Goal: Task Accomplishment & Management: Manage account settings

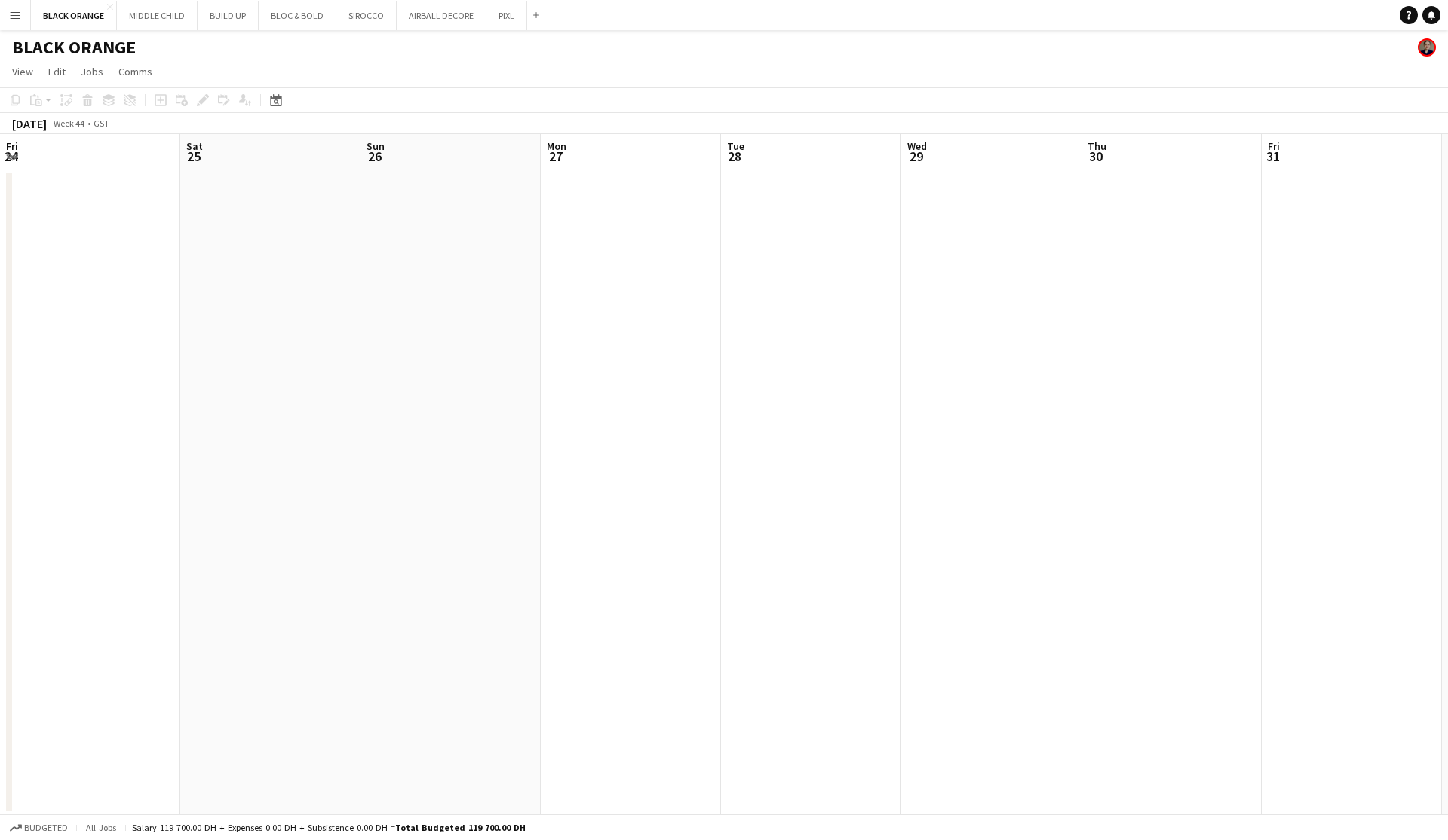
scroll to position [0, 656]
click at [520, 139] on app-board-header-date "Thu 30" at bounding box center [515, 153] width 180 height 36
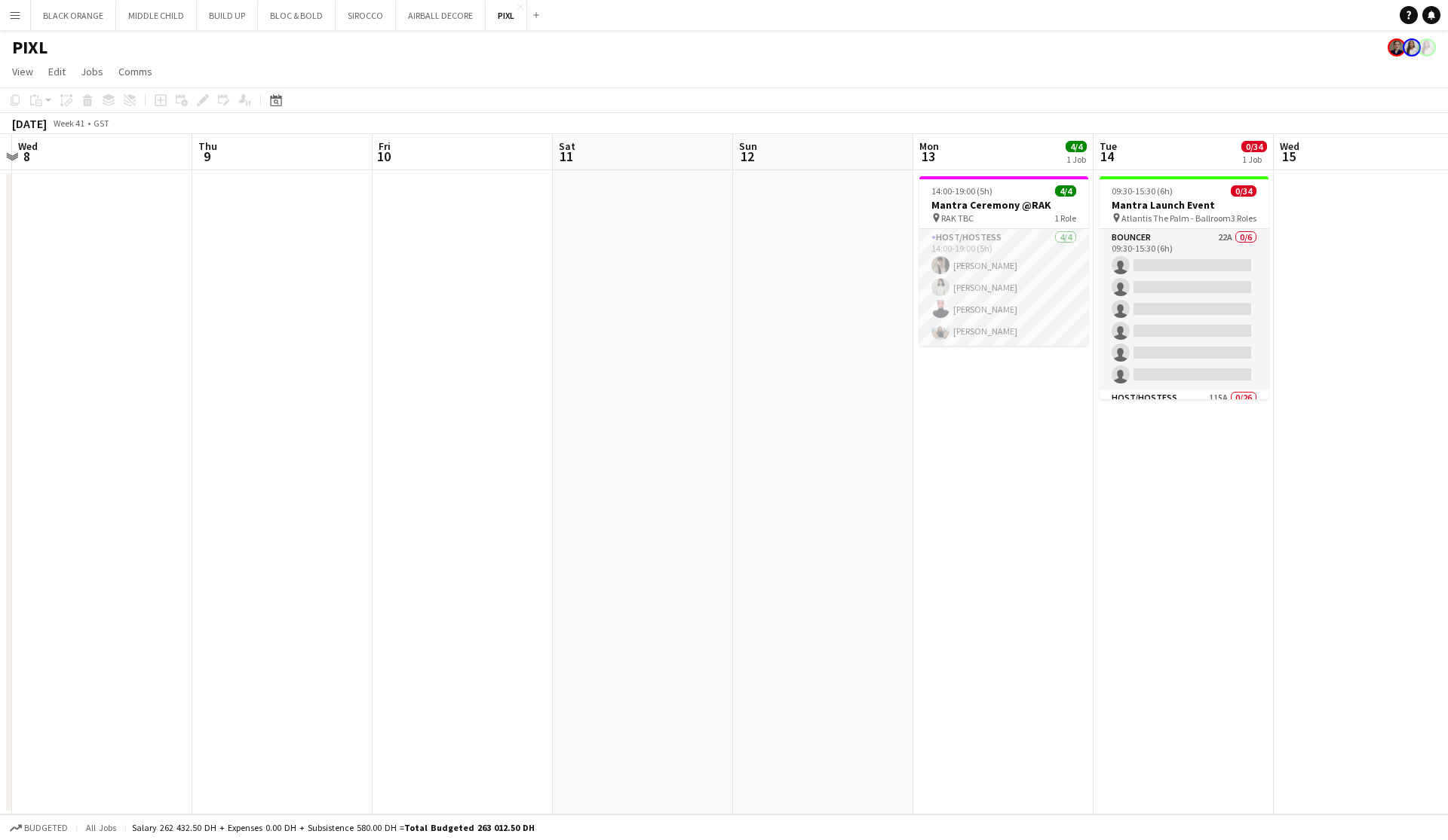
scroll to position [0, 339]
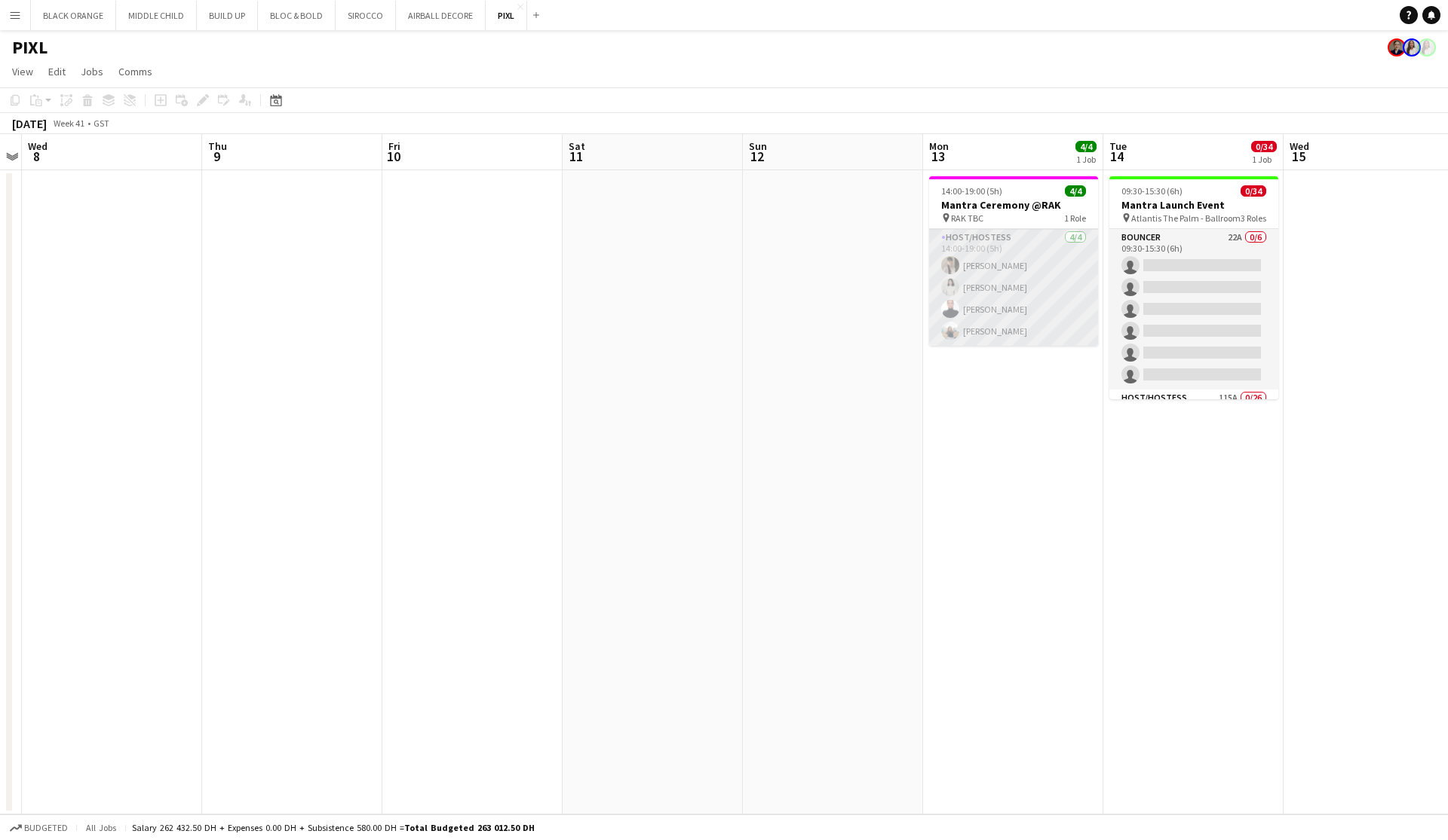
click at [1013, 286] on app-card-role "Host/Hostess 4/4 14:00-19:00 (5h) Dunia AbdulWahab Adella Magerramova Jasna Kas…" at bounding box center [1013, 287] width 169 height 117
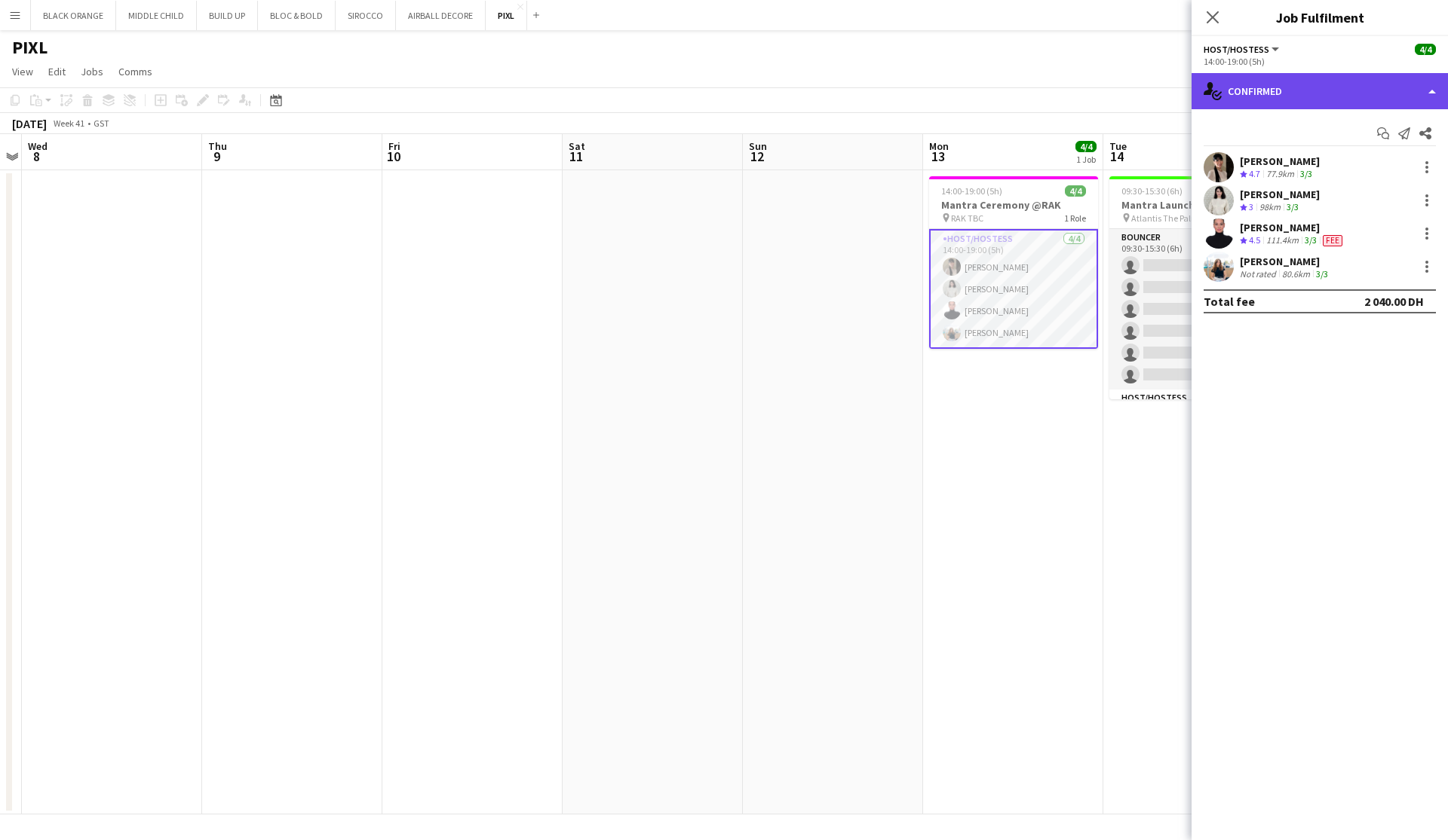
click at [1327, 104] on div "single-neutral-actions-check-2 Confirmed" at bounding box center [1319, 92] width 257 height 36
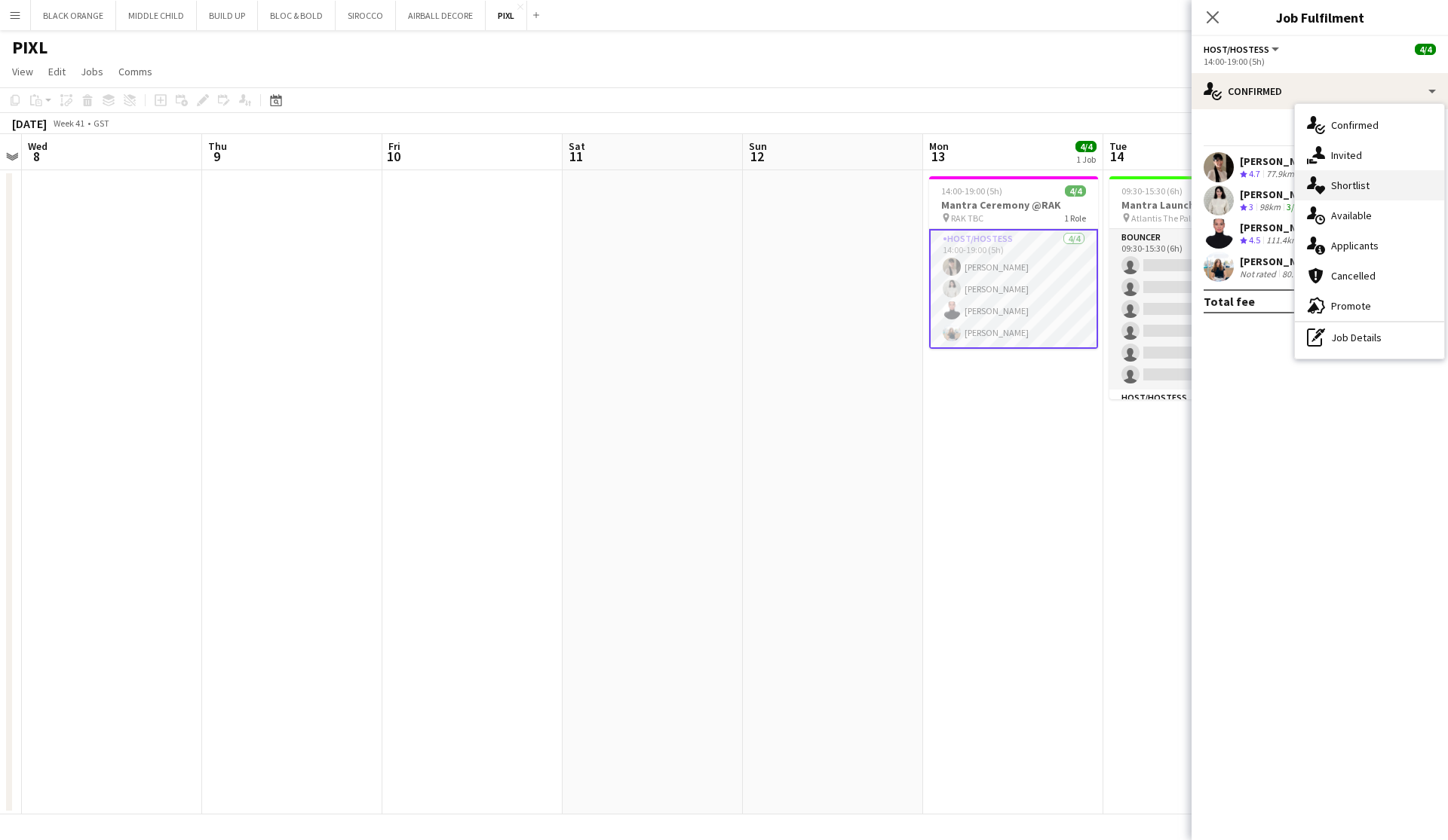
click at [1340, 191] on span "Shortlist" at bounding box center [1350, 185] width 38 height 13
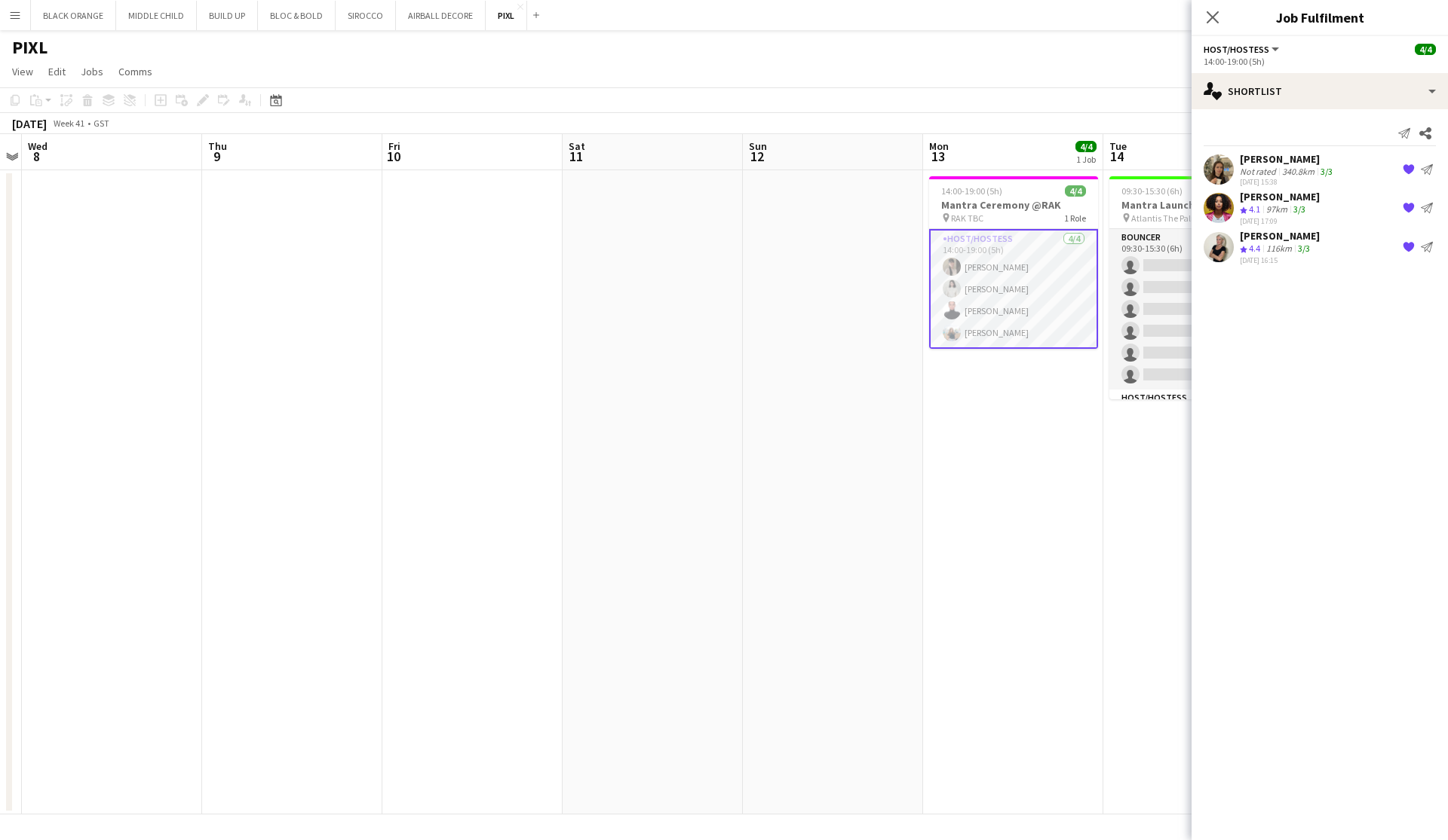
click at [1014, 281] on app-card-role "Host/Hostess [DATE] 14:00-19:00 (5h) Dunia [PERSON_NAME] [PERSON_NAME] [PERSON_…" at bounding box center [1013, 289] width 169 height 120
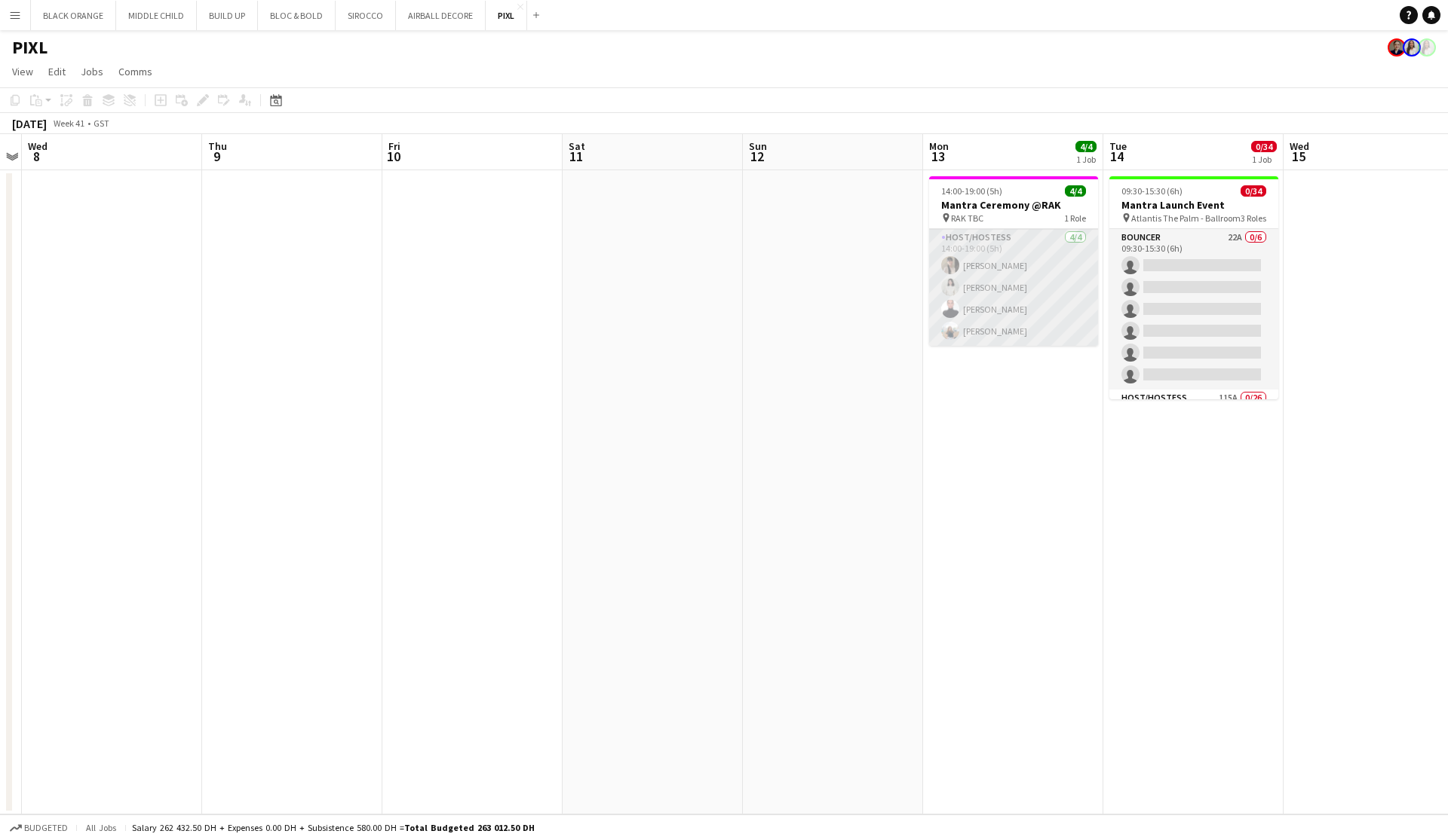
click at [1014, 281] on app-card-role "Host/Hostess [DATE] 14:00-19:00 (5h) Dunia [PERSON_NAME] [PERSON_NAME] [PERSON_…" at bounding box center [1013, 287] width 169 height 117
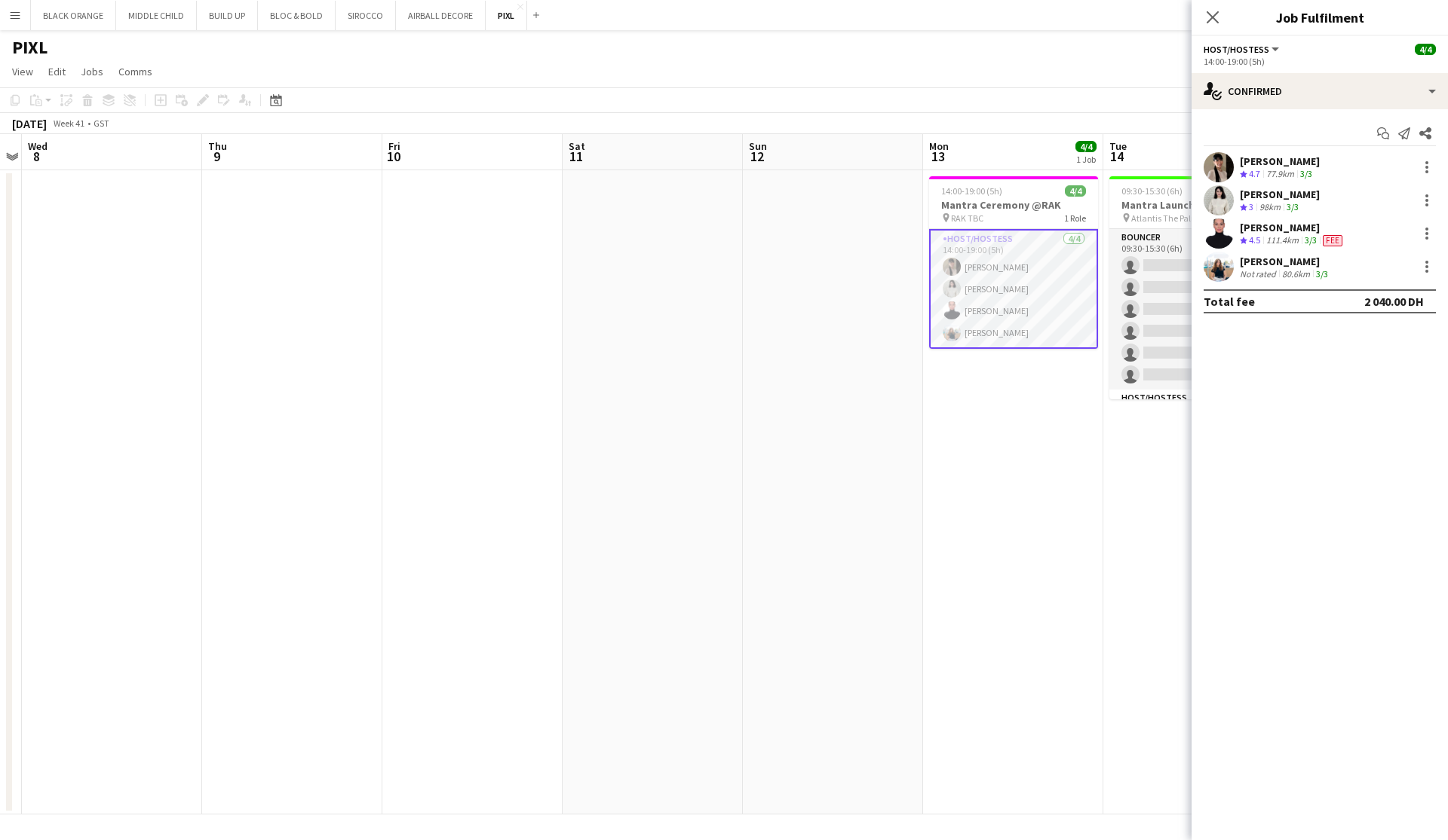
click at [1274, 272] on div "Not rated" at bounding box center [1258, 274] width 39 height 11
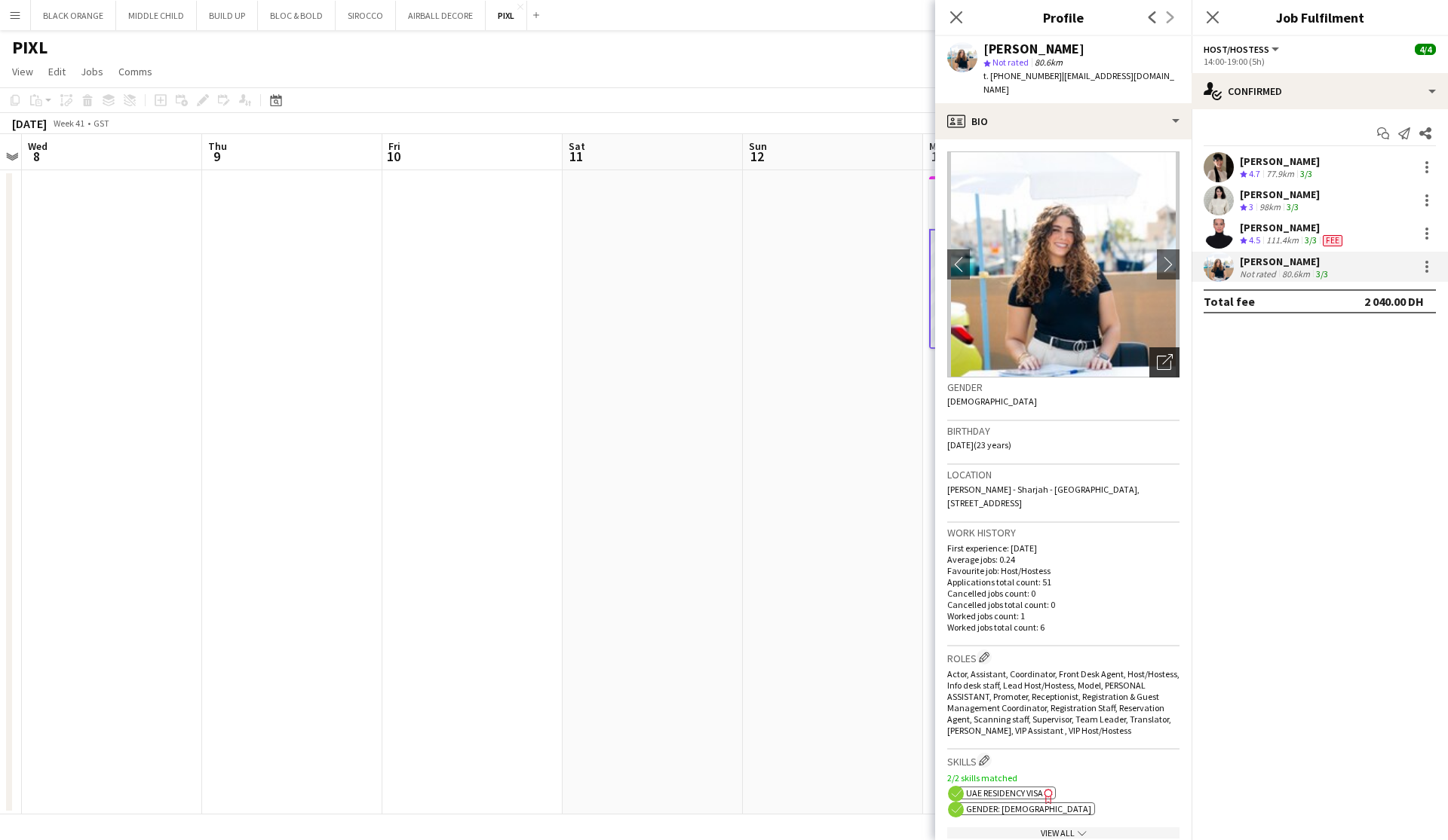
click at [1168, 354] on icon "Open photos pop-in" at bounding box center [1164, 361] width 16 height 16
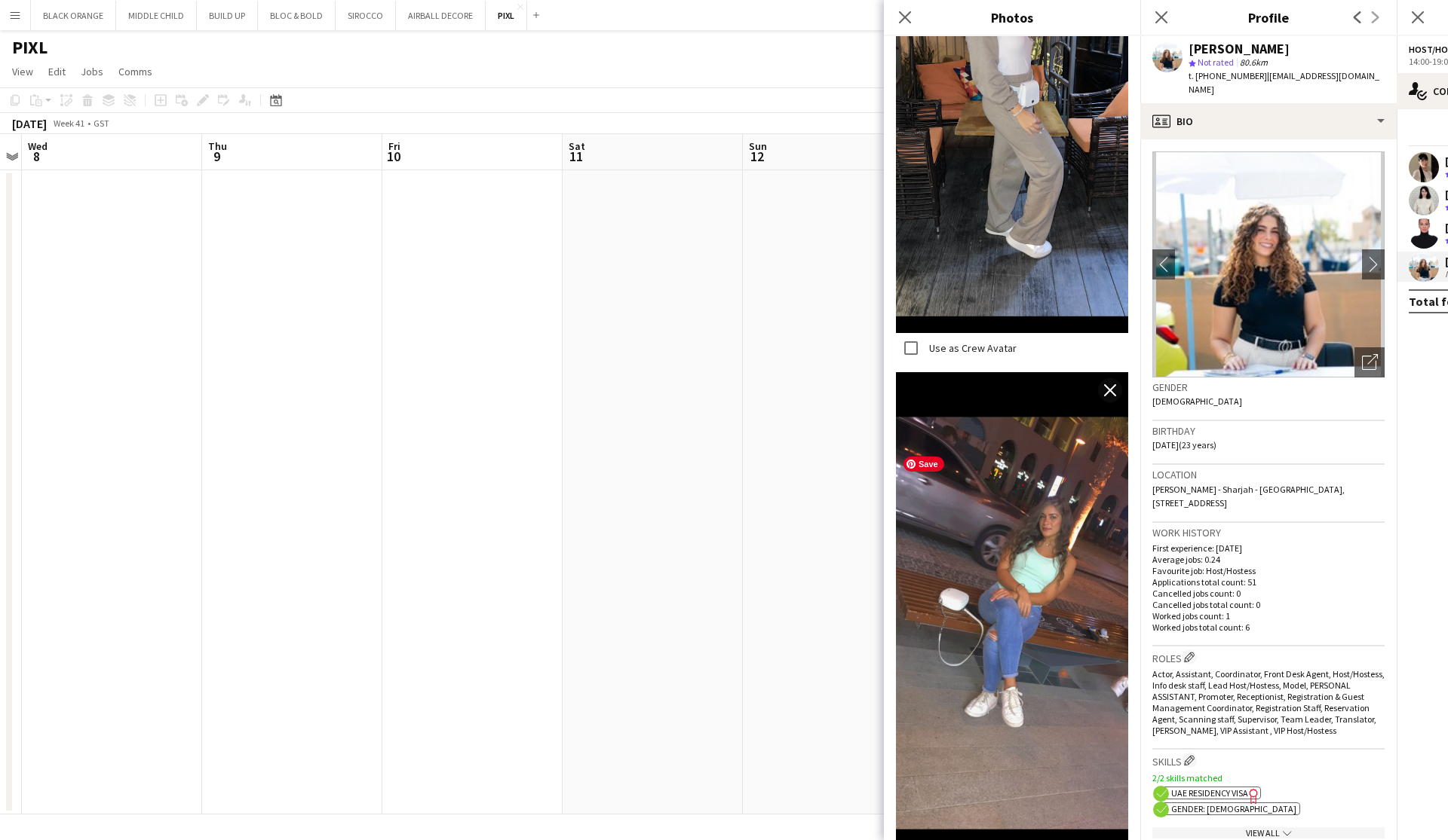
scroll to position [15319, 0]
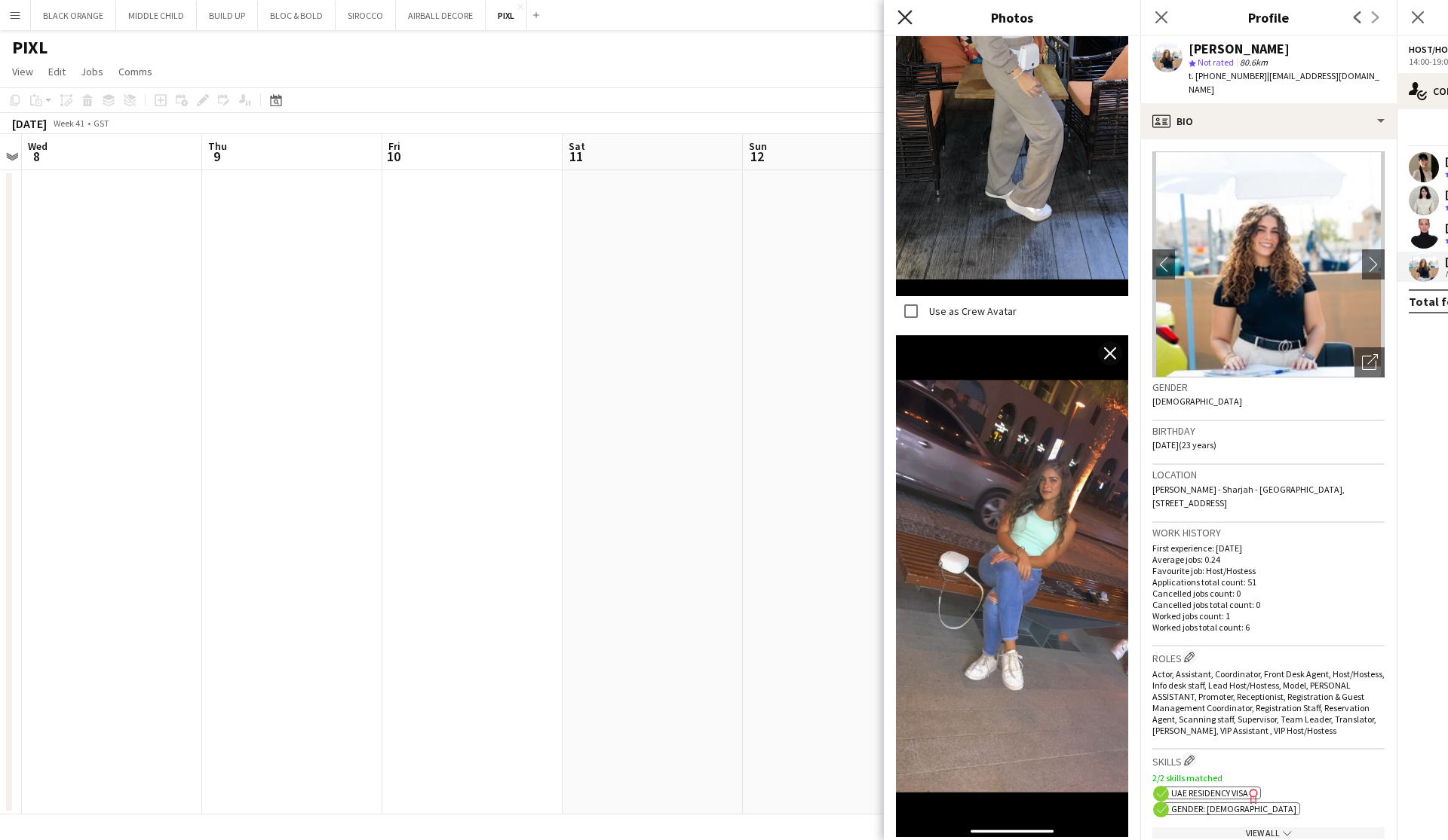
click at [904, 17] on icon at bounding box center [904, 16] width 14 height 14
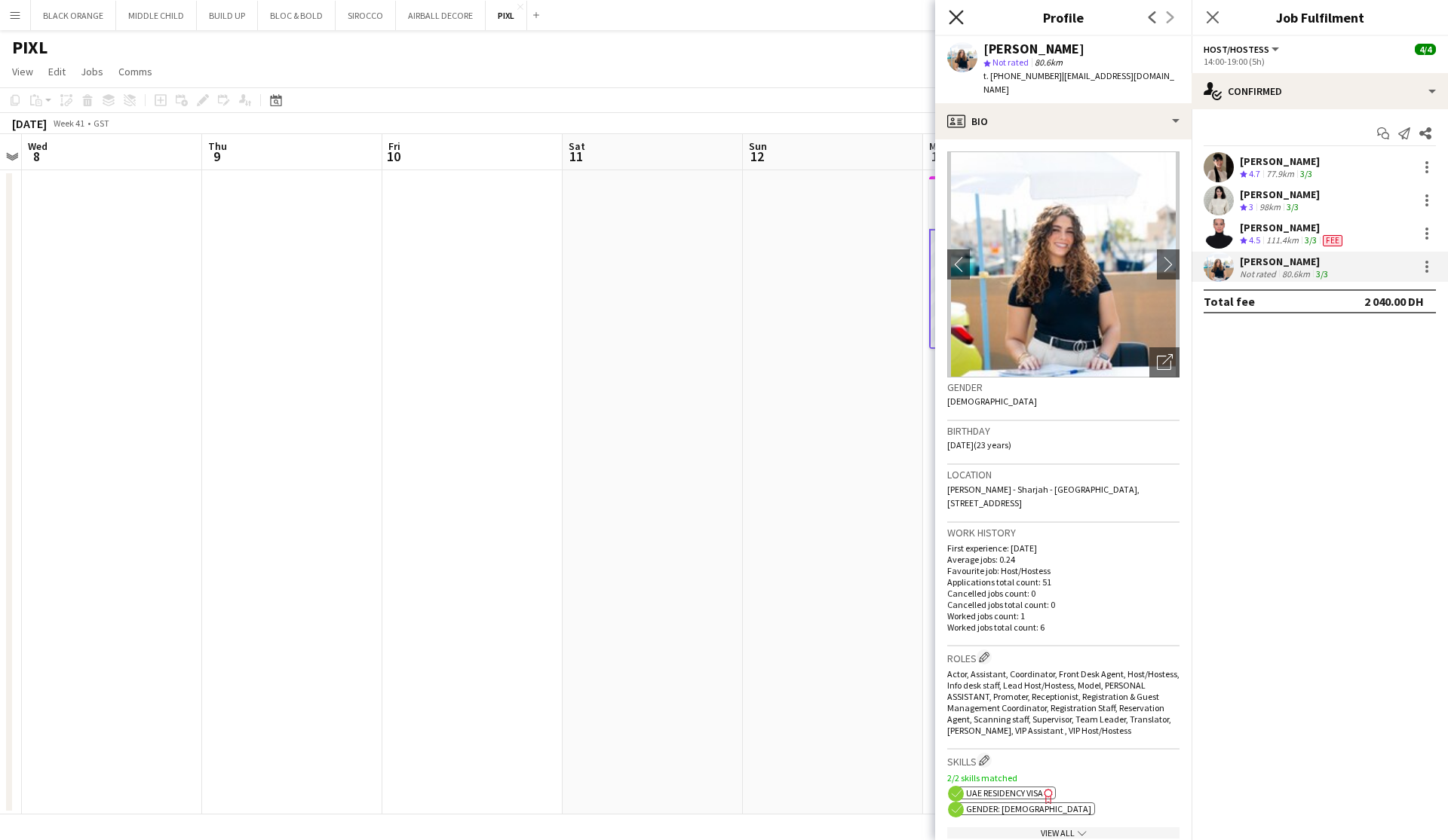
click at [957, 16] on icon at bounding box center [955, 16] width 14 height 14
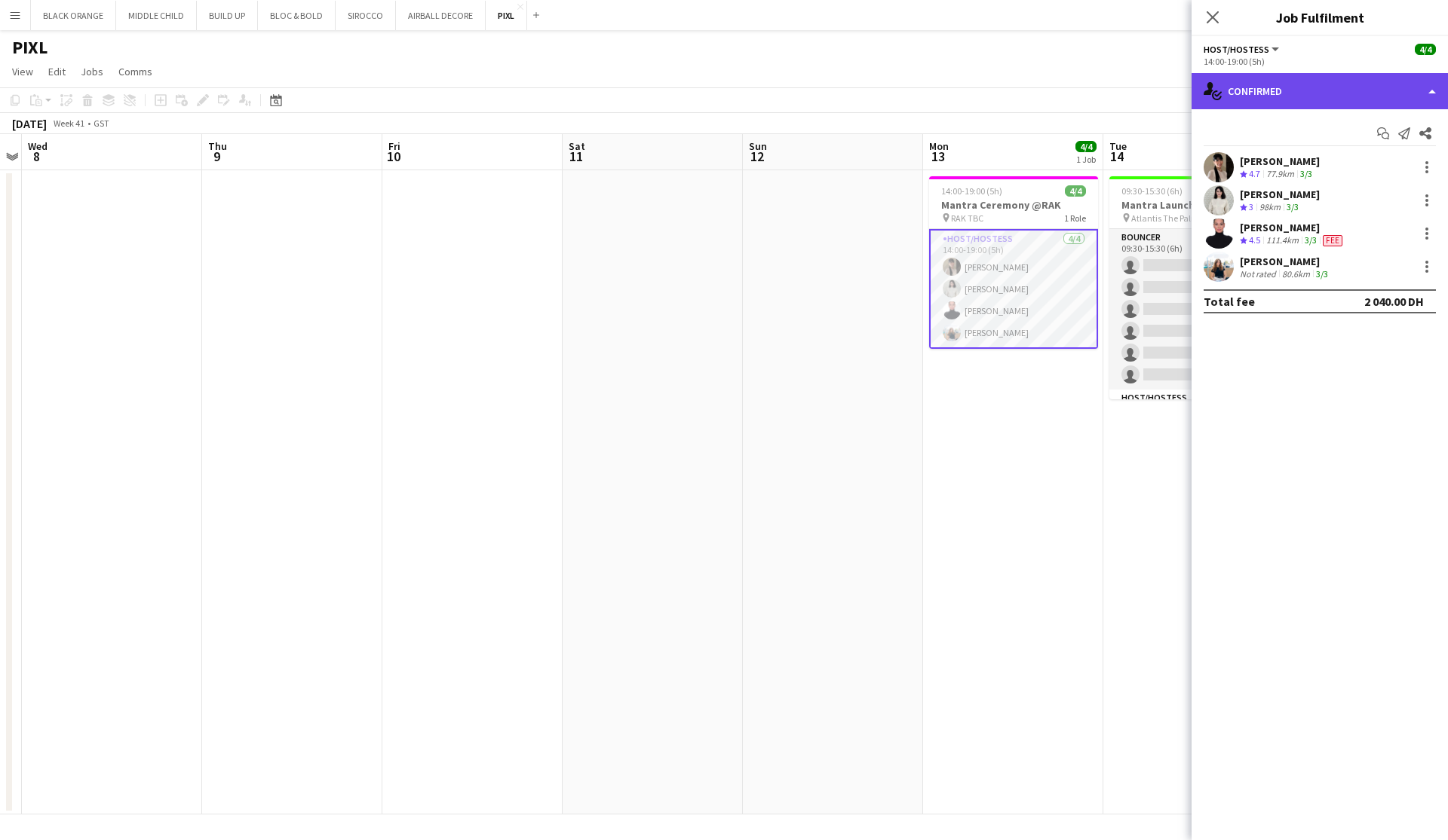
click at [1245, 83] on div "single-neutral-actions-check-2 Confirmed" at bounding box center [1319, 92] width 257 height 36
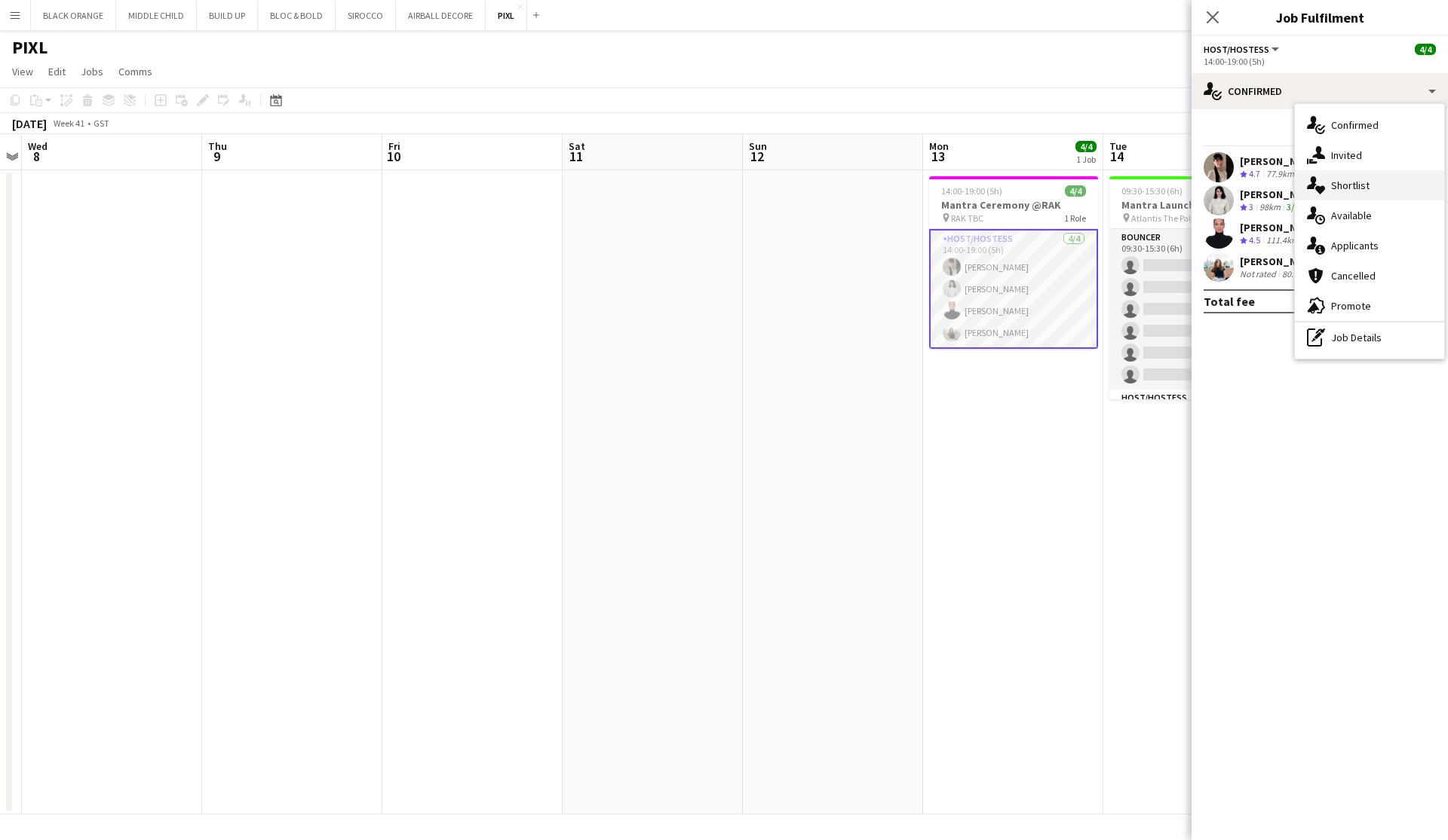
click at [1350, 193] on div "single-neutral-actions-heart Shortlist" at bounding box center [1369, 186] width 150 height 31
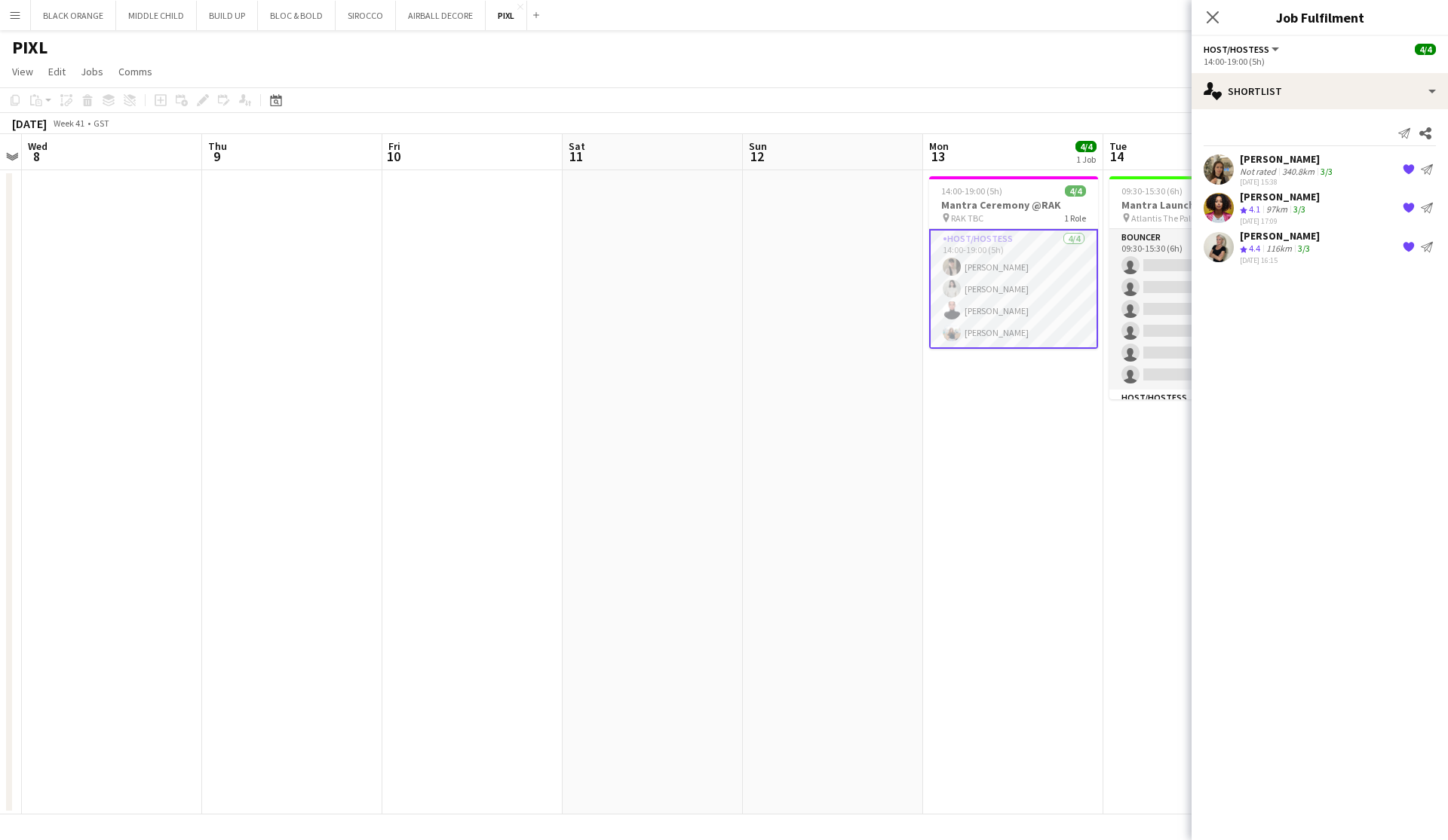
click at [1260, 245] on span "4.4" at bounding box center [1254, 249] width 11 height 11
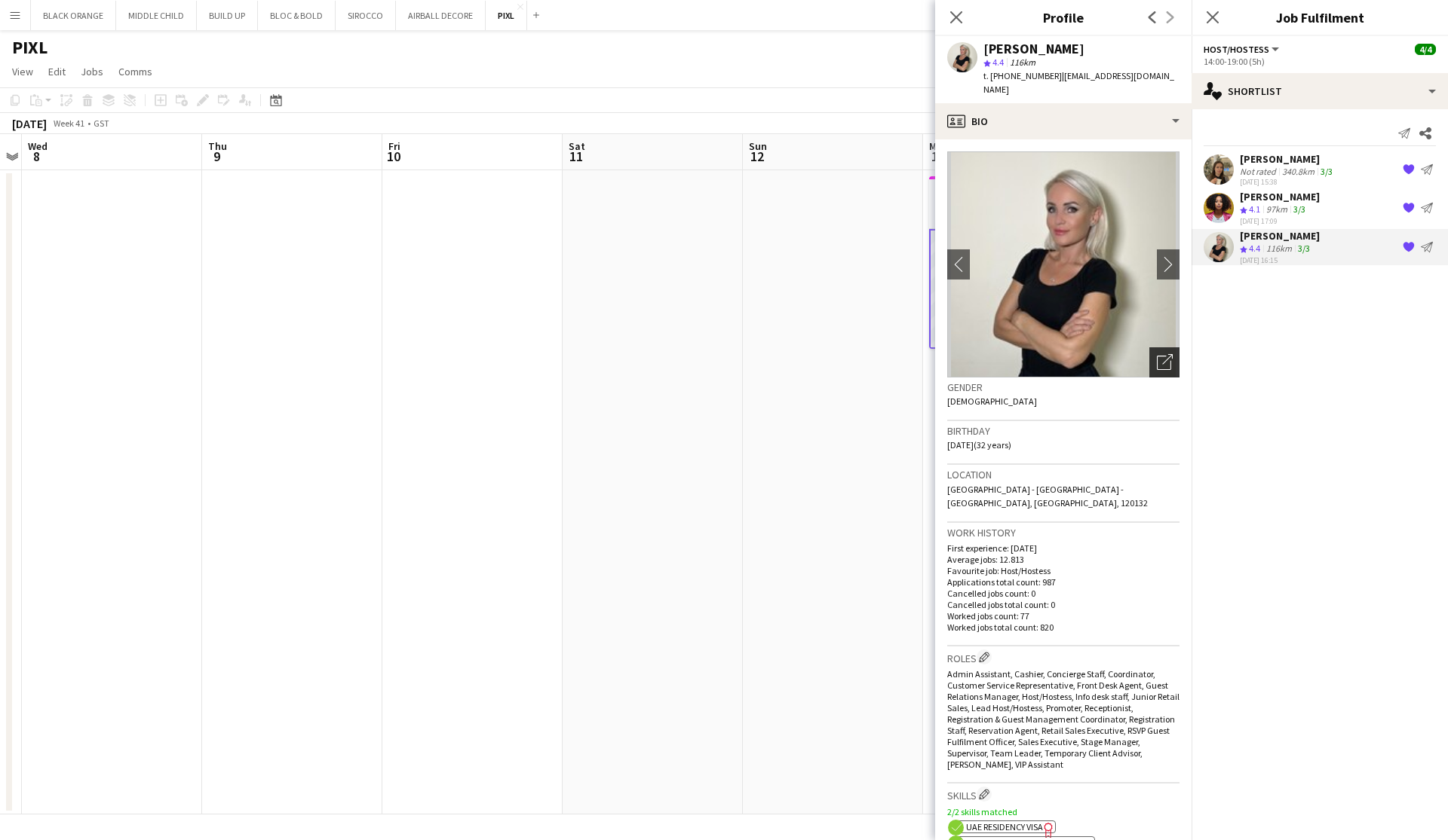
click at [1164, 356] on icon at bounding box center [1163, 362] width 14 height 14
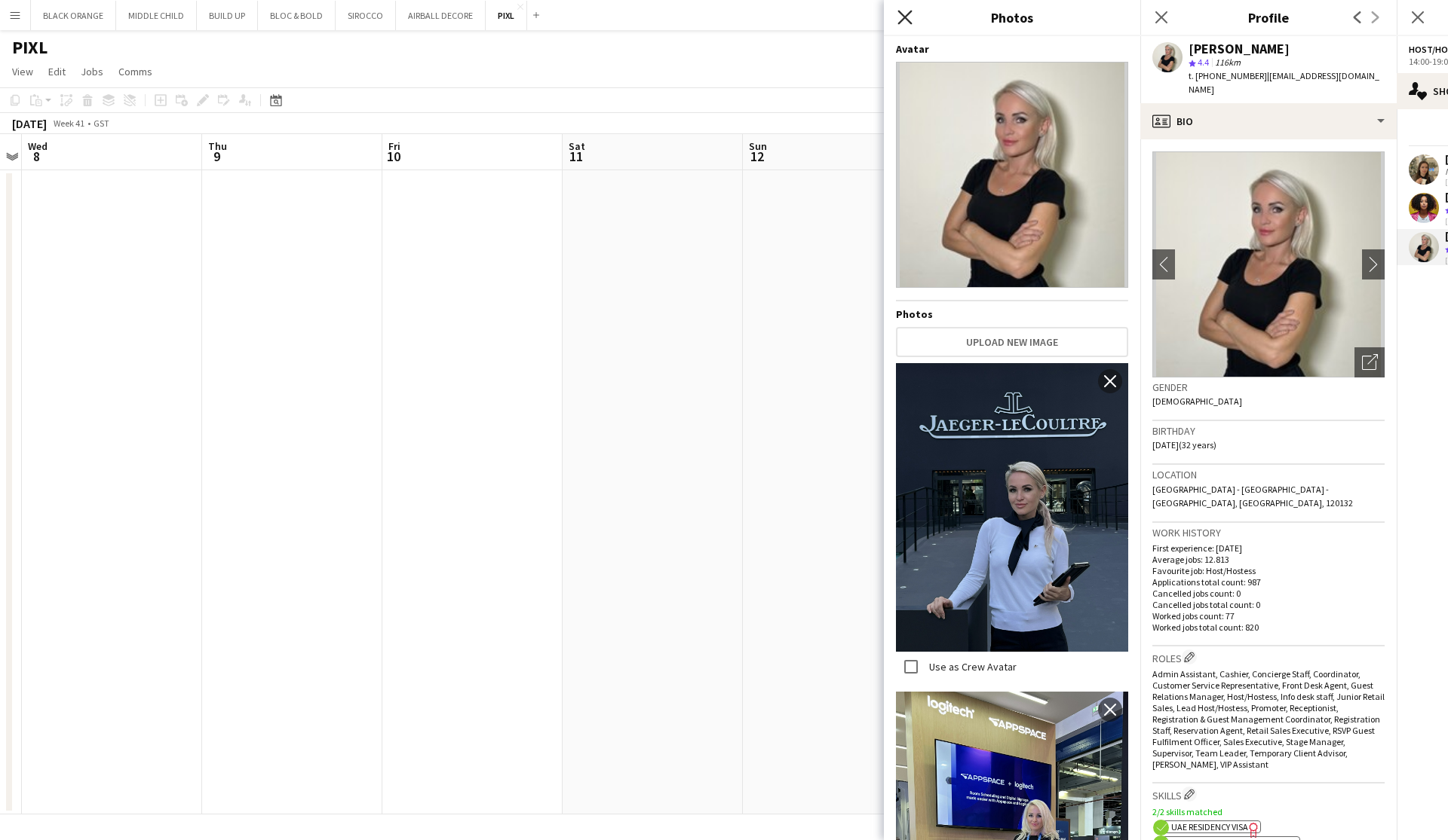
click at [904, 19] on icon "Close pop-in" at bounding box center [904, 16] width 14 height 14
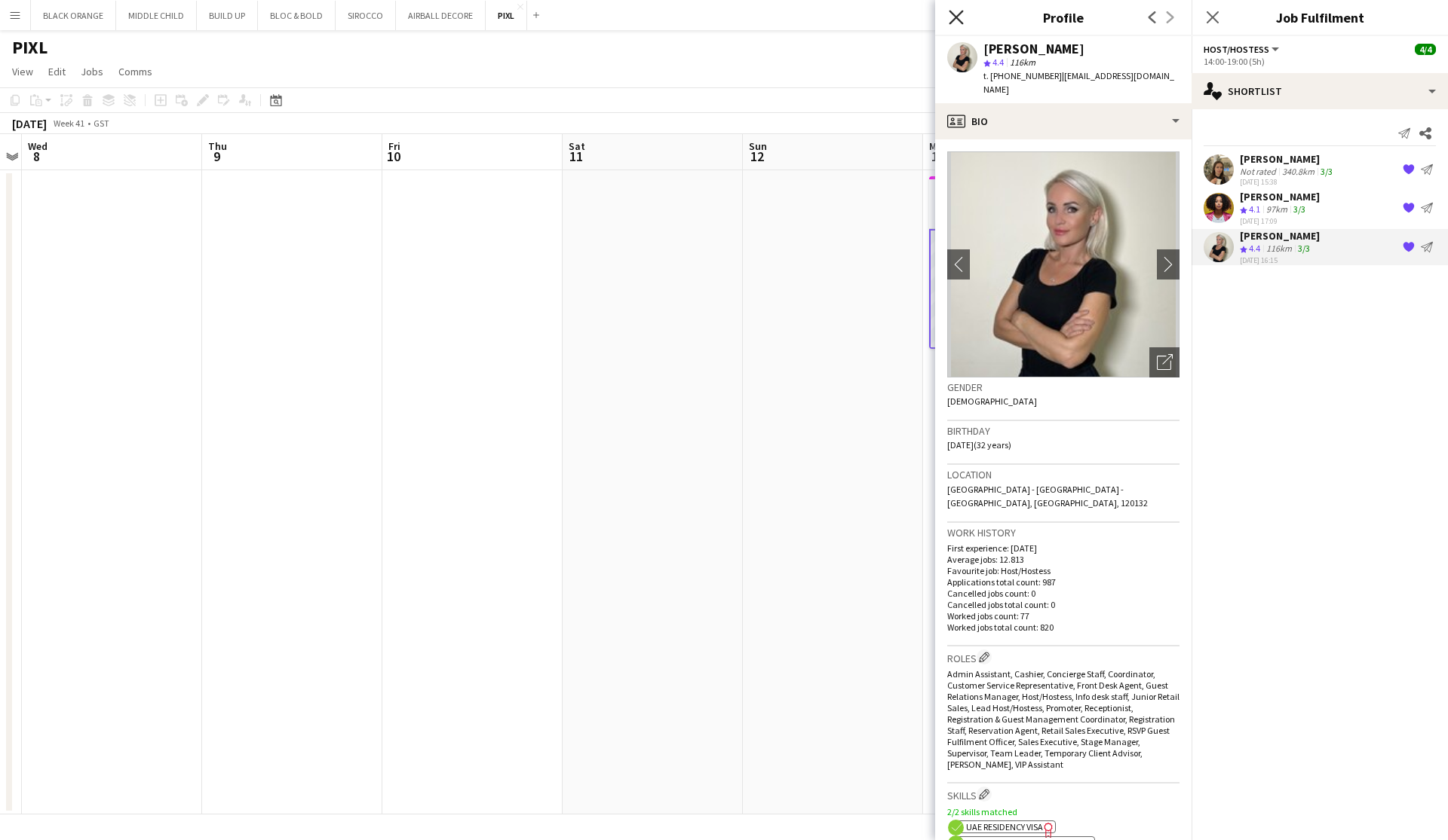
click at [955, 18] on icon at bounding box center [955, 16] width 14 height 14
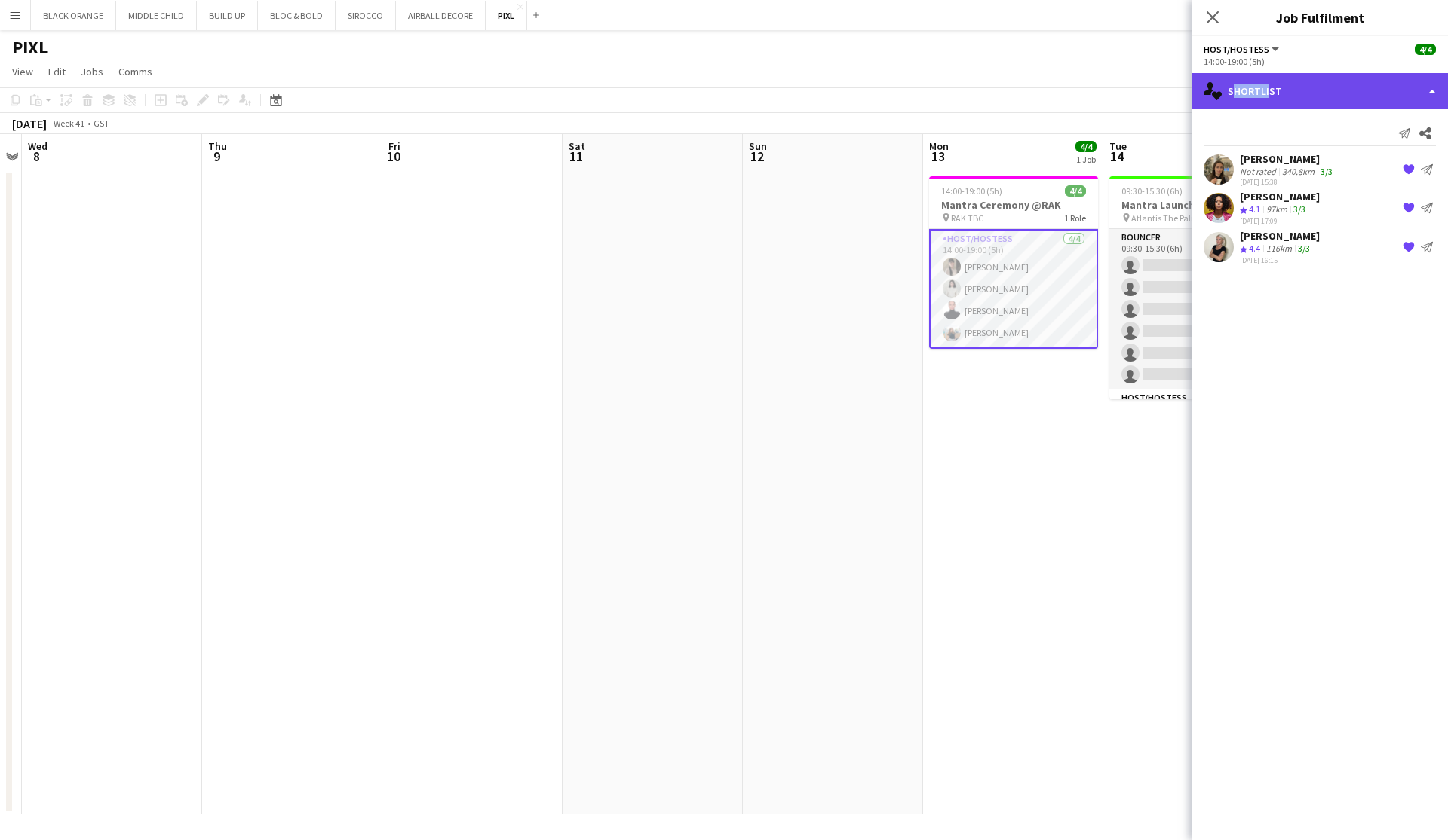
click at [1266, 85] on div "single-neutral-actions-heart Shortlist" at bounding box center [1319, 92] width 257 height 36
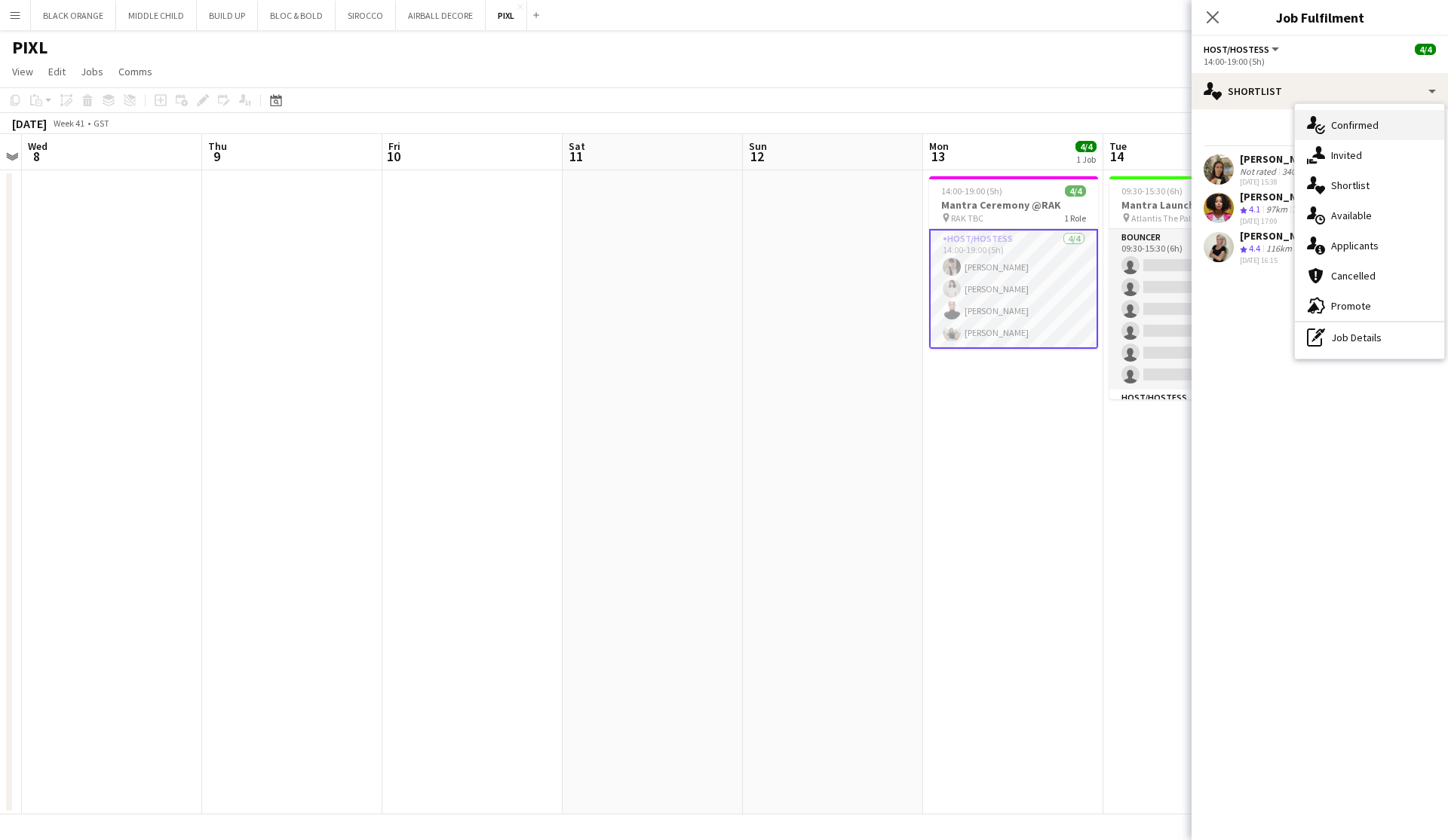
click at [1336, 133] on div "single-neutral-actions-check-2 Confirmed" at bounding box center [1369, 125] width 150 height 31
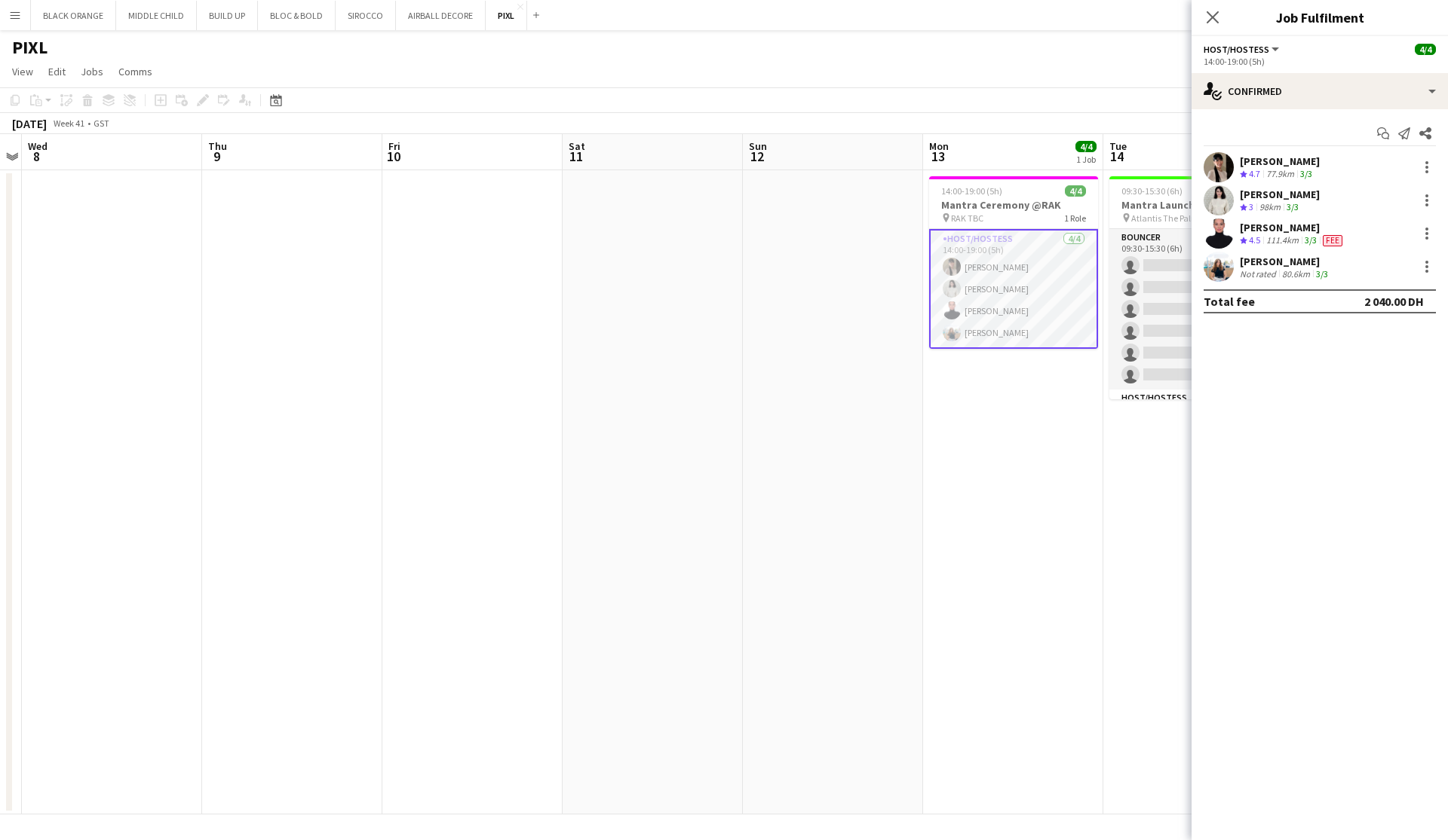
click at [1262, 272] on div "Not rated" at bounding box center [1258, 274] width 39 height 11
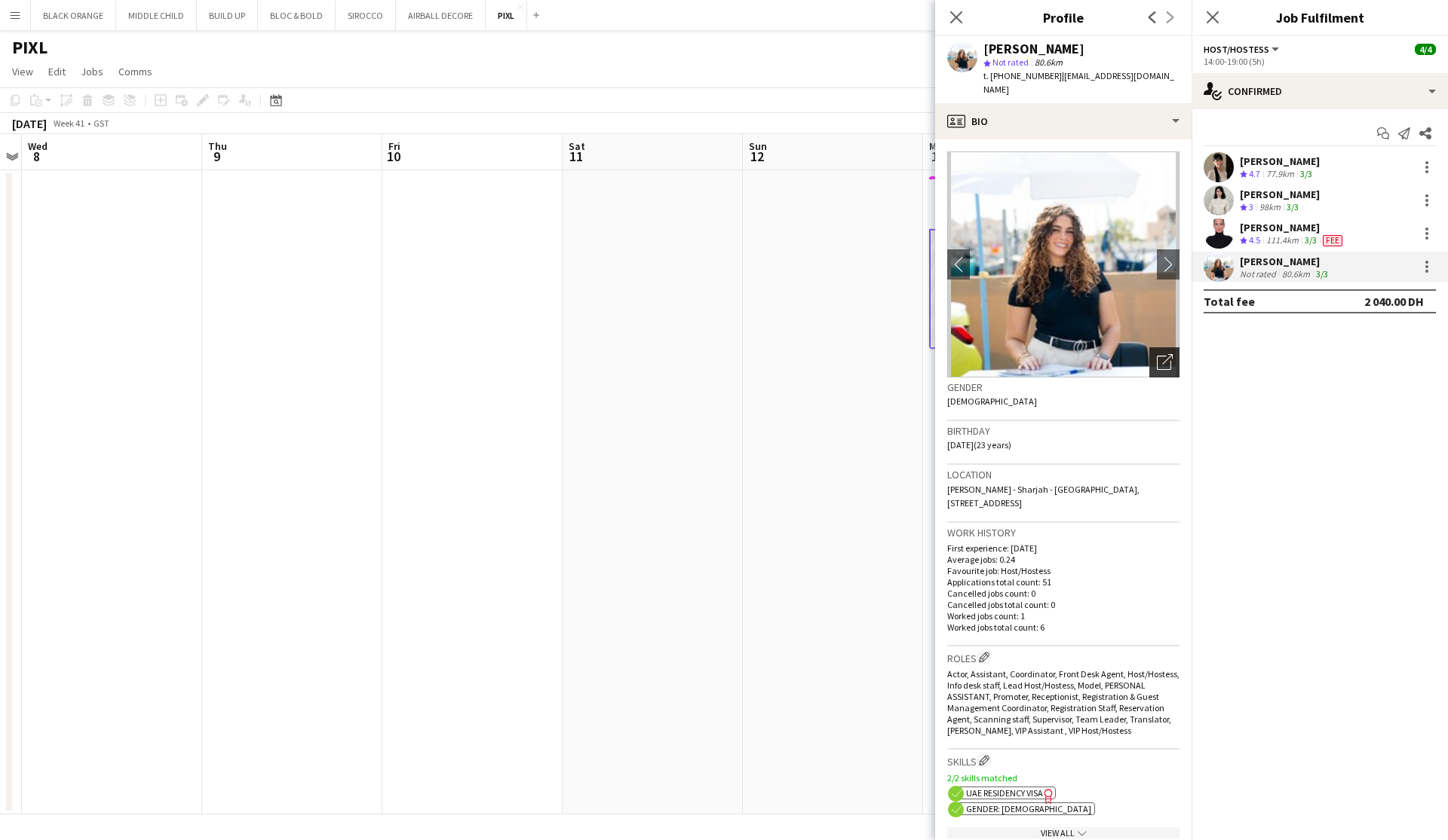
click at [1160, 354] on icon "Open photos pop-in" at bounding box center [1164, 361] width 16 height 16
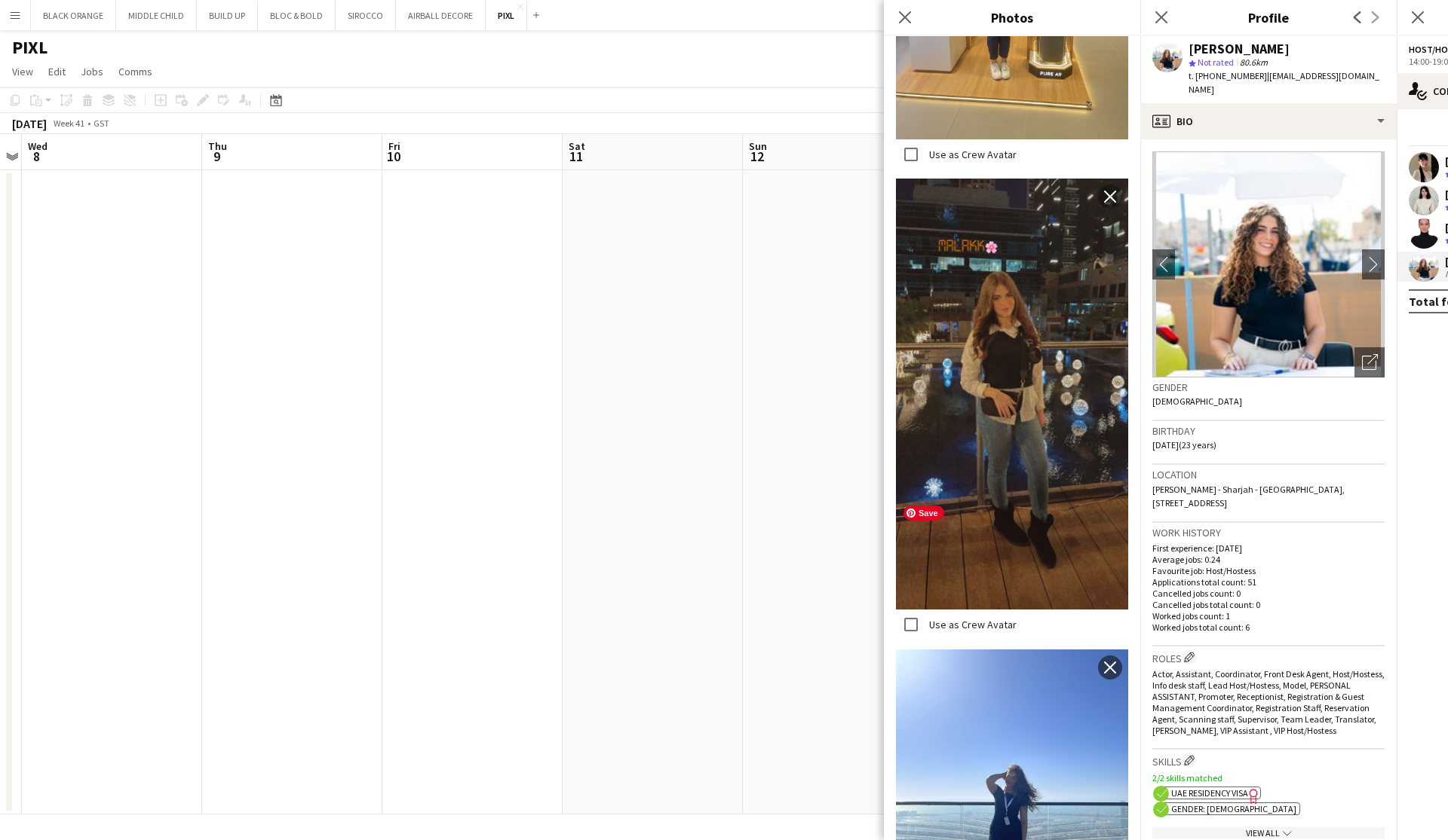
scroll to position [10134, 0]
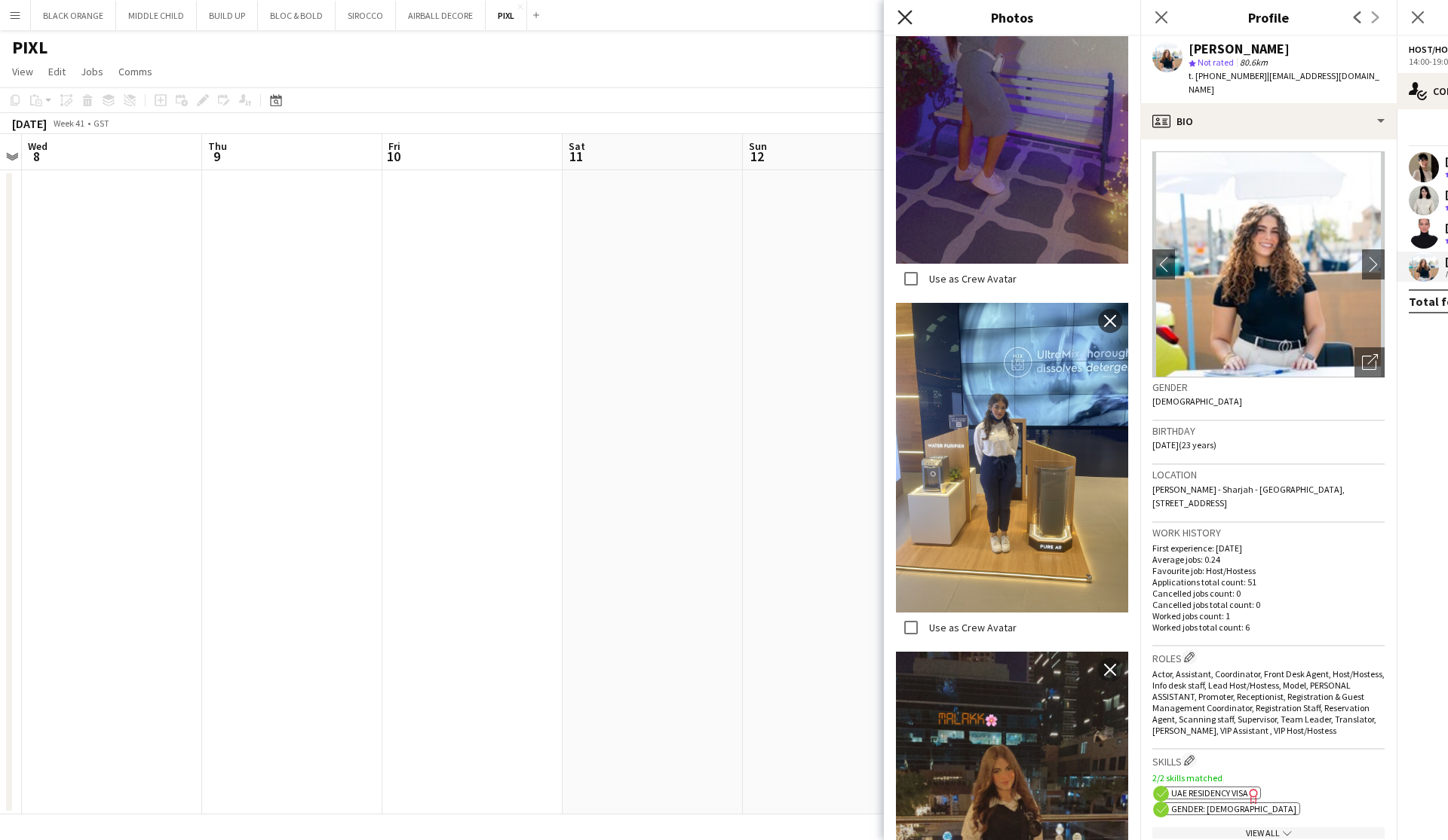
click at [908, 17] on icon "Close pop-in" at bounding box center [904, 16] width 14 height 14
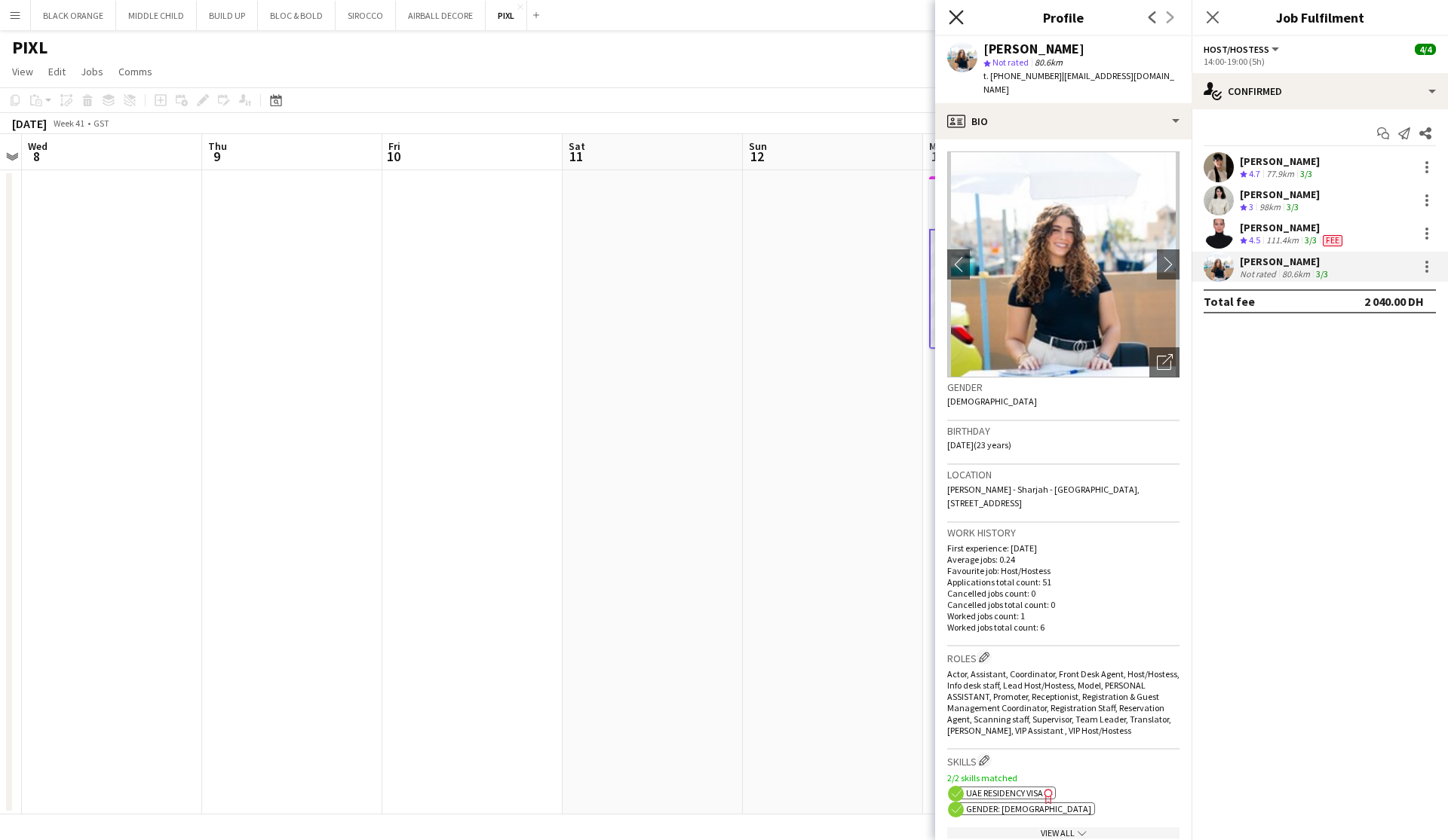
click at [957, 18] on icon at bounding box center [955, 16] width 14 height 14
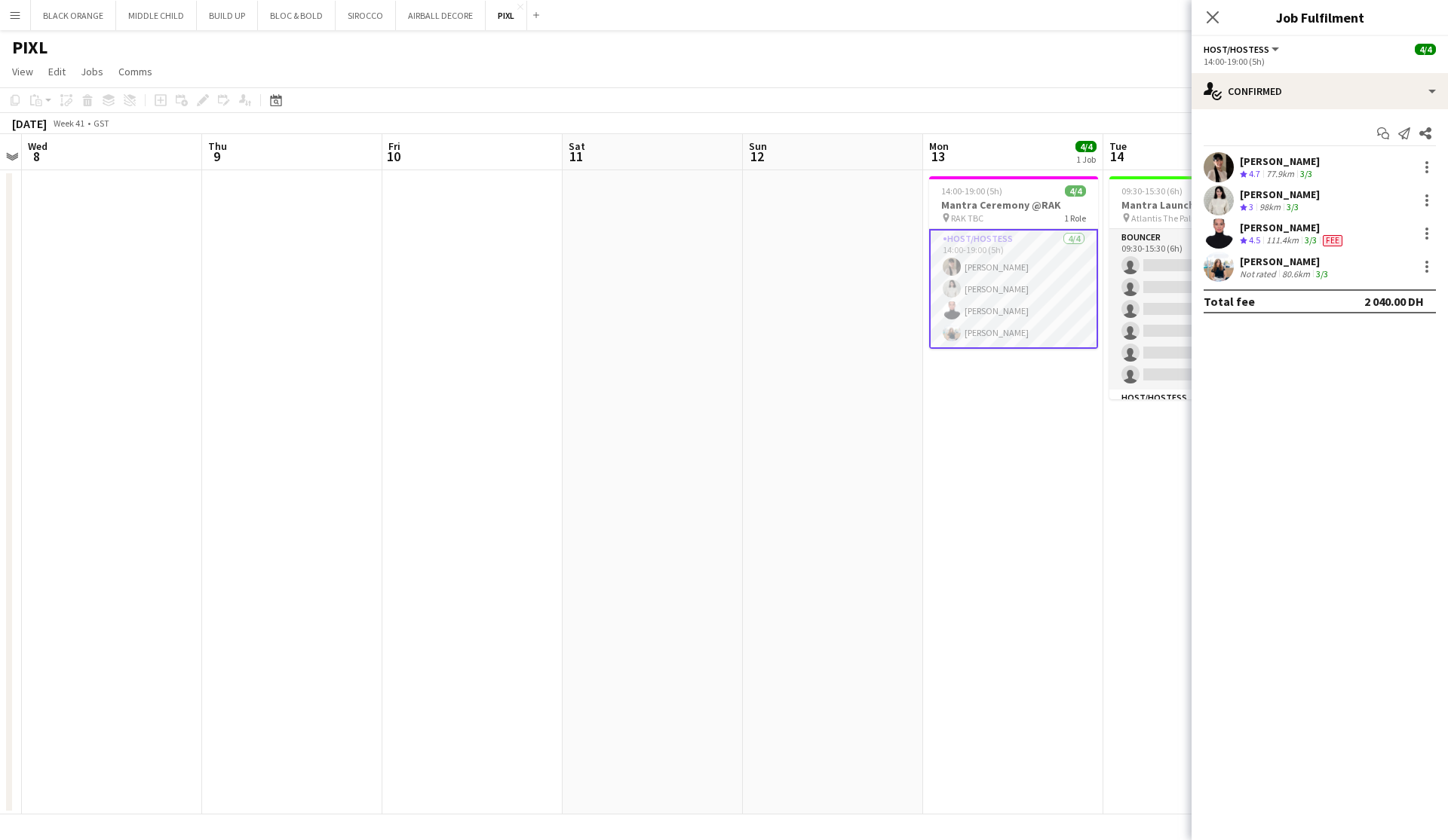
click at [838, 73] on app-page-menu "View Day view expanded Day view collapsed Month view Date picker Jump to today …" at bounding box center [724, 73] width 1448 height 29
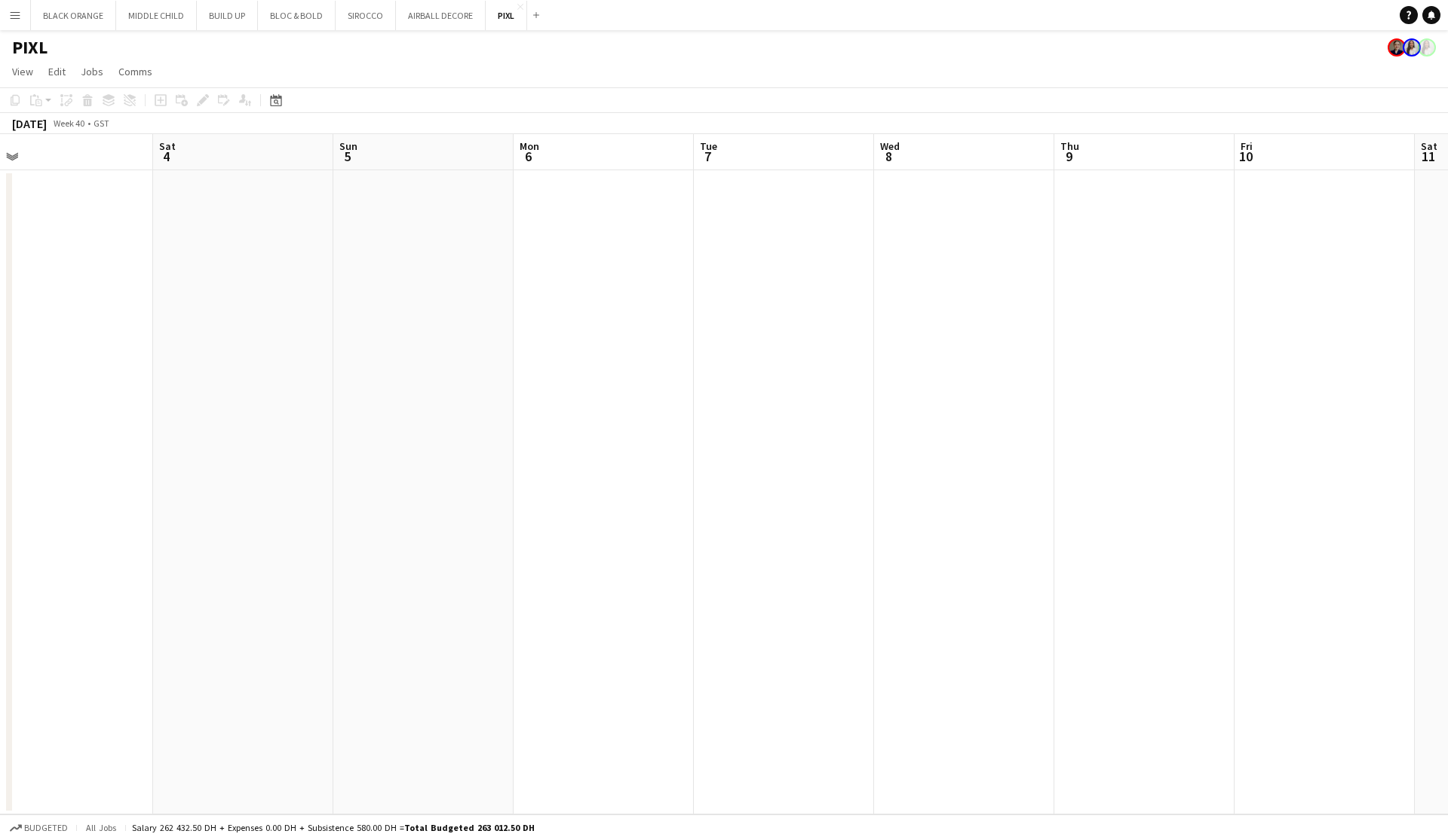
scroll to position [0, 752]
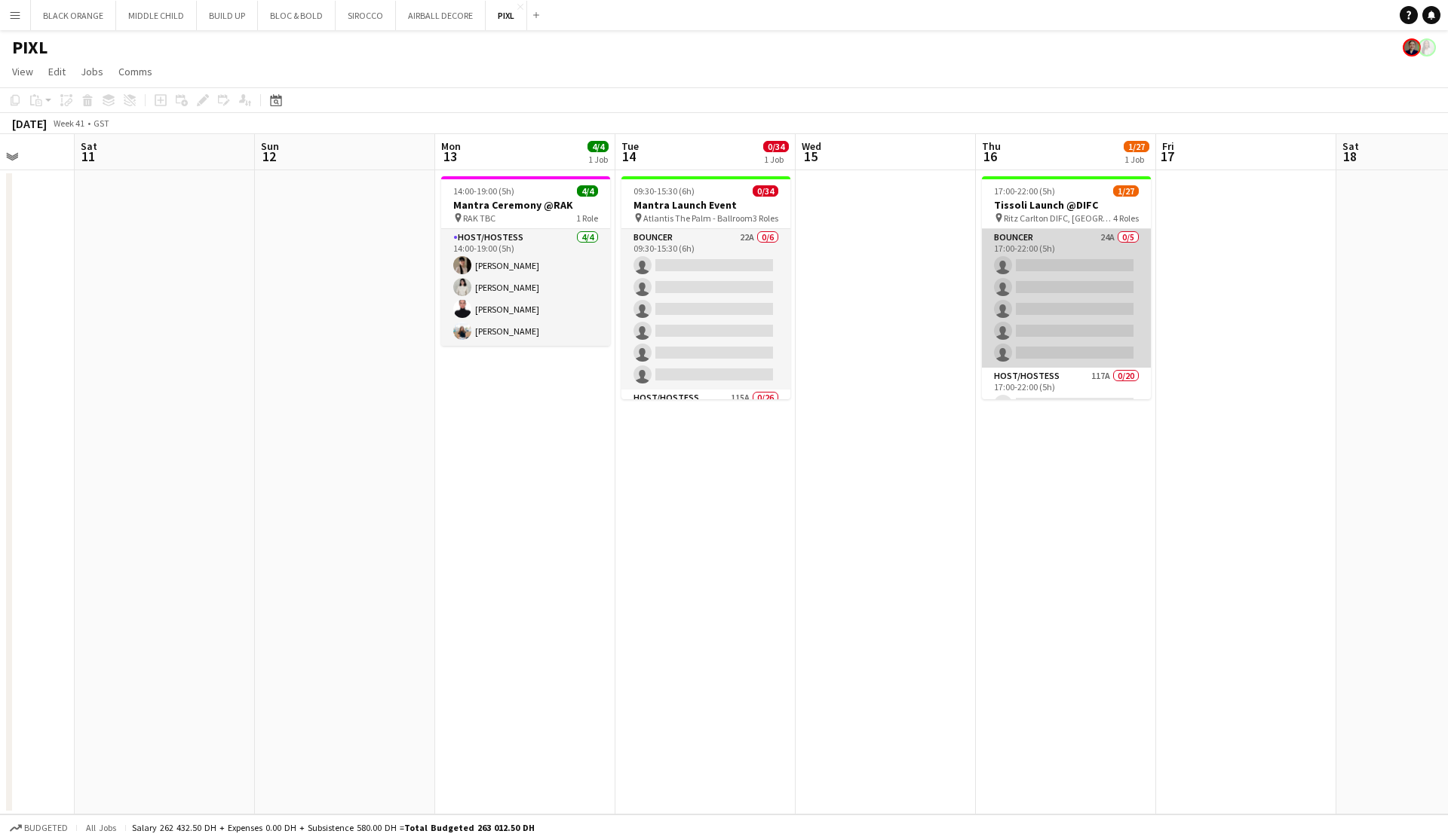
click at [1074, 270] on app-card-role "Bouncer 24A 0/5 17:00-22:00 (5h) single-neutral-actions single-neutral-actions …" at bounding box center [1065, 297] width 169 height 138
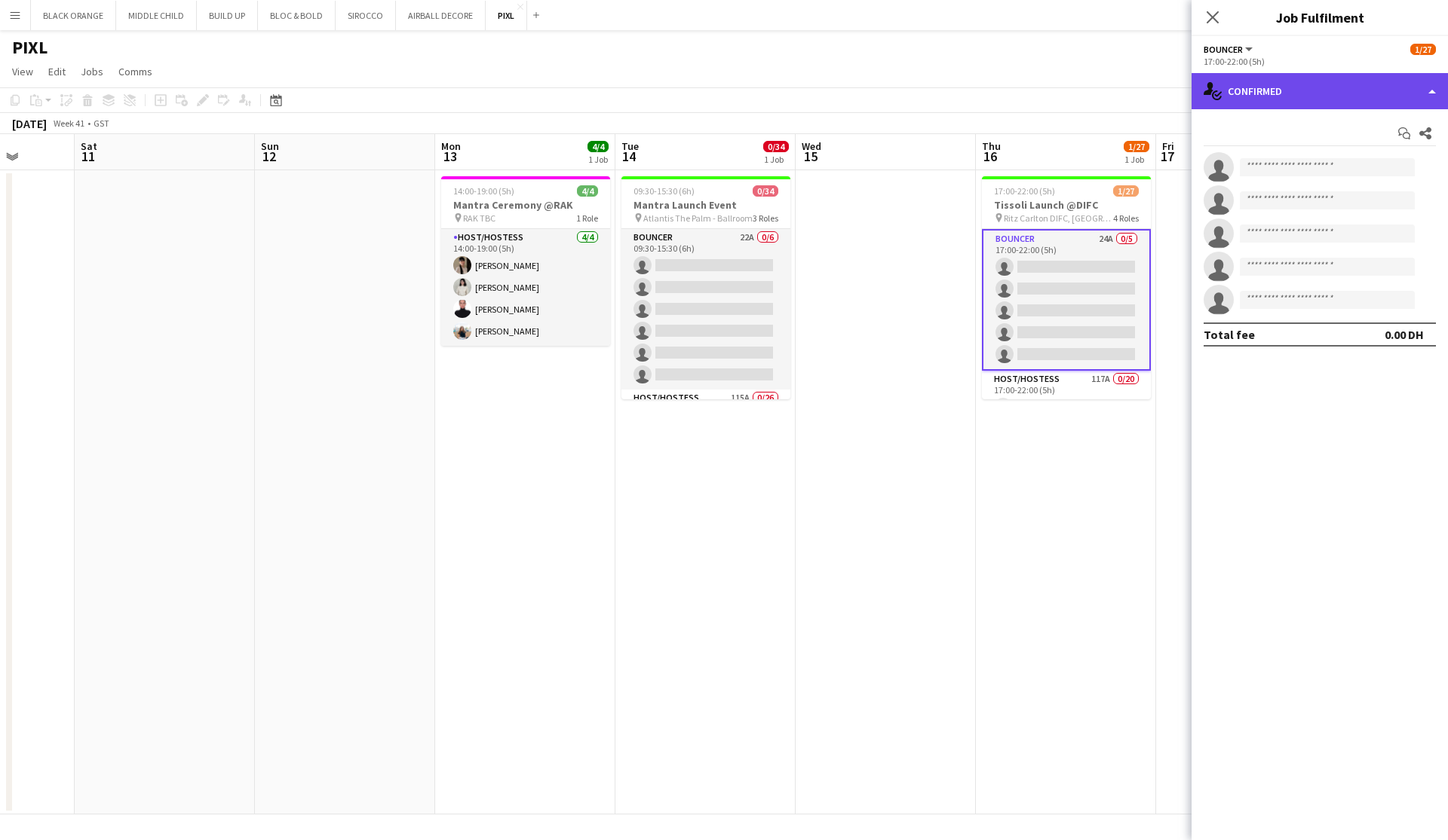
click at [1342, 96] on div "single-neutral-actions-check-2 Confirmed" at bounding box center [1319, 92] width 257 height 36
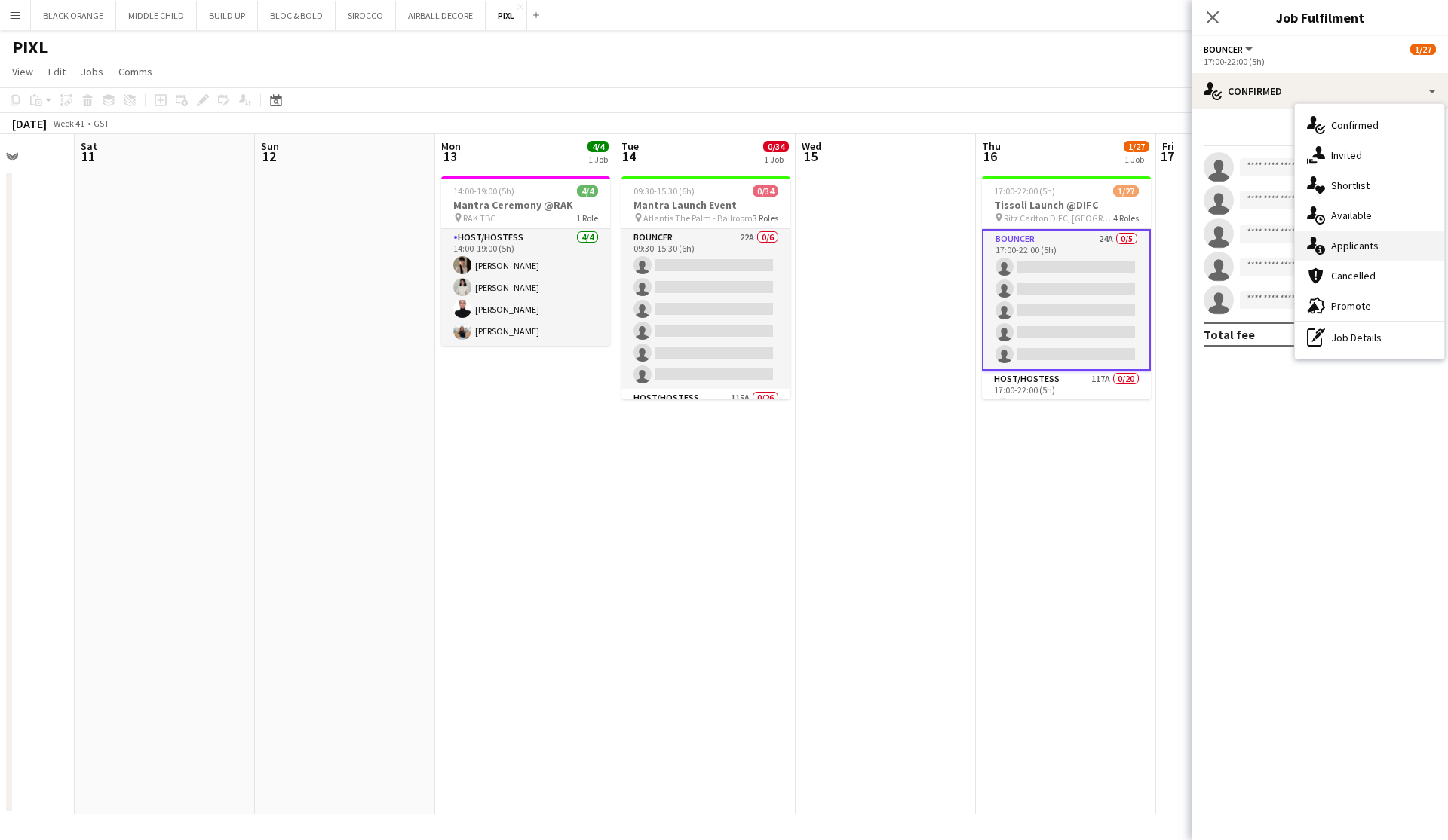
click at [1355, 243] on span "Applicants" at bounding box center [1355, 246] width 48 height 13
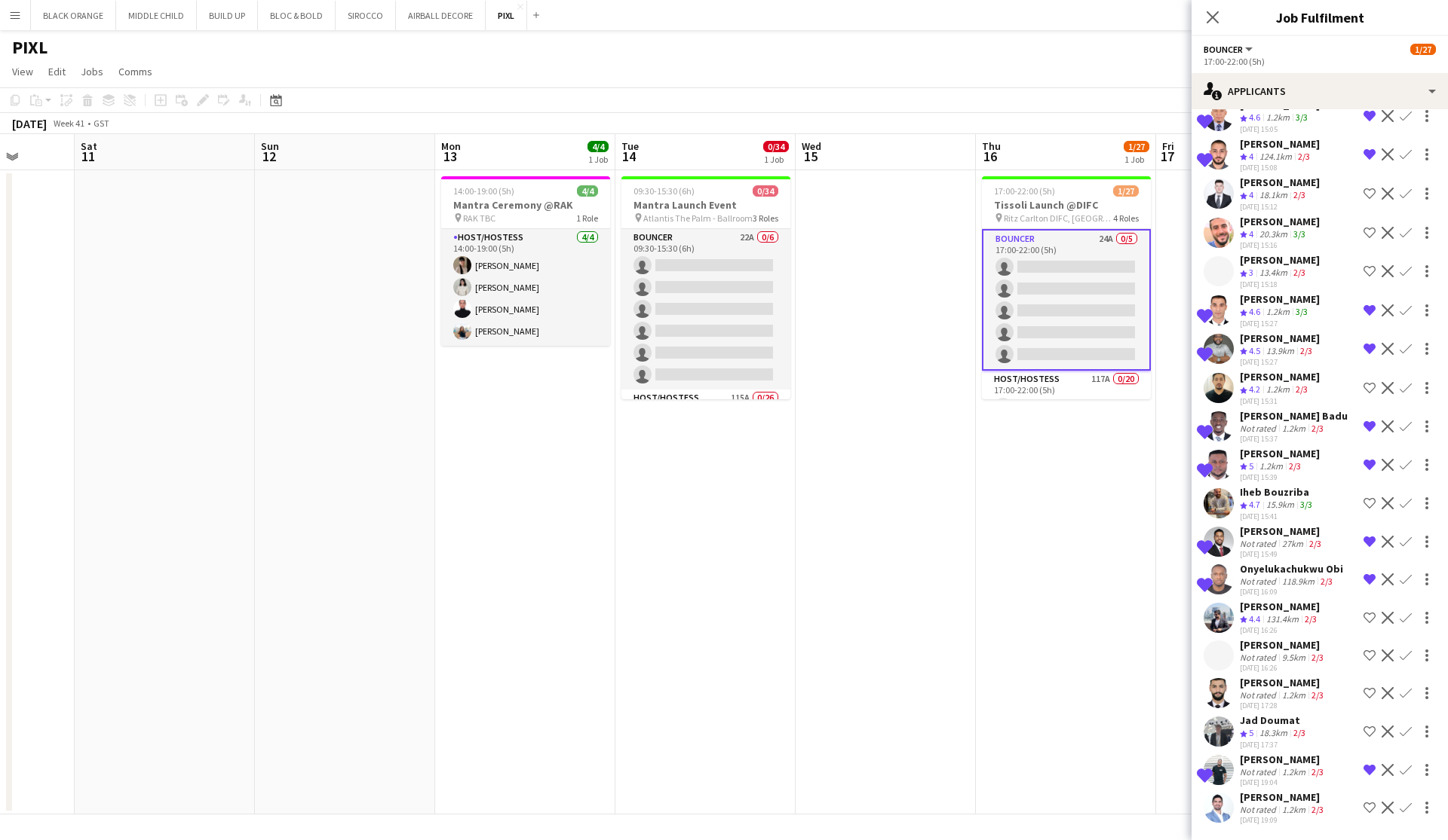
scroll to position [292, 0]
click at [1264, 180] on div "Aleksa Stanojevic" at bounding box center [1279, 182] width 80 height 13
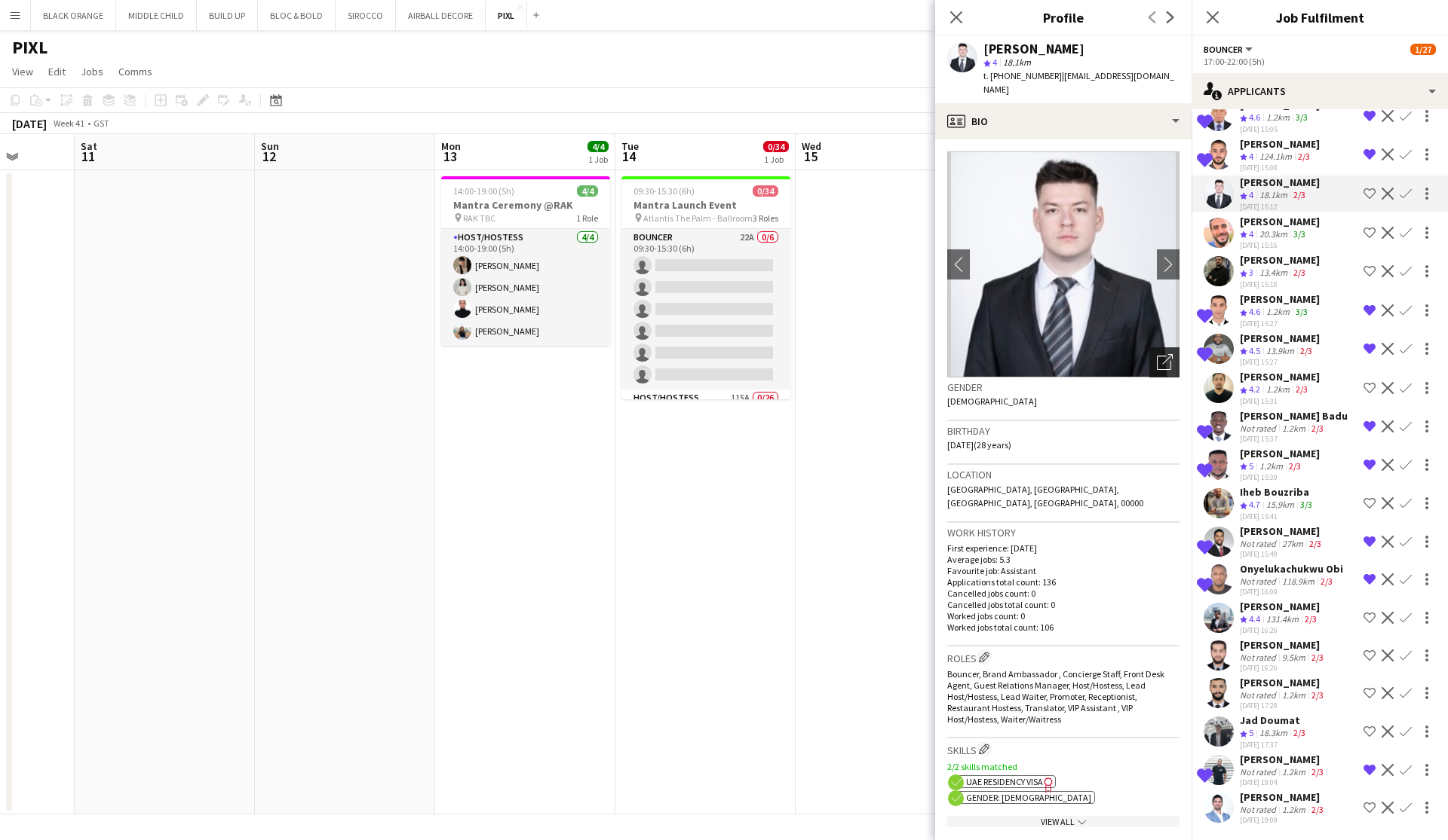
click at [1160, 356] on icon at bounding box center [1163, 362] width 14 height 14
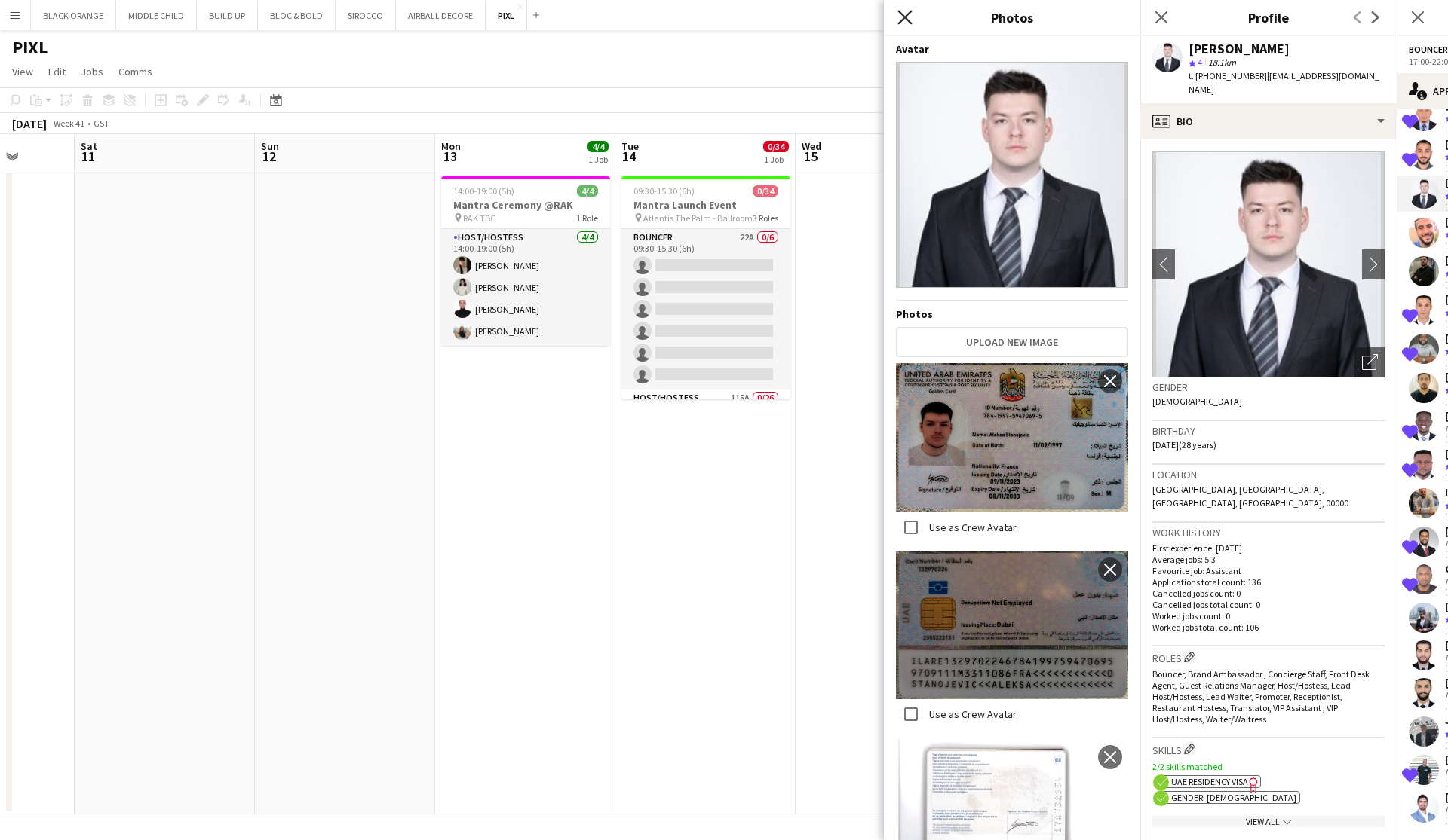
click at [904, 13] on icon "Close pop-in" at bounding box center [904, 16] width 14 height 14
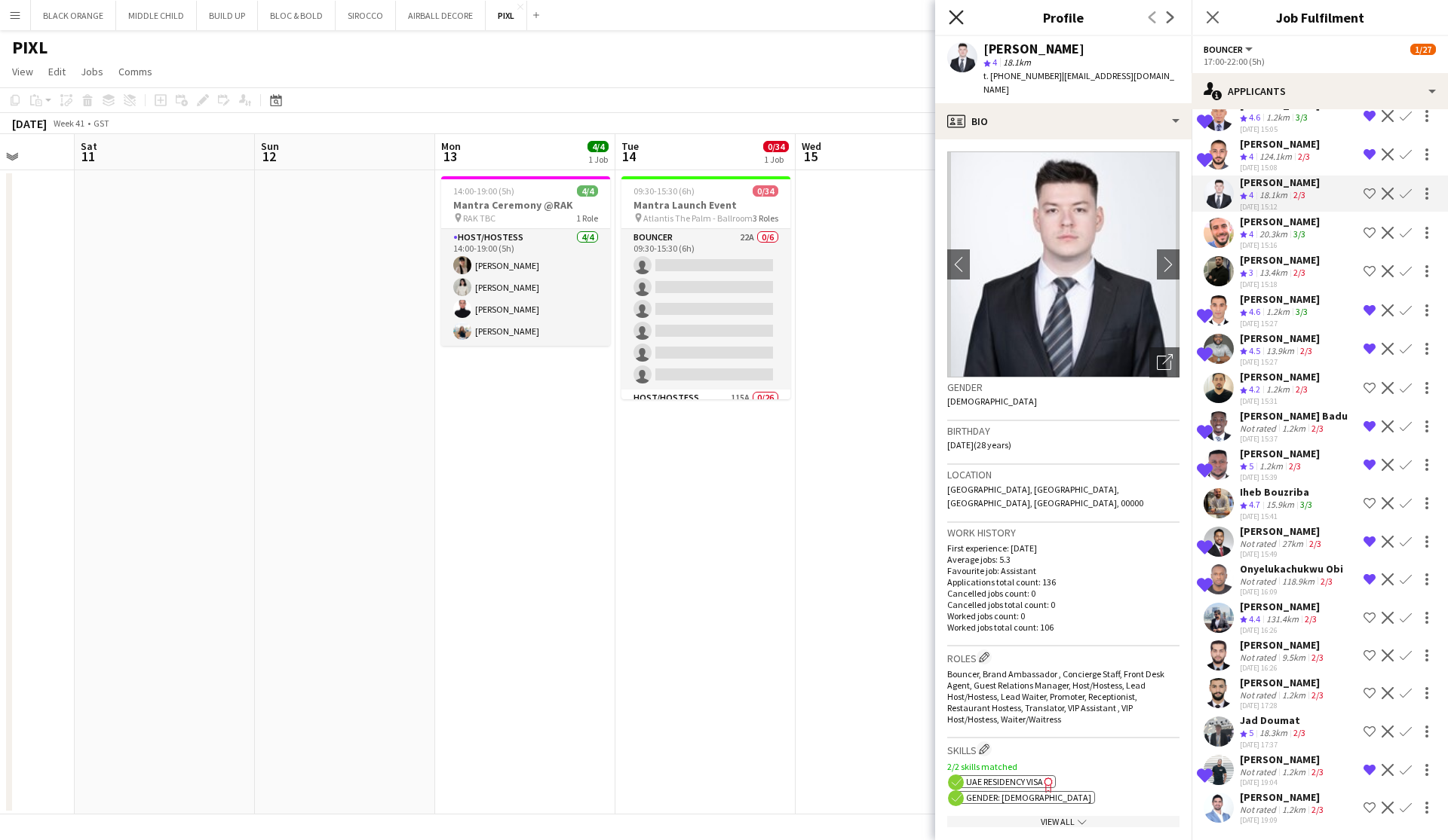
click at [956, 20] on icon "Close pop-in" at bounding box center [955, 16] width 14 height 14
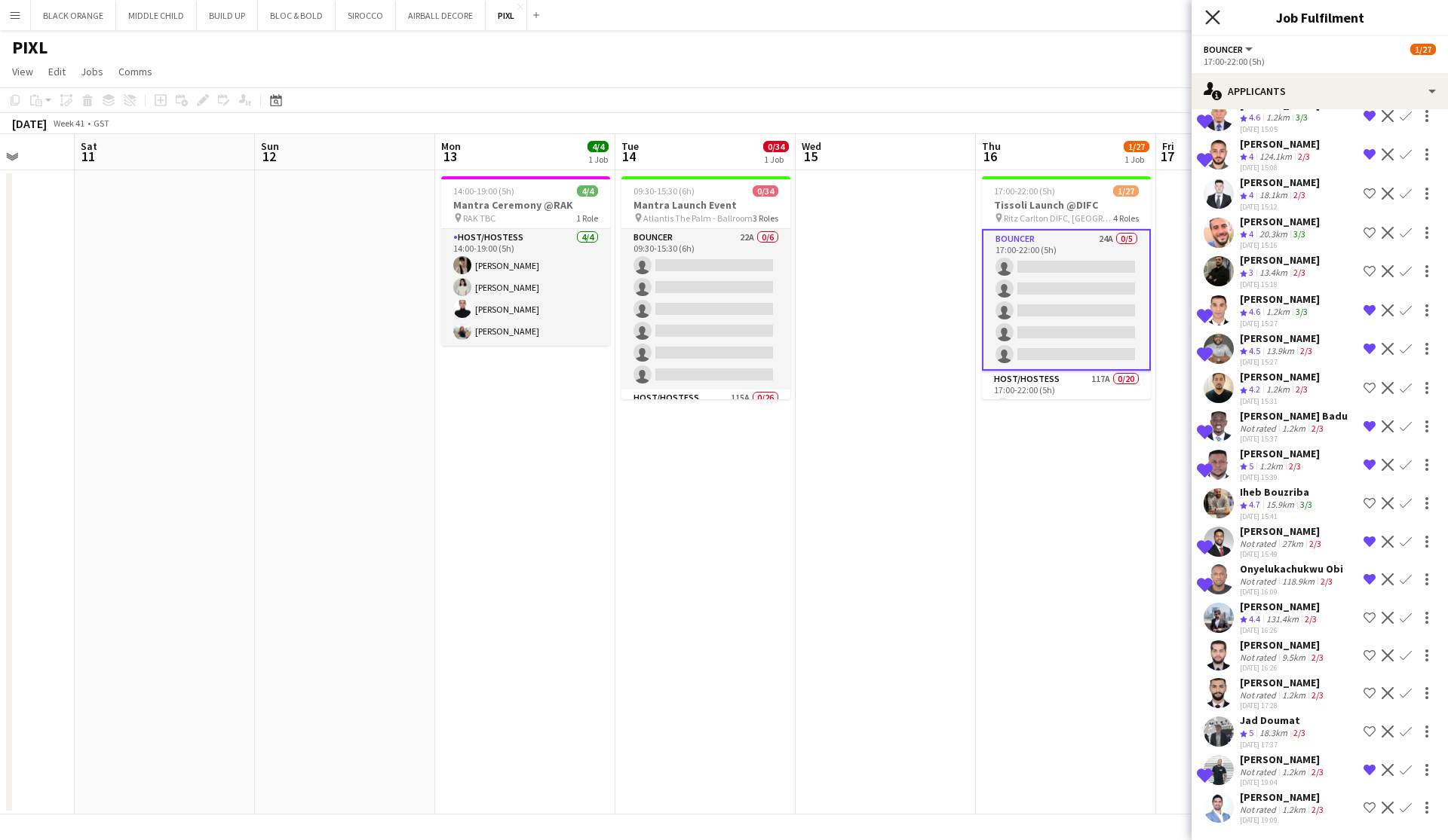
click at [1213, 21] on icon "Close pop-in" at bounding box center [1211, 16] width 14 height 14
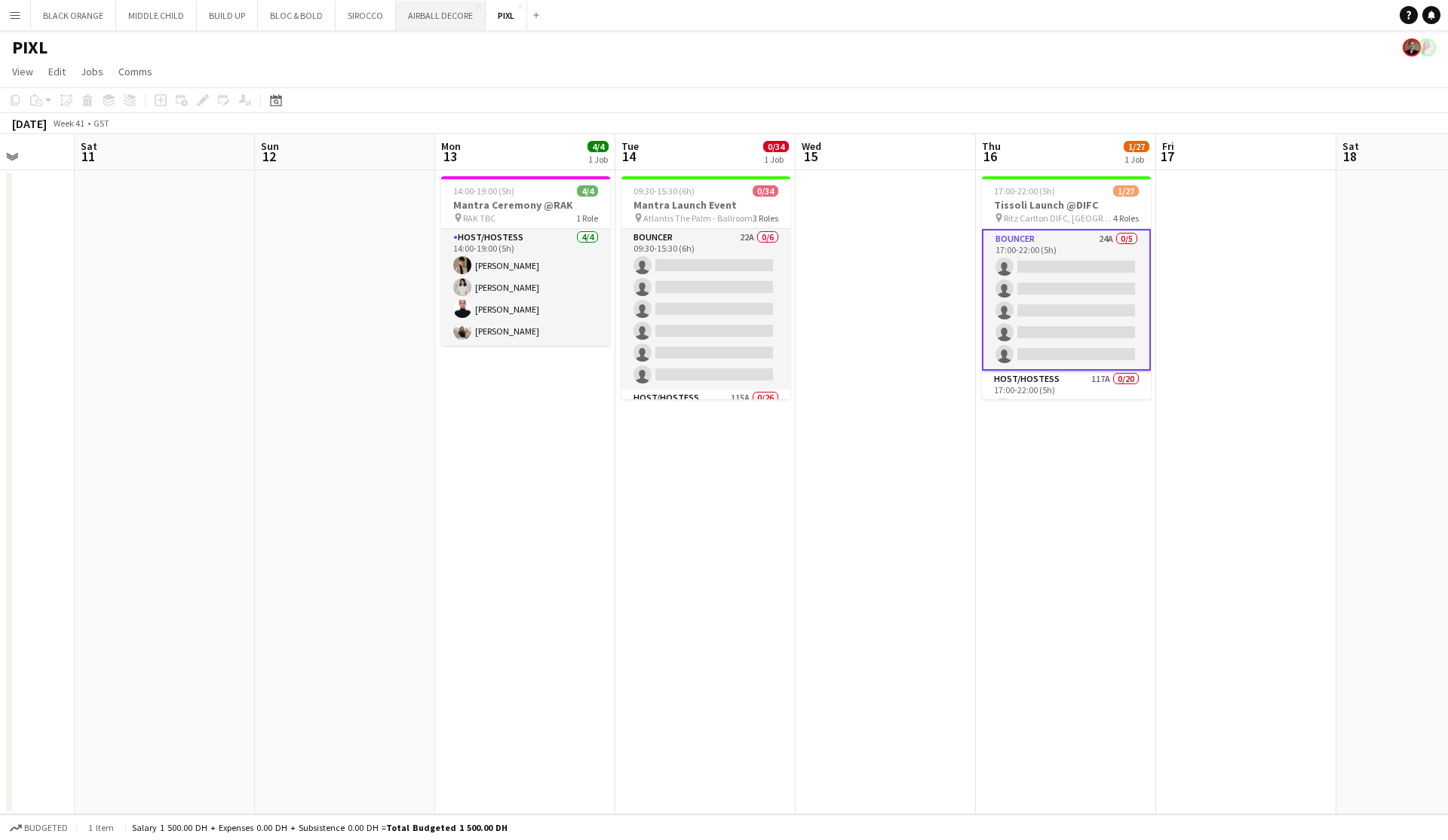
click at [424, 23] on button "AIRBALL DECORE Close" at bounding box center [441, 15] width 90 height 30
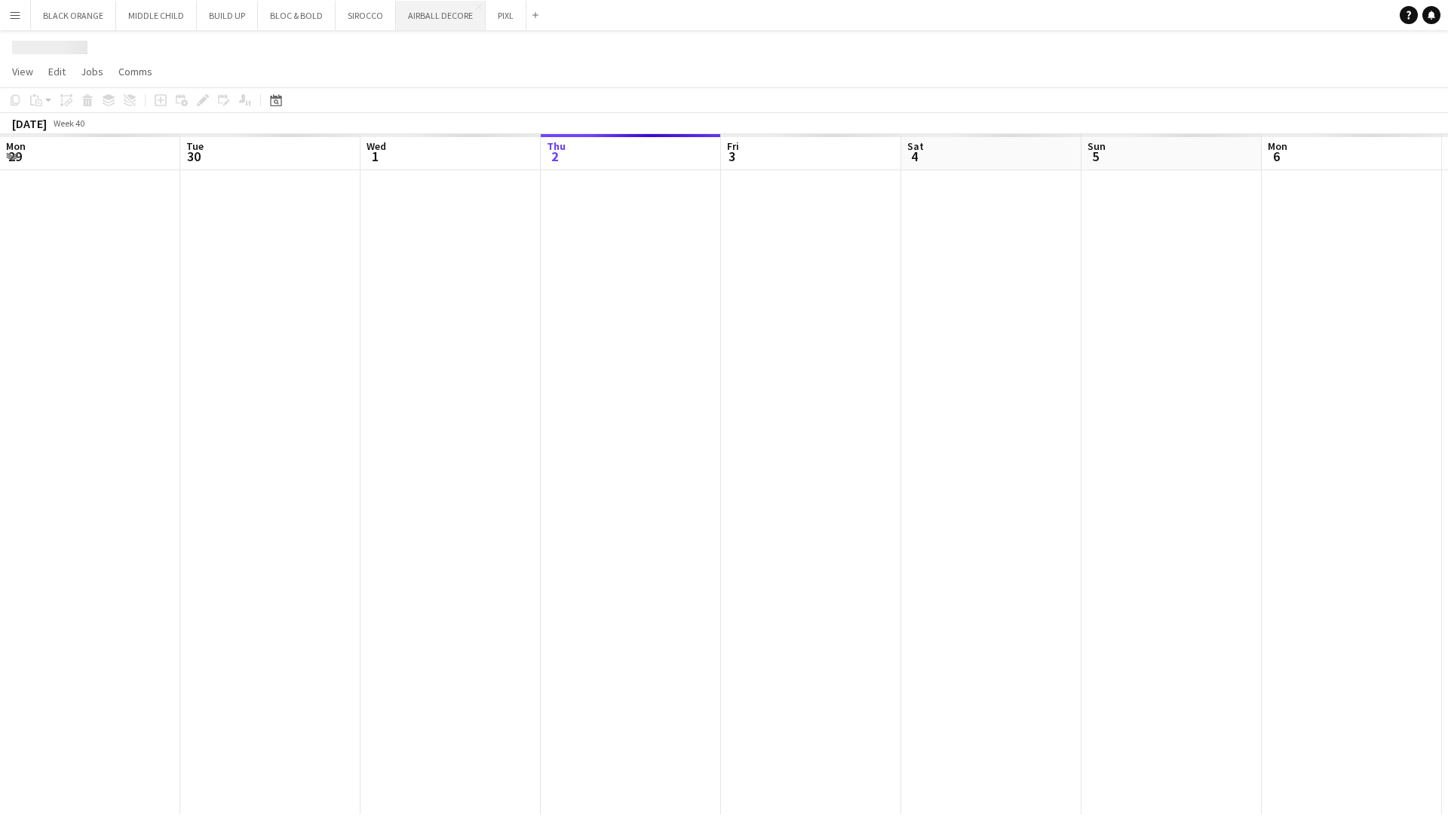
scroll to position [0, 361]
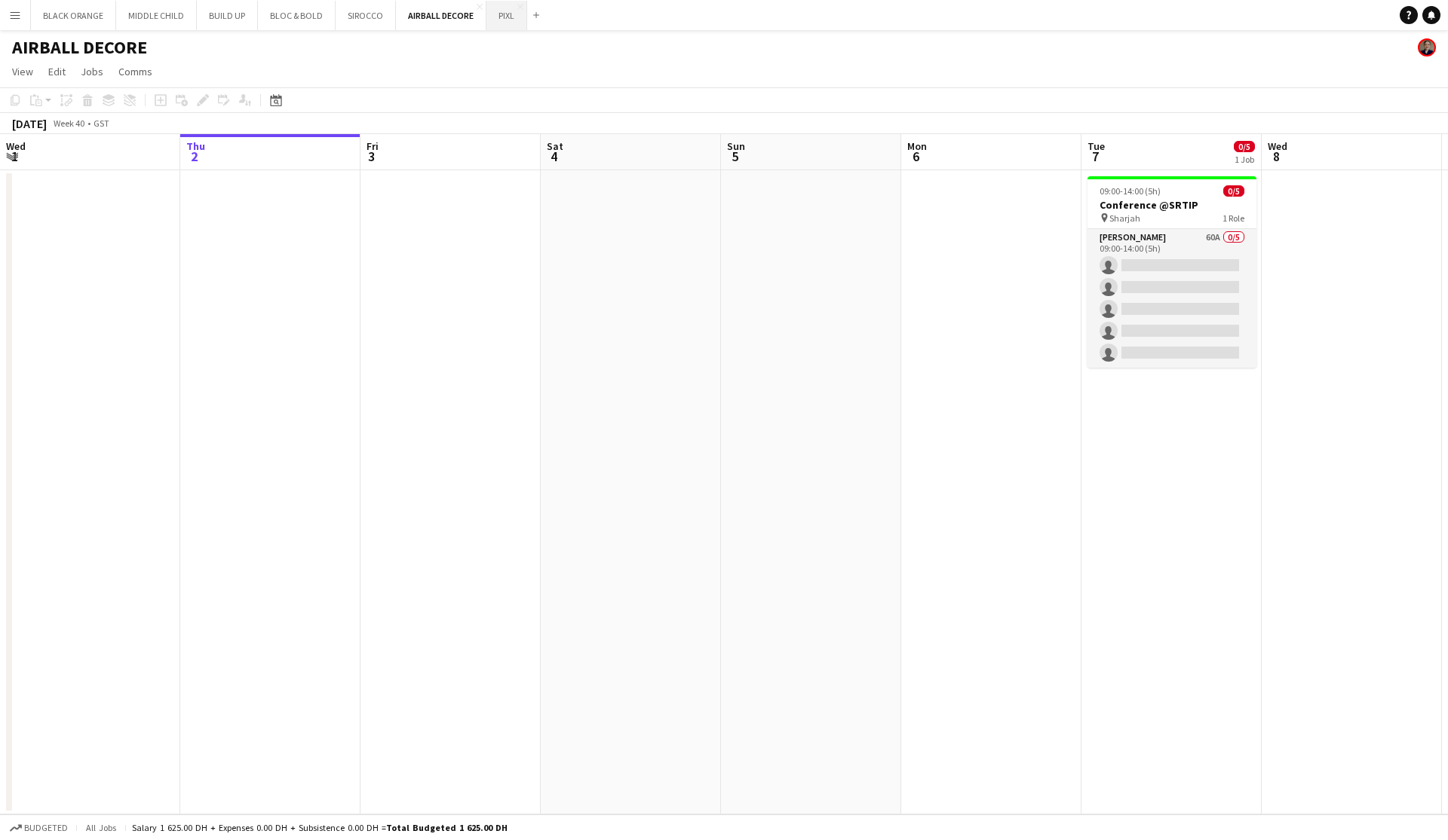
click at [502, 25] on button "PIXL Close" at bounding box center [507, 15] width 41 height 30
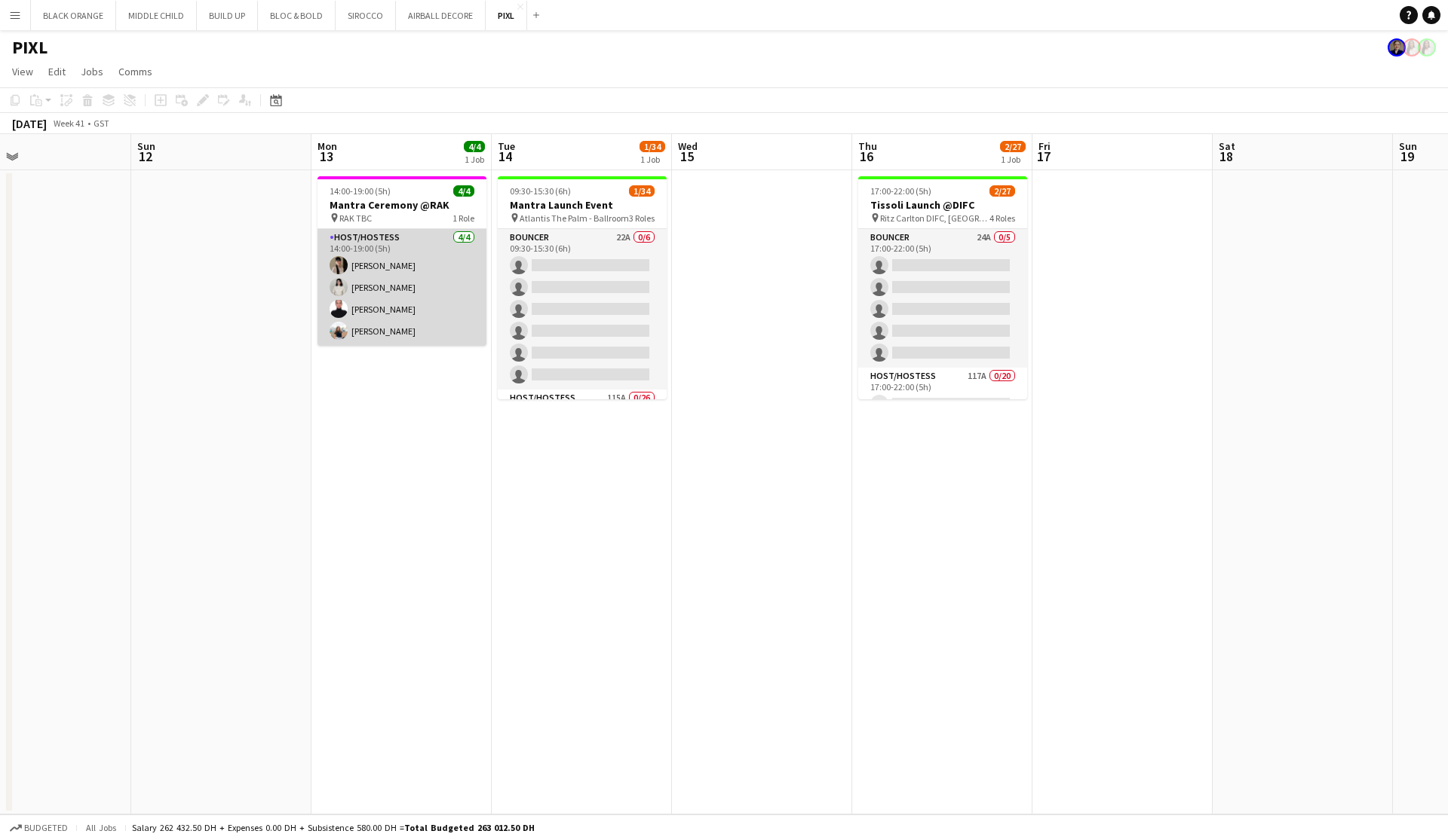
scroll to position [0, 410]
click at [394, 301] on app-card-role "Host/Hostess 4/4 14:00-19:00 (5h) Dunia AbdulWahab Adella Magerramova Jasna Kas…" at bounding box center [401, 287] width 169 height 117
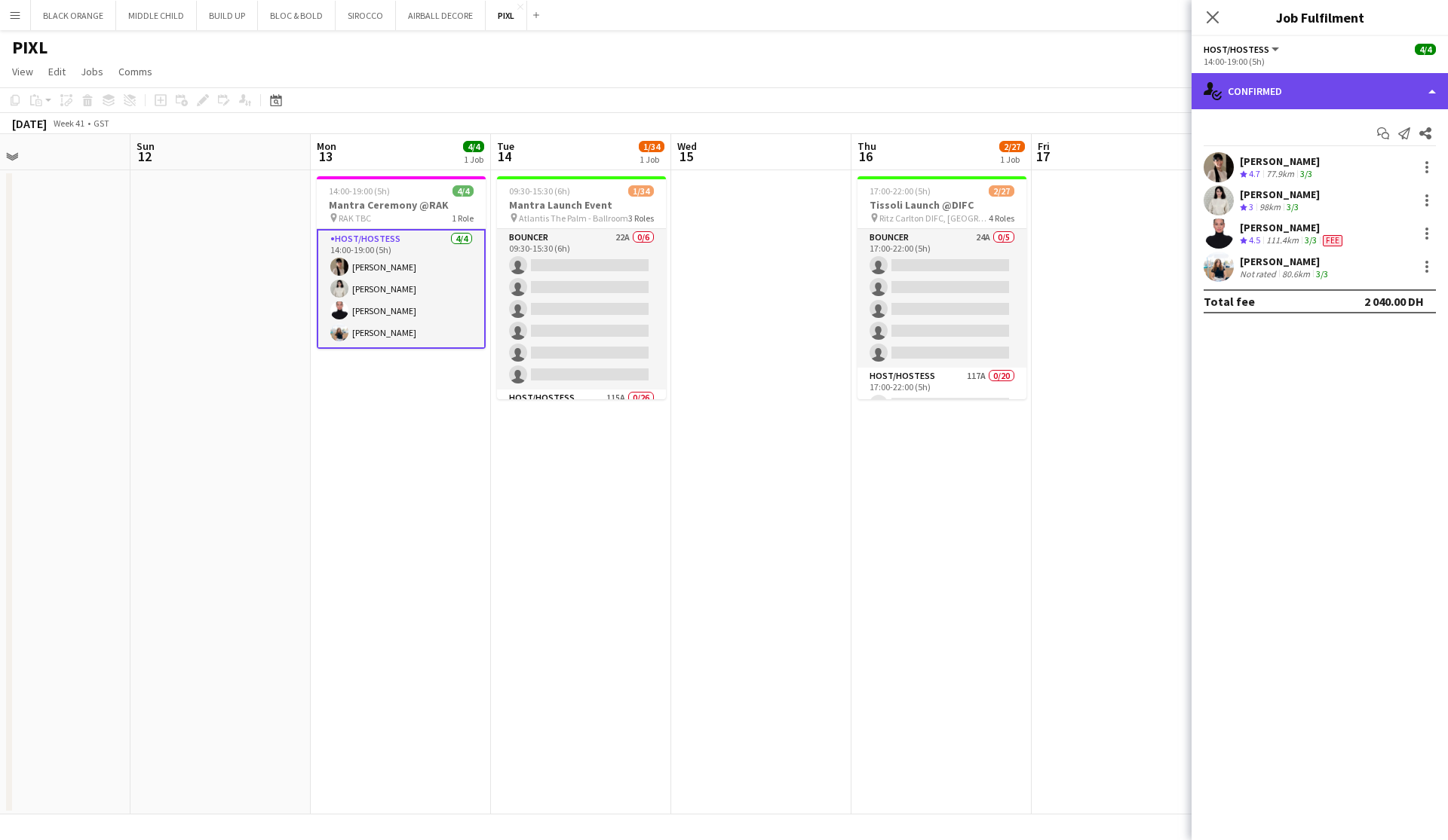
click at [1365, 99] on div "single-neutral-actions-check-2 Confirmed" at bounding box center [1319, 92] width 257 height 36
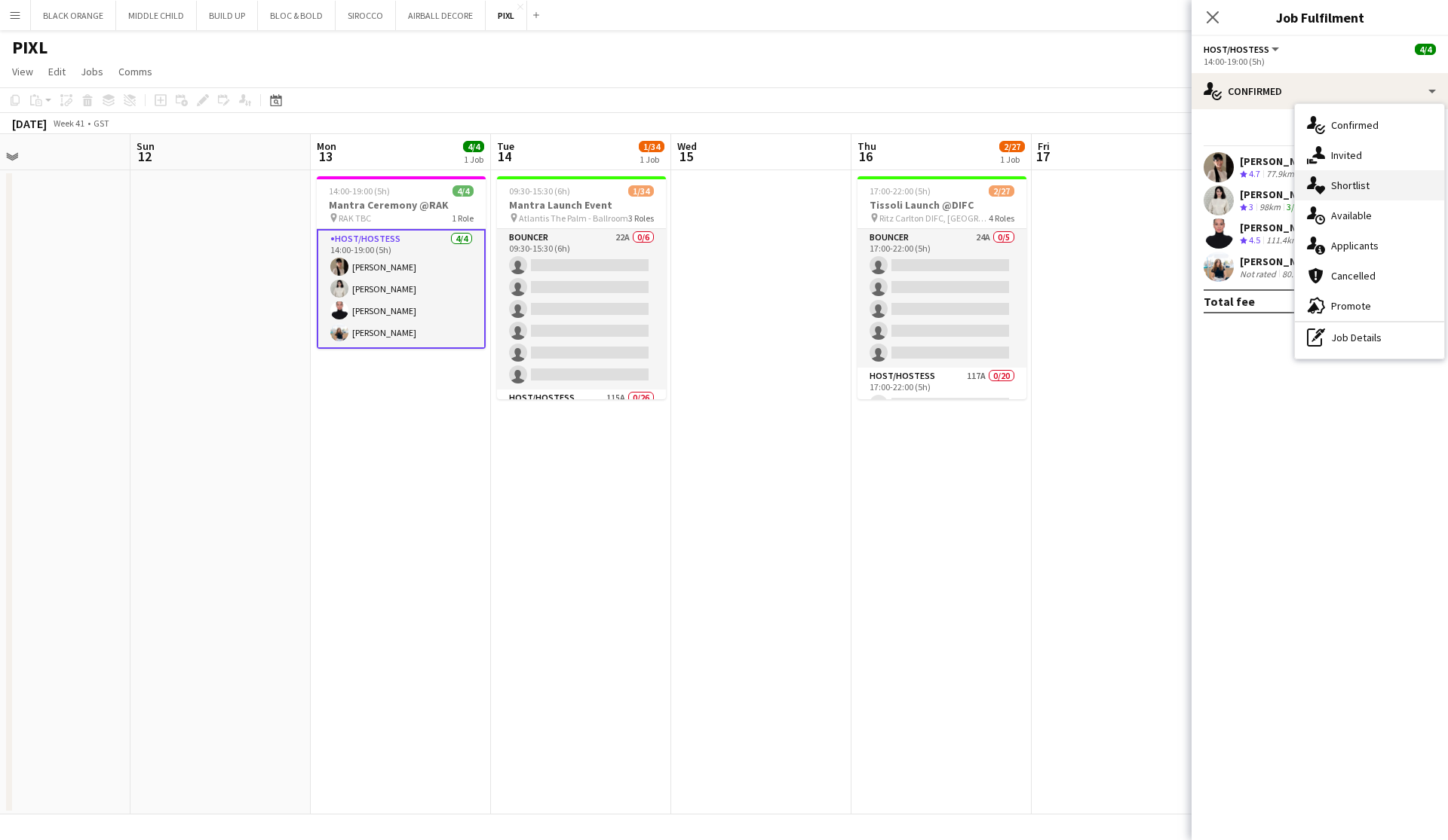
click at [1346, 194] on div "single-neutral-actions-heart Shortlist" at bounding box center [1369, 186] width 150 height 31
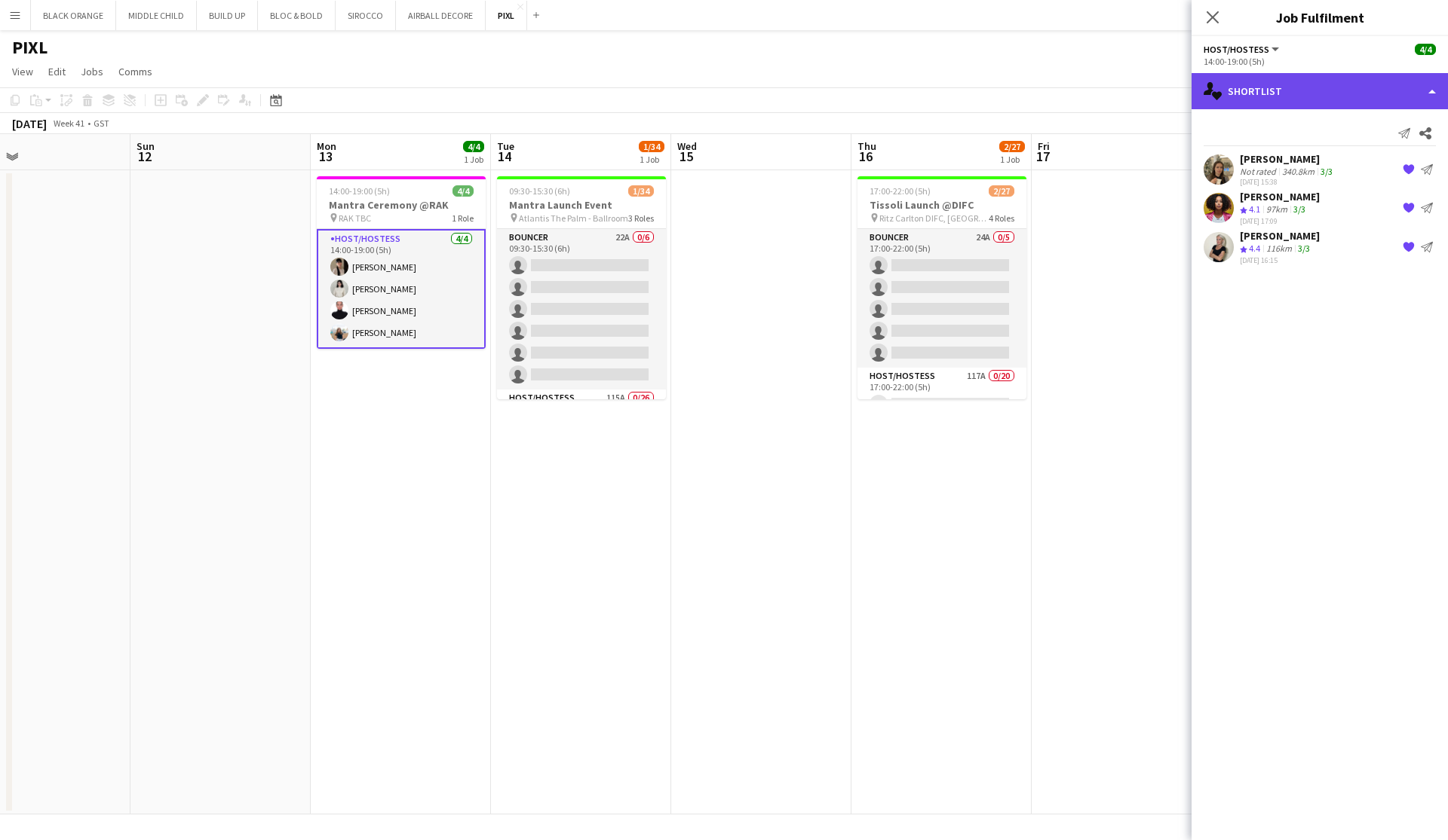
click at [1270, 102] on div "single-neutral-actions-heart Shortlist" at bounding box center [1319, 92] width 257 height 36
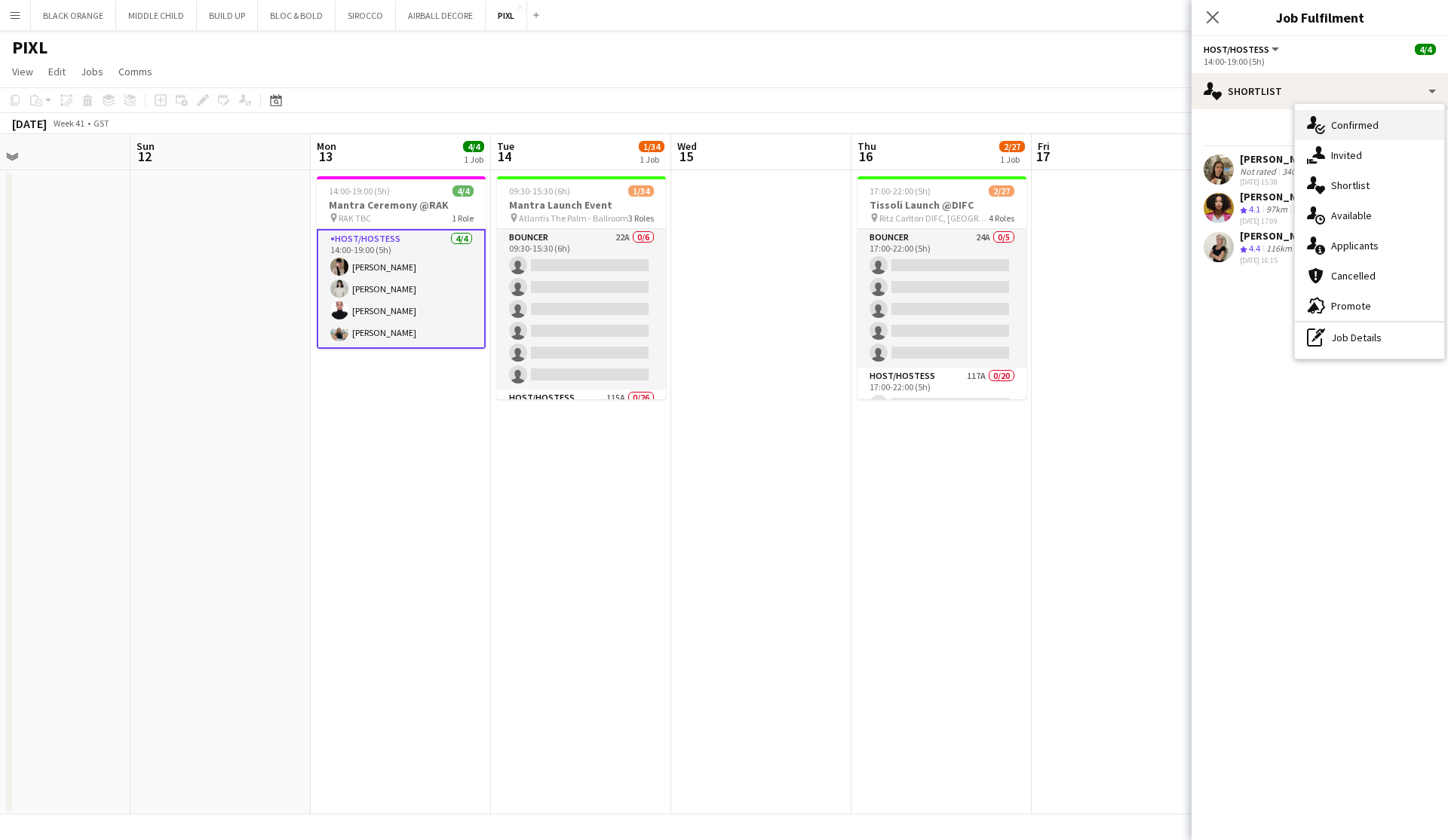
click at [1356, 121] on span "Confirmed" at bounding box center [1355, 125] width 48 height 13
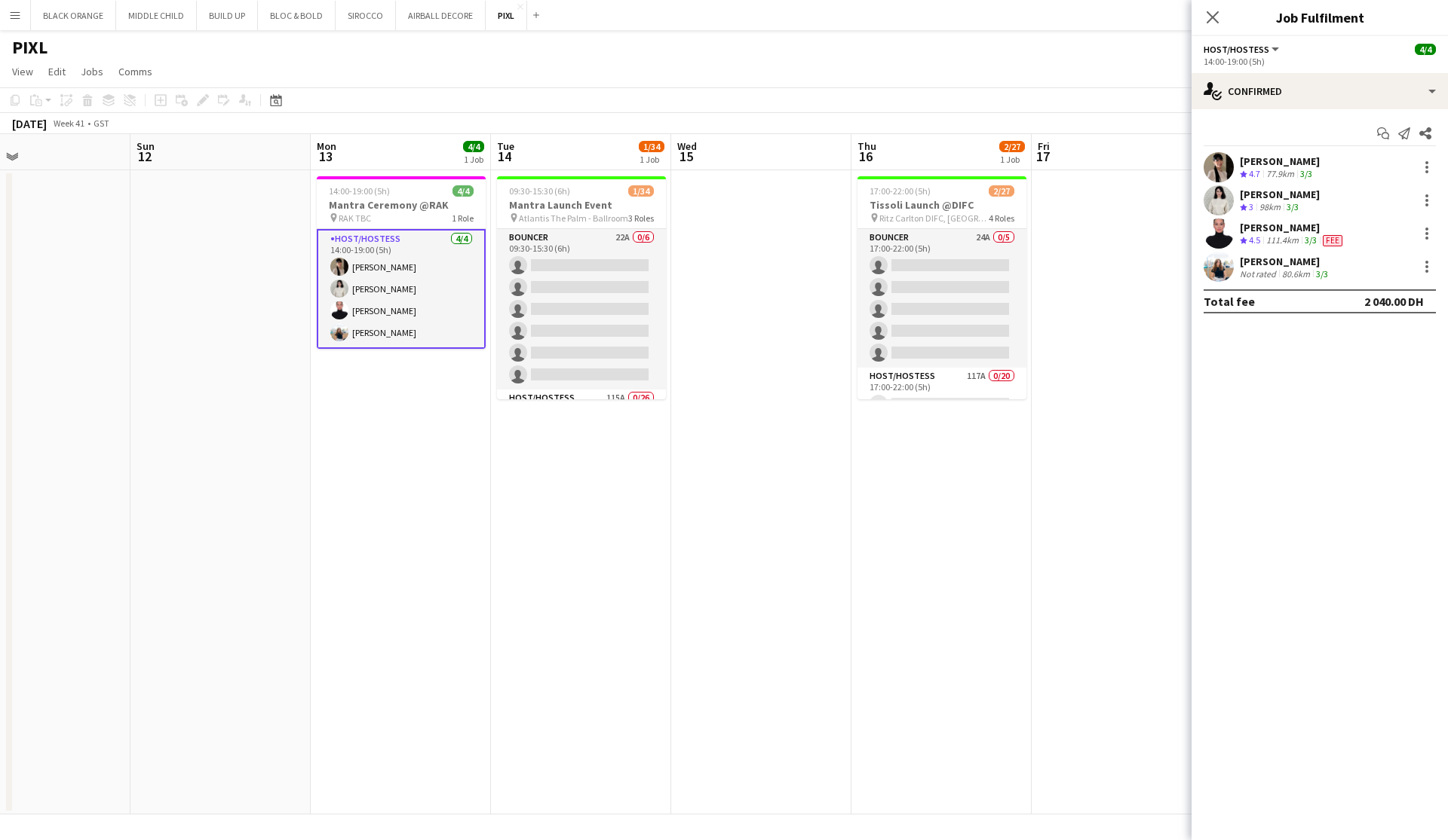
click at [1289, 261] on div "Malak Salaheldin" at bounding box center [1285, 261] width 92 height 13
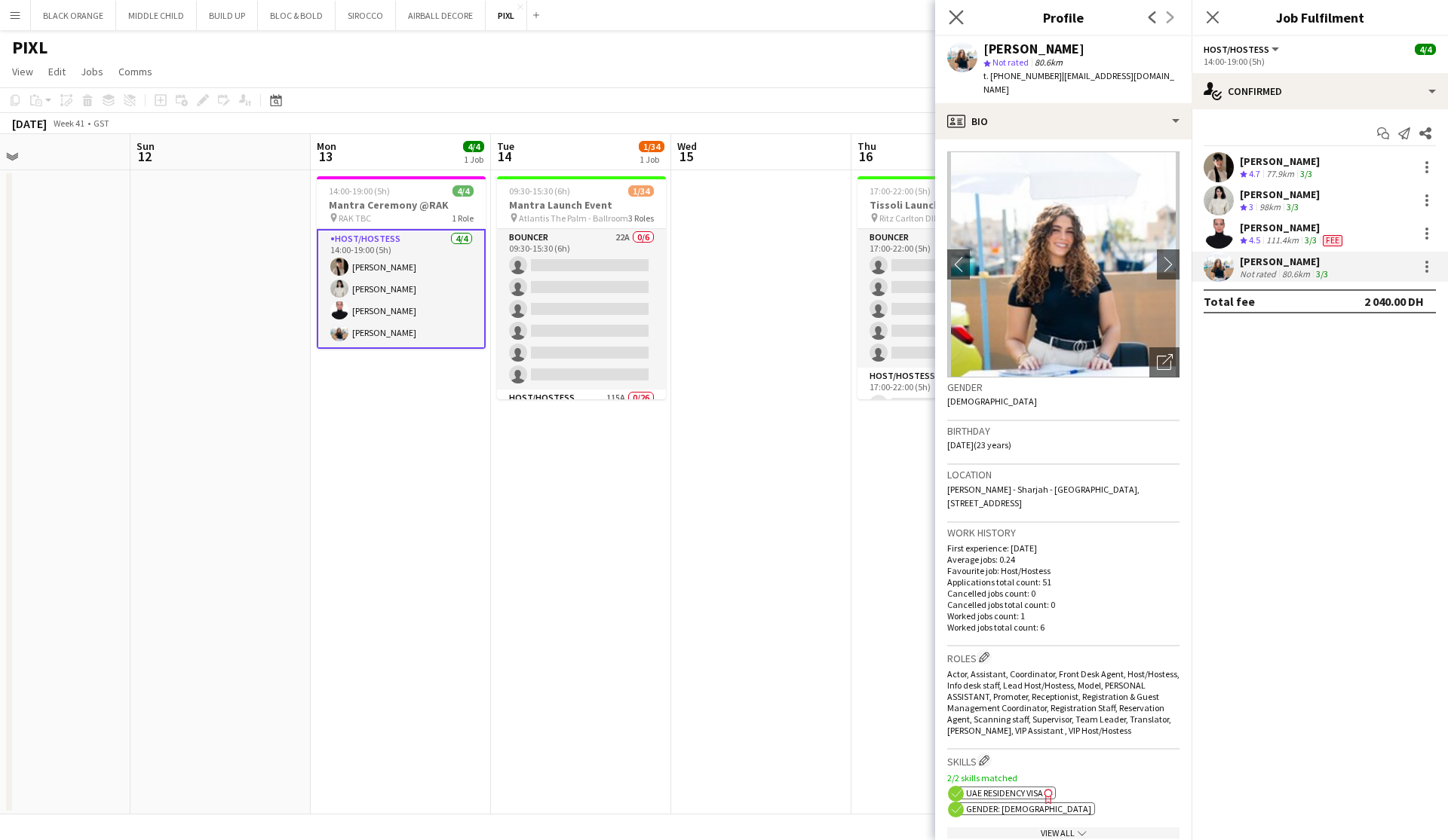
click at [948, 19] on app-icon "Close pop-in" at bounding box center [956, 17] width 22 height 22
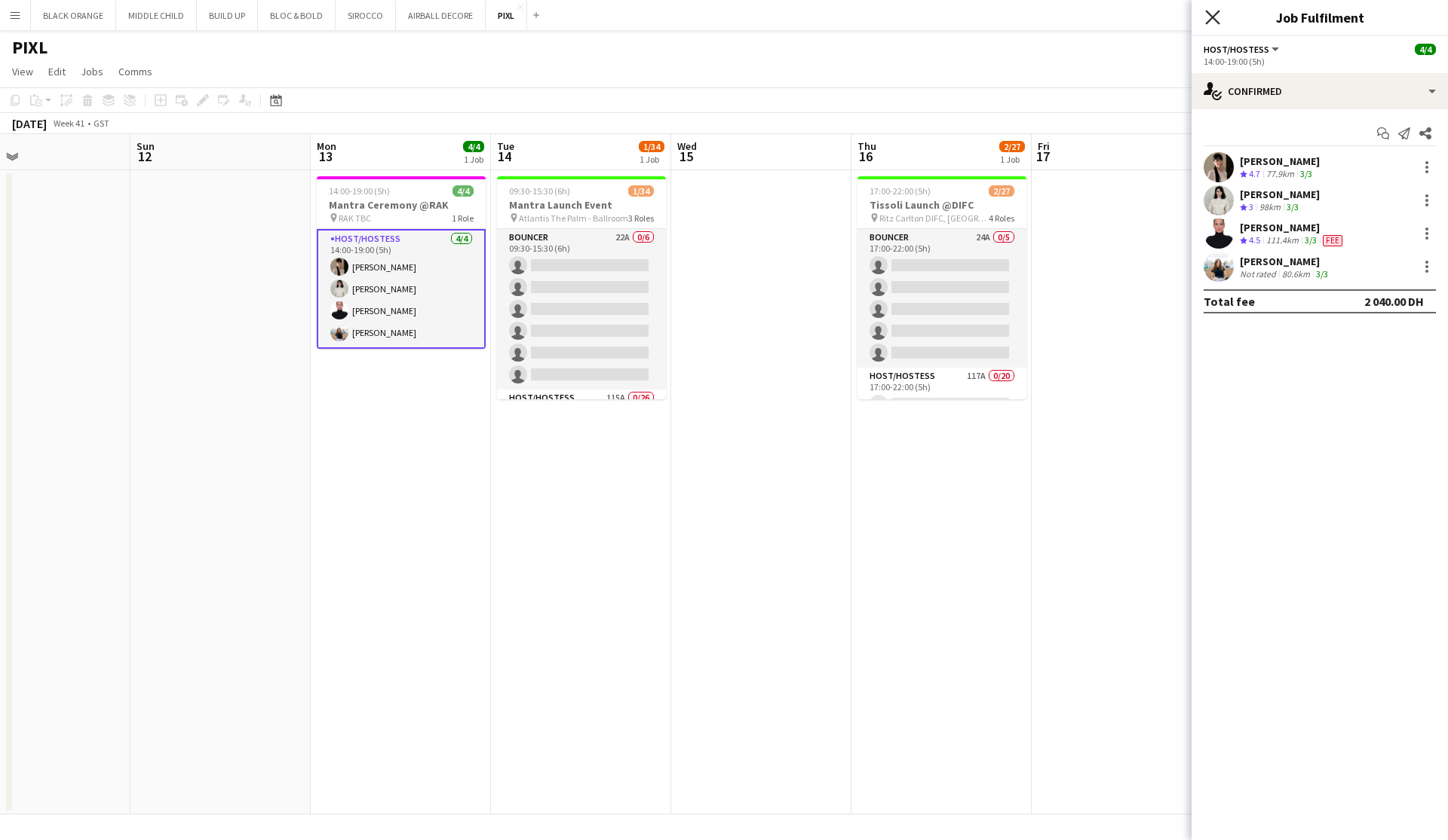
click at [1210, 16] on icon at bounding box center [1211, 16] width 14 height 14
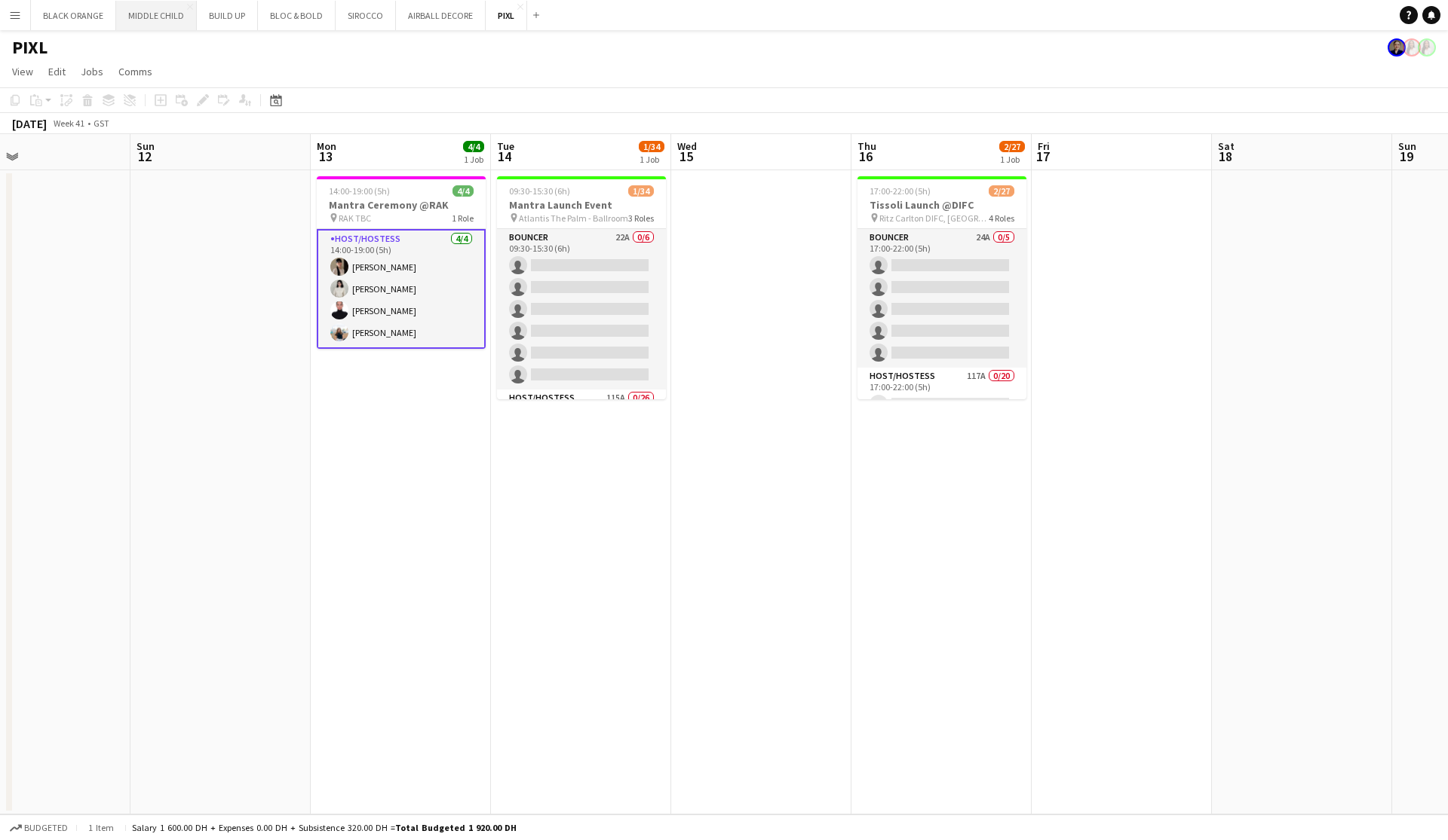
click at [147, 20] on button "MIDDLE CHILD Close" at bounding box center [156, 15] width 81 height 30
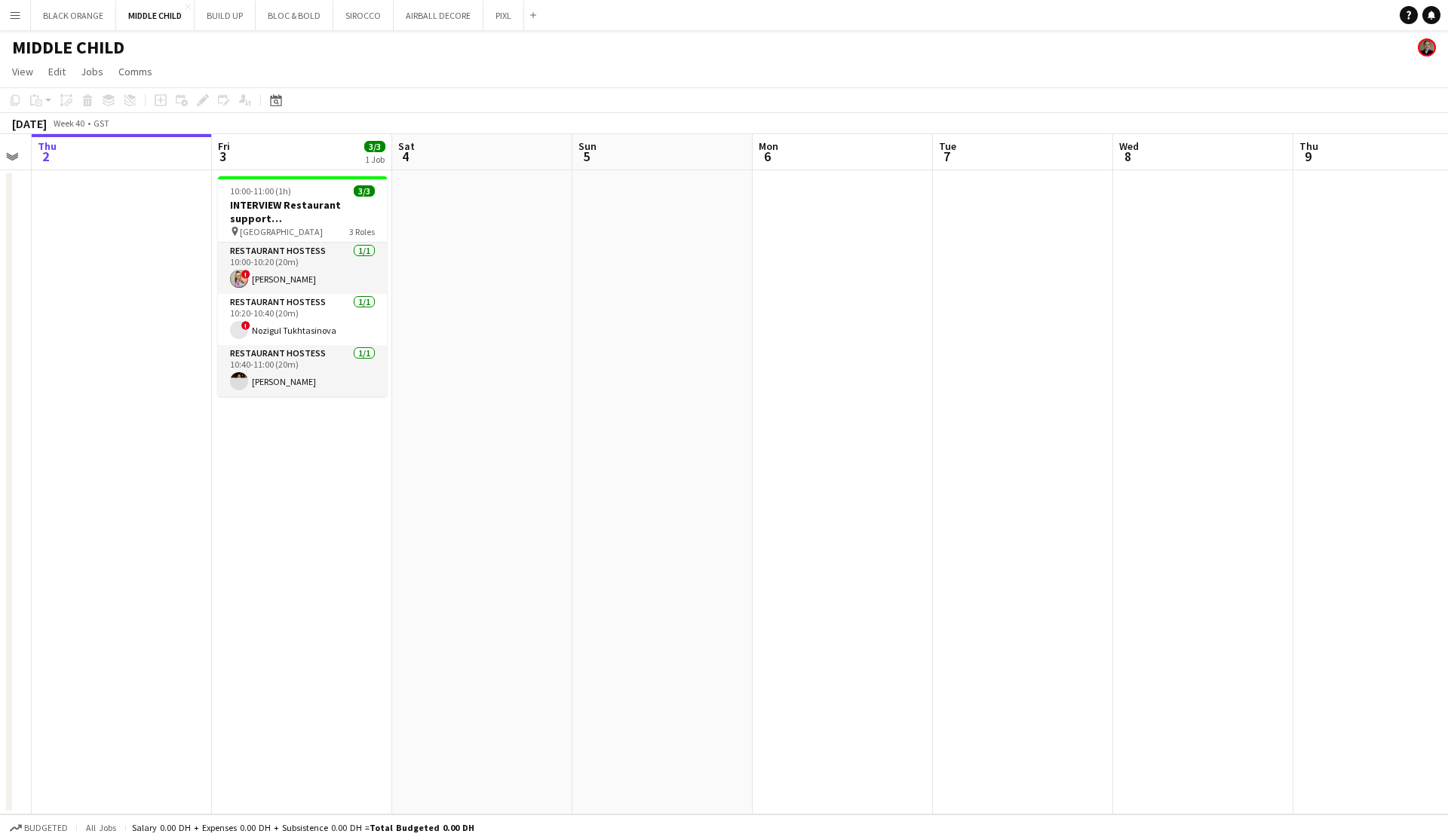
scroll to position [0, 509]
click at [305, 205] on h3 "INTERVIEW Restaurant support @Al Serkal Avenue" at bounding box center [301, 212] width 169 height 27
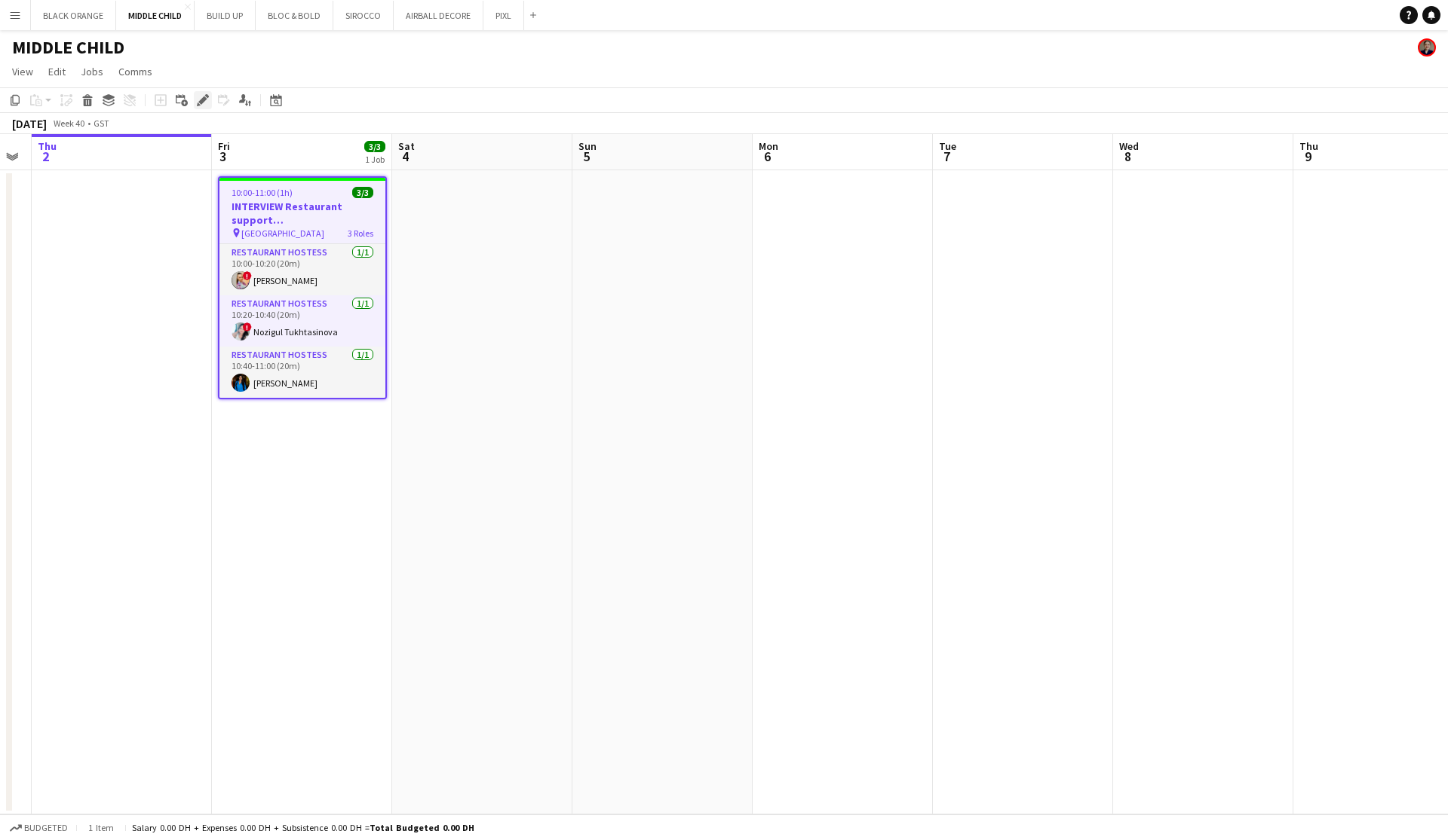
click at [200, 100] on icon at bounding box center [202, 100] width 9 height 9
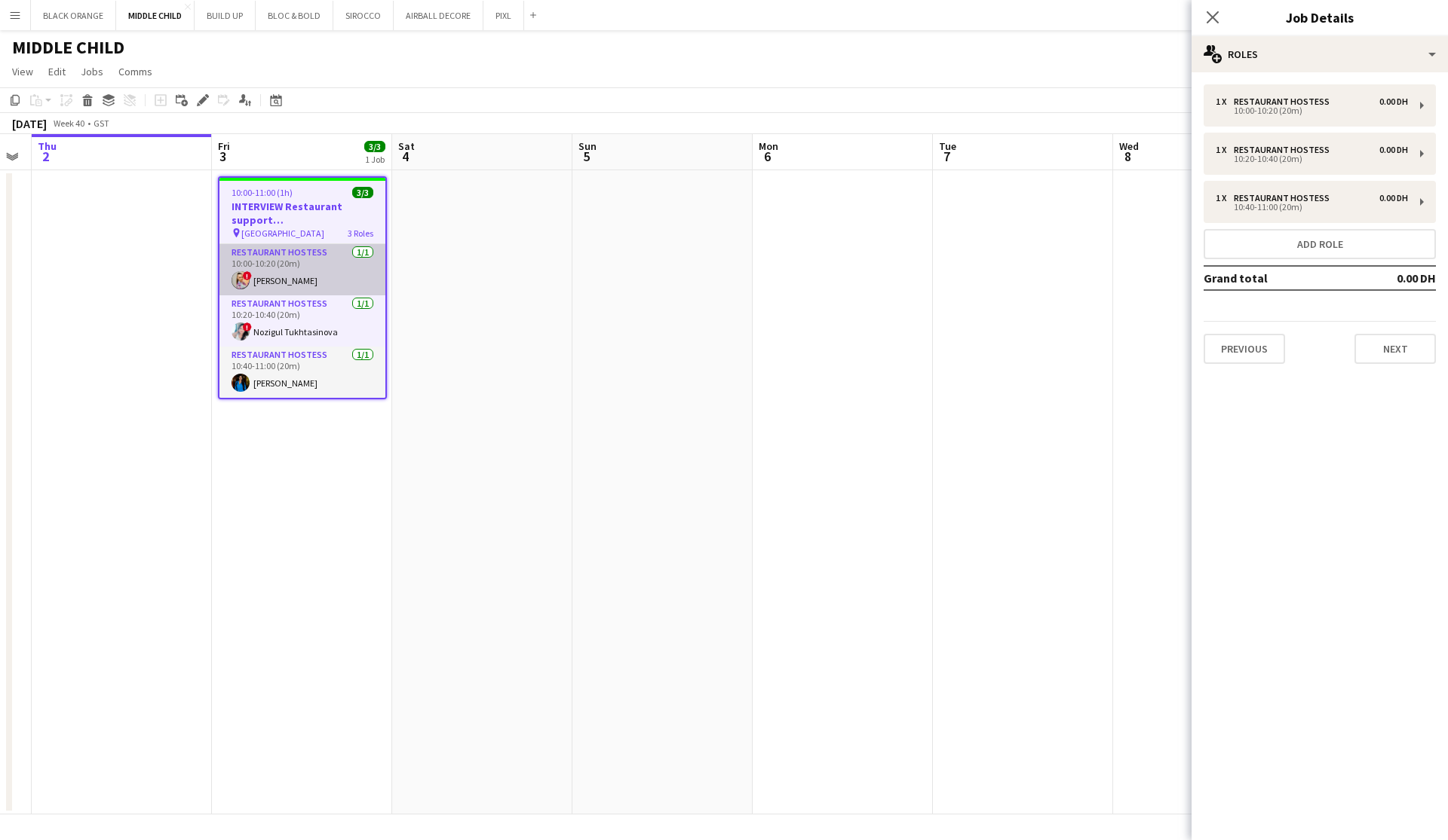
click at [291, 264] on app-card-role "Restaurant Hostess 1/1 10:00-10:20 (20m) ! Dorina Dabija" at bounding box center [302, 270] width 166 height 51
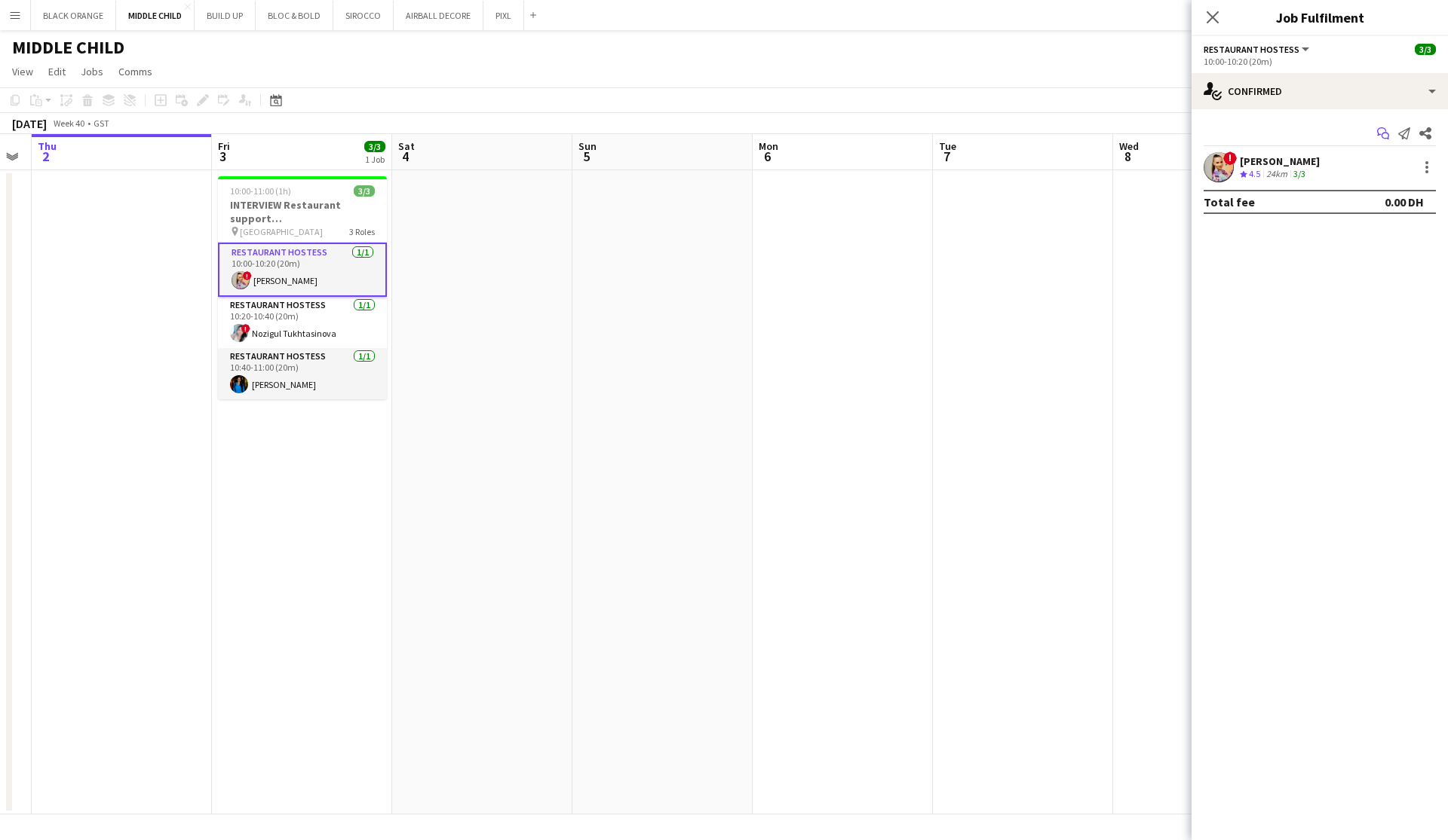
click at [1383, 134] on icon "Start chat" at bounding box center [1382, 133] width 12 height 12
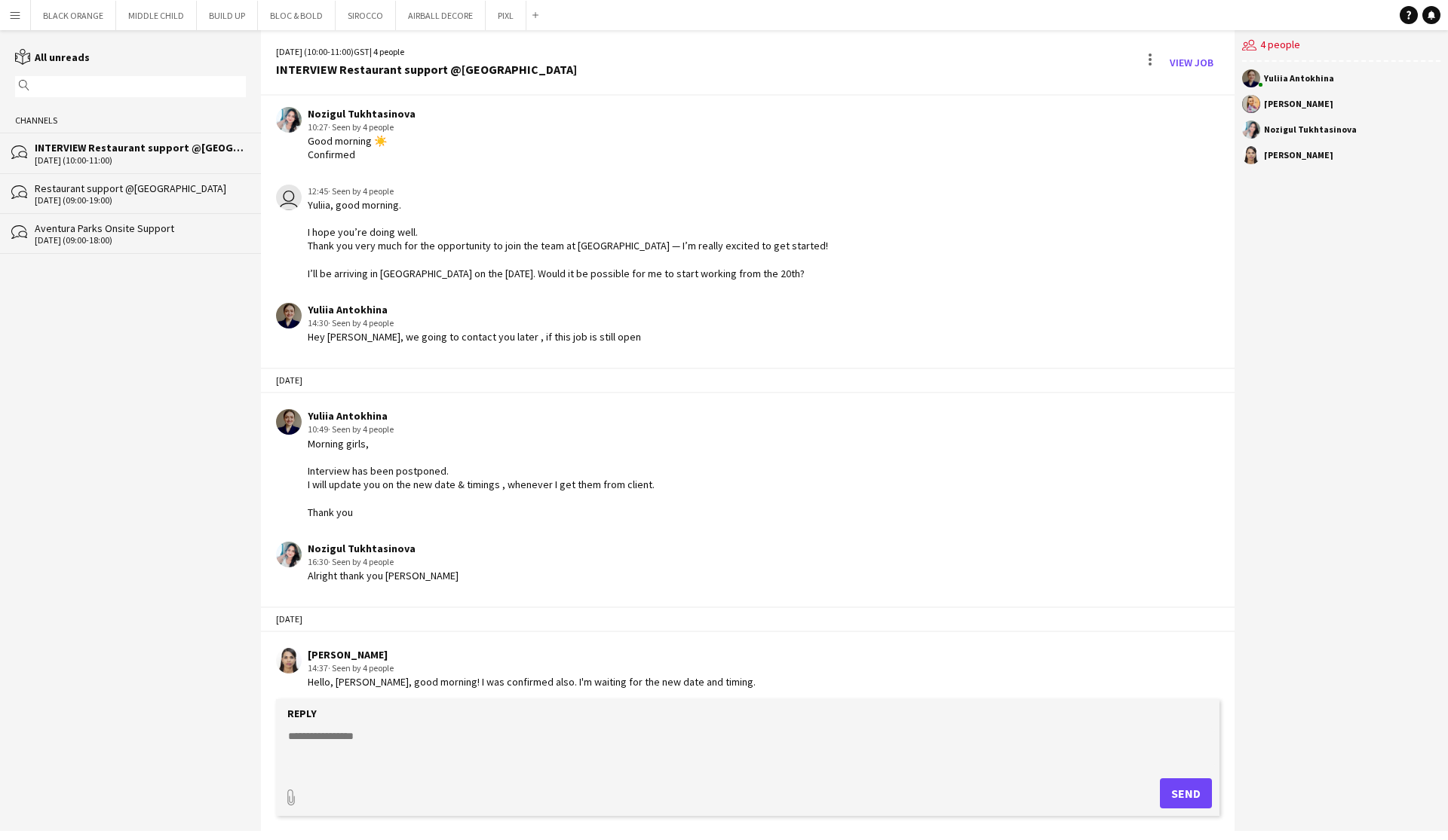
click at [364, 742] on textarea at bounding box center [750, 748] width 928 height 39
click at [388, 715] on div "Reply" at bounding box center [747, 713] width 928 height 13
click at [298, 761] on textarea "**********" at bounding box center [750, 748] width 928 height 39
click at [347, 747] on textarea "**********" at bounding box center [750, 748] width 928 height 39
click at [421, 749] on textarea "**********" at bounding box center [750, 748] width 928 height 39
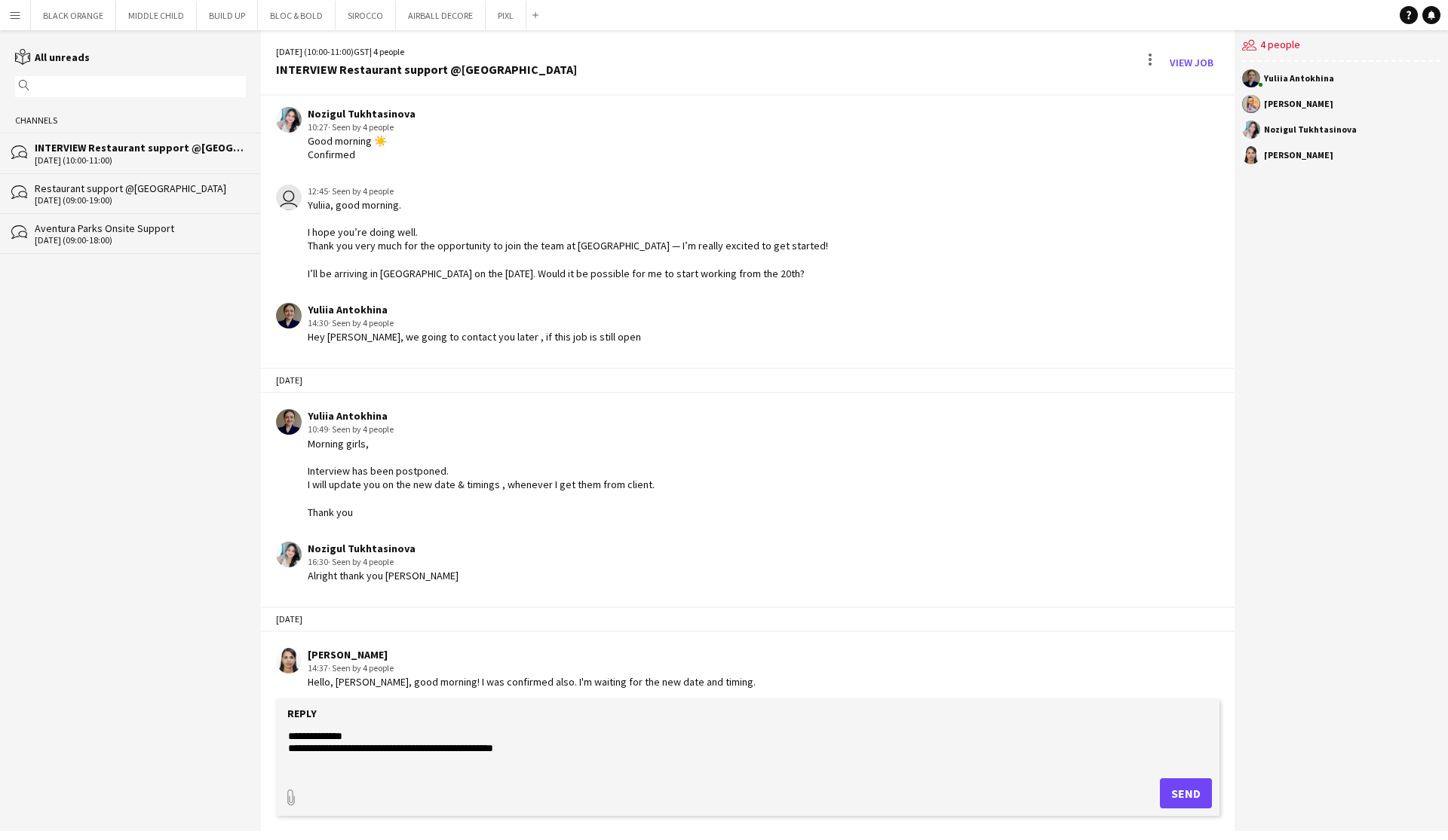
click at [403, 751] on textarea "**********" at bounding box center [750, 748] width 928 height 39
click at [405, 748] on textarea "**********" at bounding box center [750, 748] width 928 height 39
drag, startPoint x: 405, startPoint y: 748, endPoint x: 516, endPoint y: 749, distance: 111.0
click at [516, 749] on textarea "**********" at bounding box center [750, 748] width 928 height 39
click at [285, 753] on form "**********" at bounding box center [747, 757] width 943 height 117
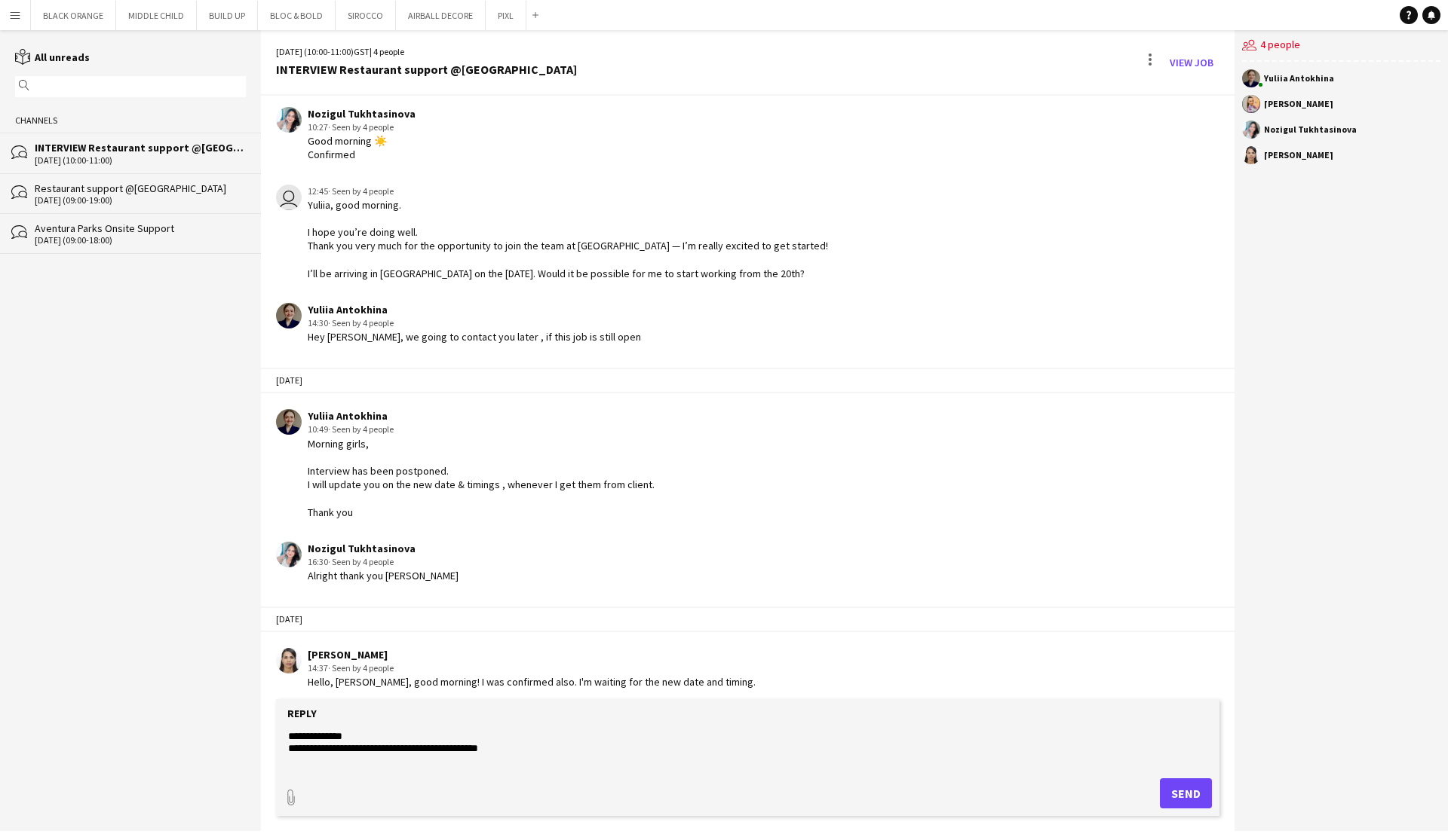
click at [291, 747] on textarea "**********" at bounding box center [750, 748] width 928 height 39
click at [288, 747] on textarea "**********" at bounding box center [750, 748] width 928 height 39
click at [358, 752] on textarea "**********" at bounding box center [750, 748] width 928 height 39
click at [590, 748] on textarea "**********" at bounding box center [750, 748] width 928 height 39
click at [464, 748] on textarea "**********" at bounding box center [750, 748] width 928 height 39
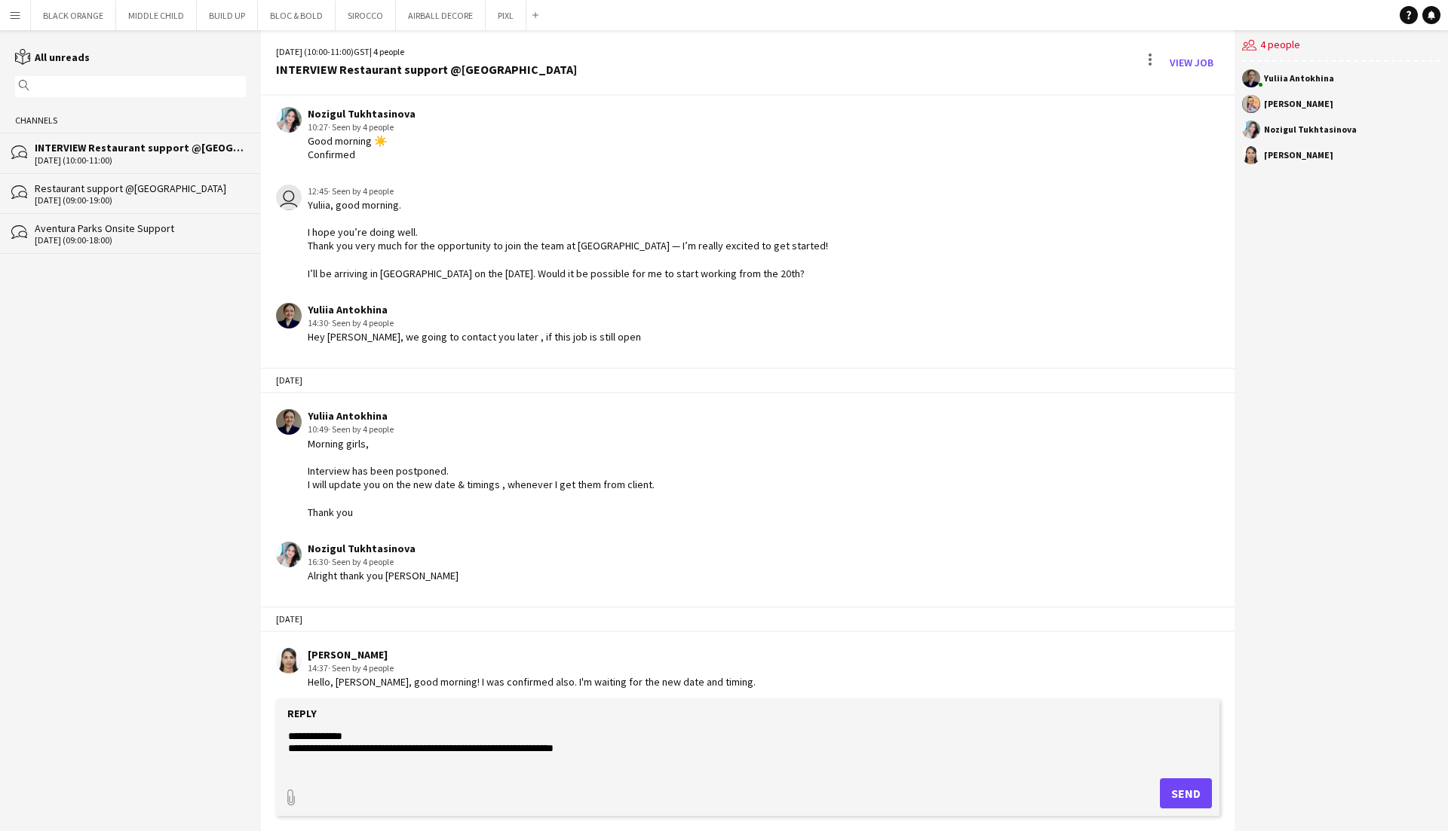
click at [595, 748] on textarea "**********" at bounding box center [750, 748] width 928 height 39
type textarea "**********"
click at [1193, 792] on button "Send" at bounding box center [1186, 793] width 52 height 31
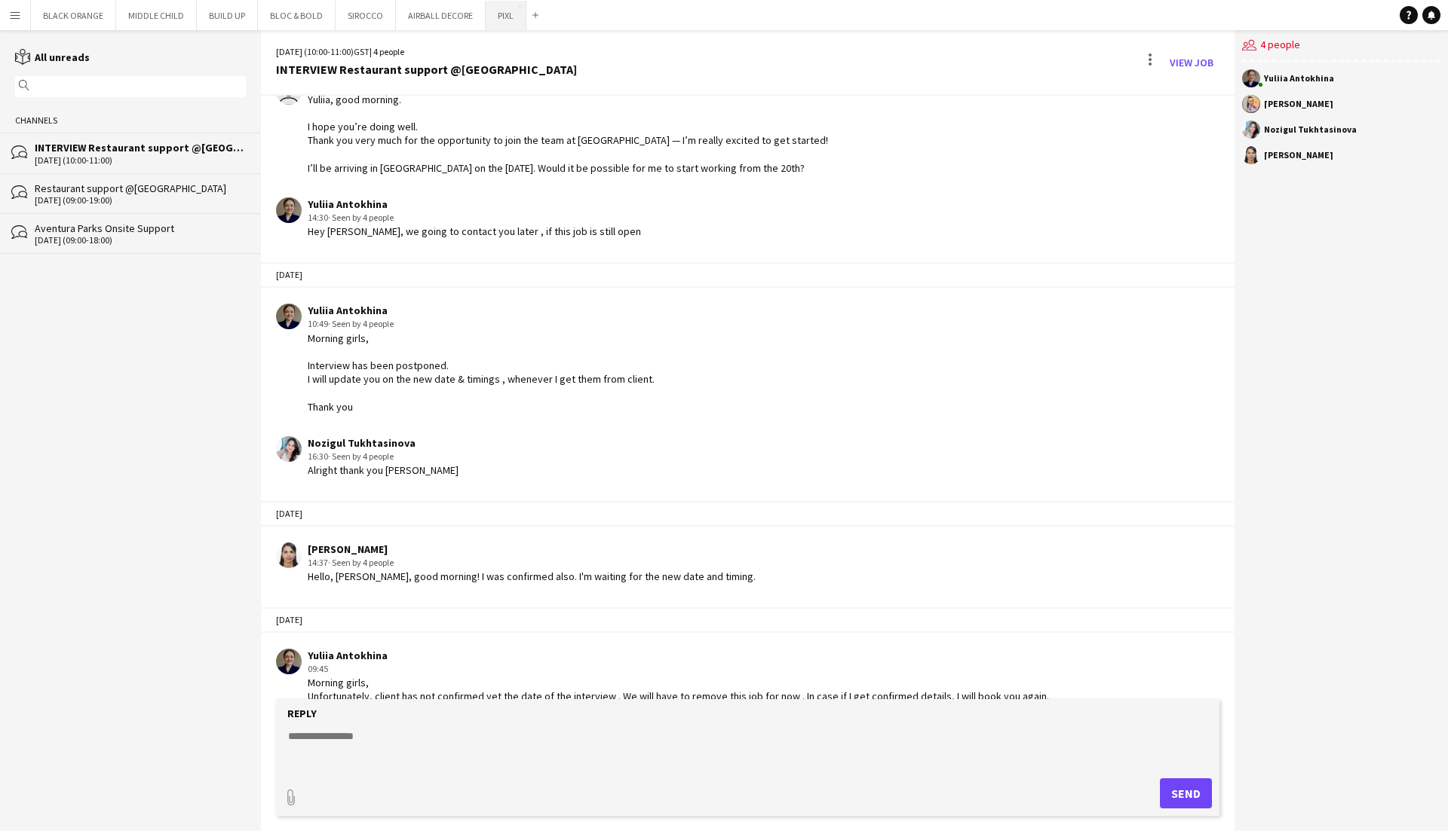
click at [496, 16] on button "PIXL Close" at bounding box center [506, 15] width 41 height 30
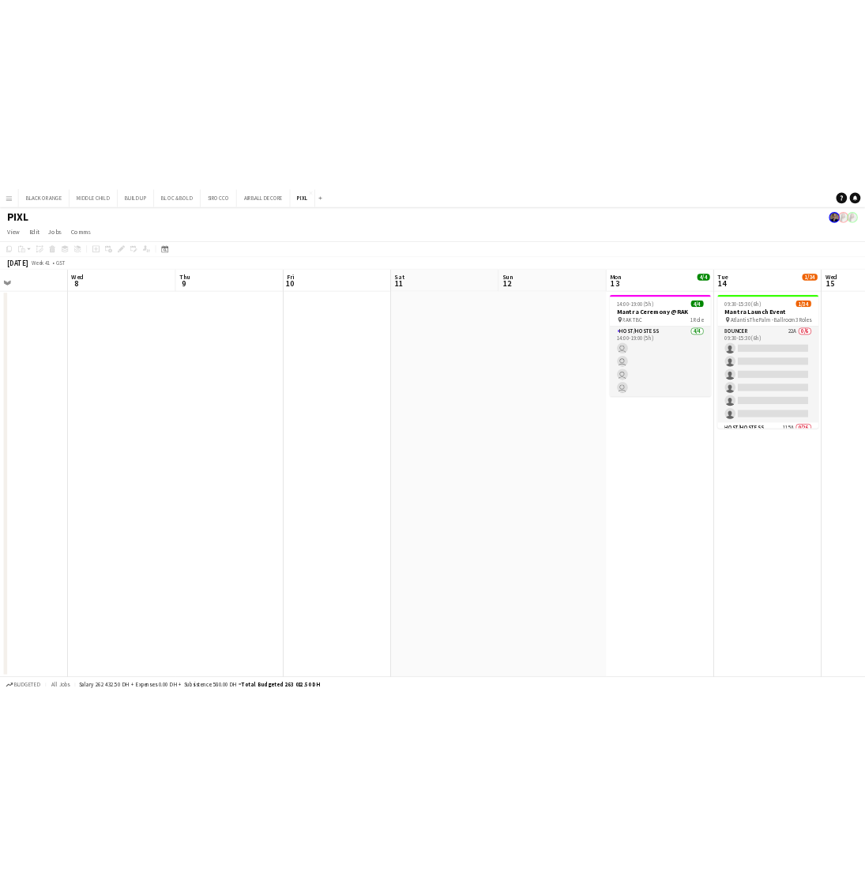
scroll to position [0, 450]
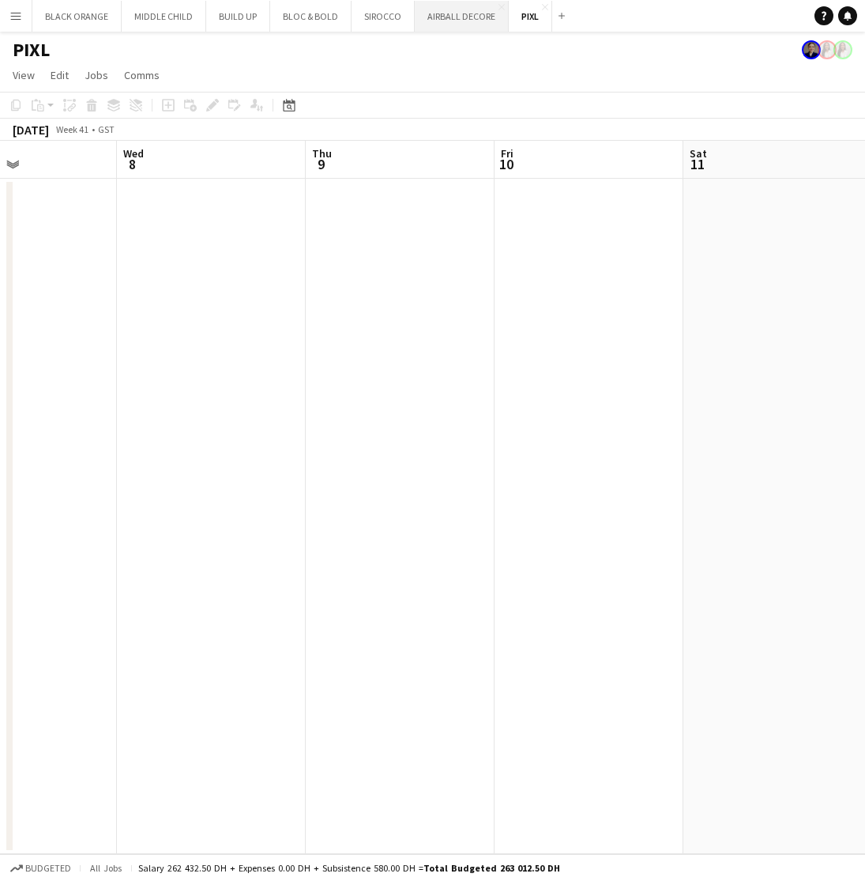
click at [442, 21] on button "AIRBALL DECORE Close" at bounding box center [462, 16] width 94 height 31
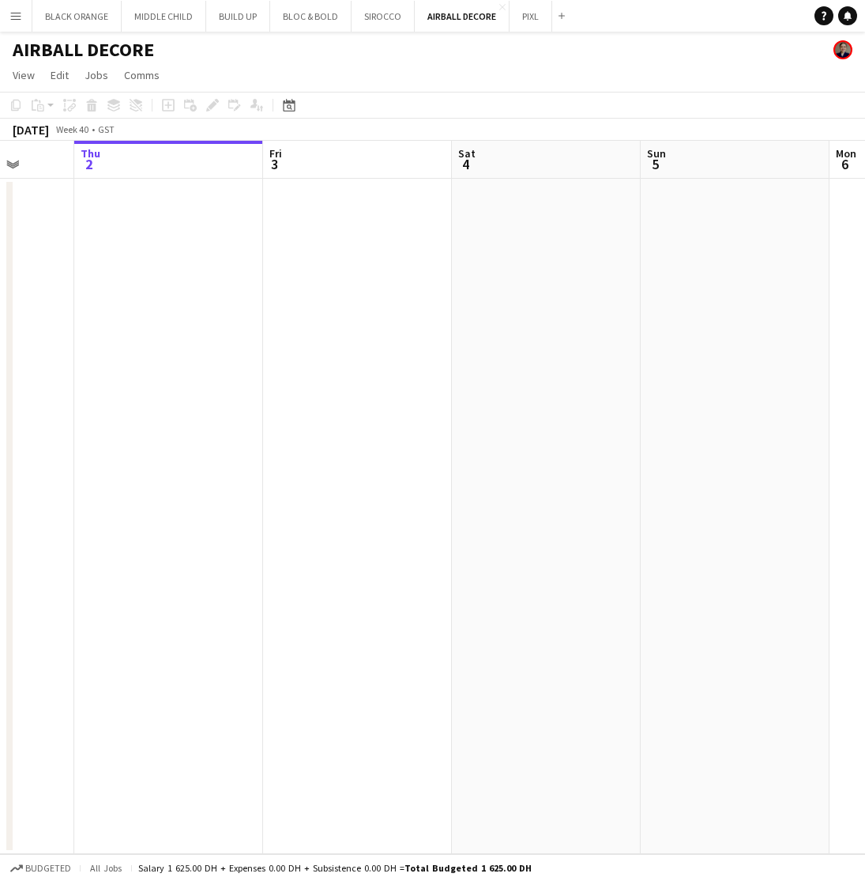
scroll to position [0, 412]
click at [168, 20] on button "MIDDLE CHILD Close" at bounding box center [164, 16] width 85 height 31
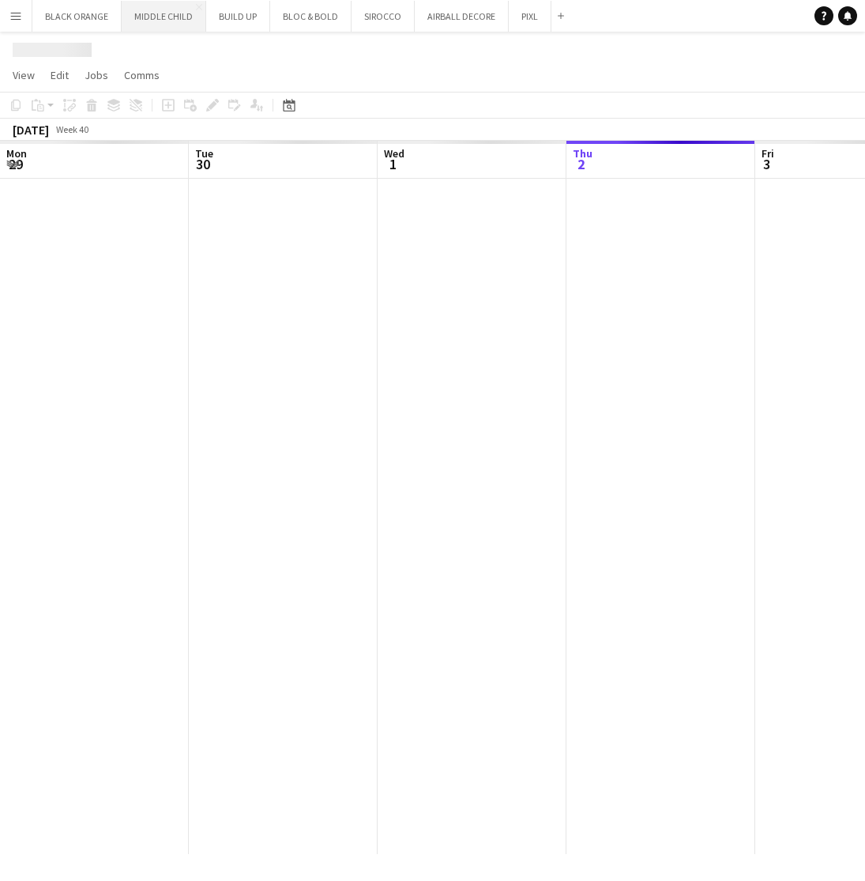
scroll to position [0, 378]
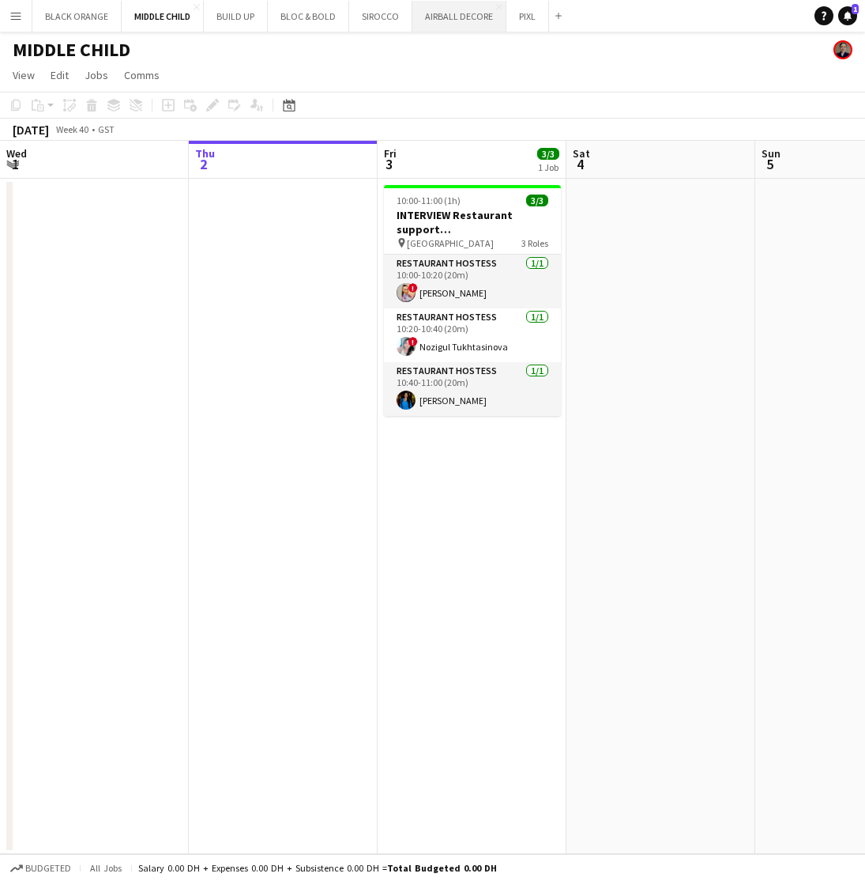
click at [456, 24] on button "AIRBALL DECORE Close" at bounding box center [460, 16] width 94 height 31
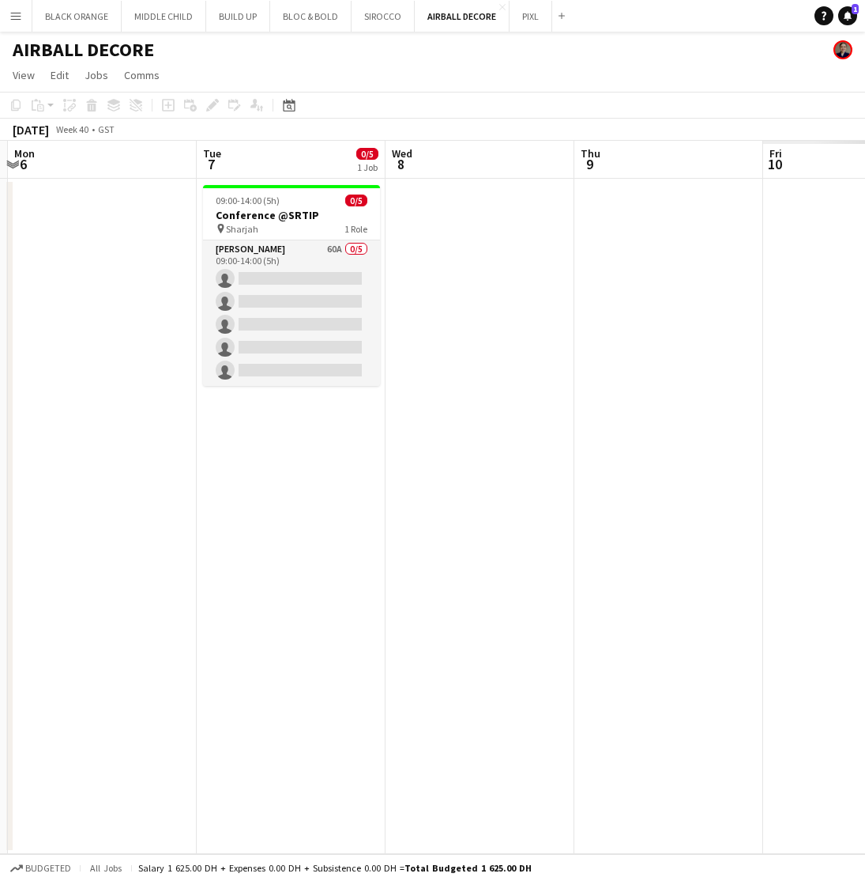
scroll to position [0, 441]
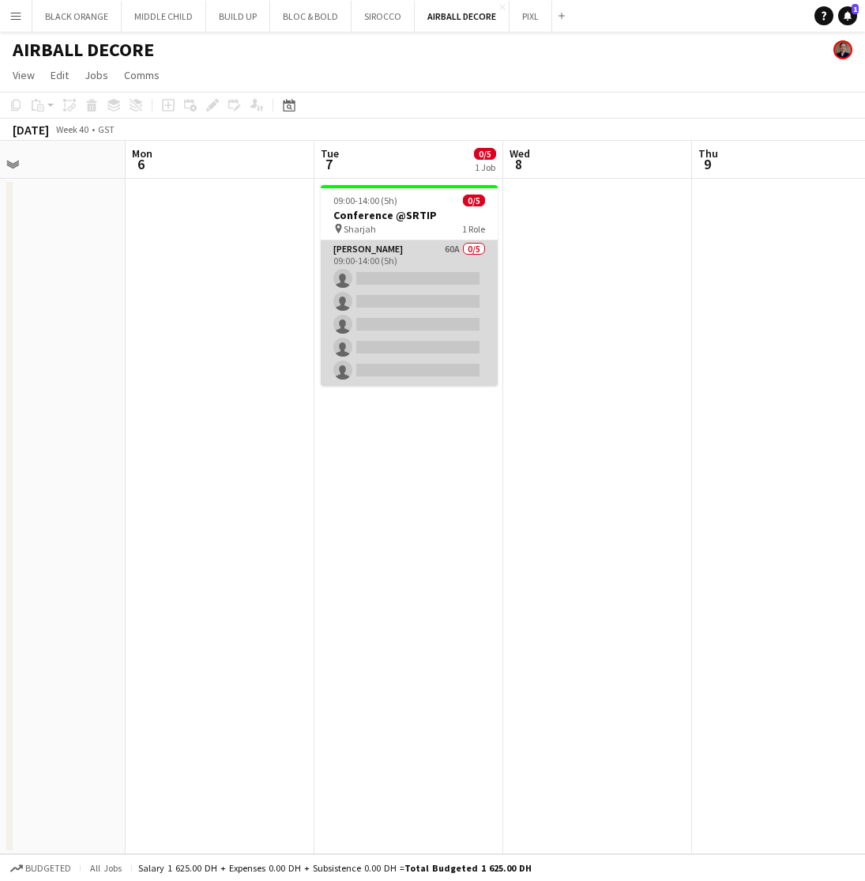
click at [404, 273] on app-card-role "Usher 60A 0/5 09:00-14:00 (5h) single-neutral-actions single-neutral-actions si…" at bounding box center [409, 312] width 177 height 145
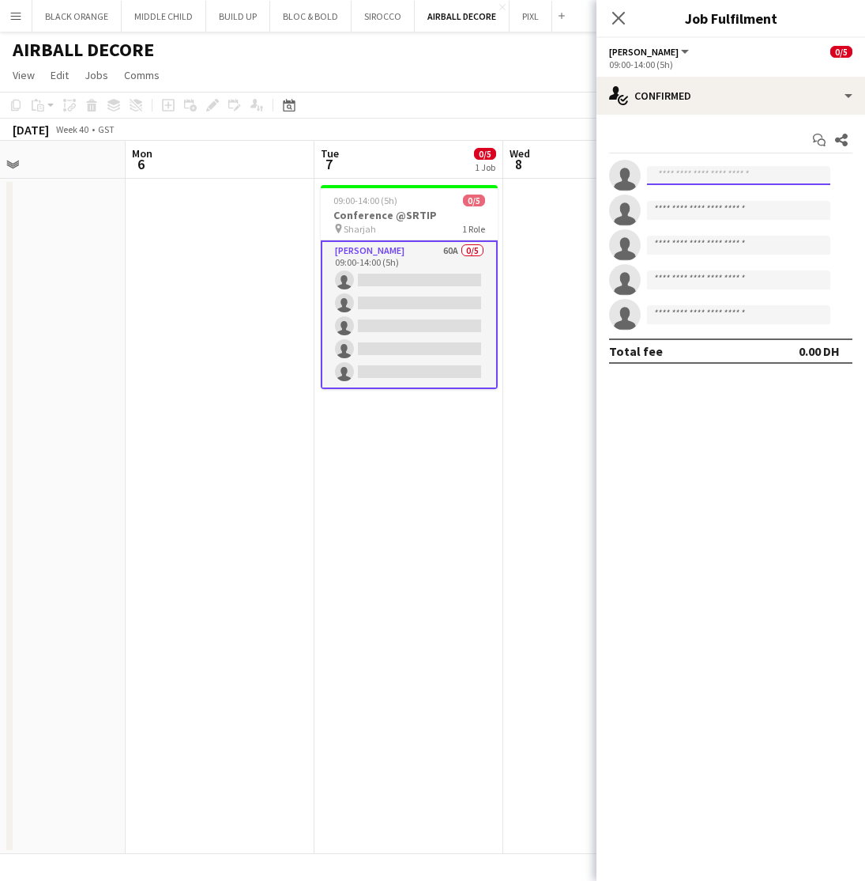
click at [717, 181] on input at bounding box center [738, 175] width 183 height 19
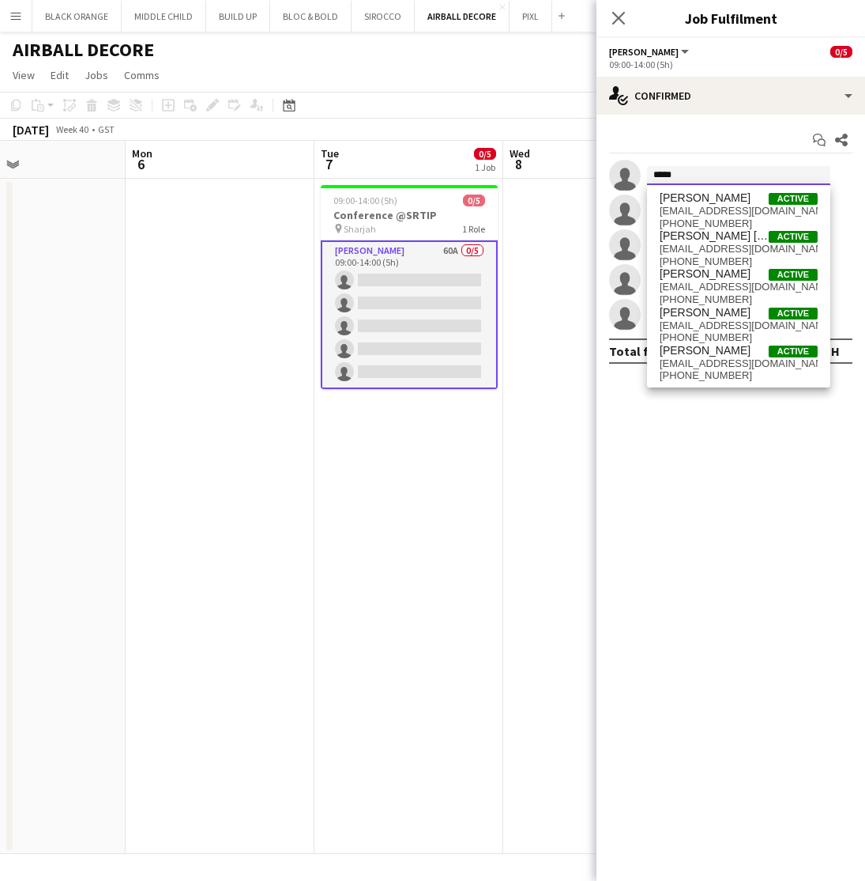
type input "*****"
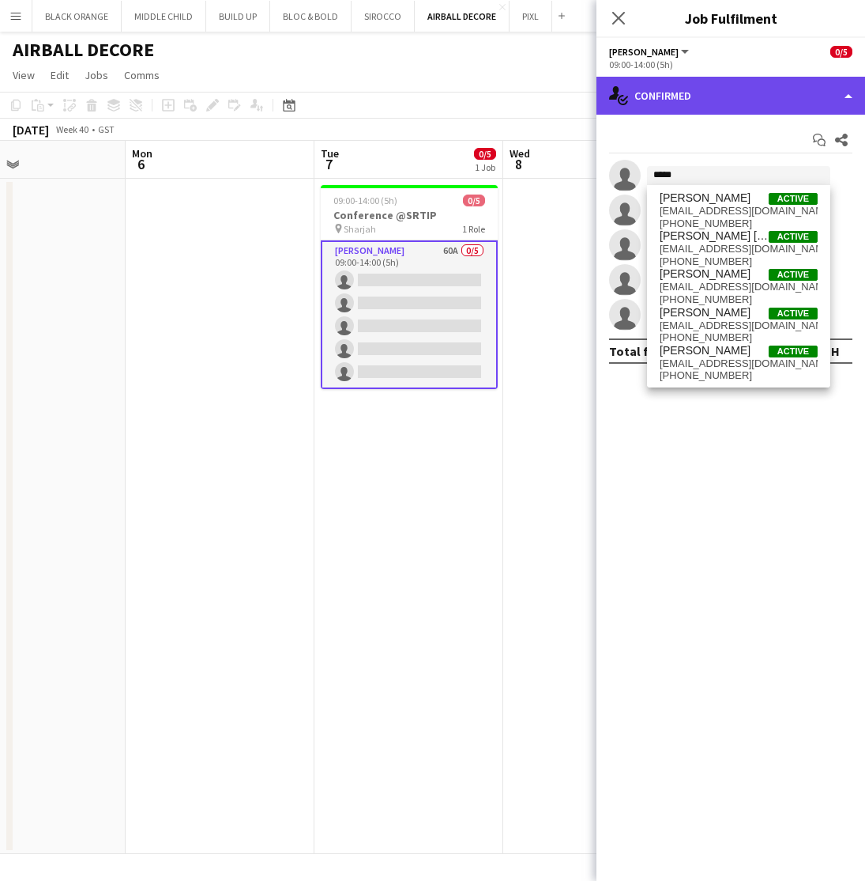
drag, startPoint x: 717, startPoint y: 181, endPoint x: 696, endPoint y: 94, distance: 89.3
click at [696, 94] on div "single-neutral-actions-check-2 Confirmed" at bounding box center [731, 96] width 269 height 38
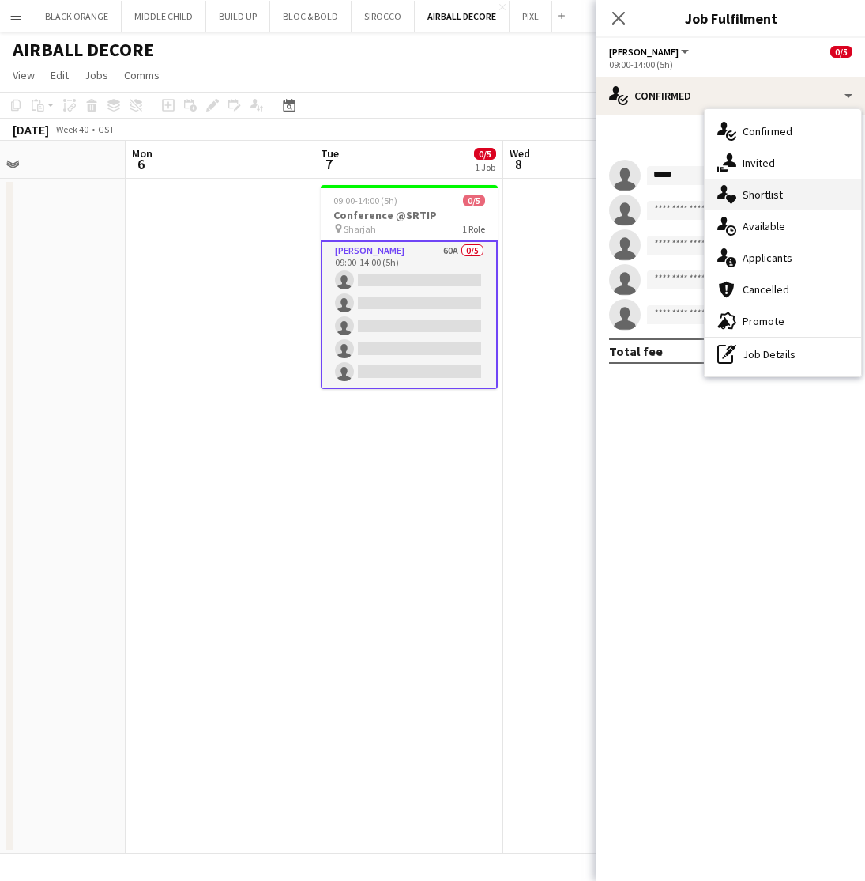
click at [764, 191] on span "Shortlist" at bounding box center [763, 194] width 40 height 14
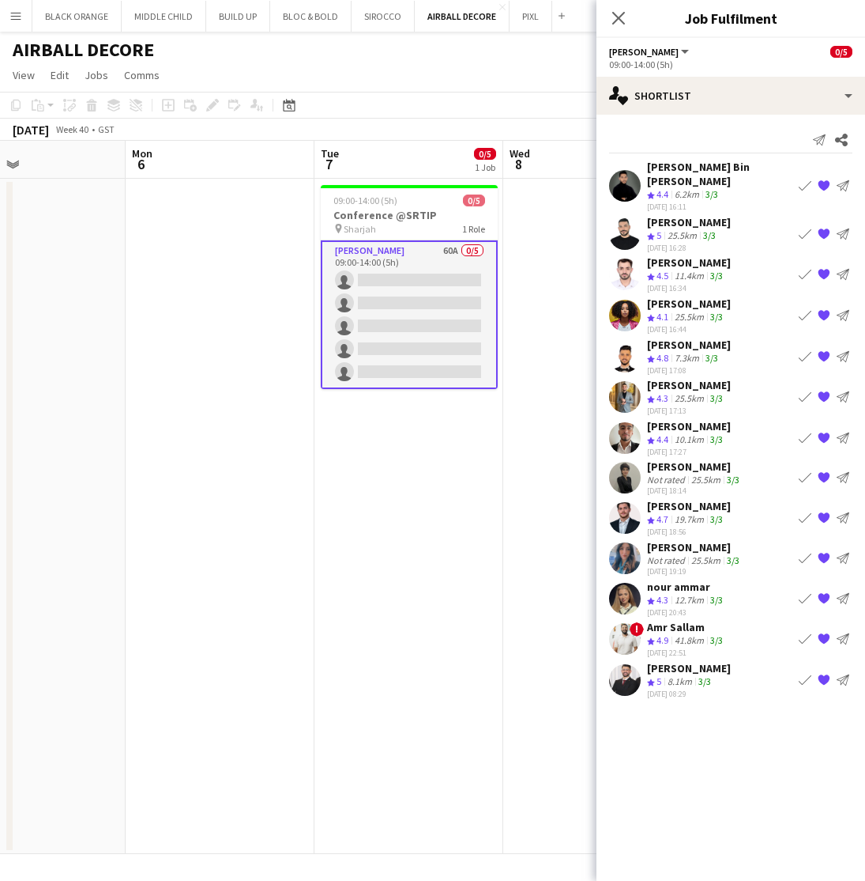
click at [804, 227] on app-icon "Book crew" at bounding box center [805, 233] width 13 height 13
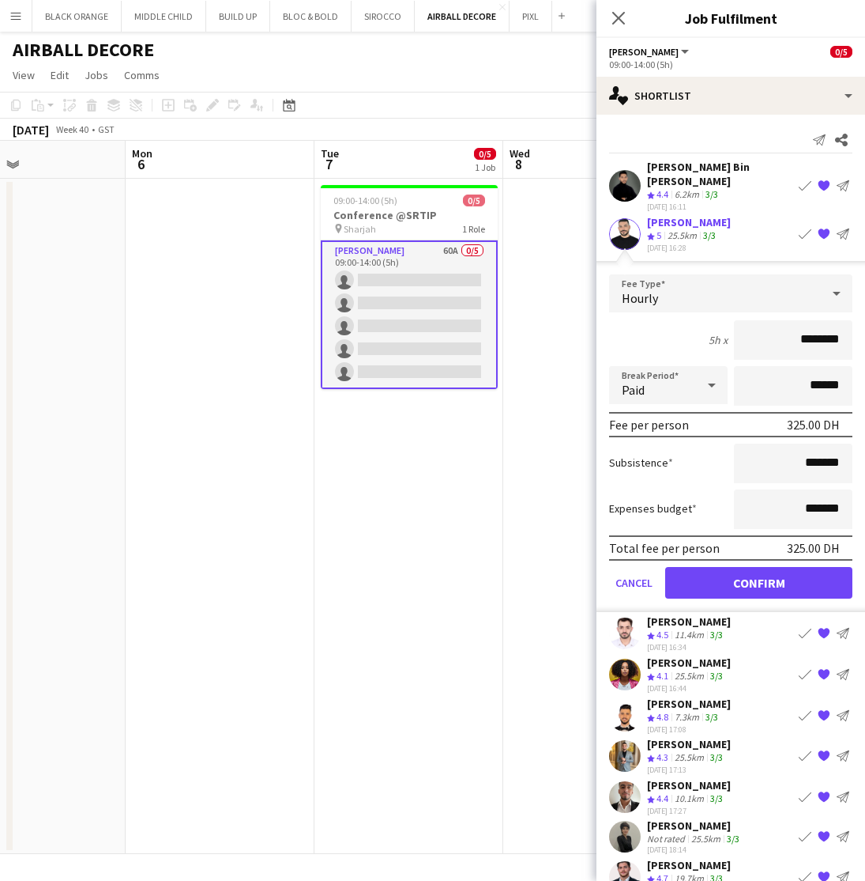
click at [751, 568] on button "Confirm" at bounding box center [759, 582] width 187 height 32
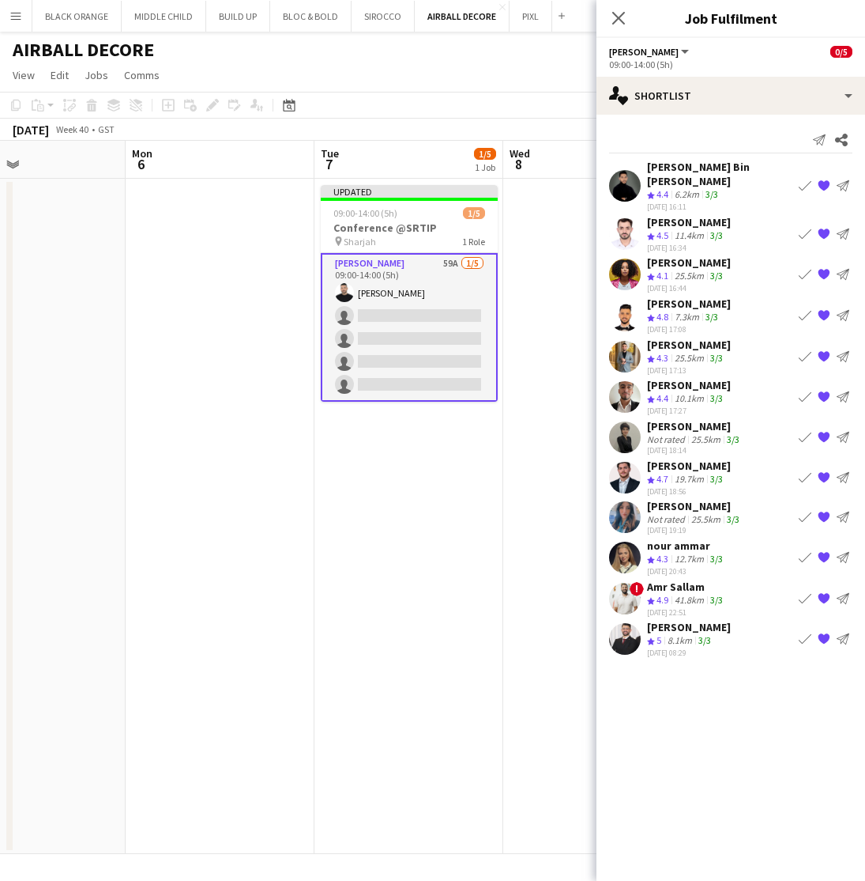
click at [807, 309] on app-icon "Book crew" at bounding box center [805, 315] width 13 height 13
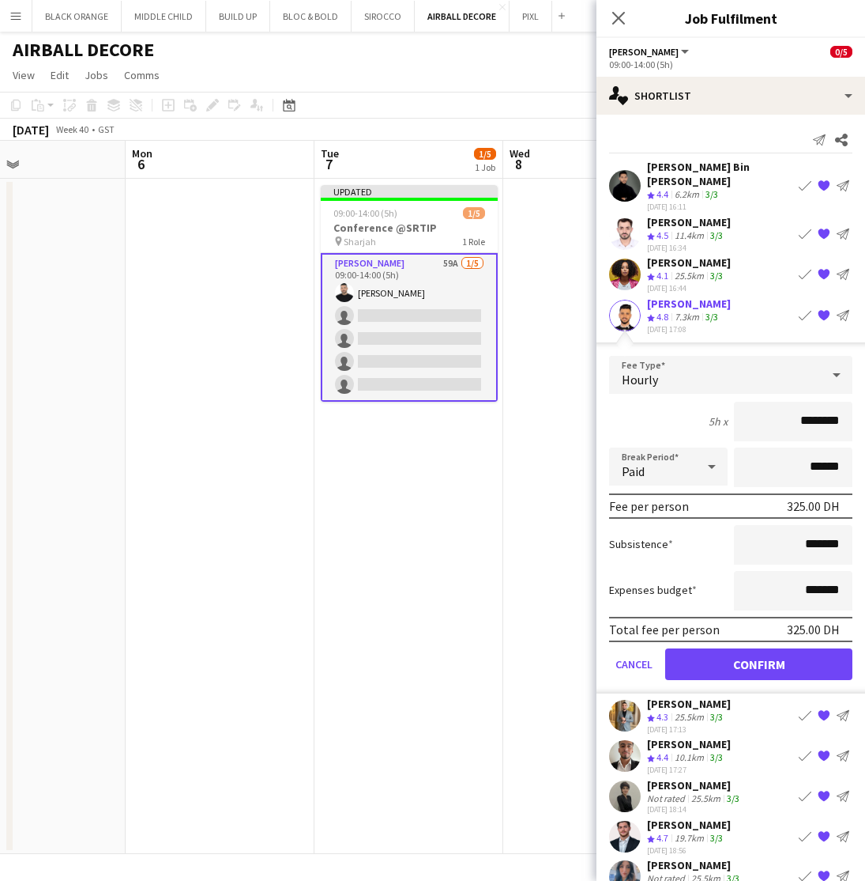
click at [751, 650] on button "Confirm" at bounding box center [759, 664] width 187 height 32
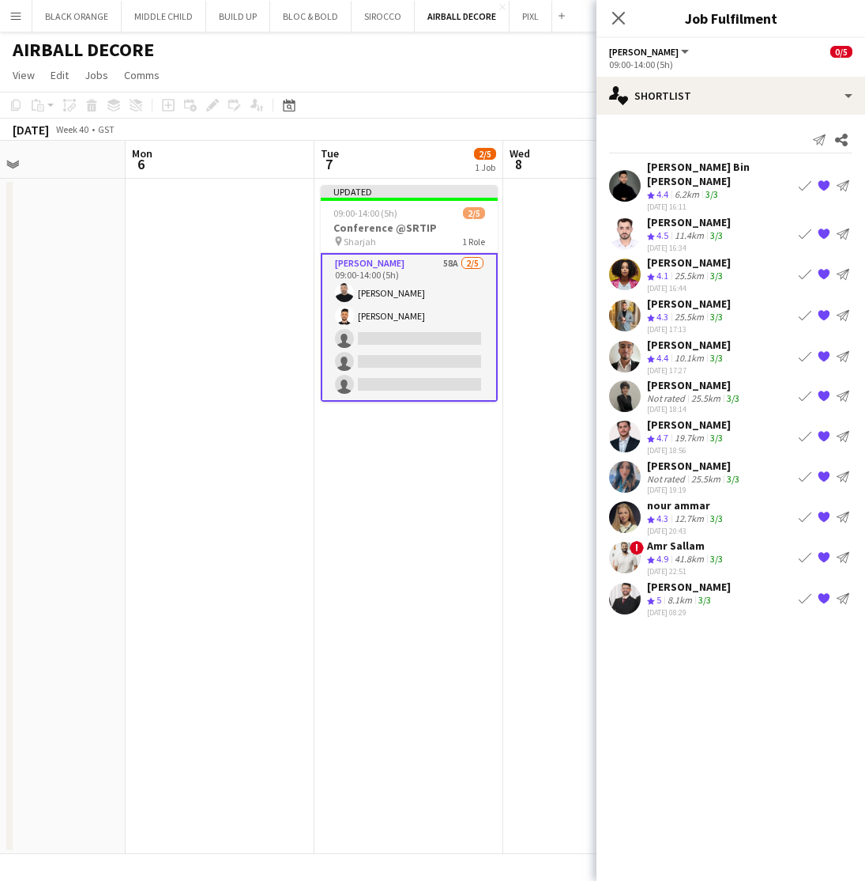
click at [801, 551] on app-icon "Book crew" at bounding box center [805, 557] width 13 height 13
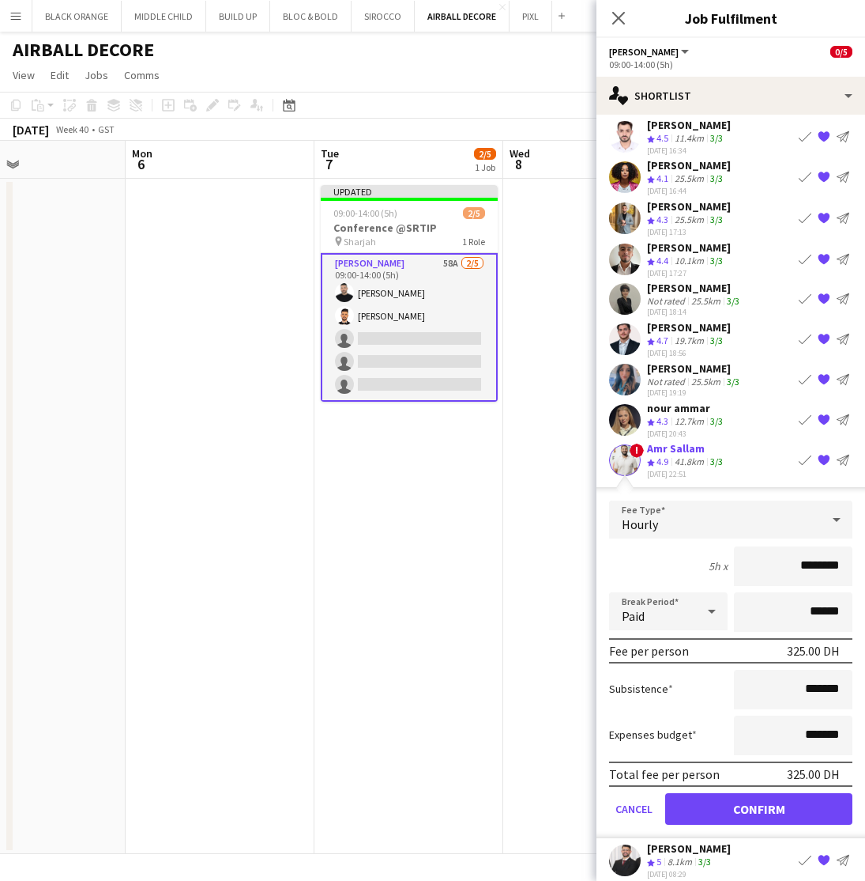
scroll to position [96, 0]
click at [756, 798] on button "Confirm" at bounding box center [759, 810] width 187 height 32
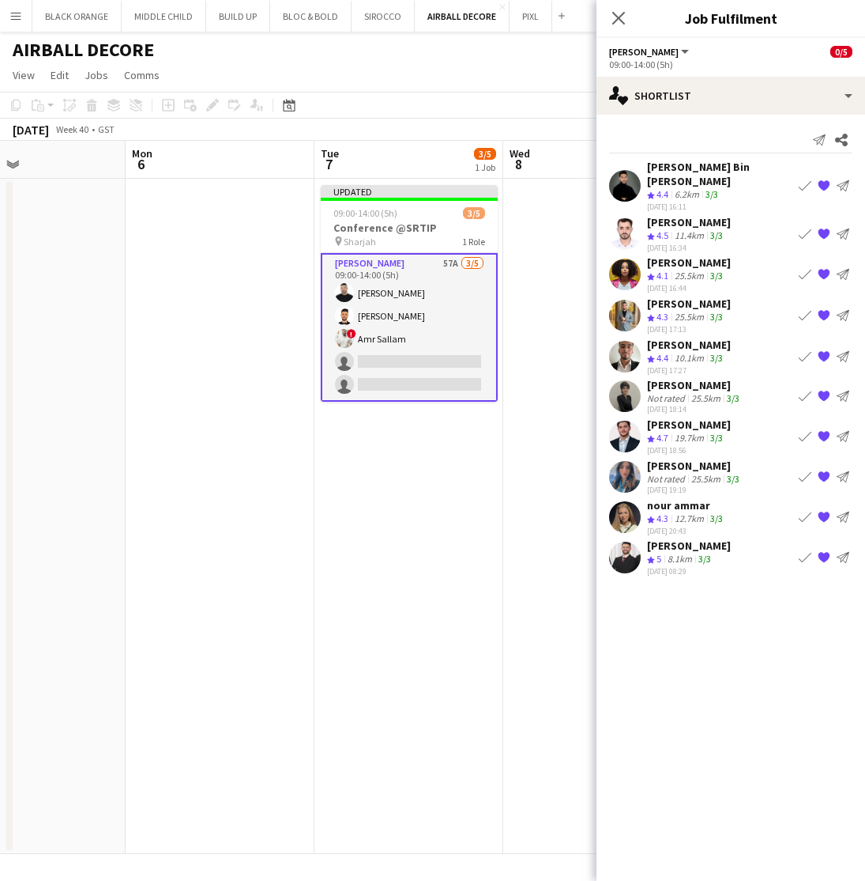
scroll to position [0, 0]
click at [799, 309] on app-icon "Book crew" at bounding box center [805, 315] width 13 height 13
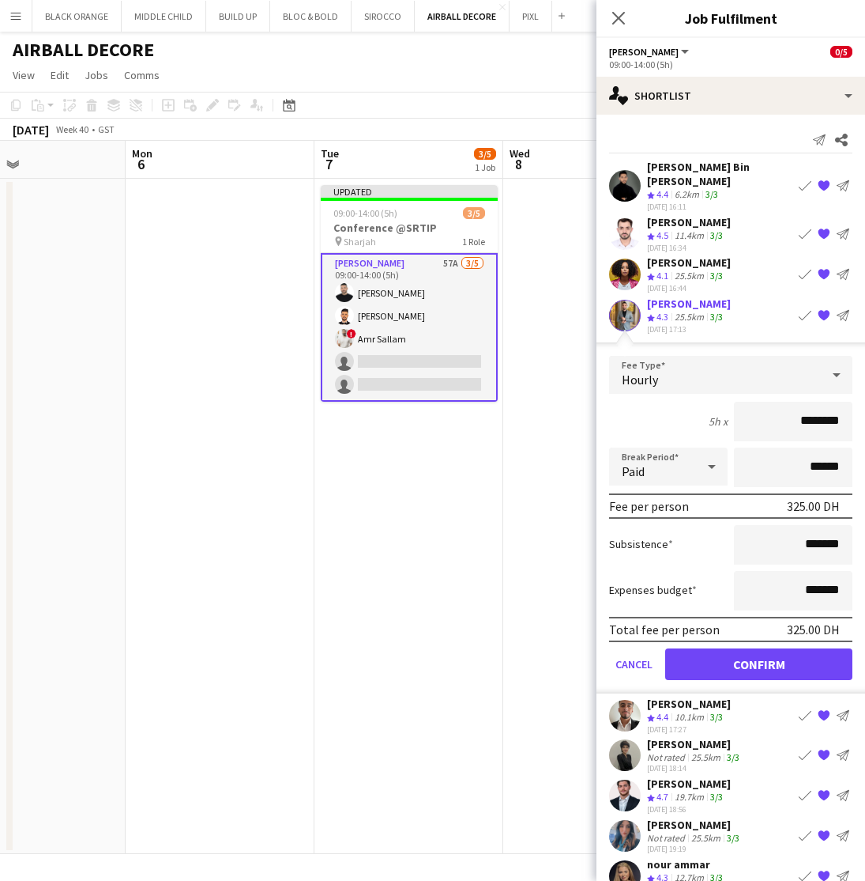
click at [767, 649] on button "Confirm" at bounding box center [759, 664] width 187 height 32
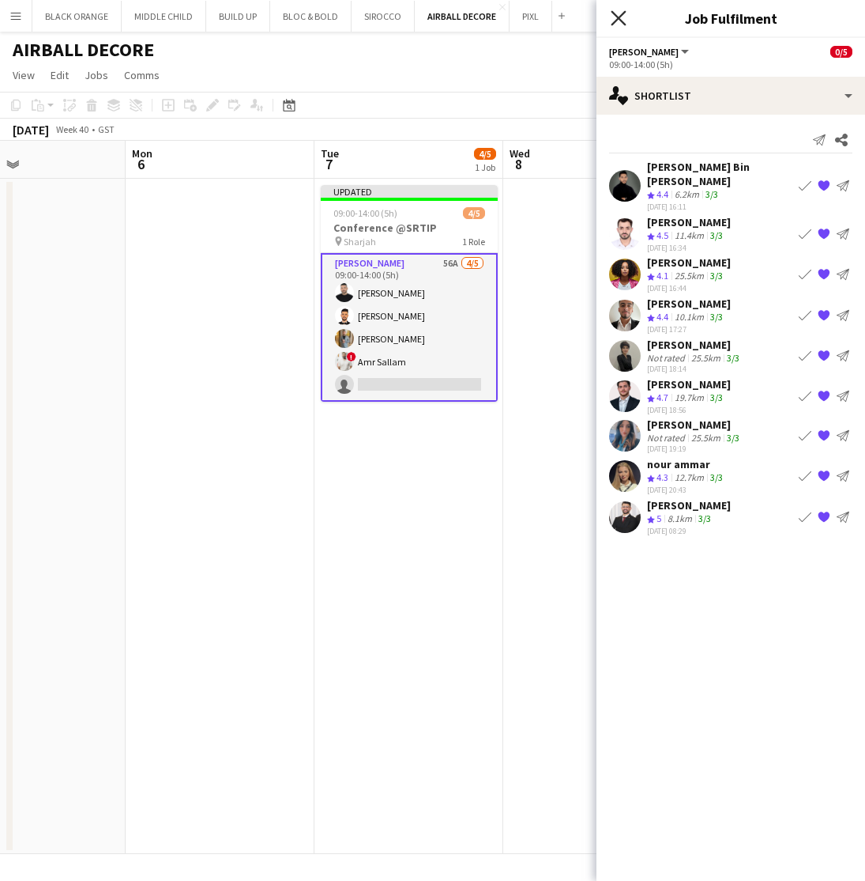
click at [621, 19] on icon "Close pop-in" at bounding box center [618, 17] width 15 height 15
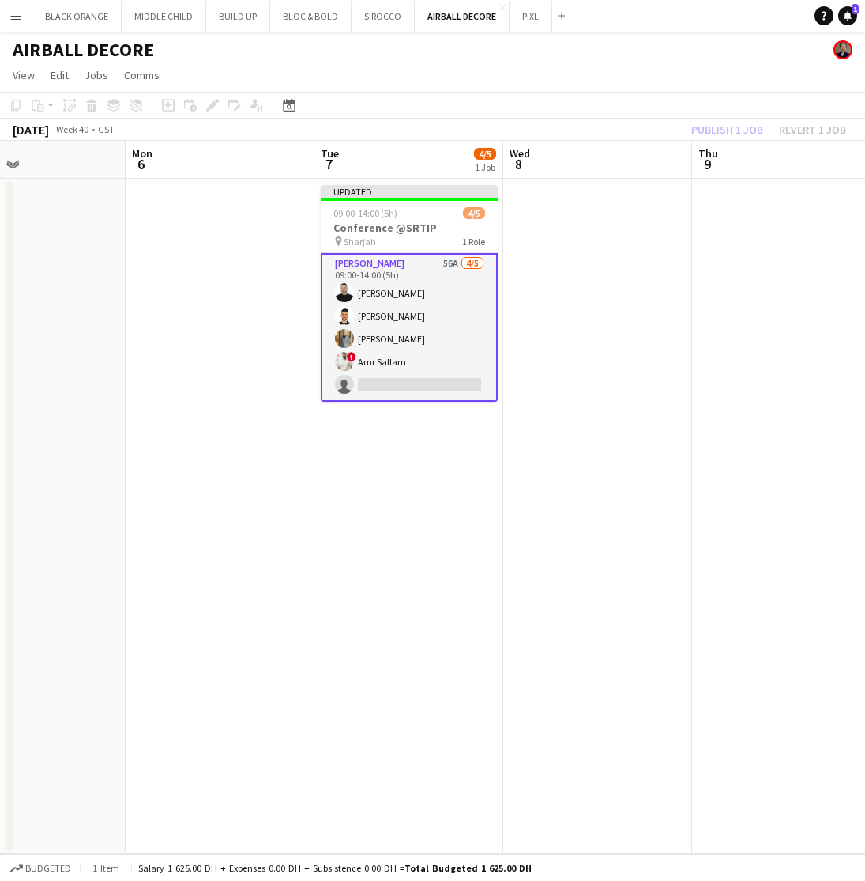
click at [722, 255] on app-date-cell at bounding box center [786, 516] width 189 height 675
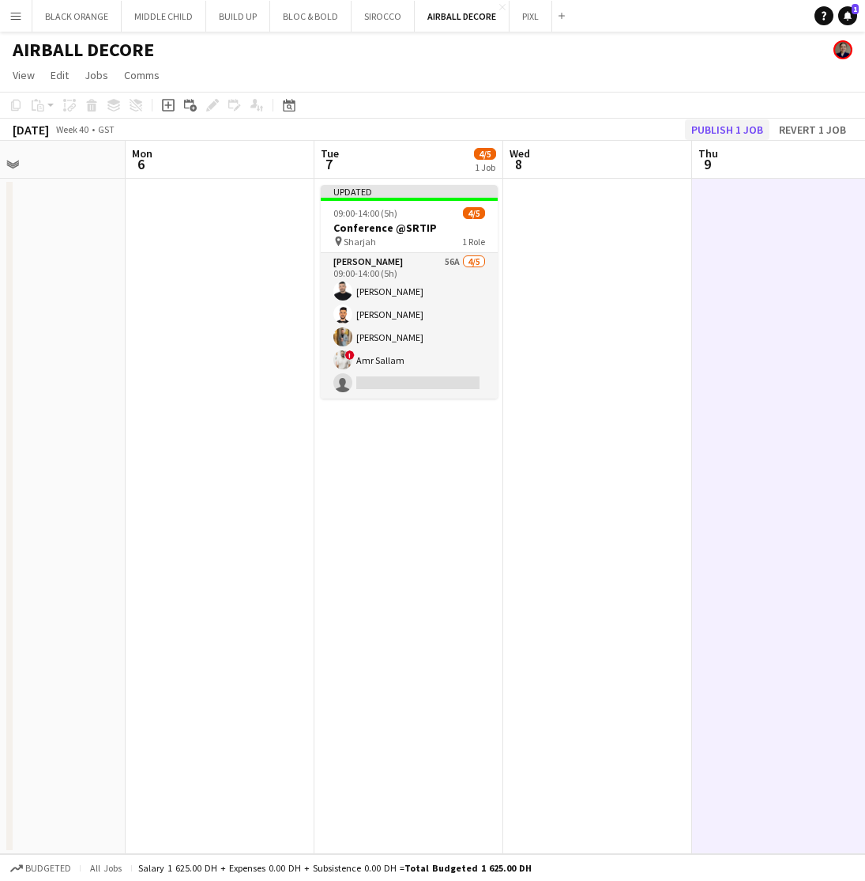
click at [714, 135] on button "Publish 1 job" at bounding box center [727, 129] width 85 height 21
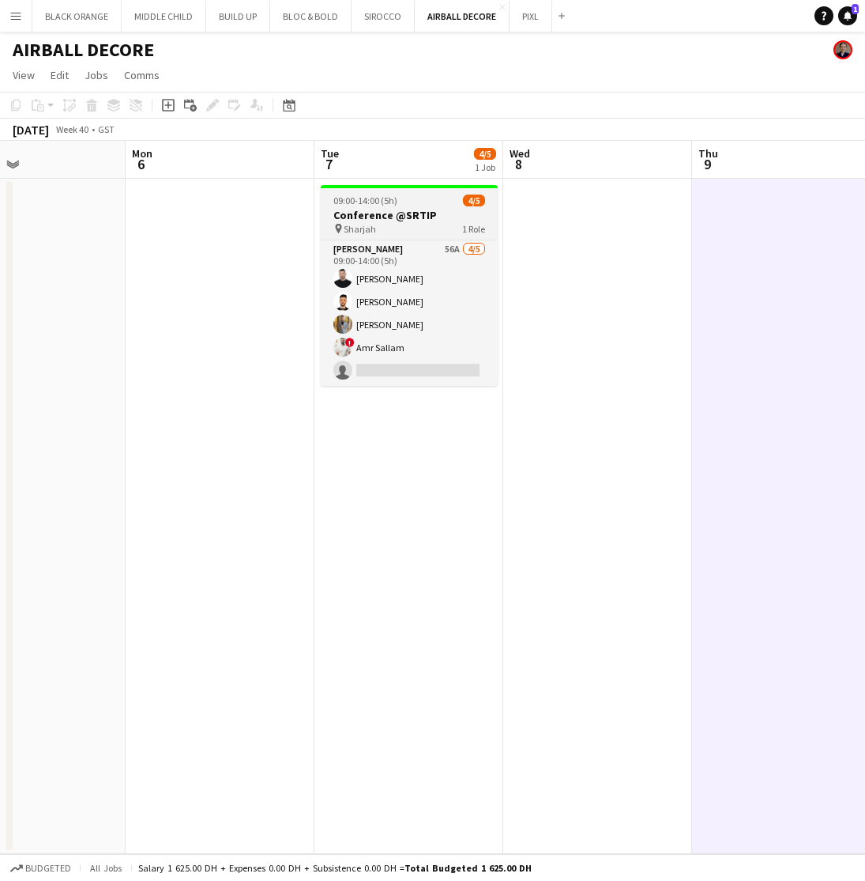
click at [436, 217] on h3 "Conference @SRTIP" at bounding box center [409, 215] width 177 height 14
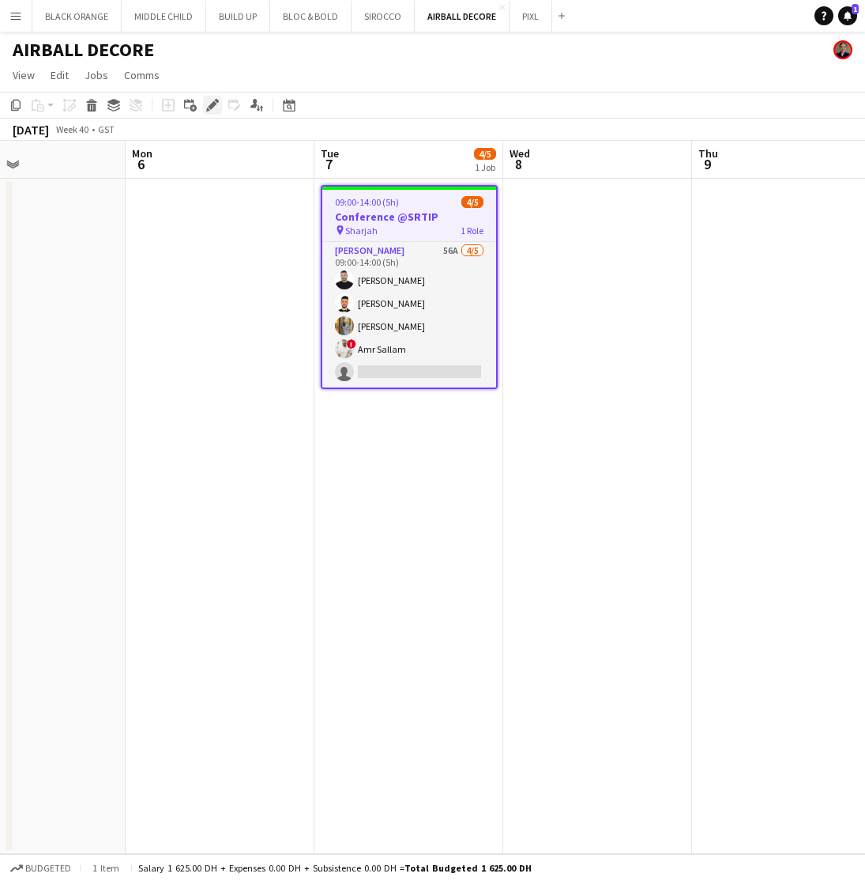
click at [210, 106] on icon at bounding box center [212, 105] width 9 height 9
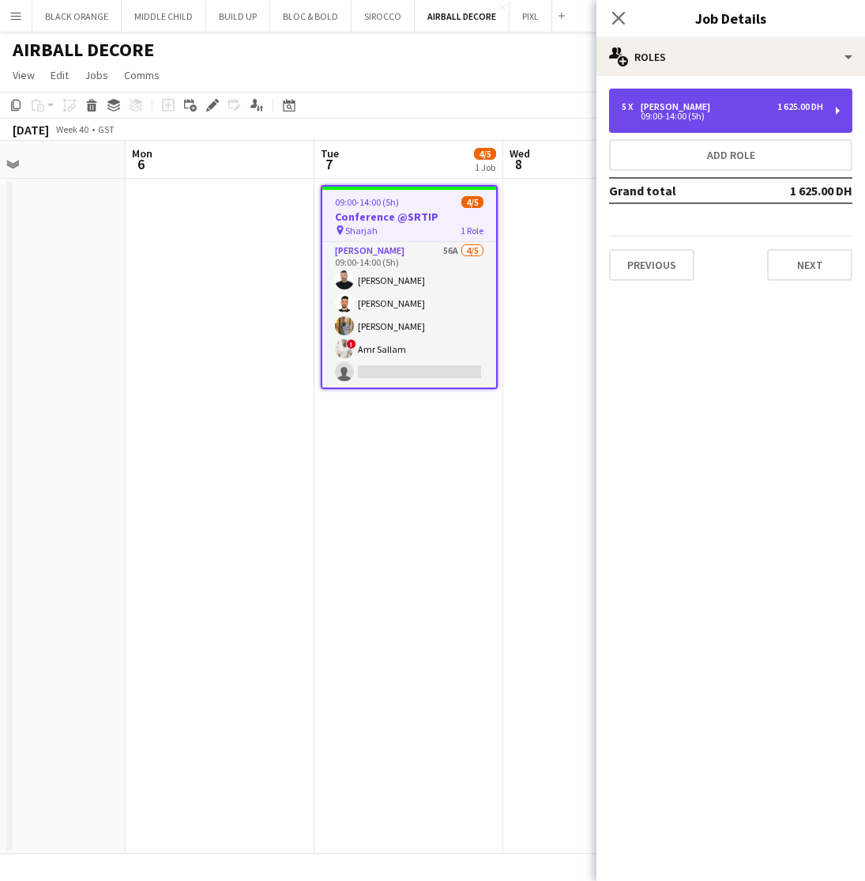
click at [757, 104] on div "5 x Usher 1 625.00 DH" at bounding box center [723, 106] width 202 height 11
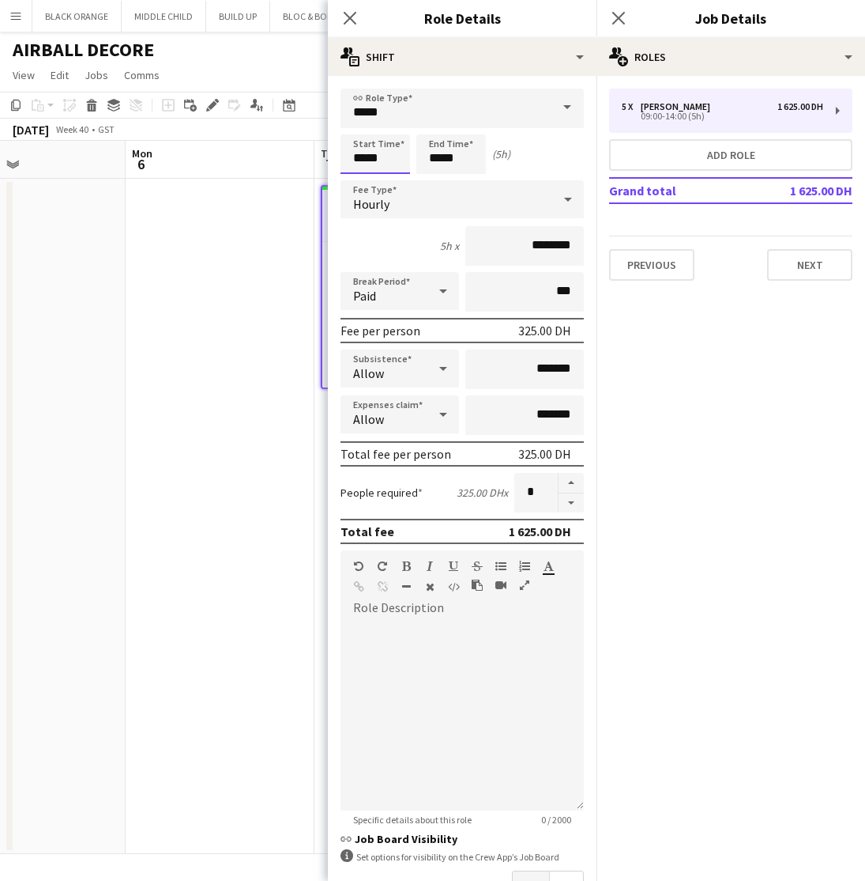
click at [390, 162] on input "*****" at bounding box center [376, 154] width 70 height 40
type input "*****"
click at [511, 243] on input "********" at bounding box center [525, 246] width 119 height 40
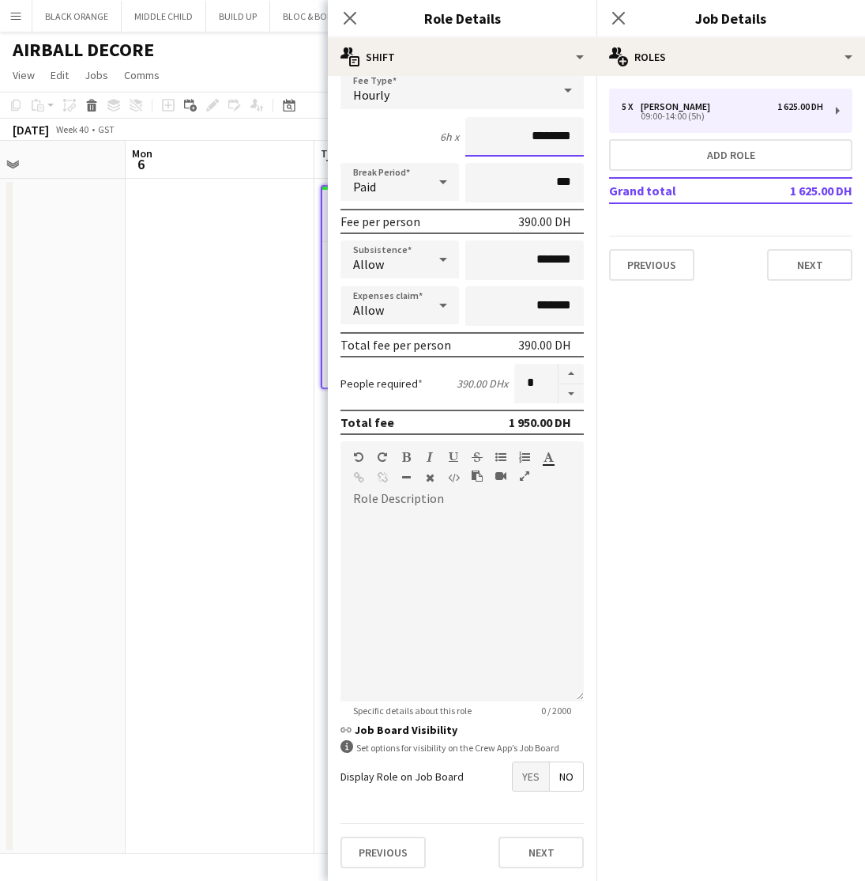
scroll to position [109, 0]
click at [544, 856] on button "Next" at bounding box center [541, 852] width 85 height 32
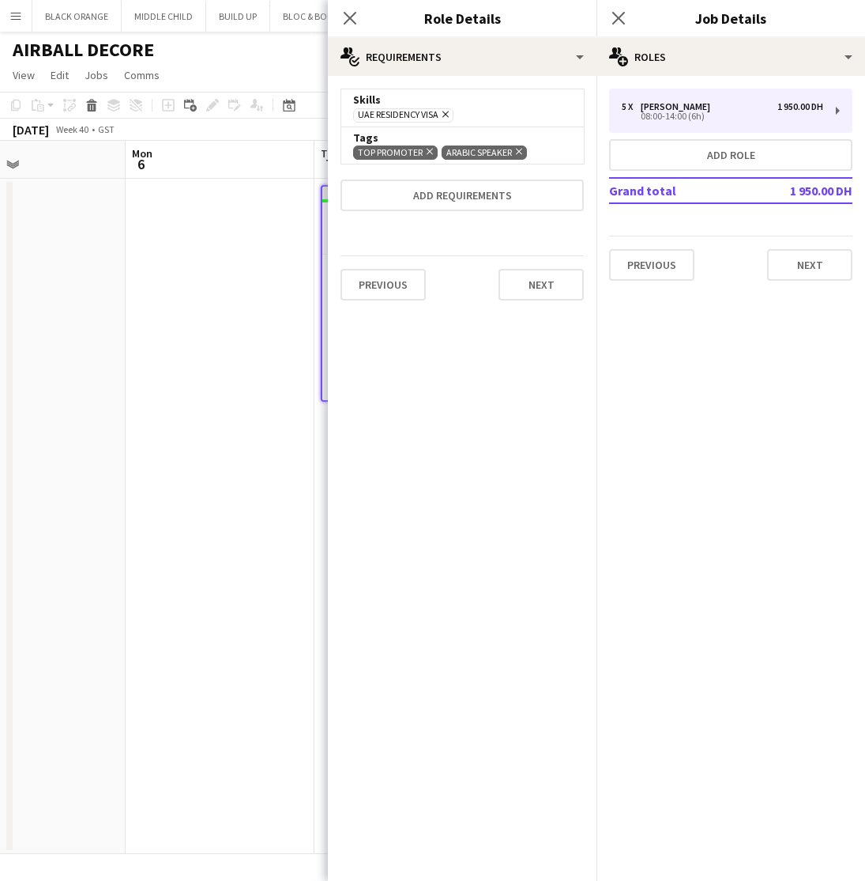
scroll to position [0, 0]
click at [534, 278] on button "Next" at bounding box center [541, 285] width 85 height 32
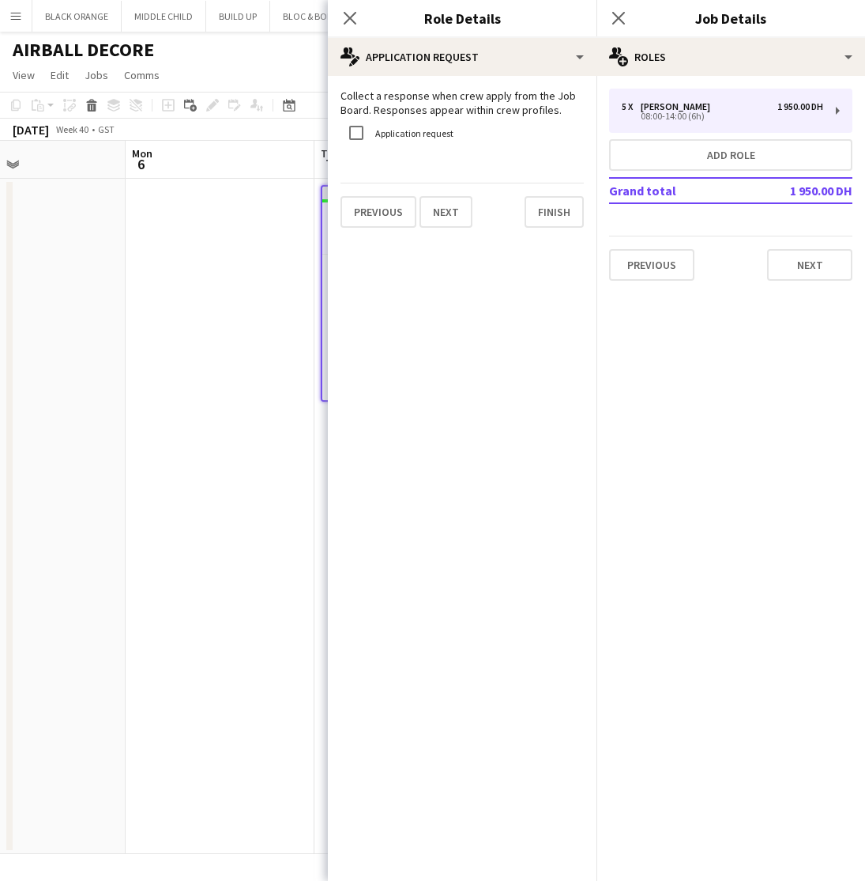
click at [234, 552] on app-date-cell at bounding box center [220, 516] width 189 height 675
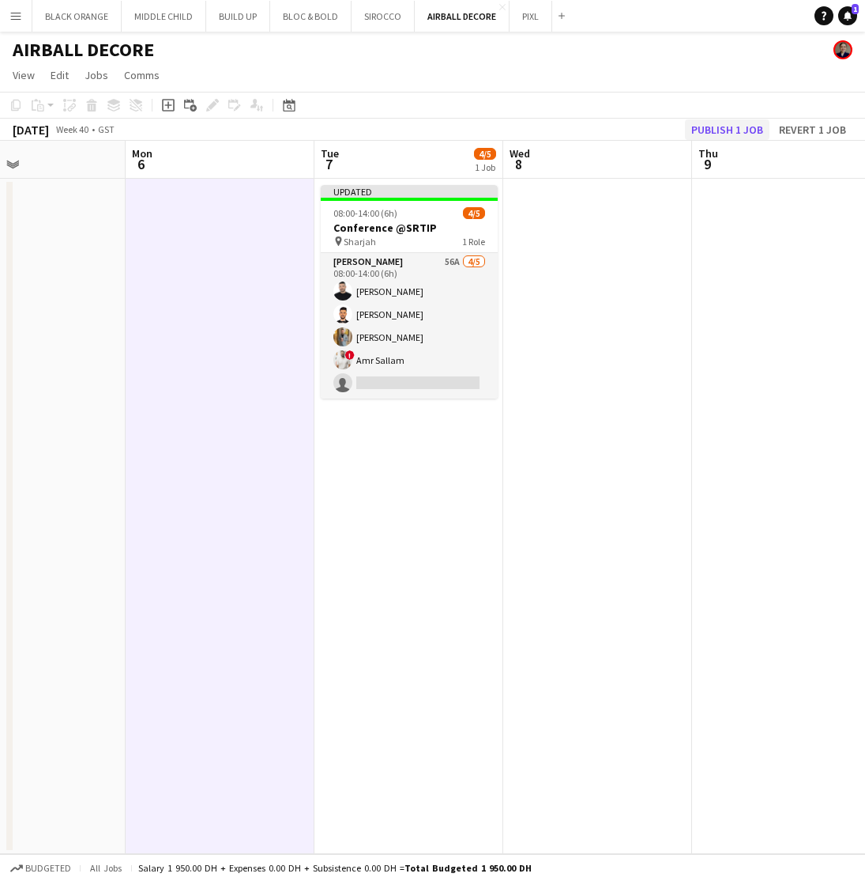
click at [743, 125] on button "Publish 1 job" at bounding box center [727, 129] width 85 height 21
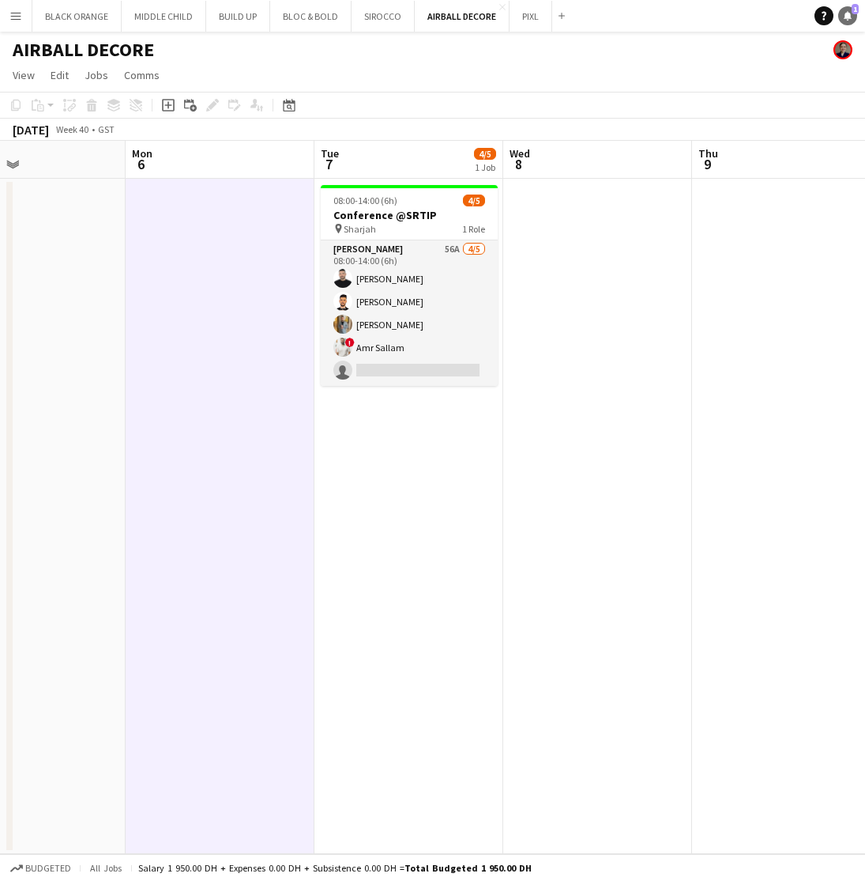
click at [847, 20] on icon at bounding box center [848, 21] width 2 height 2
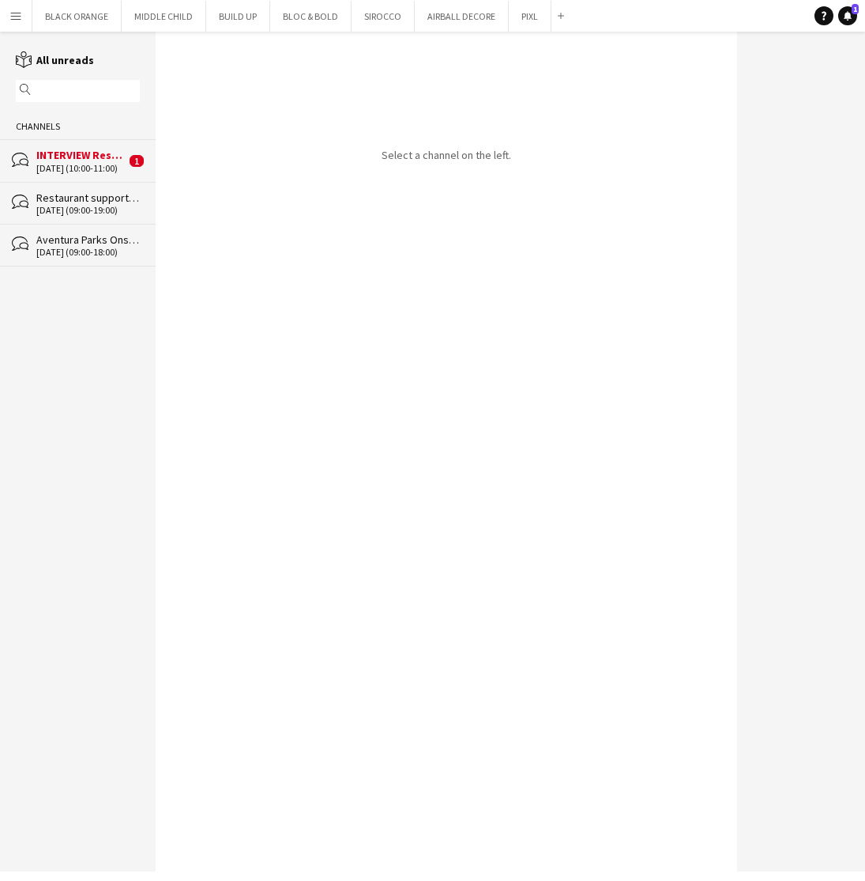
click at [89, 171] on div "03-10-2025 (10:00-11:00)" at bounding box center [80, 168] width 89 height 11
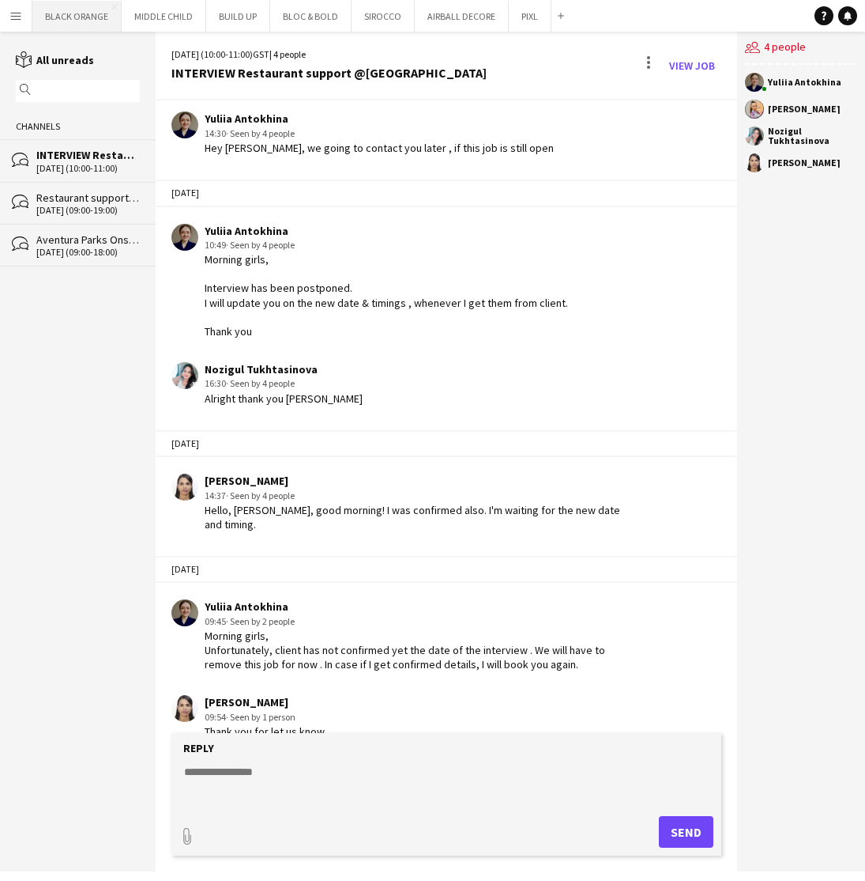
click at [71, 22] on button "BLACK ORANGE Close" at bounding box center [76, 16] width 89 height 31
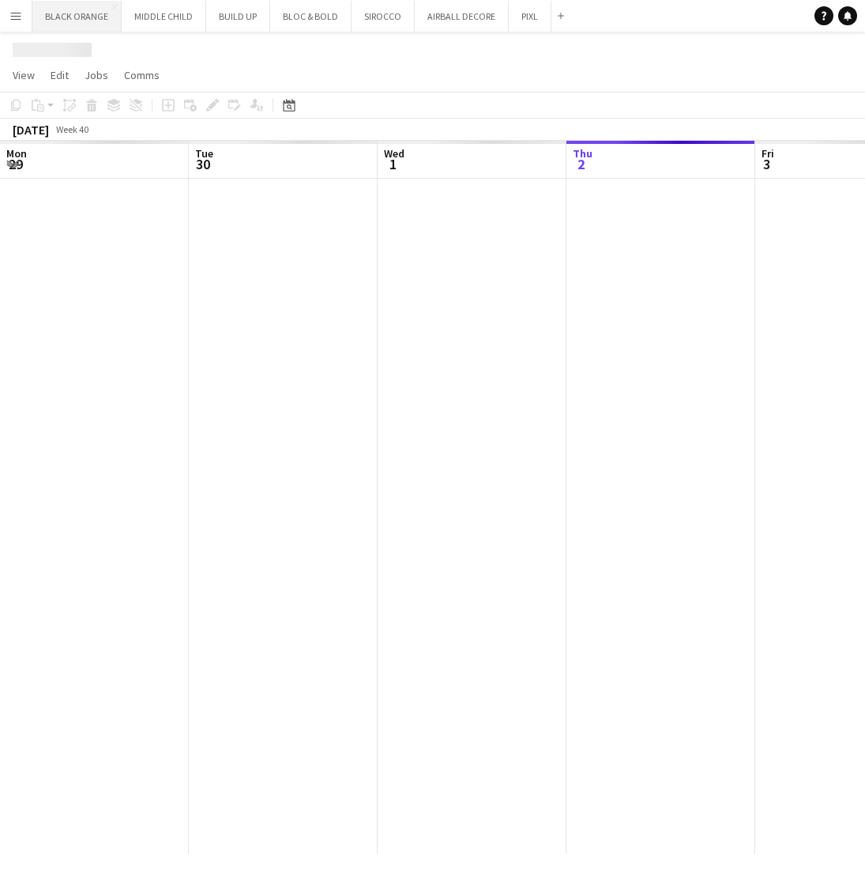
scroll to position [0, 378]
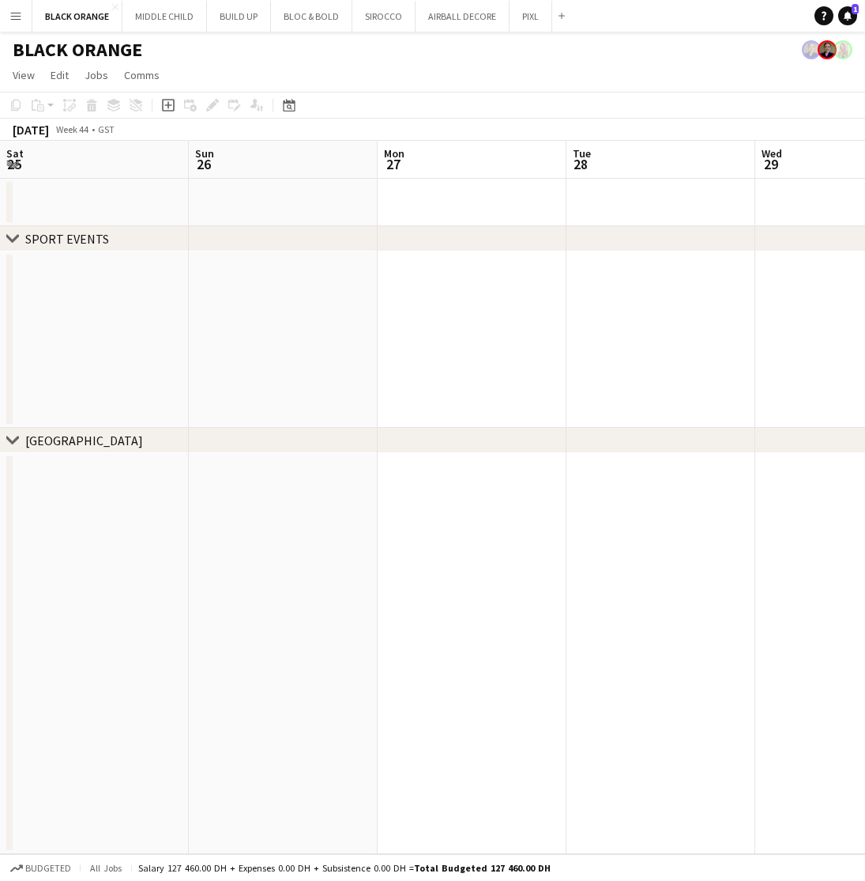
scroll to position [0, 688]
click at [524, 18] on button "PIXL Close" at bounding box center [531, 16] width 43 height 31
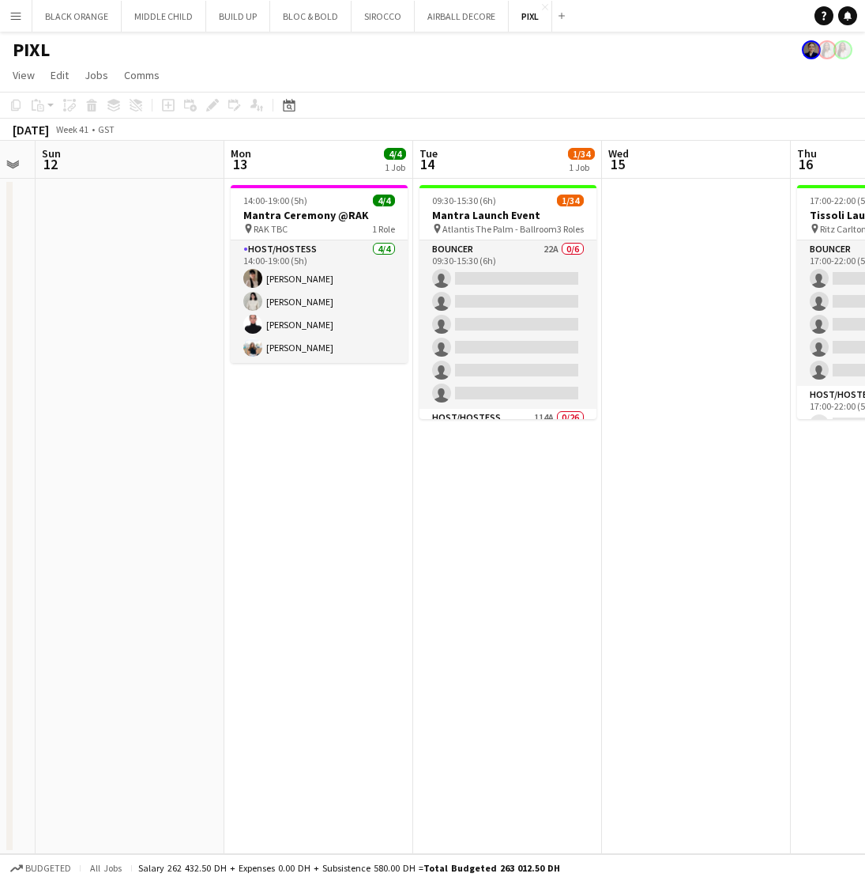
scroll to position [0, 515]
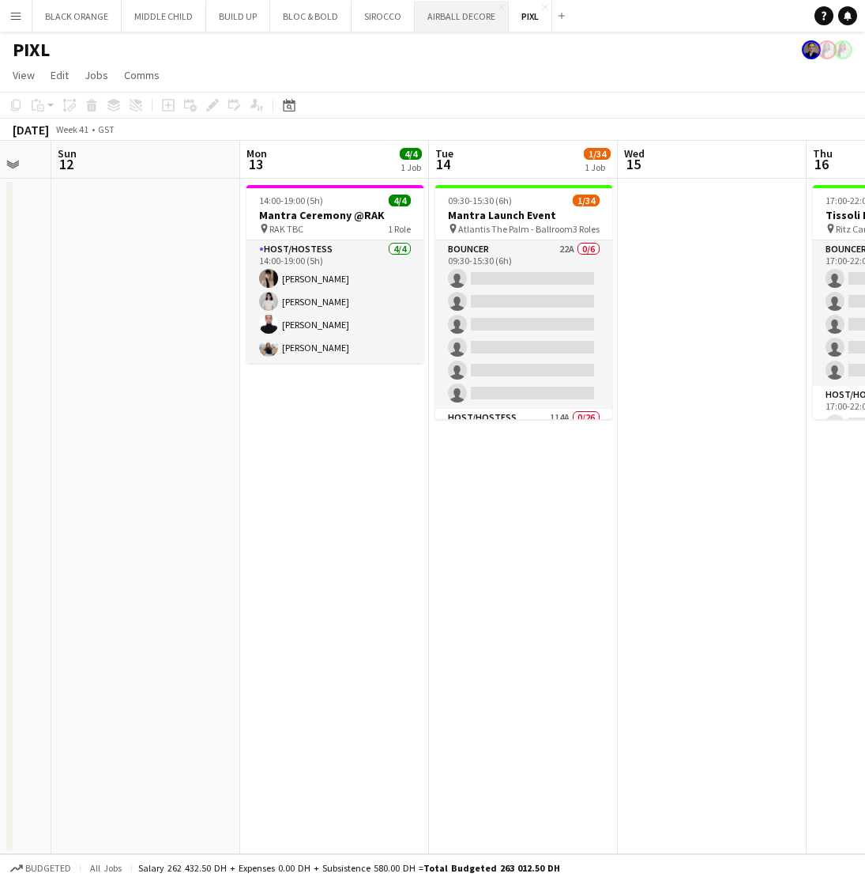
click at [446, 14] on button "AIRBALL DECORE Close" at bounding box center [462, 16] width 94 height 31
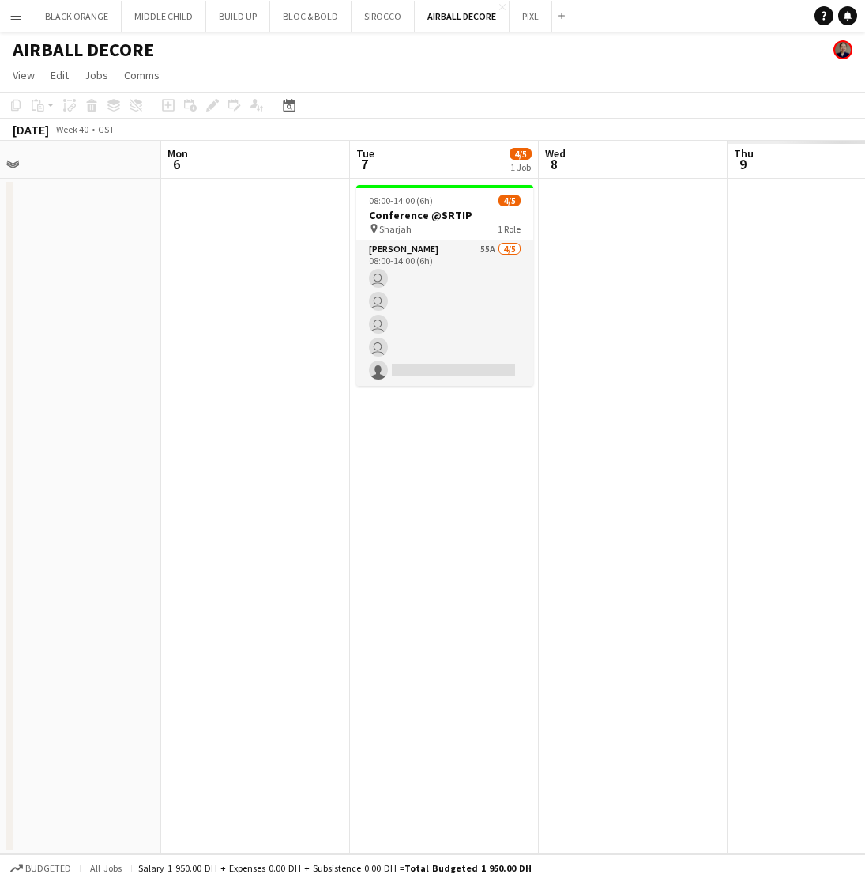
scroll to position [0, 664]
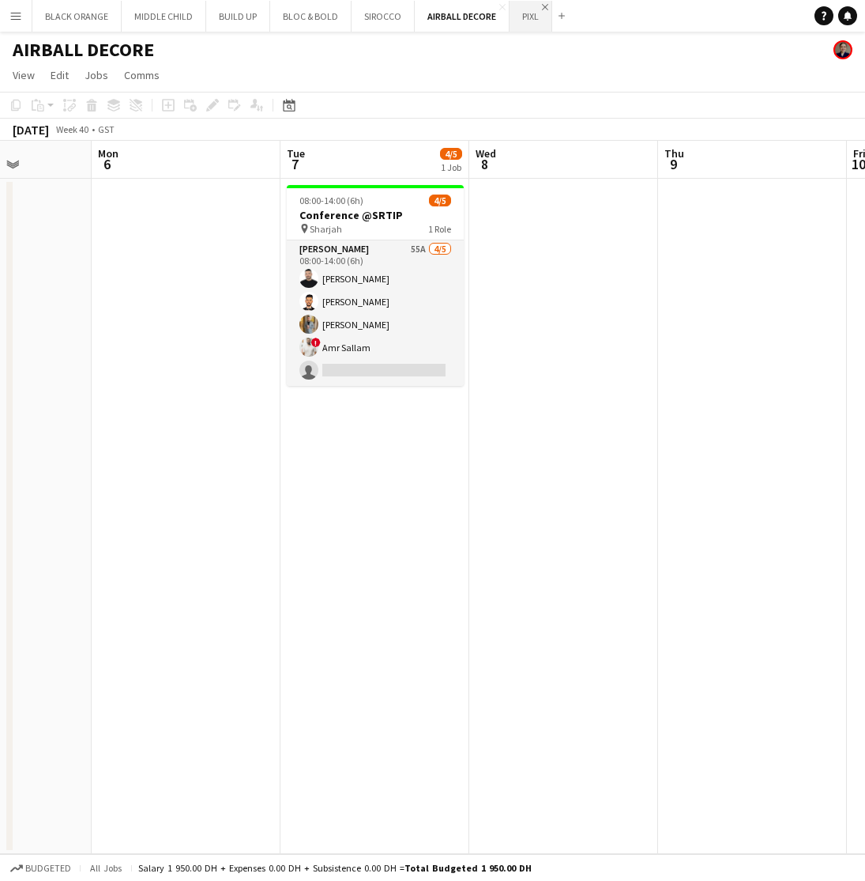
click at [542, 7] on app-icon "Close" at bounding box center [545, 7] width 6 height 6
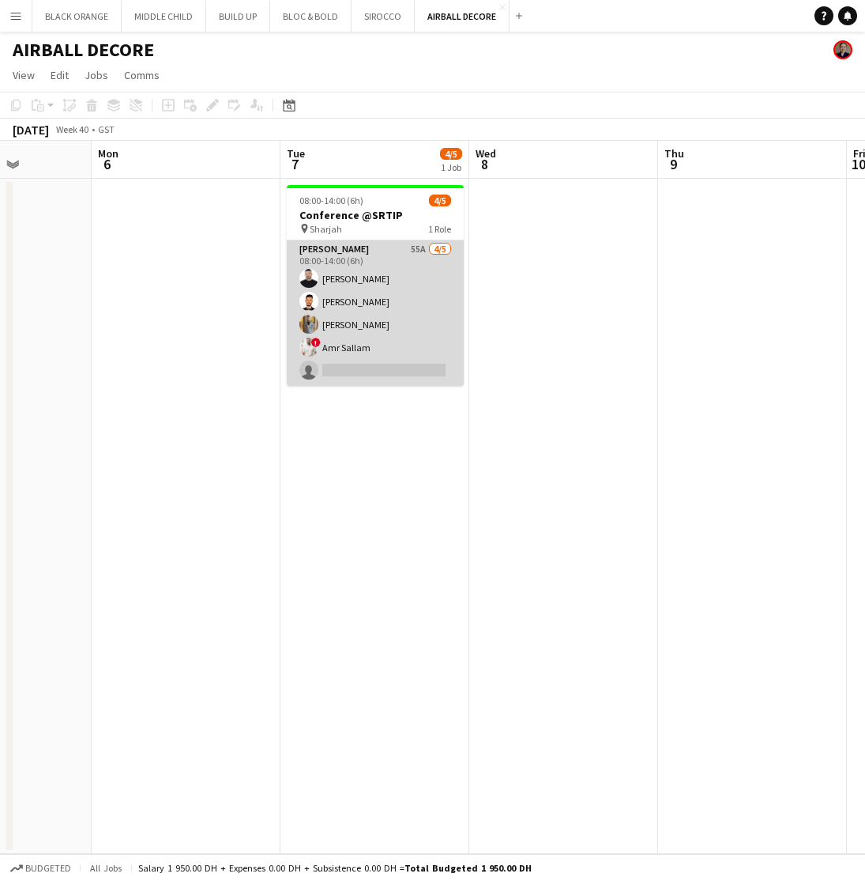
click at [399, 297] on app-card-role "Usher 55A 4/5 08:00-14:00 (6h) Ahmad Nassour Qusai Wahbeh Ahmed Fouda ! Amr Sal…" at bounding box center [375, 312] width 177 height 145
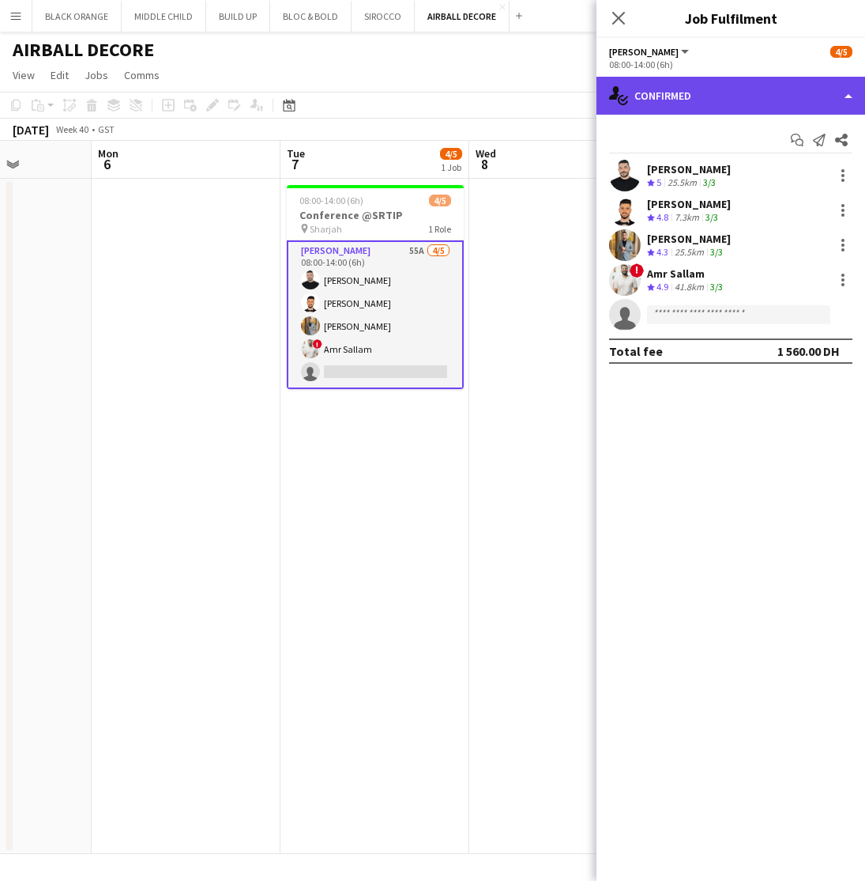
click at [709, 96] on div "single-neutral-actions-check-2 Confirmed" at bounding box center [731, 96] width 269 height 38
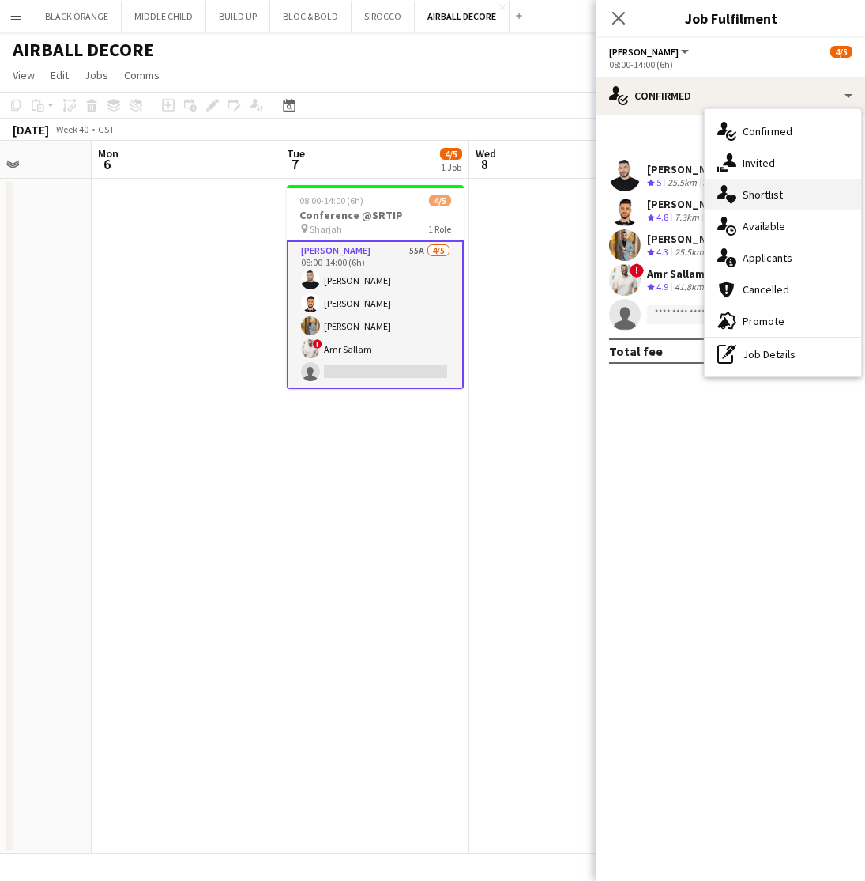
click at [761, 203] on div "single-neutral-actions-heart Shortlist" at bounding box center [783, 195] width 157 height 32
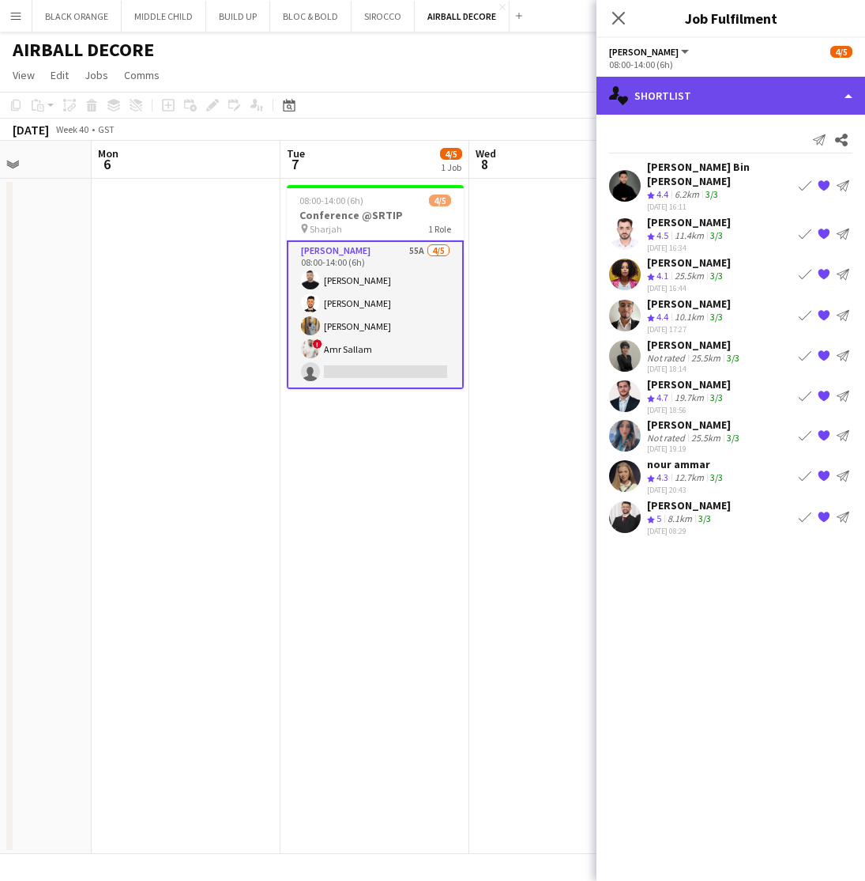
click at [697, 97] on div "single-neutral-actions-heart Shortlist" at bounding box center [731, 96] width 269 height 38
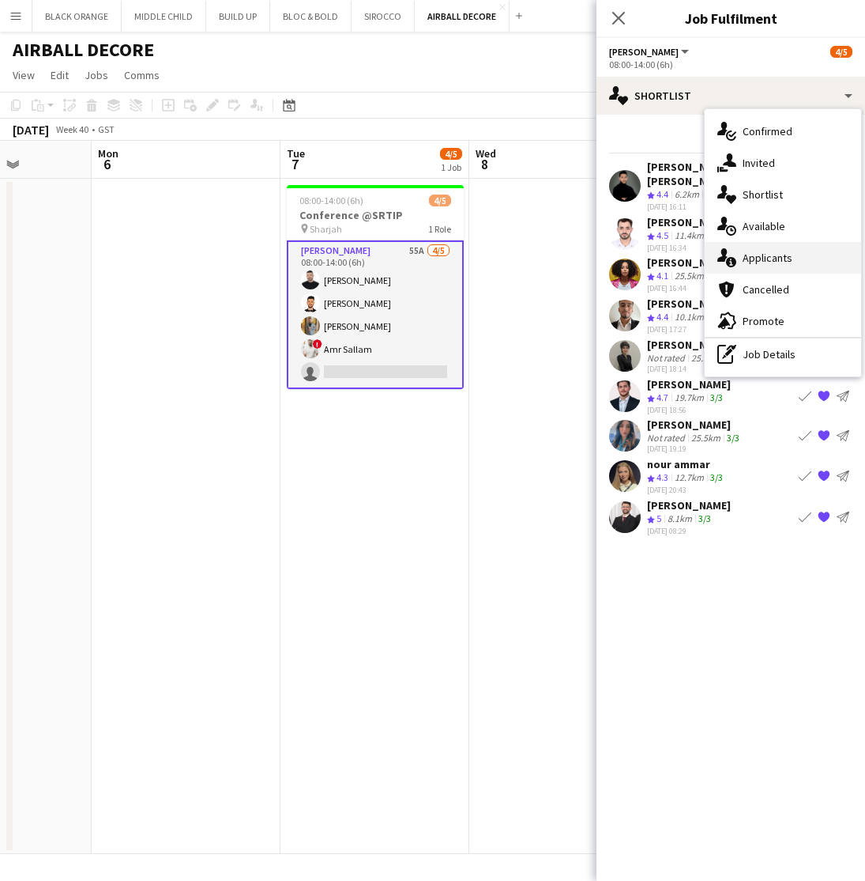
click at [756, 257] on span "Applicants" at bounding box center [768, 258] width 50 height 14
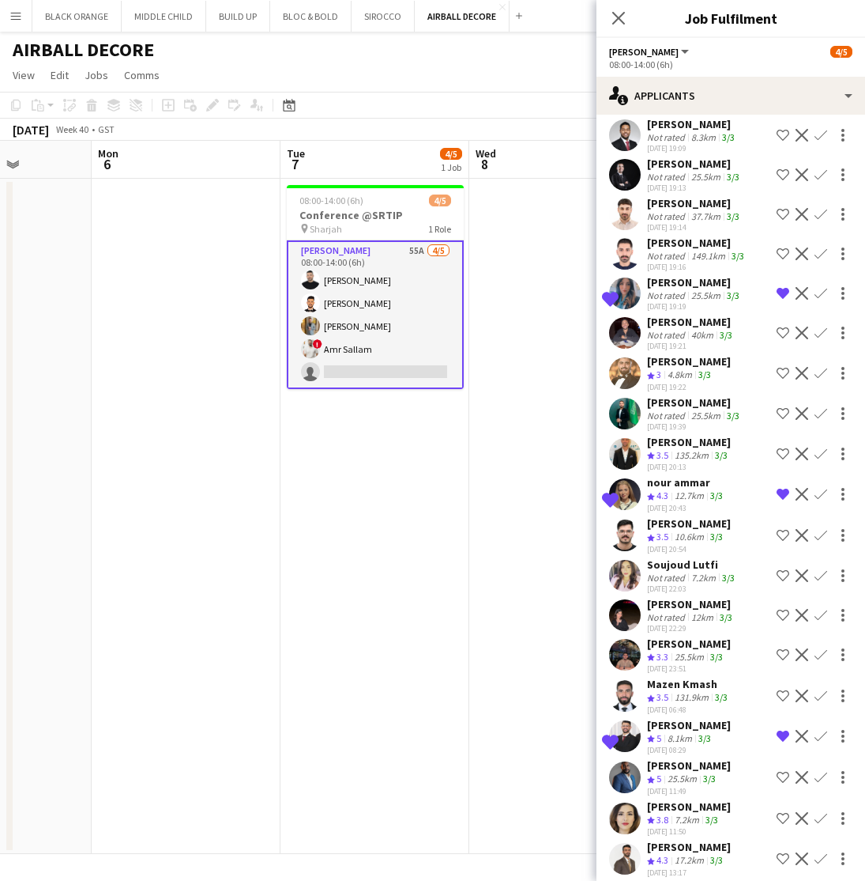
scroll to position [1547, 0]
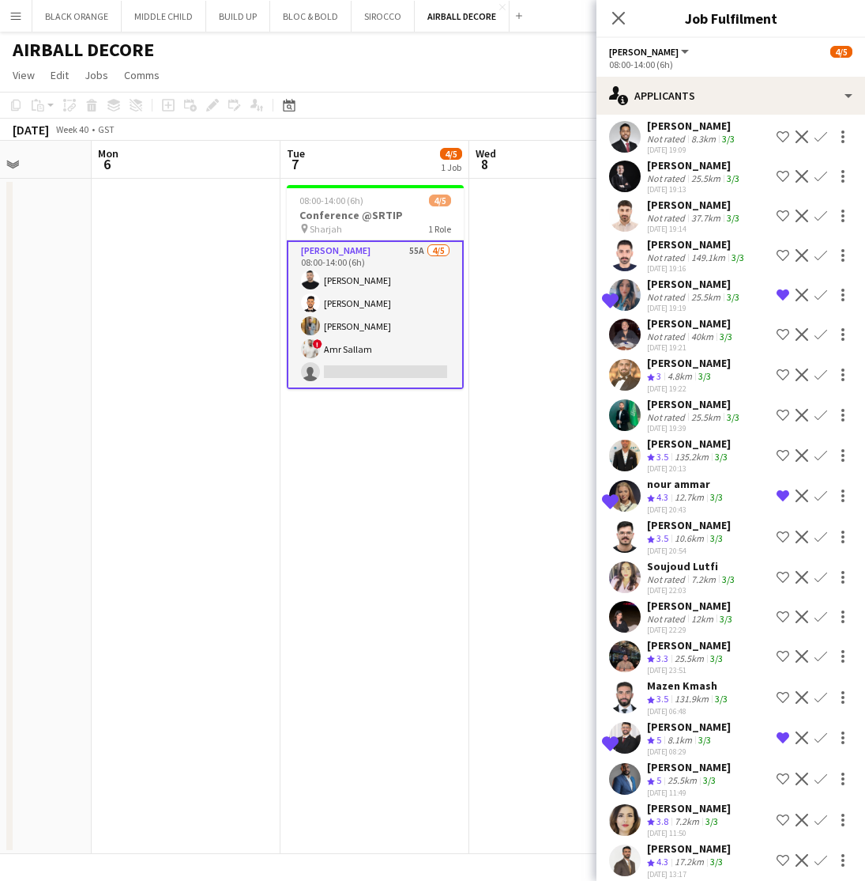
click at [782, 854] on app-icon "Shortlist crew" at bounding box center [783, 860] width 13 height 13
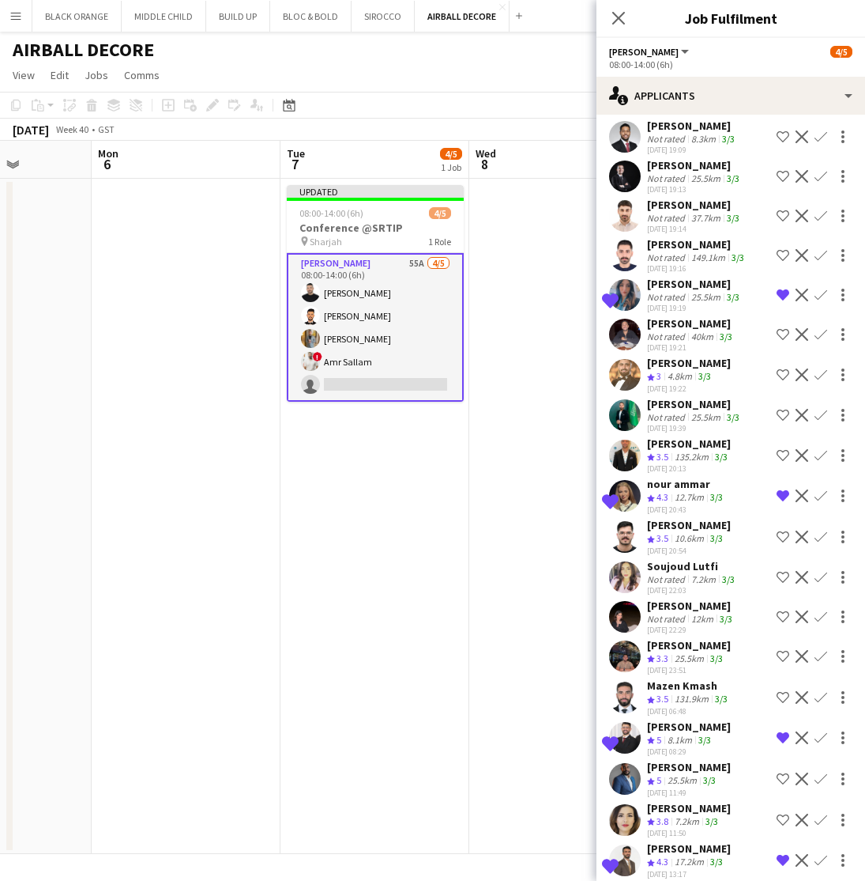
click at [779, 610] on app-icon "Shortlist crew" at bounding box center [783, 616] width 13 height 13
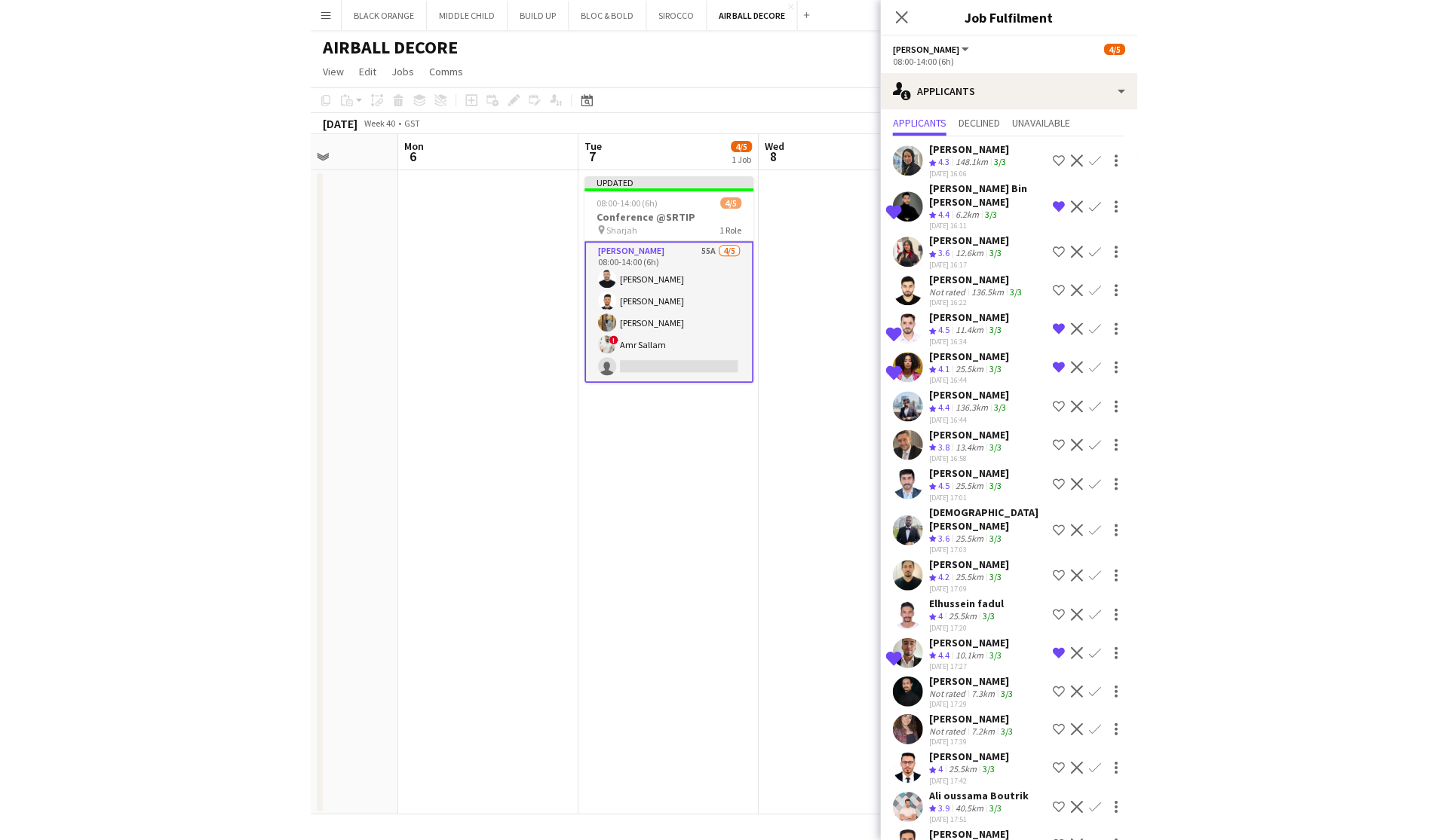
scroll to position [38, 0]
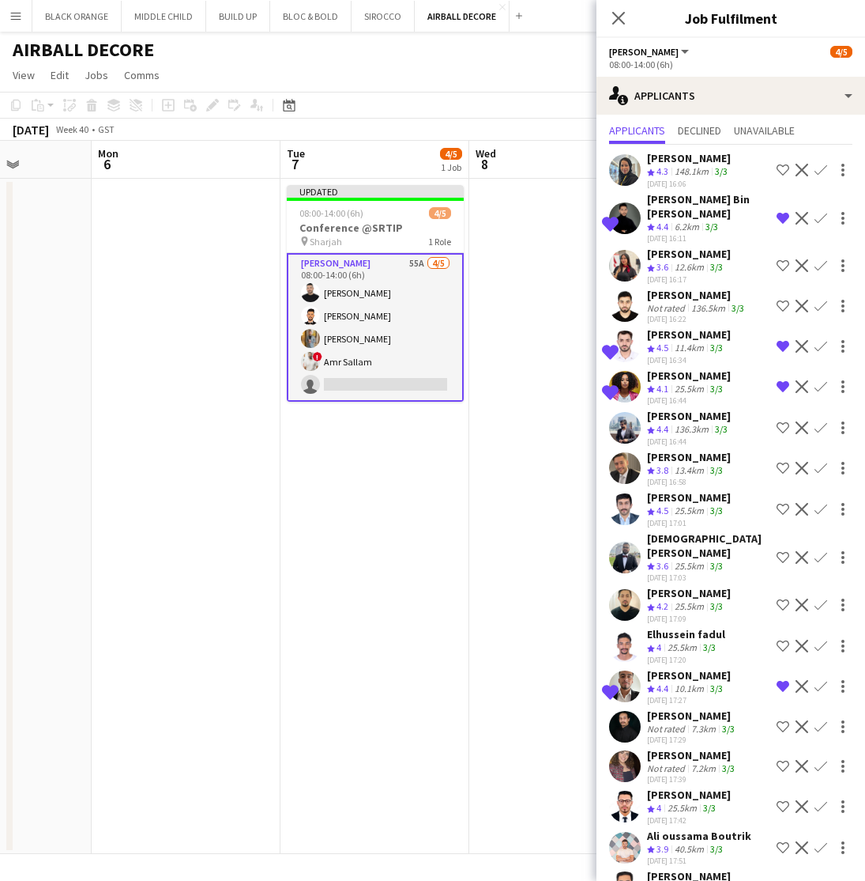
click at [785, 800] on app-icon "Shortlist crew" at bounding box center [783, 806] width 13 height 13
click at [680, 787] on div "Hedi Ben Meftah" at bounding box center [689, 794] width 84 height 14
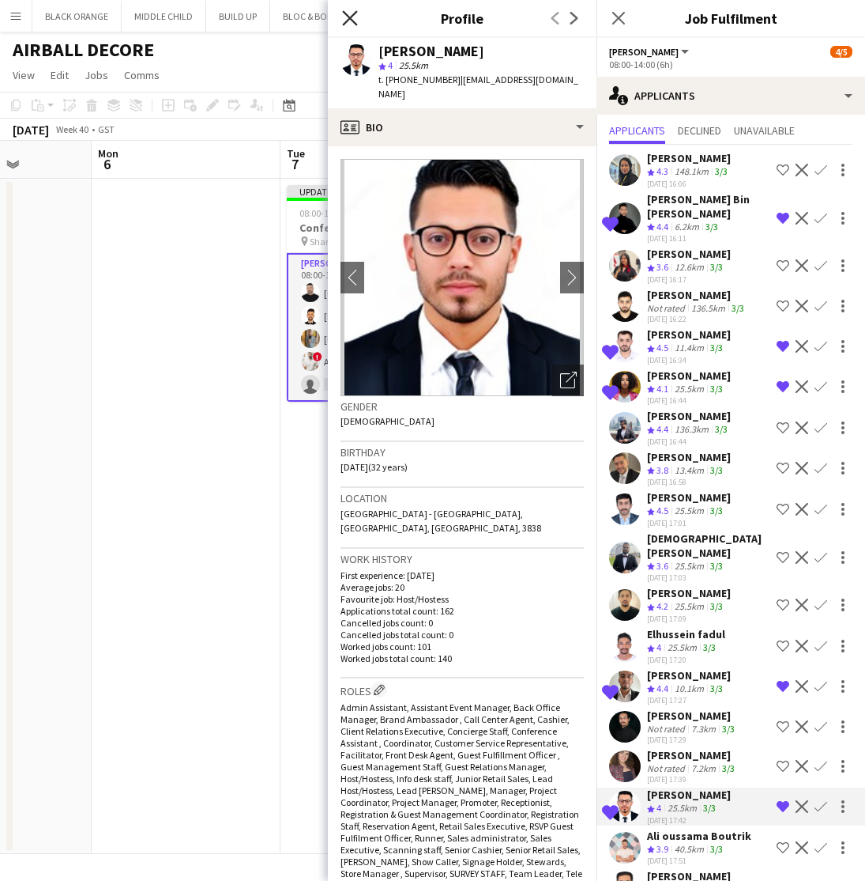
click at [349, 23] on icon "Close pop-in" at bounding box center [349, 17] width 15 height 15
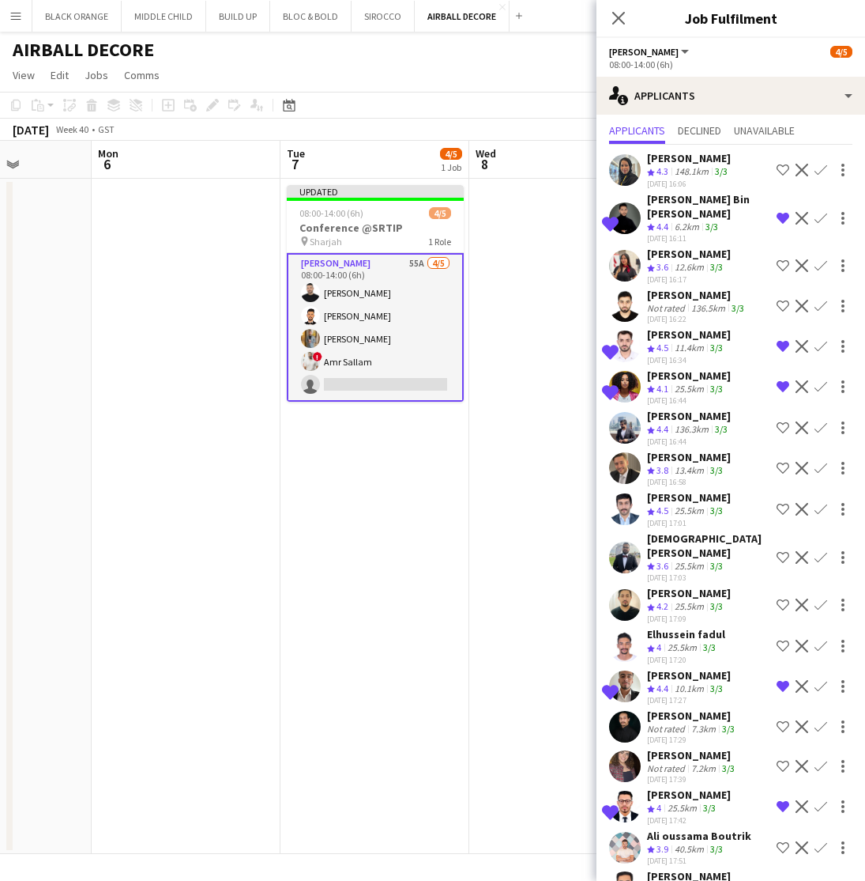
click at [543, 233] on app-date-cell at bounding box center [564, 516] width 189 height 675
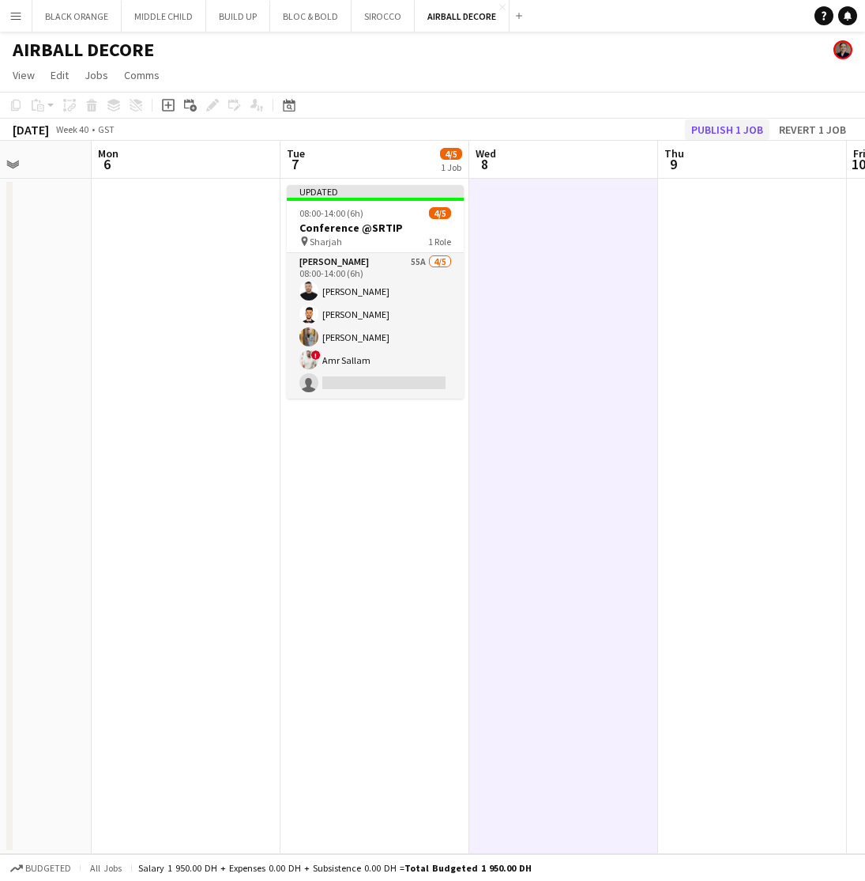
click at [720, 131] on button "Publish 1 job" at bounding box center [727, 129] width 85 height 21
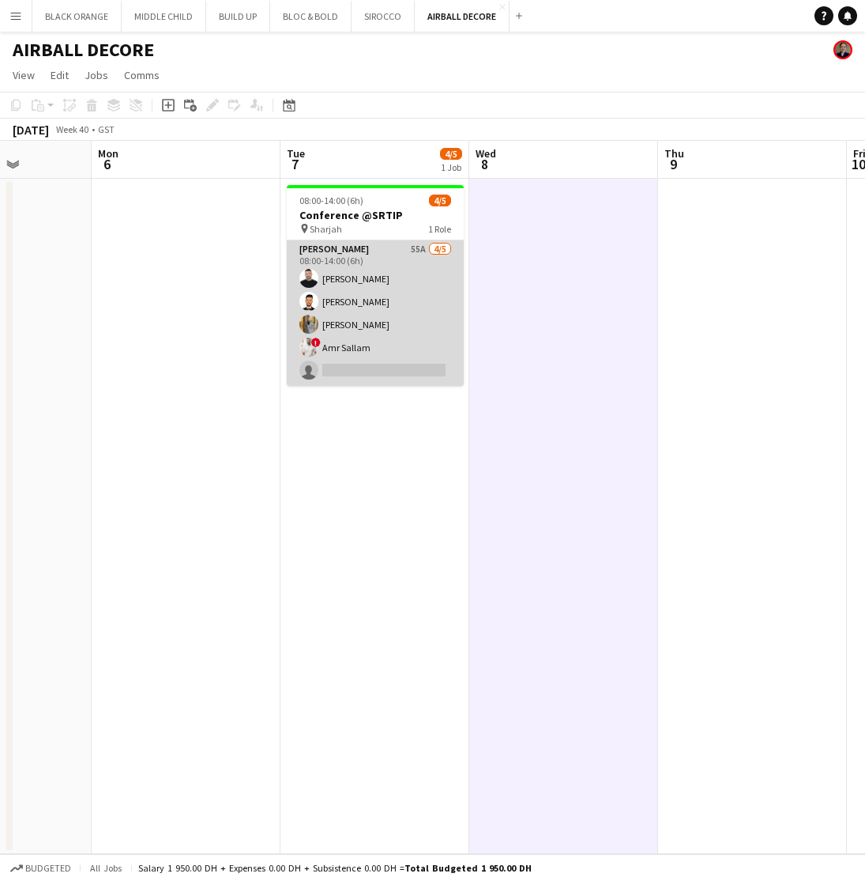
click at [394, 300] on app-card-role "Usher 55A 4/5 08:00-14:00 (6h) Ahmad Nassour Qusai Wahbeh Ahmed Fouda ! Amr Sal…" at bounding box center [375, 312] width 177 height 145
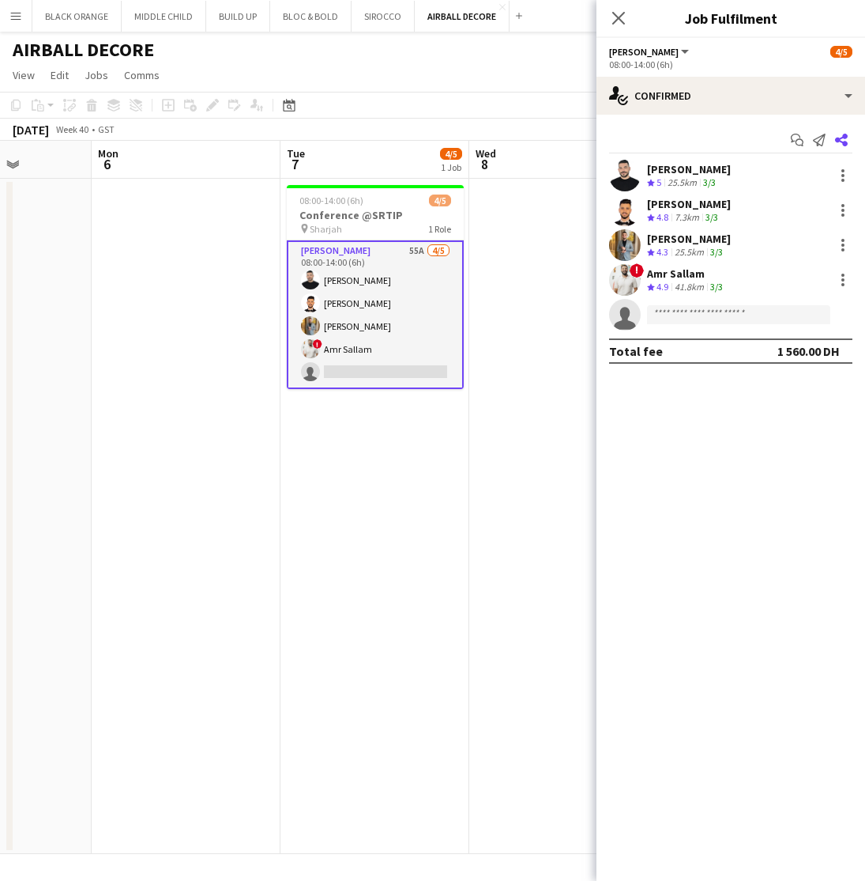
click at [844, 138] on icon at bounding box center [841, 140] width 13 height 13
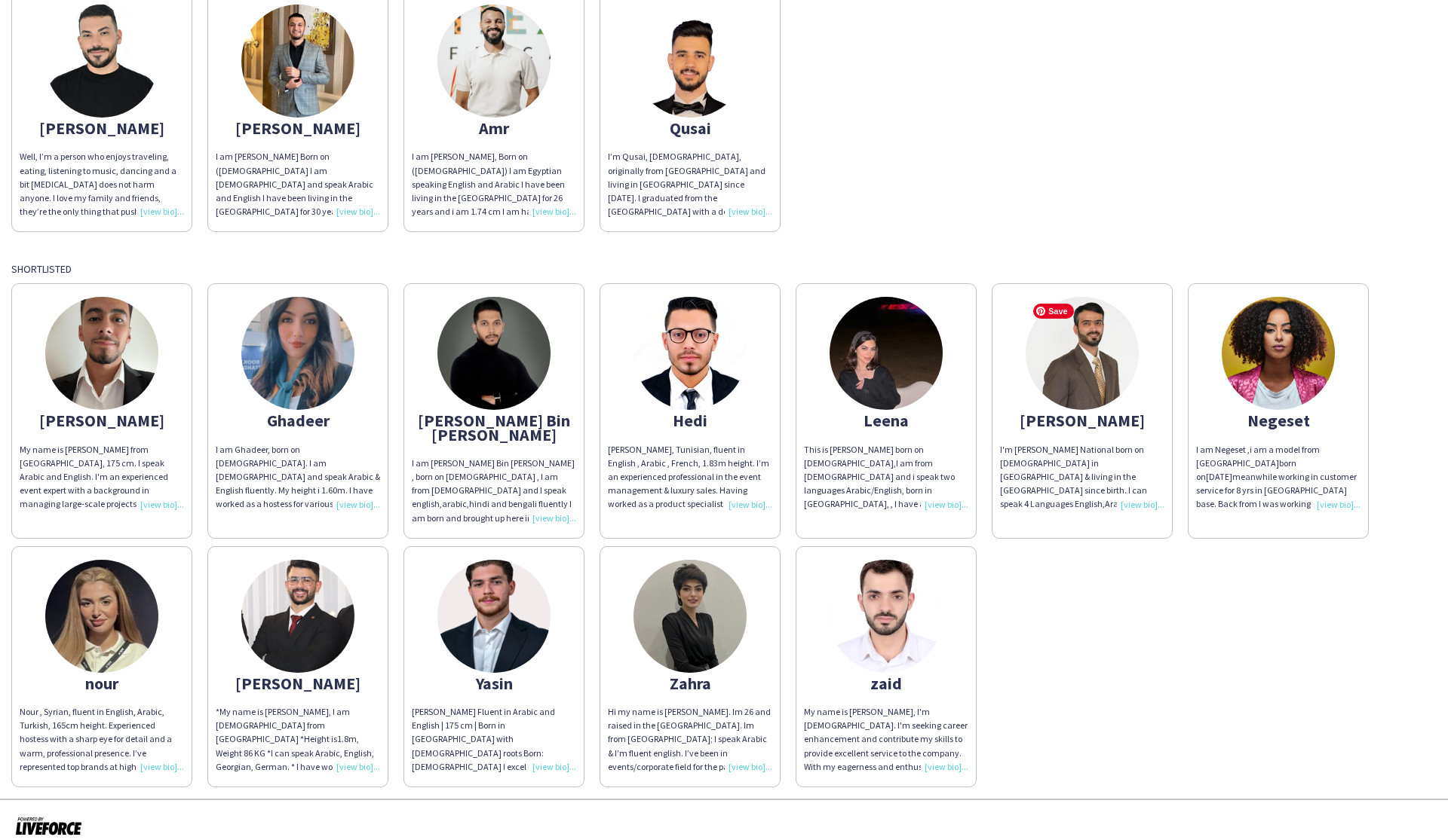
scroll to position [215, 0]
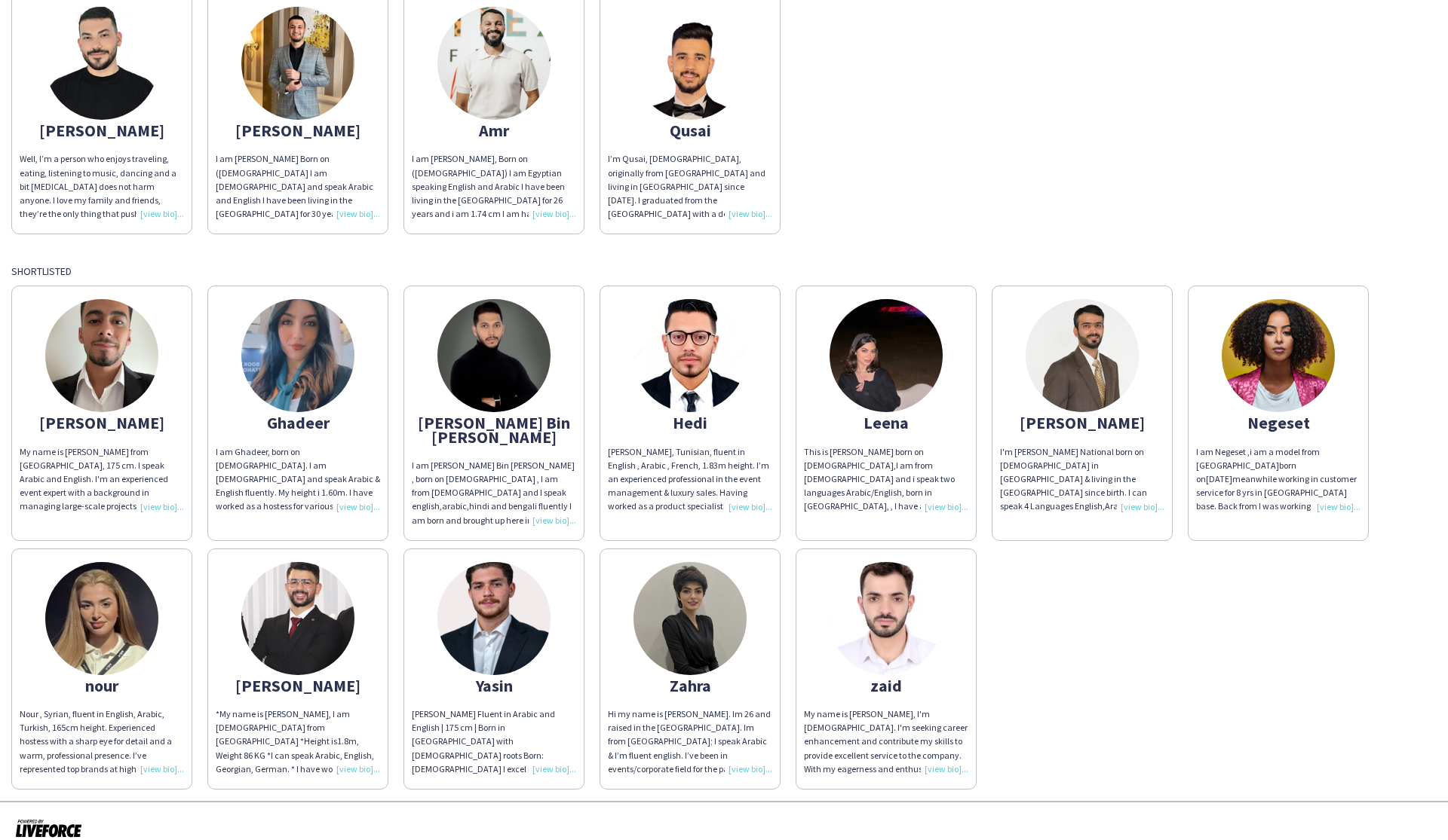
click at [825, 422] on div "Leena" at bounding box center [886, 422] width 164 height 13
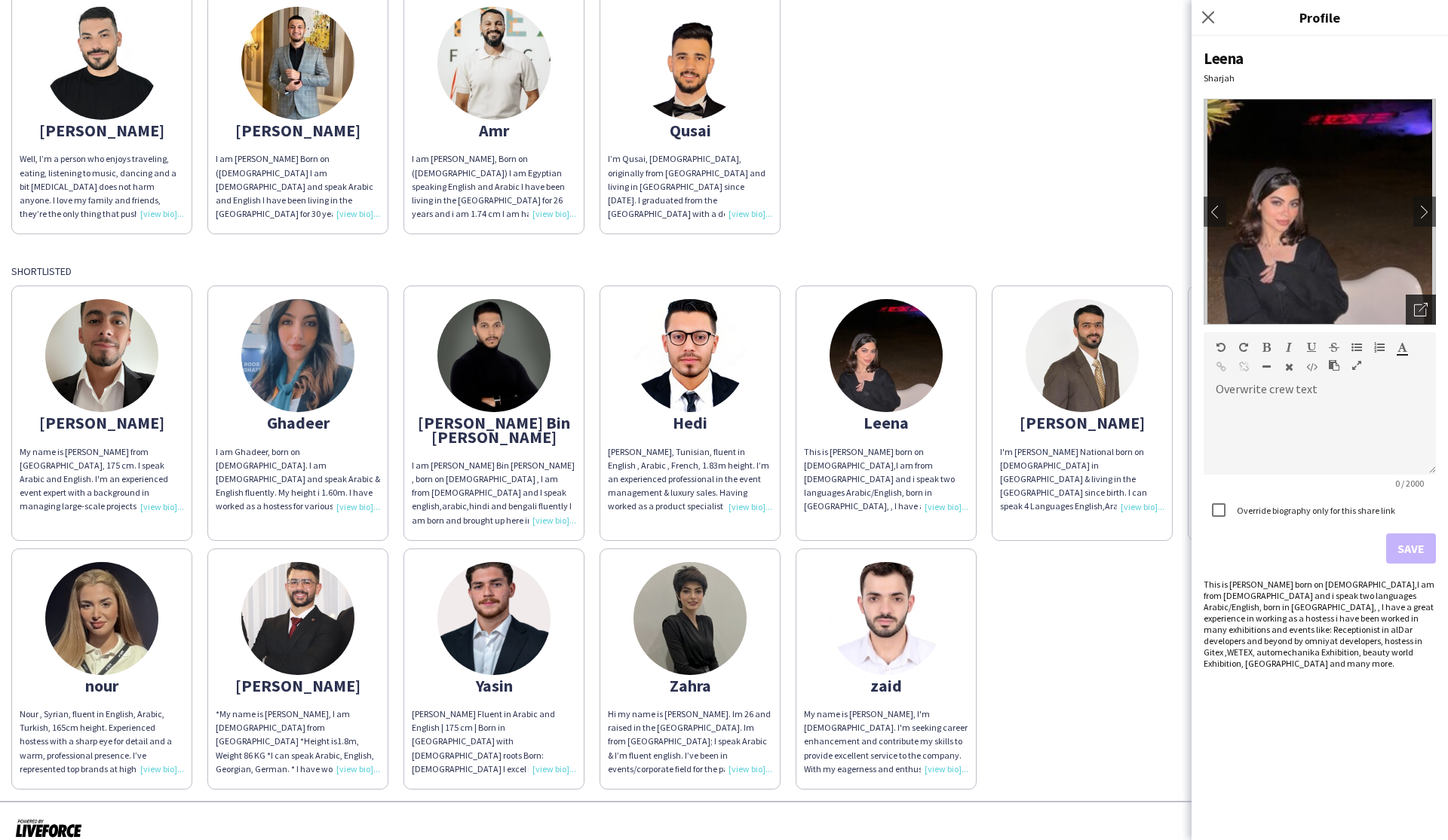
click at [825, 315] on icon "Open photos pop-in" at bounding box center [1420, 310] width 13 height 13
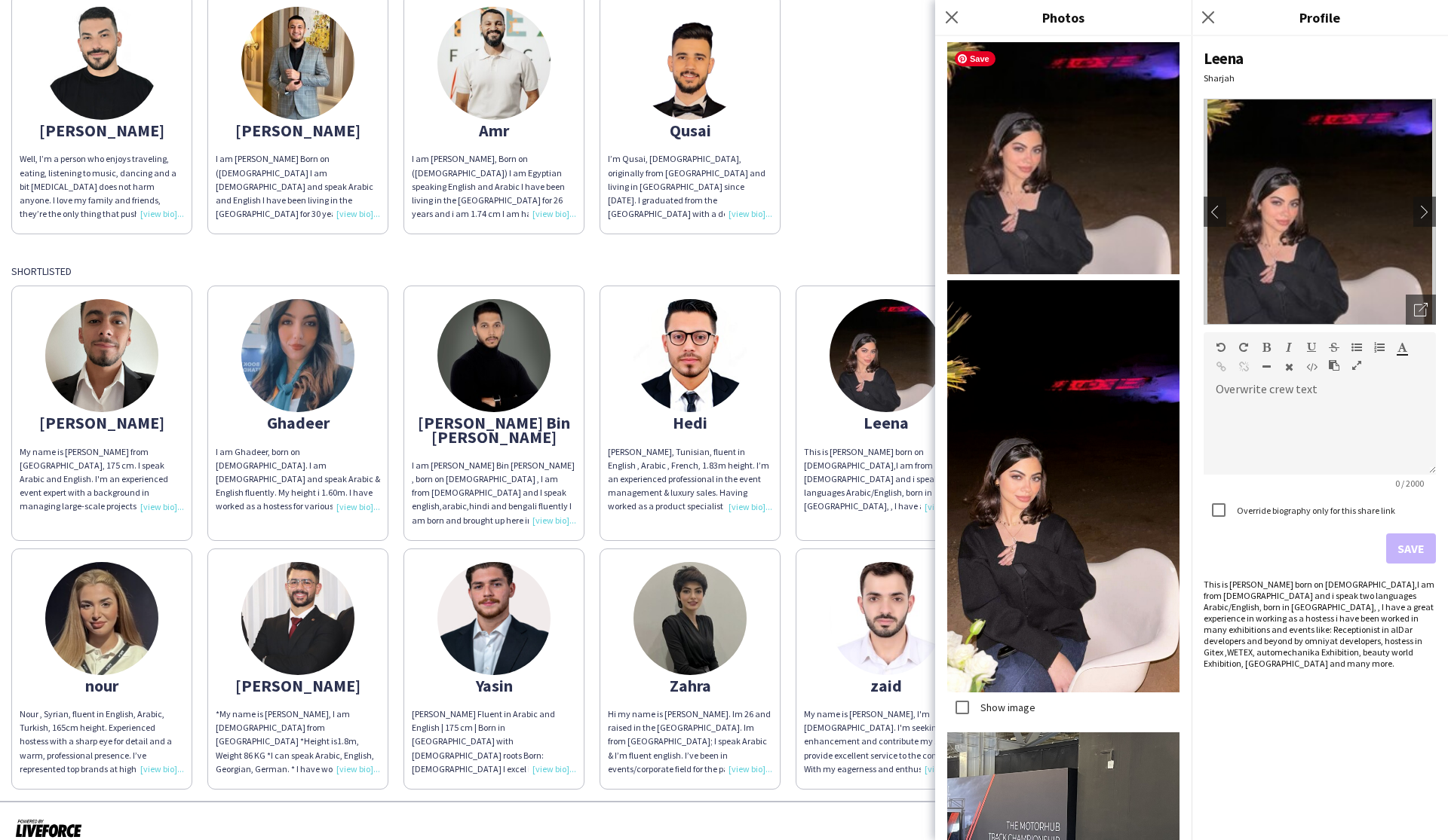
scroll to position [0, 0]
click at [825, 17] on icon "Close pop-in" at bounding box center [951, 16] width 14 height 14
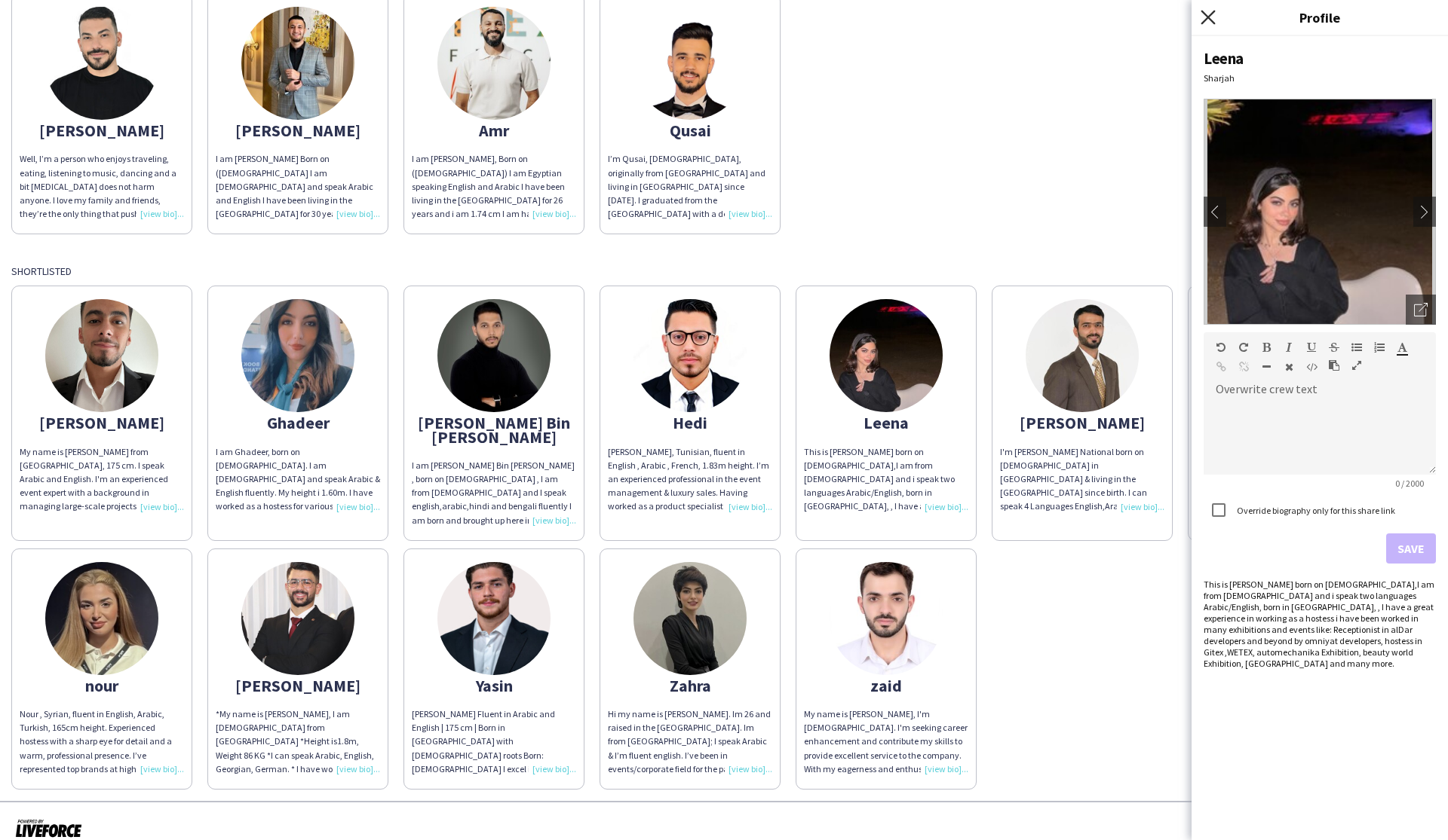
click at [825, 18] on icon "Close pop-in" at bounding box center [1207, 16] width 14 height 14
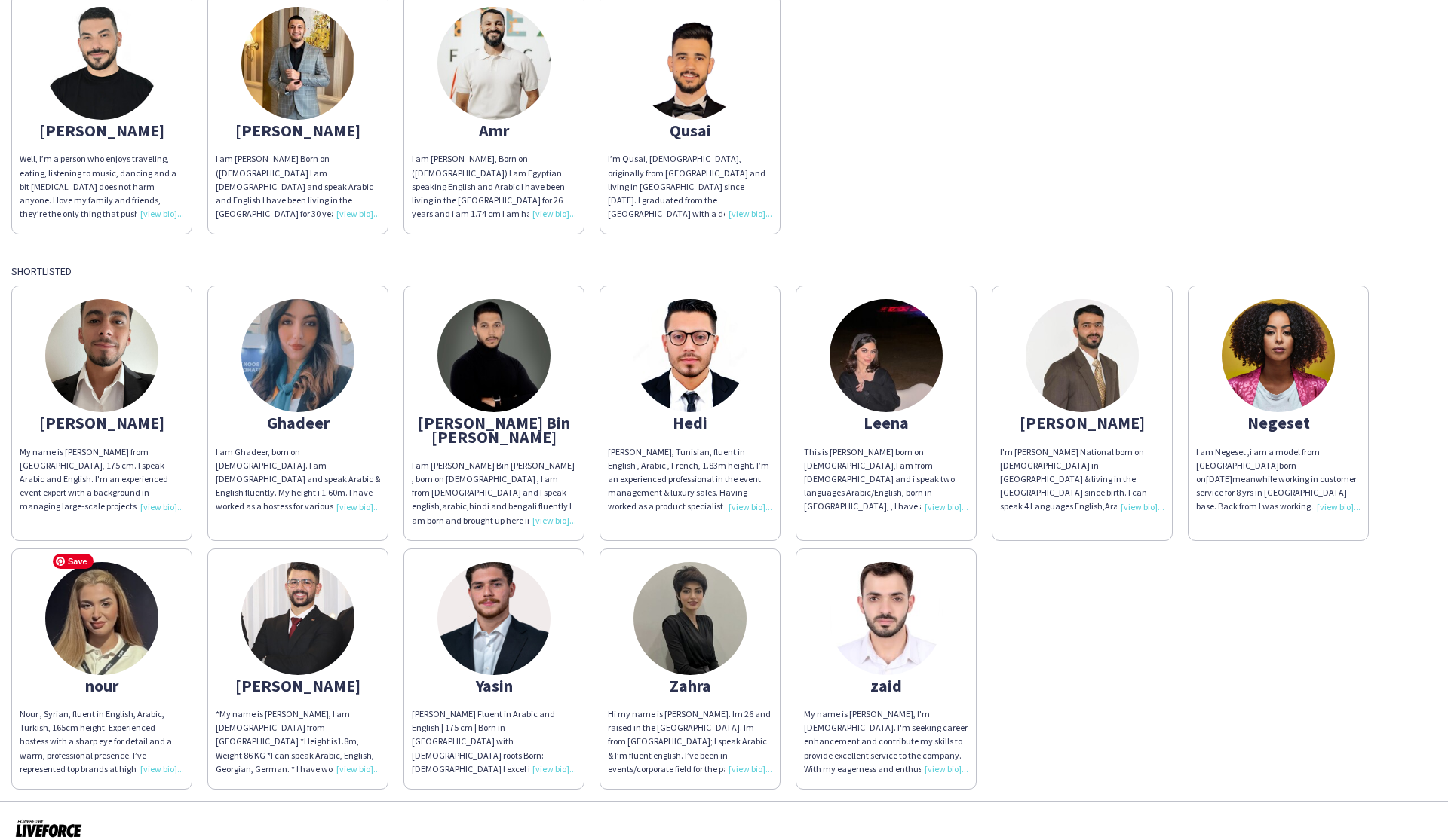
click at [102, 651] on img at bounding box center [101, 619] width 114 height 113
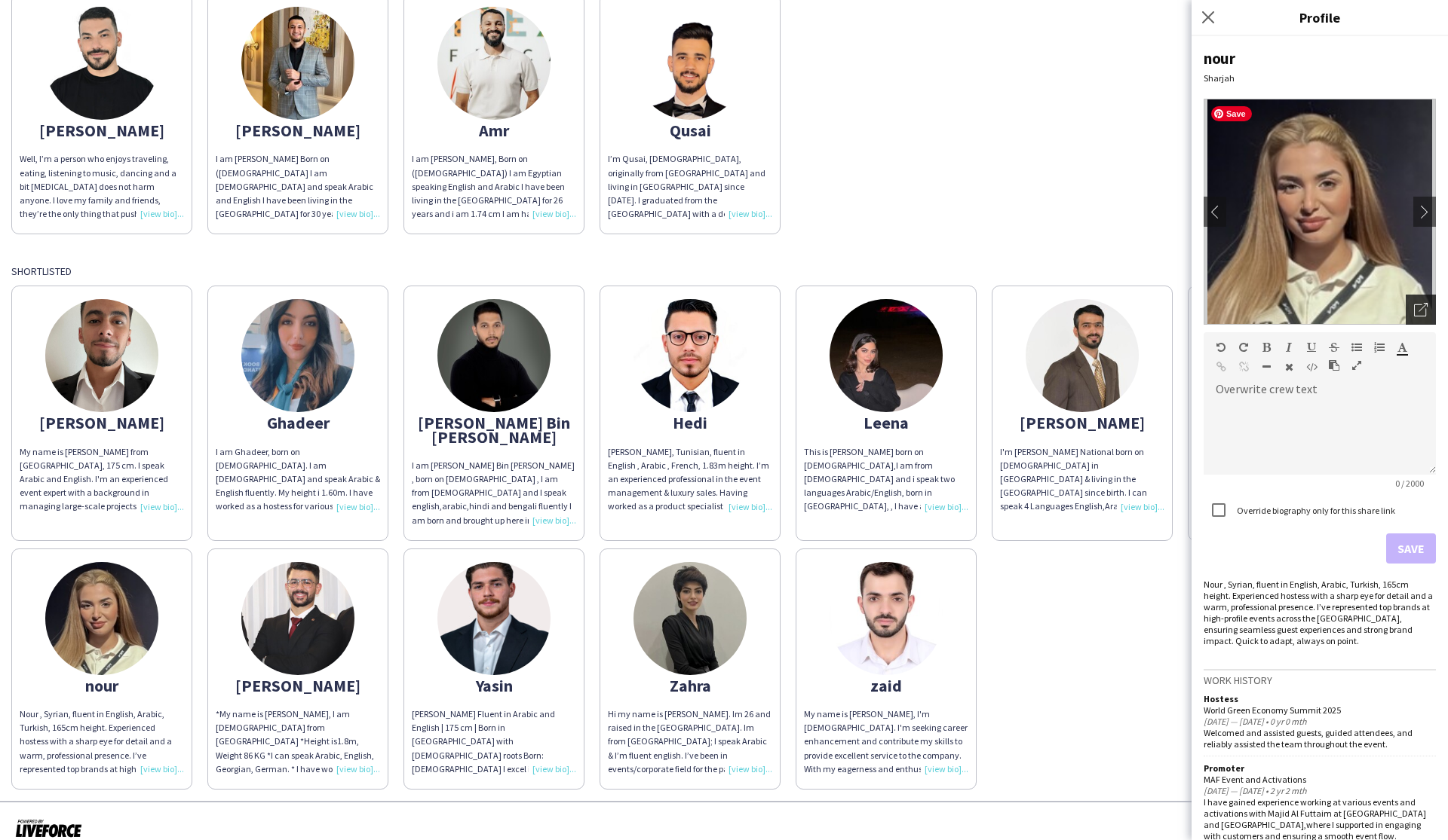
click at [825, 307] on icon "Open photos pop-in" at bounding box center [1420, 310] width 13 height 13
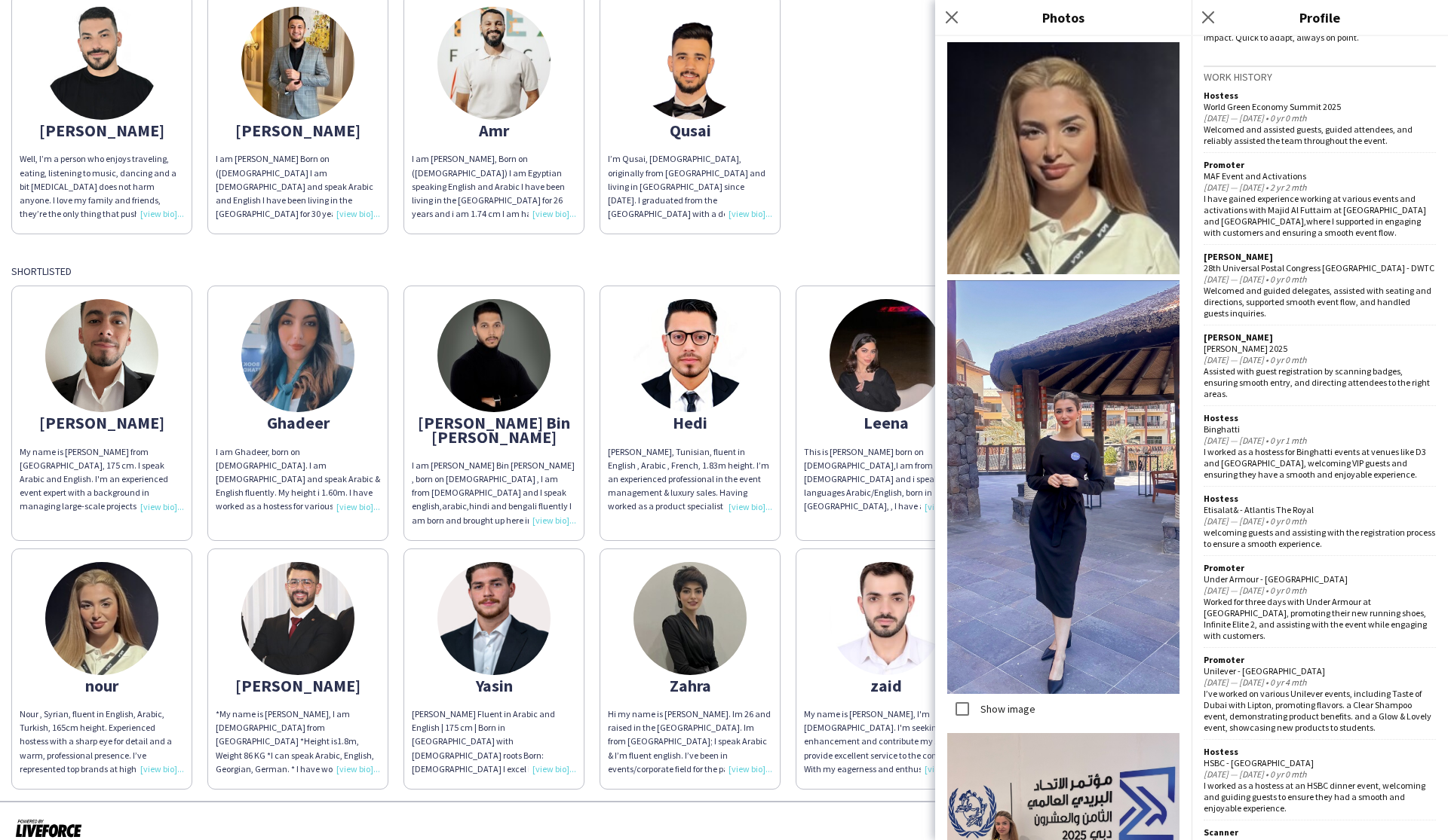
scroll to position [485, 0]
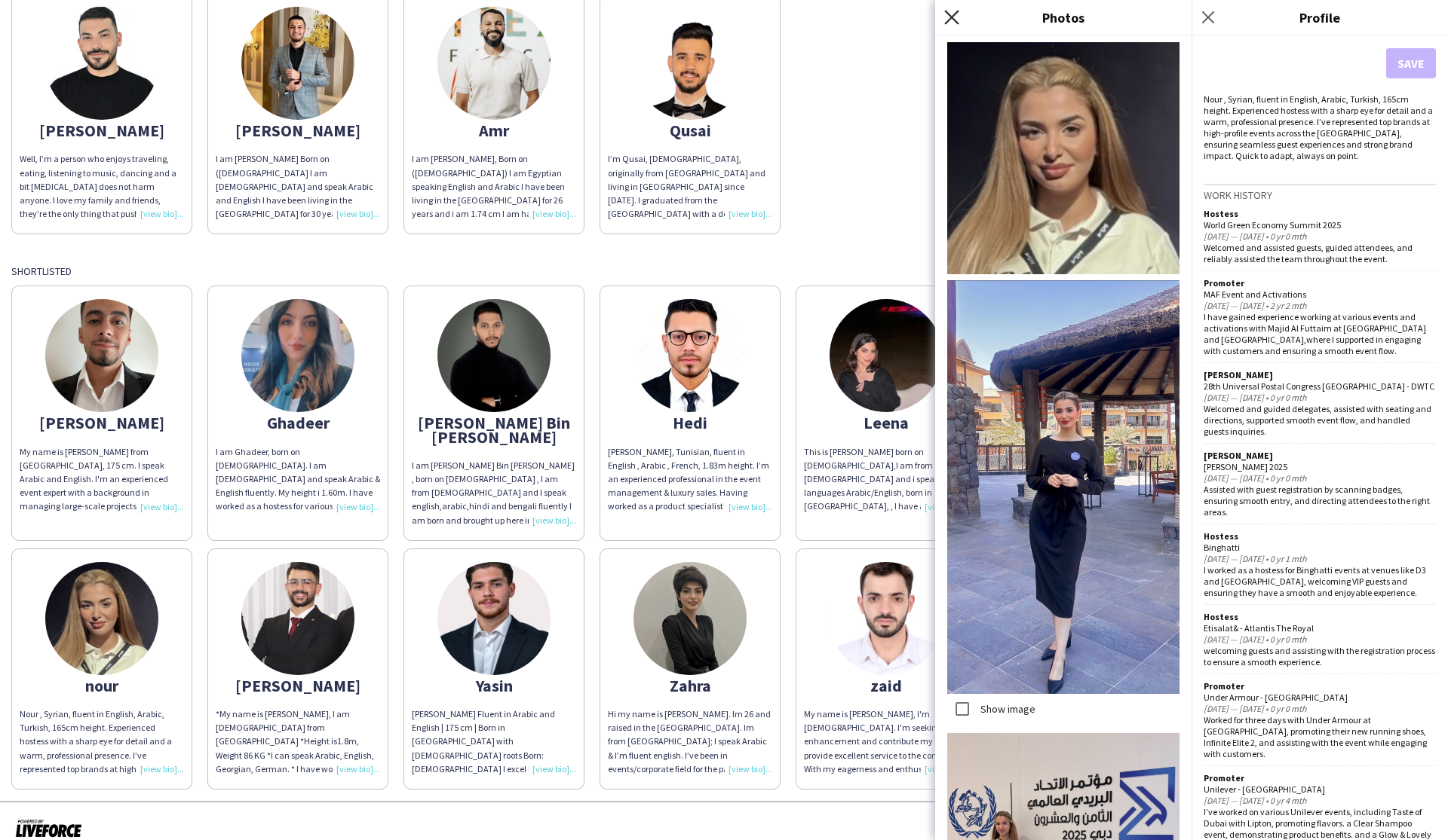
click at [825, 19] on icon at bounding box center [951, 16] width 14 height 14
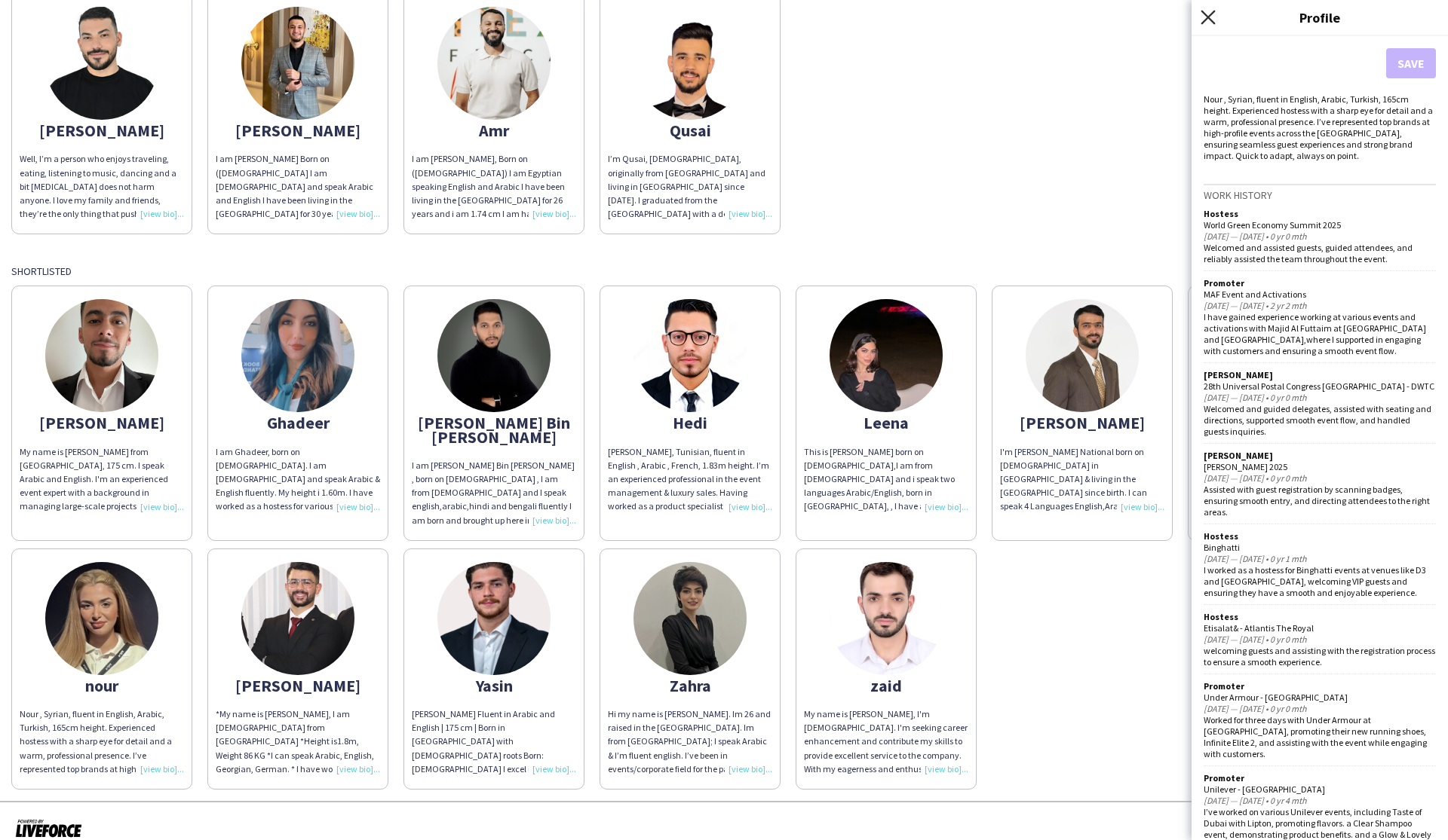
click at [825, 15] on icon "Close pop-in" at bounding box center [1207, 16] width 14 height 14
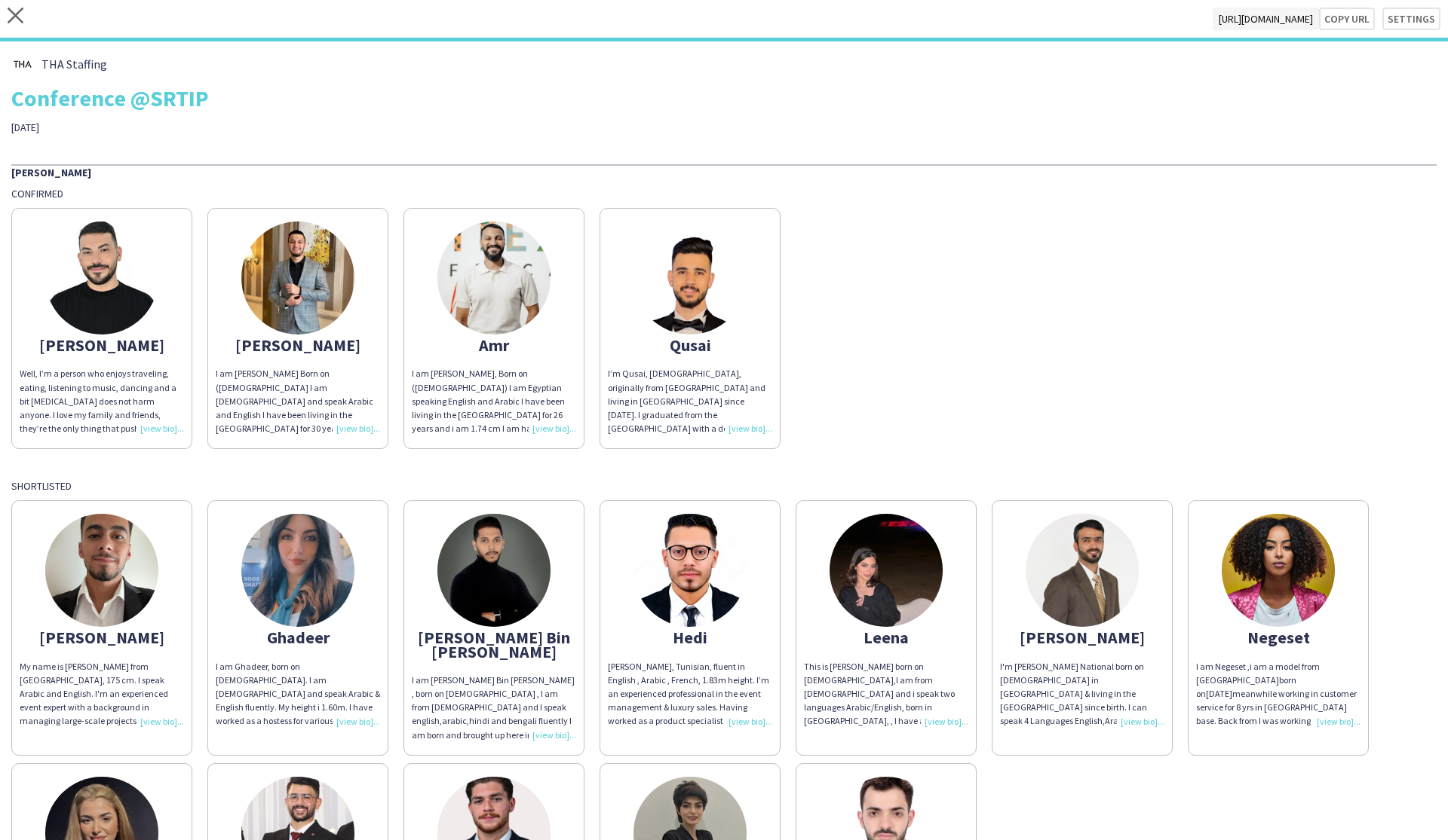
scroll to position [0, 0]
click at [13, 12] on icon at bounding box center [15, 15] width 16 height 16
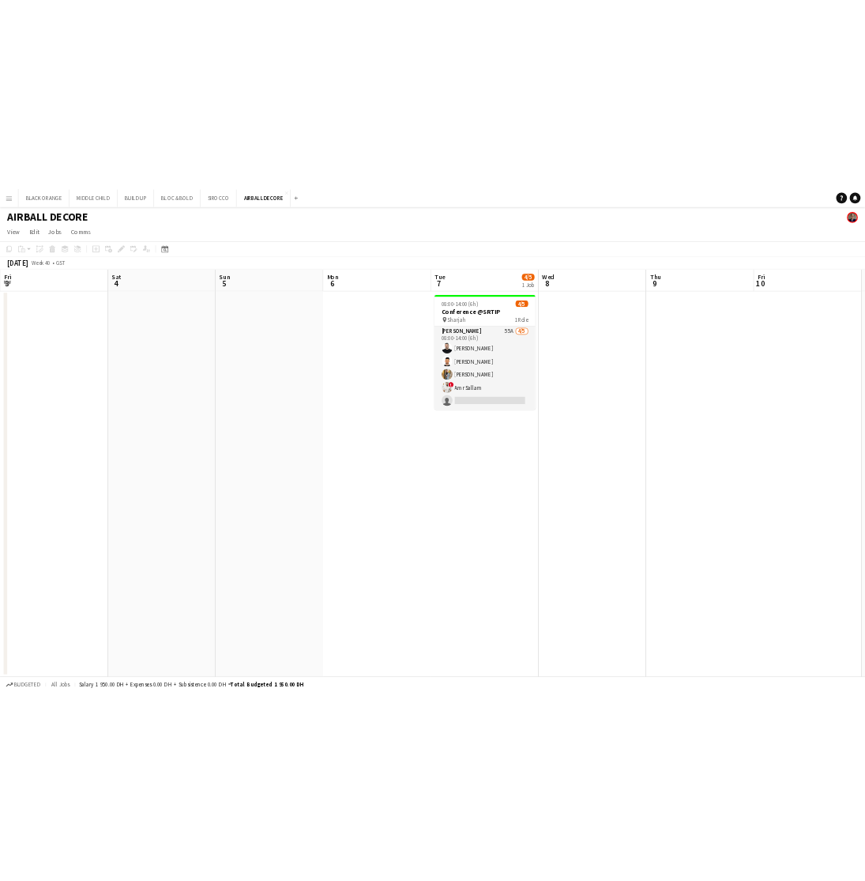
scroll to position [0, 760]
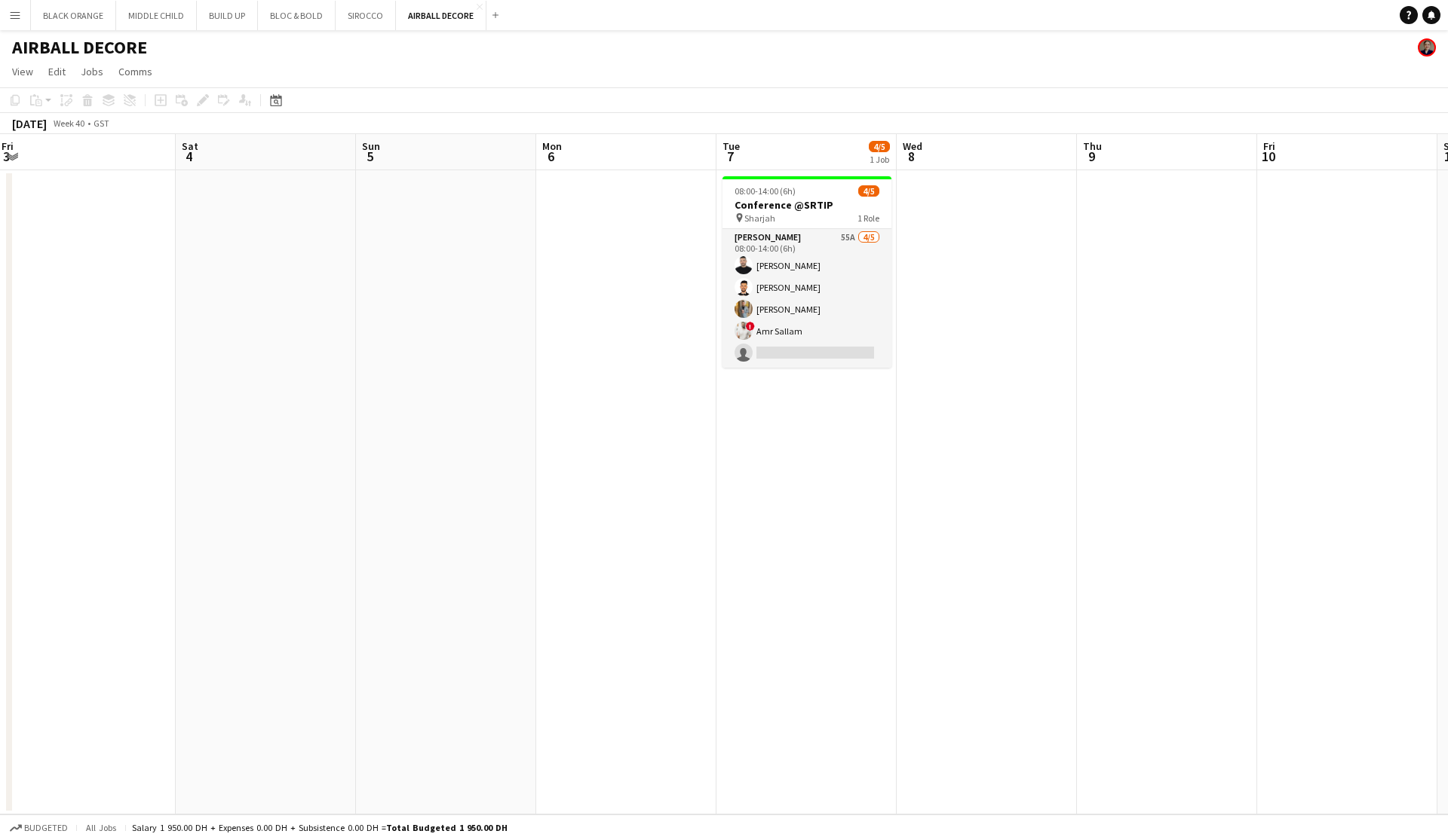
click at [16, 19] on app-icon "Menu" at bounding box center [14, 14] width 12 height 12
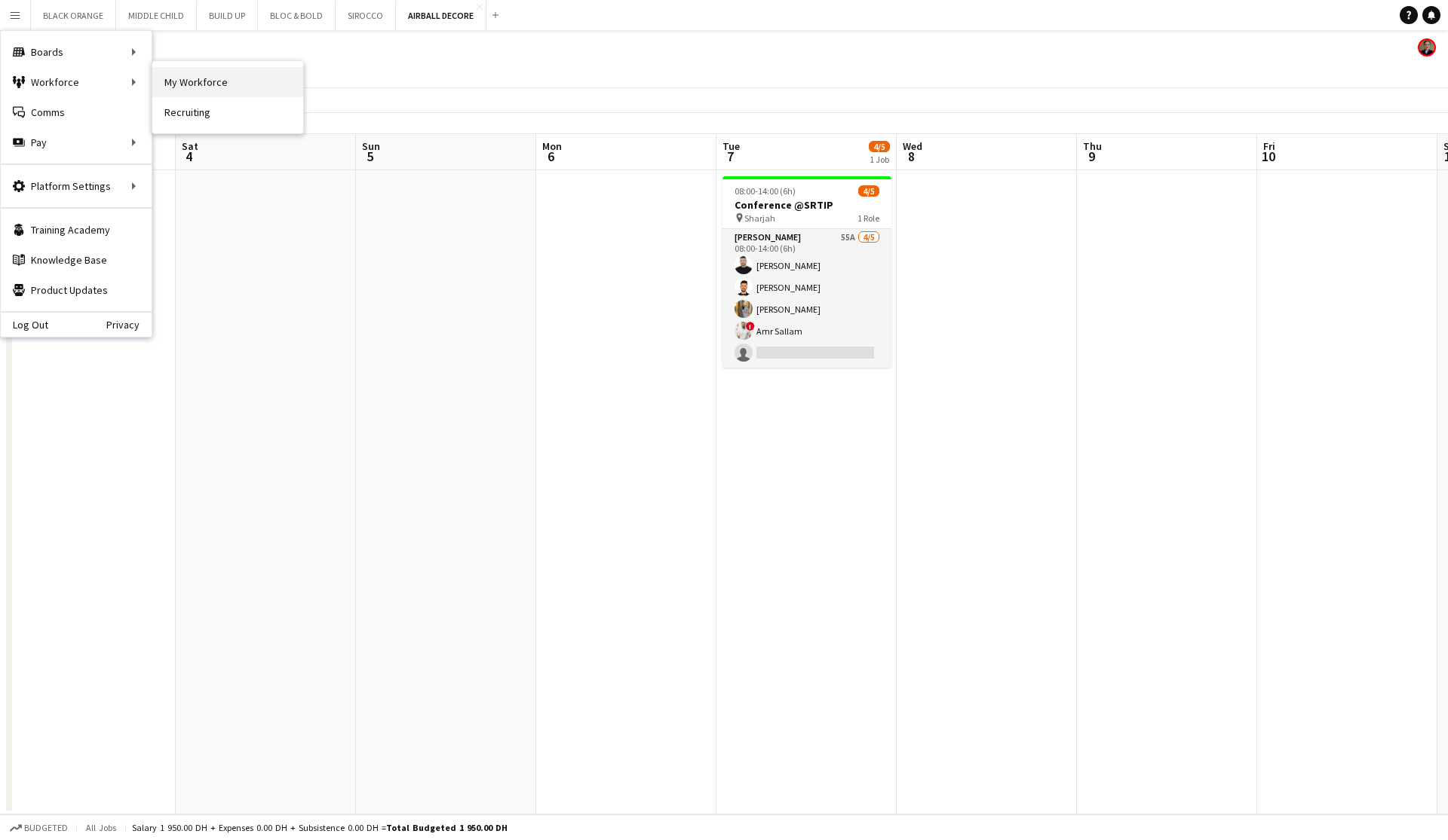
click at [193, 71] on link "My Workforce" at bounding box center [228, 82] width 151 height 31
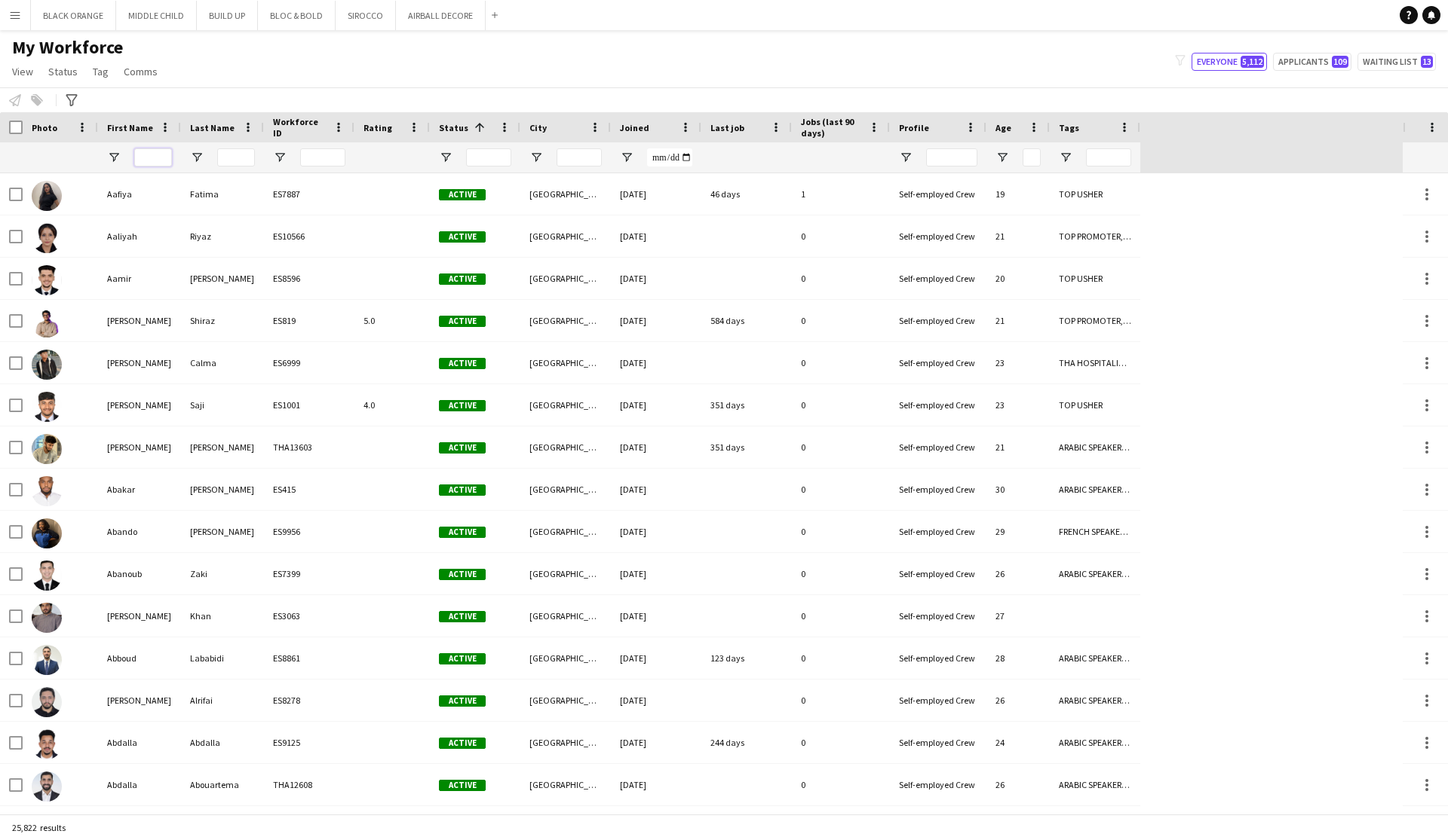
click at [147, 160] on input "First Name Filter Input" at bounding box center [154, 157] width 38 height 18
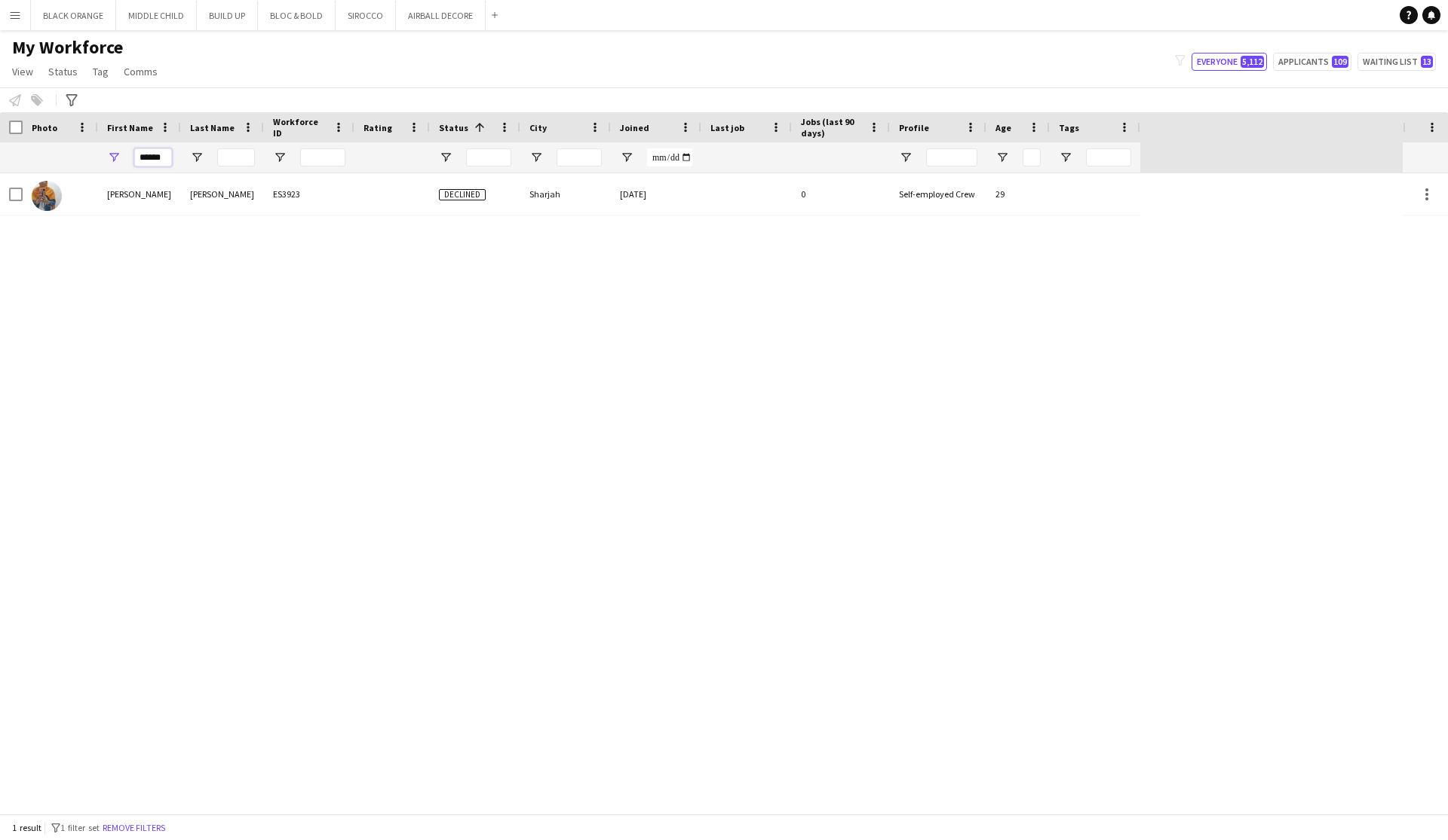
type input "******"
click at [281, 408] on div "Manhal Manhal Ahmed ES3923 Declined Sharjah 27-12-2023 0 Self-employed Crew 29" at bounding box center [701, 494] width 1402 height 641
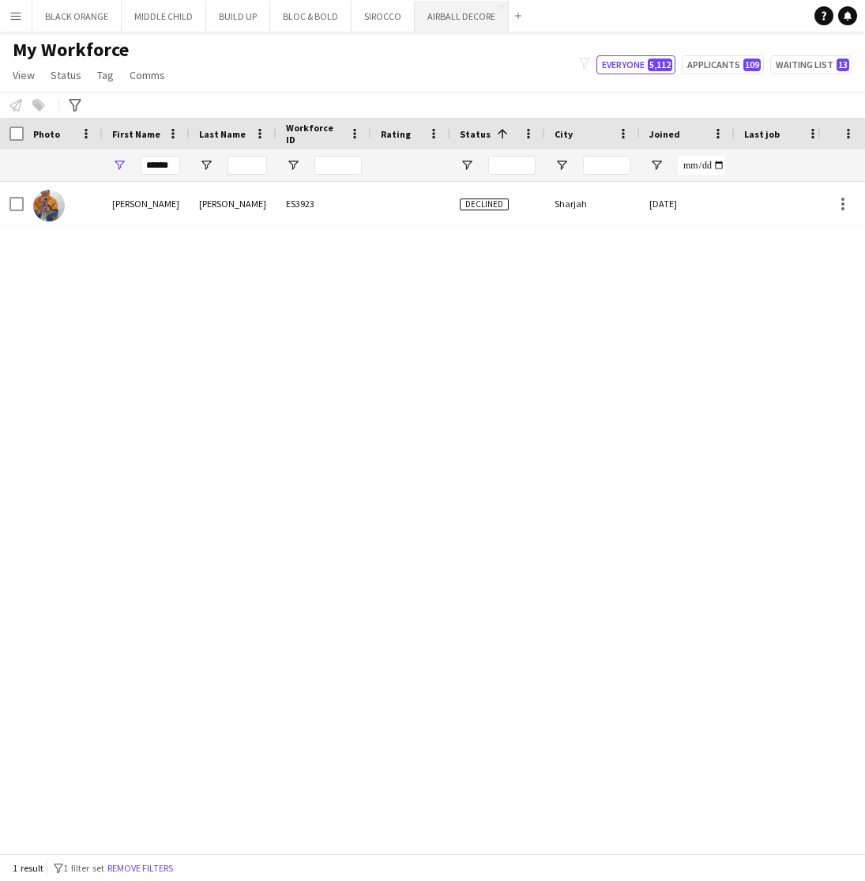
click at [450, 28] on button "AIRBALL DECORE Close" at bounding box center [462, 16] width 94 height 31
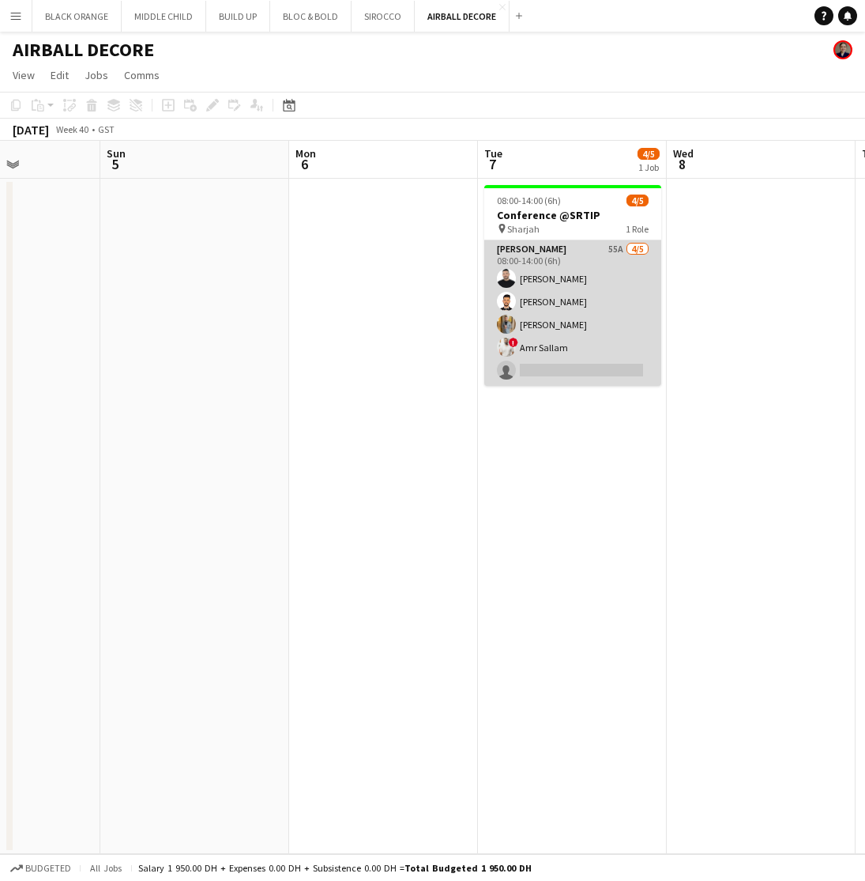
scroll to position [0, 656]
click at [615, 290] on app-card-role "Usher 55A 4/5 08:00-14:00 (6h) Ahmad Nassour Qusai Wahbeh Ahmed Fouda ! Amr Sal…" at bounding box center [572, 312] width 177 height 145
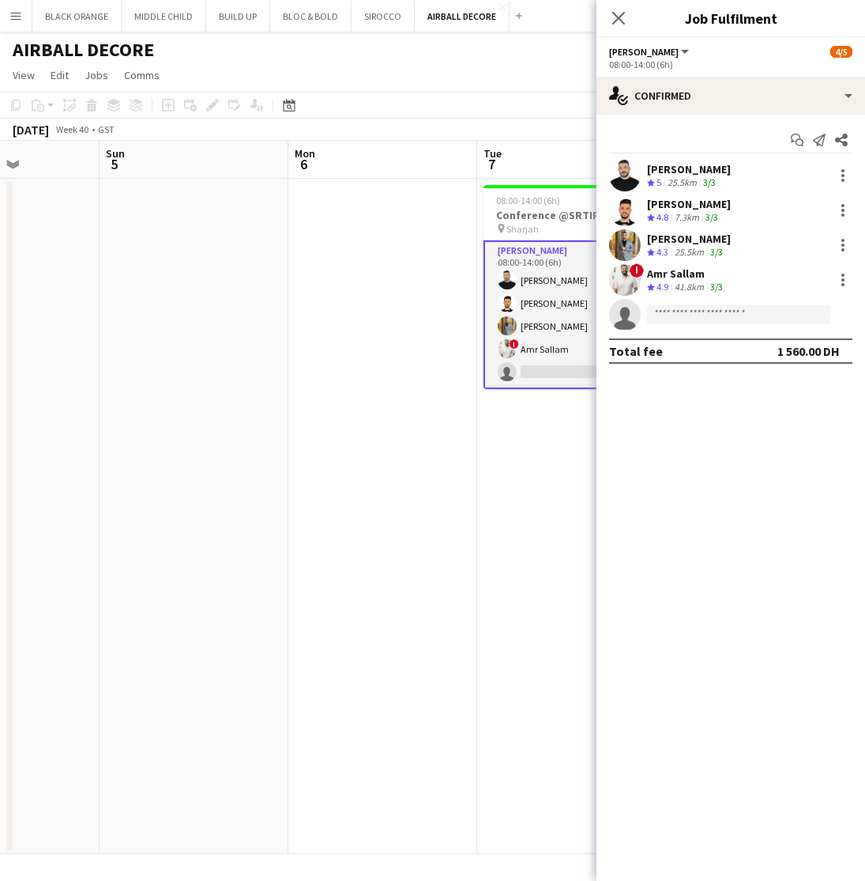
click at [402, 287] on app-date-cell at bounding box center [382, 516] width 189 height 675
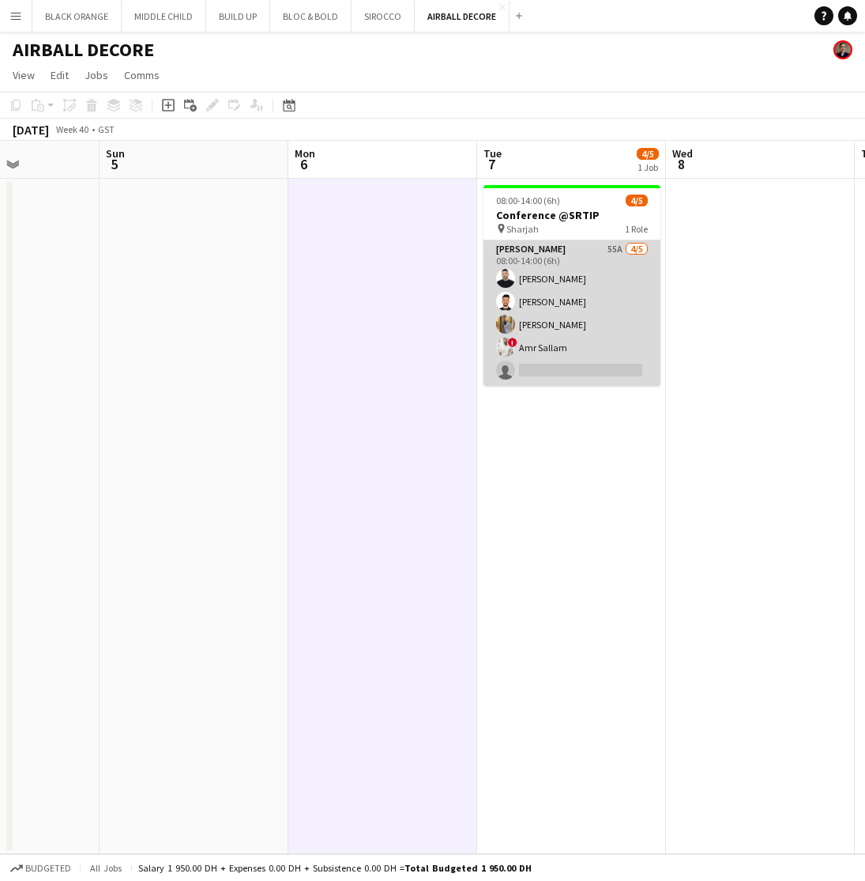
click at [624, 271] on app-card-role "Usher 55A 4/5 08:00-14:00 (6h) Ahmad Nassour Qusai Wahbeh Ahmed Fouda ! Amr Sal…" at bounding box center [572, 312] width 177 height 145
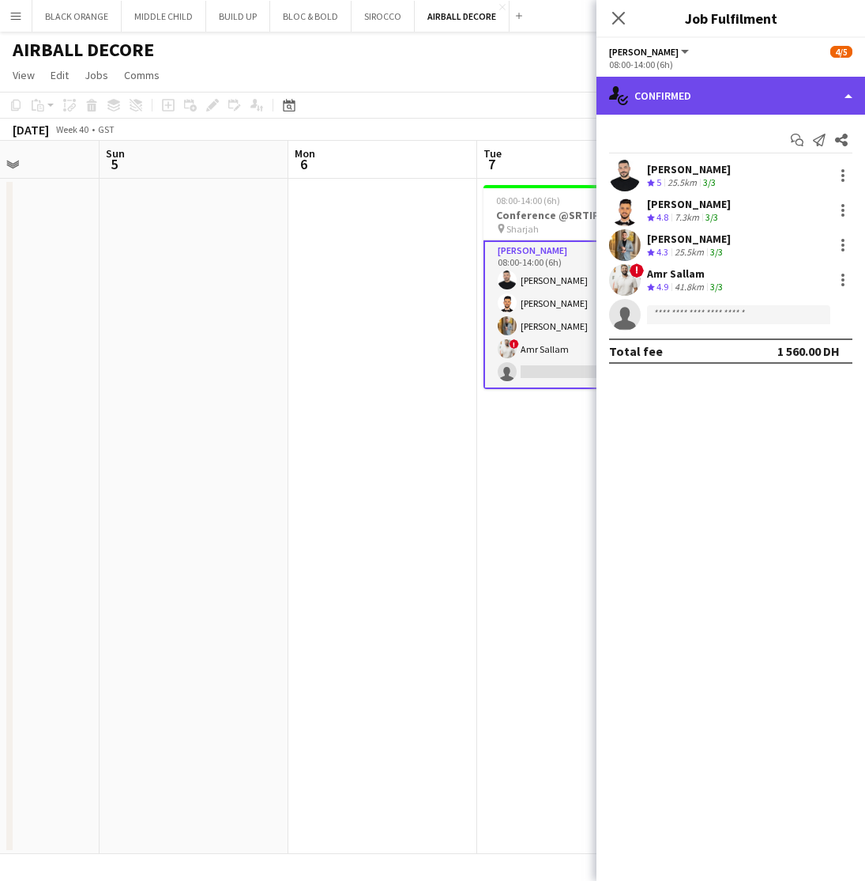
click at [728, 93] on div "single-neutral-actions-check-2 Confirmed" at bounding box center [731, 96] width 269 height 38
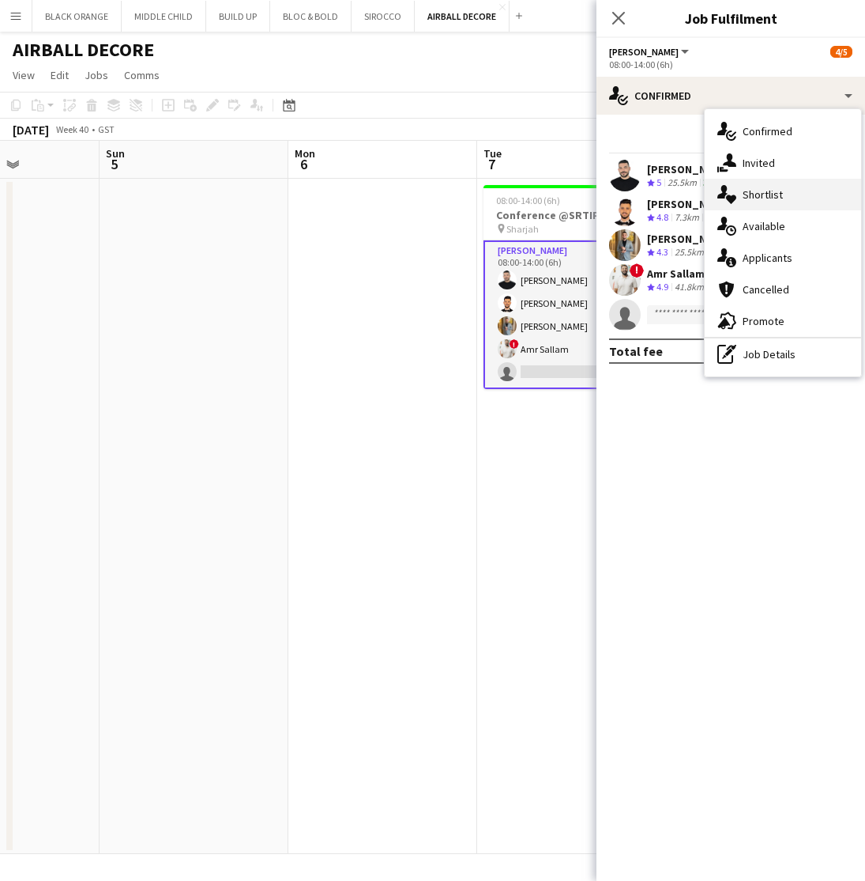
click at [767, 198] on span "Shortlist" at bounding box center [763, 194] width 40 height 14
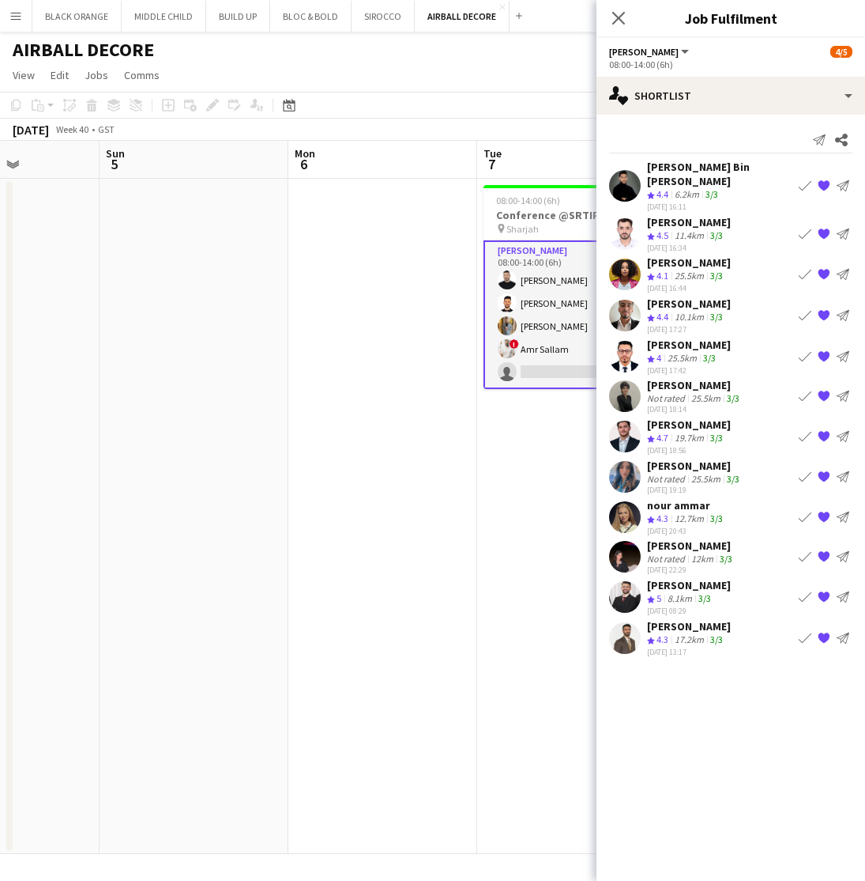
click at [820, 227] on app-icon "{{ spriteTitle }}" at bounding box center [824, 233] width 13 height 13
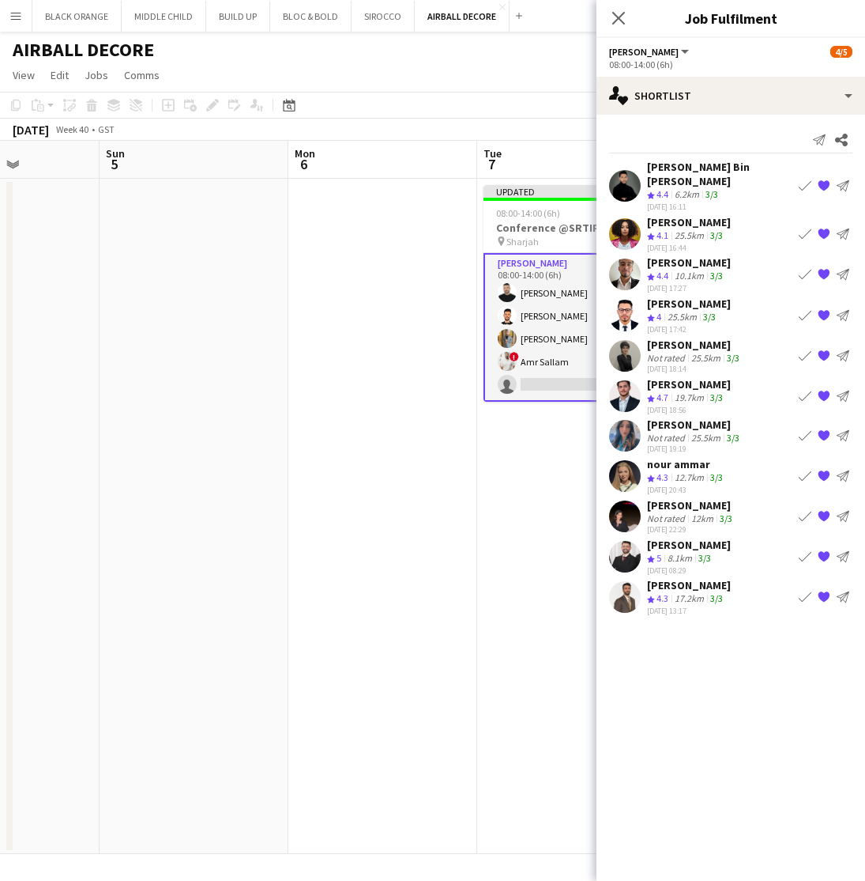
click at [824, 227] on app-icon "{{ spriteTitle }}" at bounding box center [824, 233] width 13 height 13
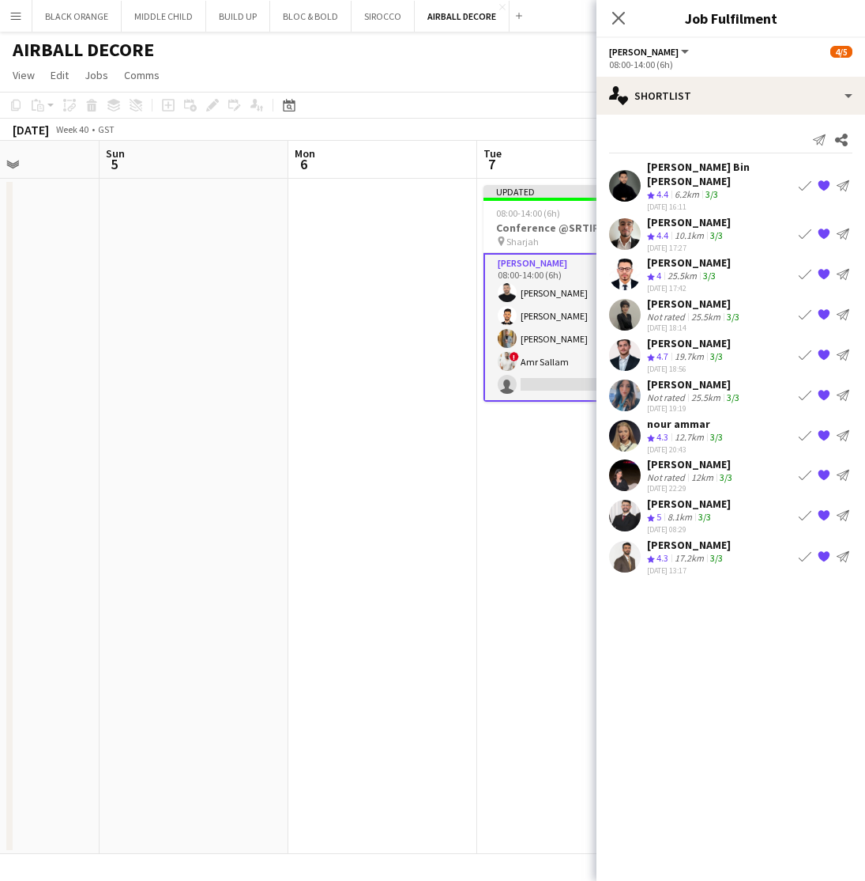
click at [824, 268] on app-icon "{{ spriteTitle }}" at bounding box center [824, 274] width 13 height 13
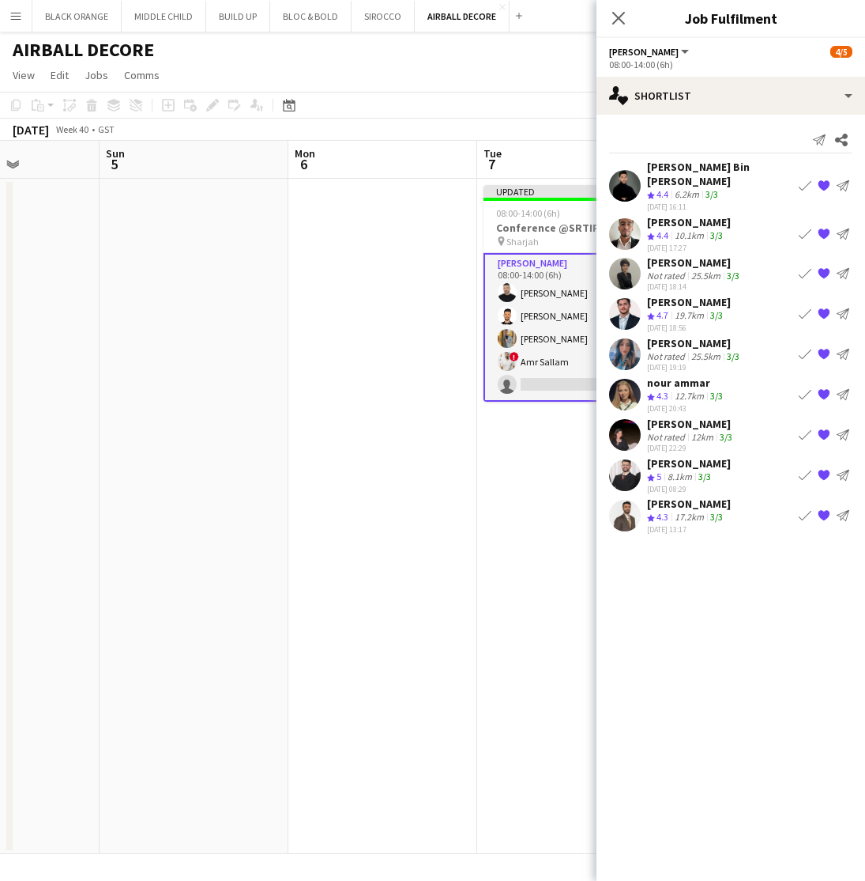
click at [824, 267] on app-icon "{{ spriteTitle }}" at bounding box center [824, 273] width 13 height 13
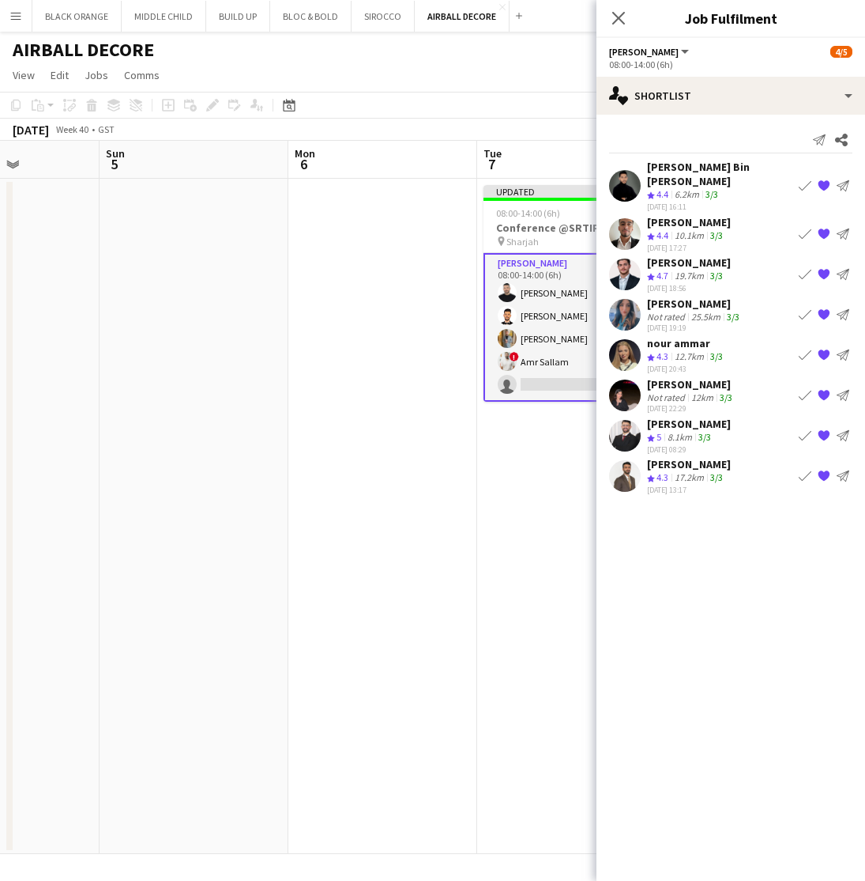
click at [825, 308] on app-icon "{{ spriteTitle }}" at bounding box center [824, 314] width 13 height 13
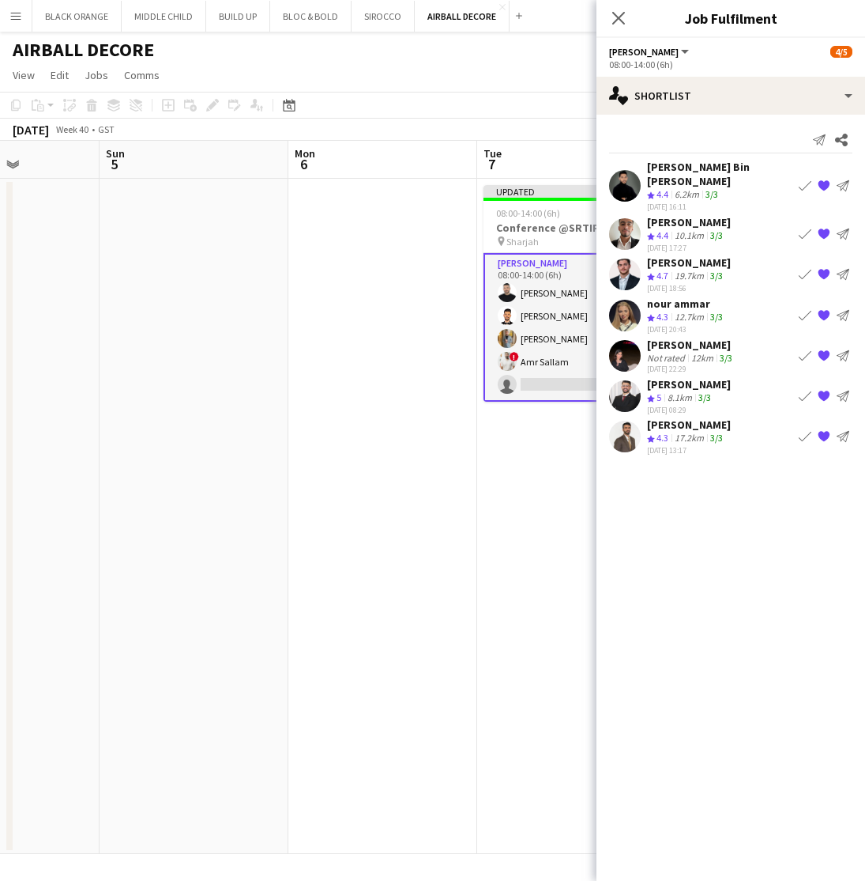
click at [822, 268] on app-icon "{{ spriteTitle }}" at bounding box center [824, 274] width 13 height 13
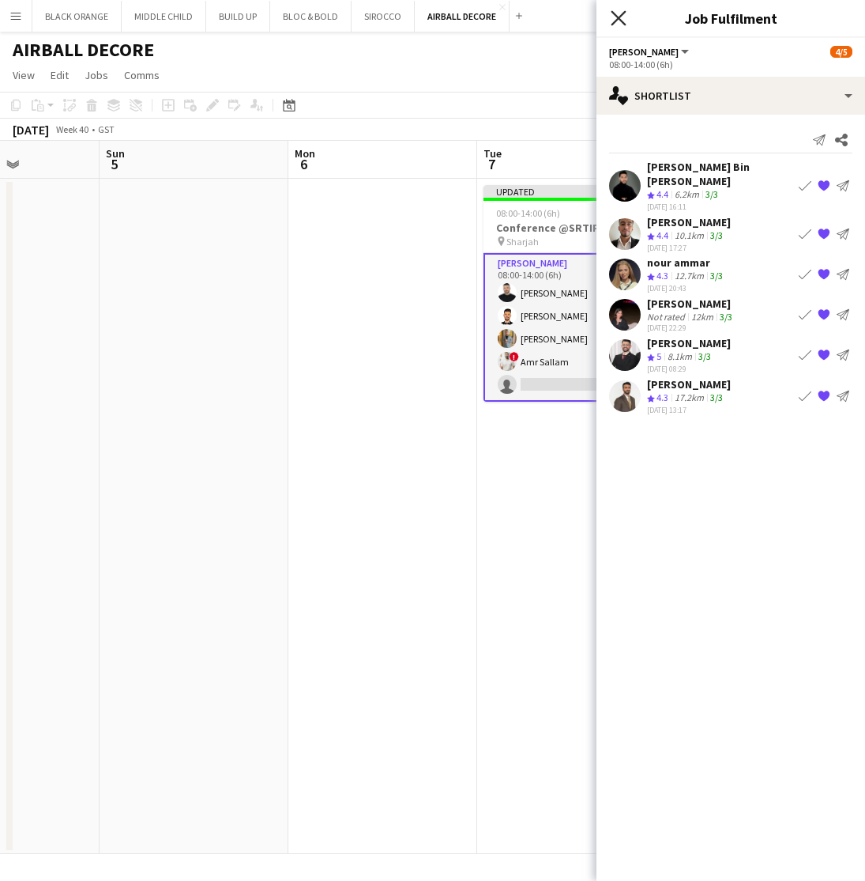
click at [620, 13] on icon "Close pop-in" at bounding box center [618, 17] width 15 height 15
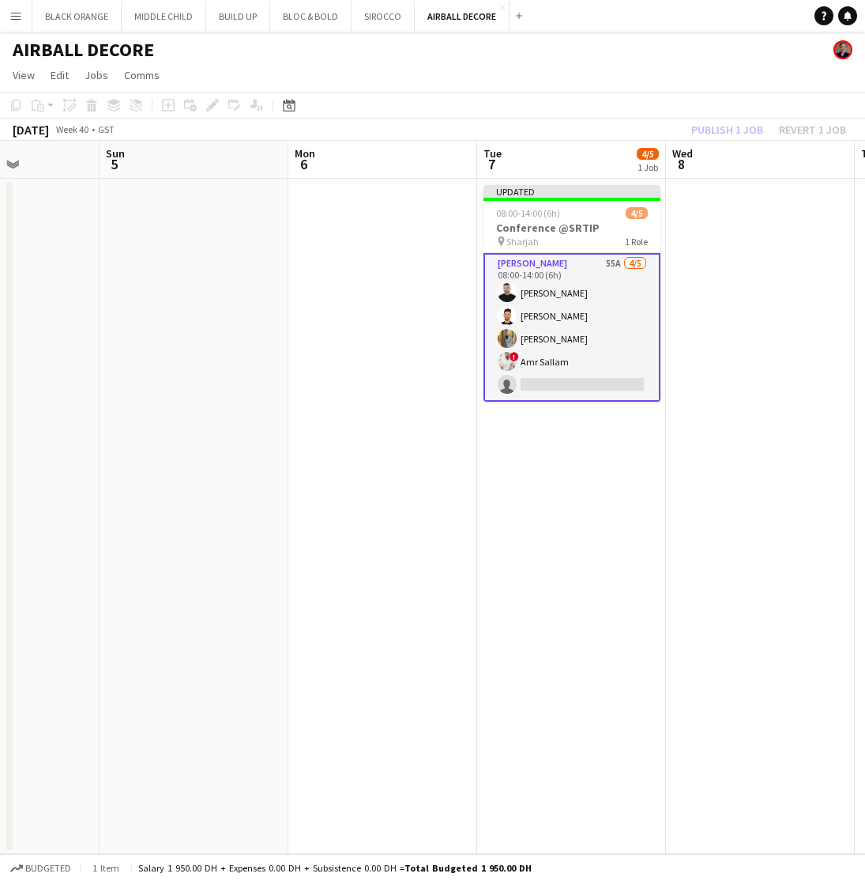
click at [764, 273] on app-date-cell at bounding box center [760, 516] width 189 height 675
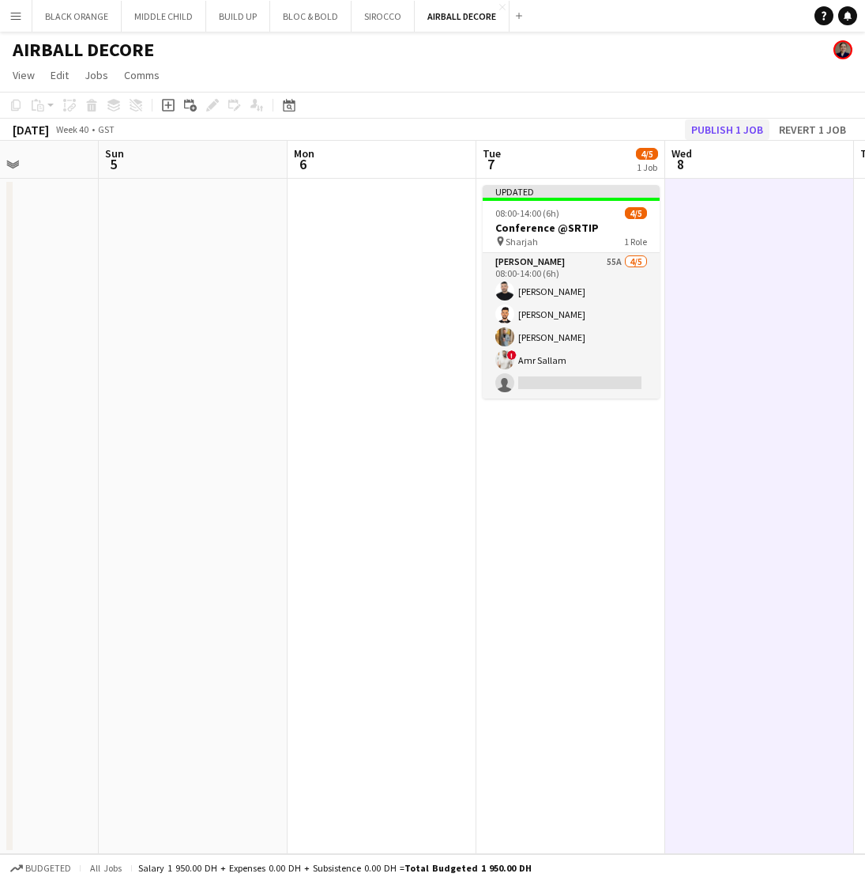
click at [712, 131] on button "Publish 1 job" at bounding box center [727, 129] width 85 height 21
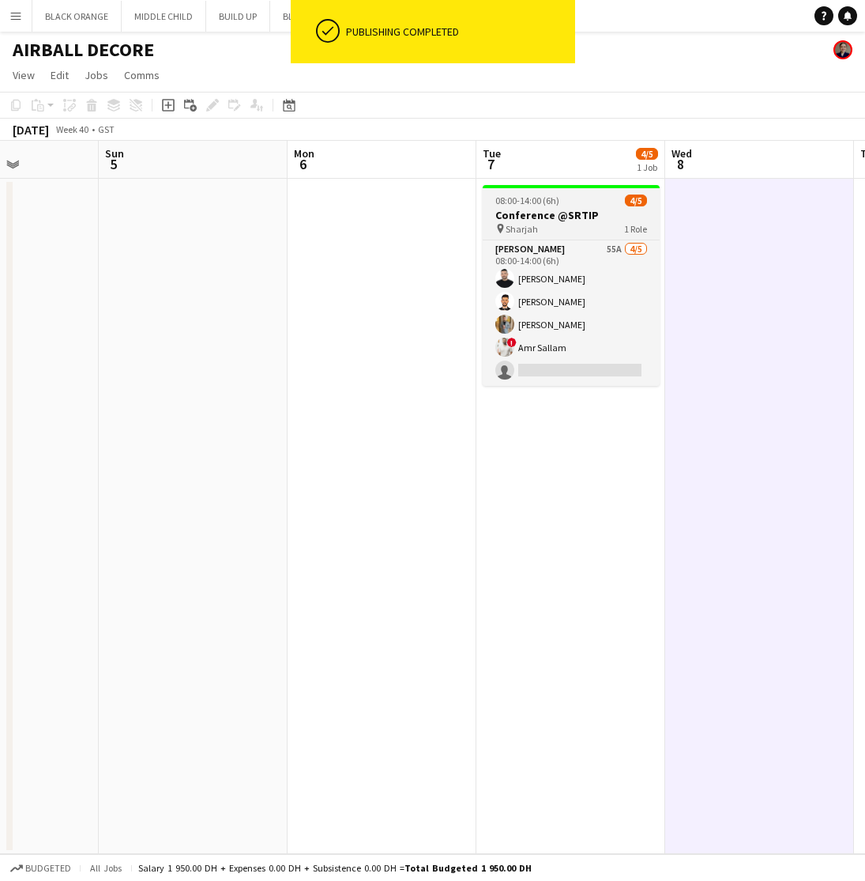
click at [528, 220] on h3 "Conference @SRTIP" at bounding box center [571, 215] width 177 height 14
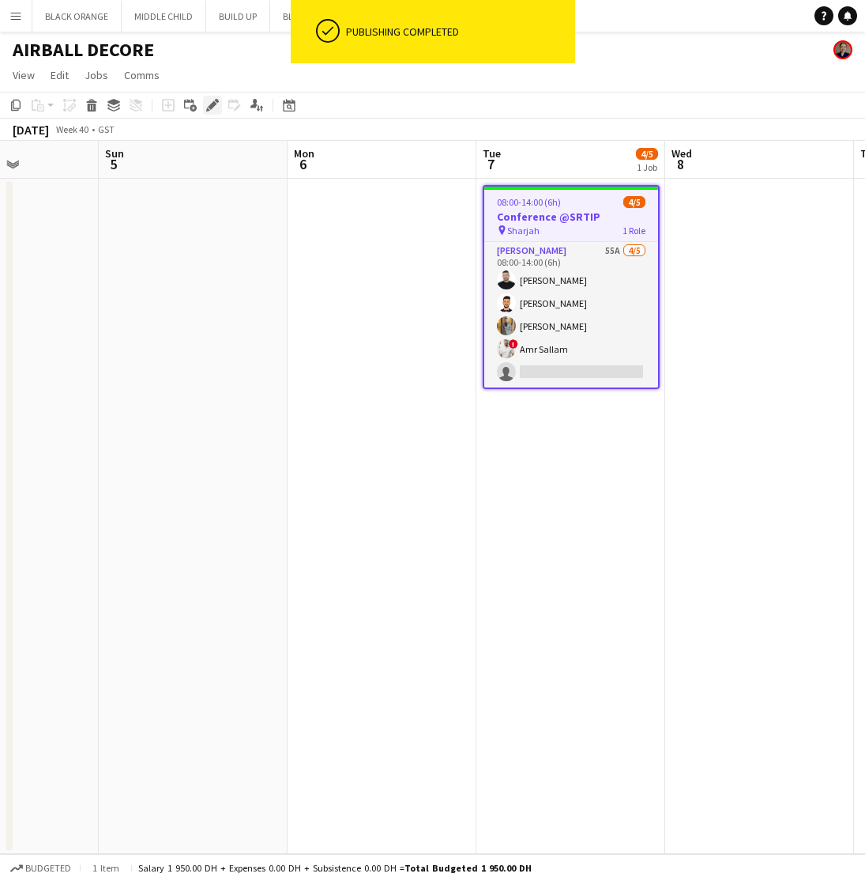
click at [208, 107] on icon "Edit" at bounding box center [212, 105] width 13 height 13
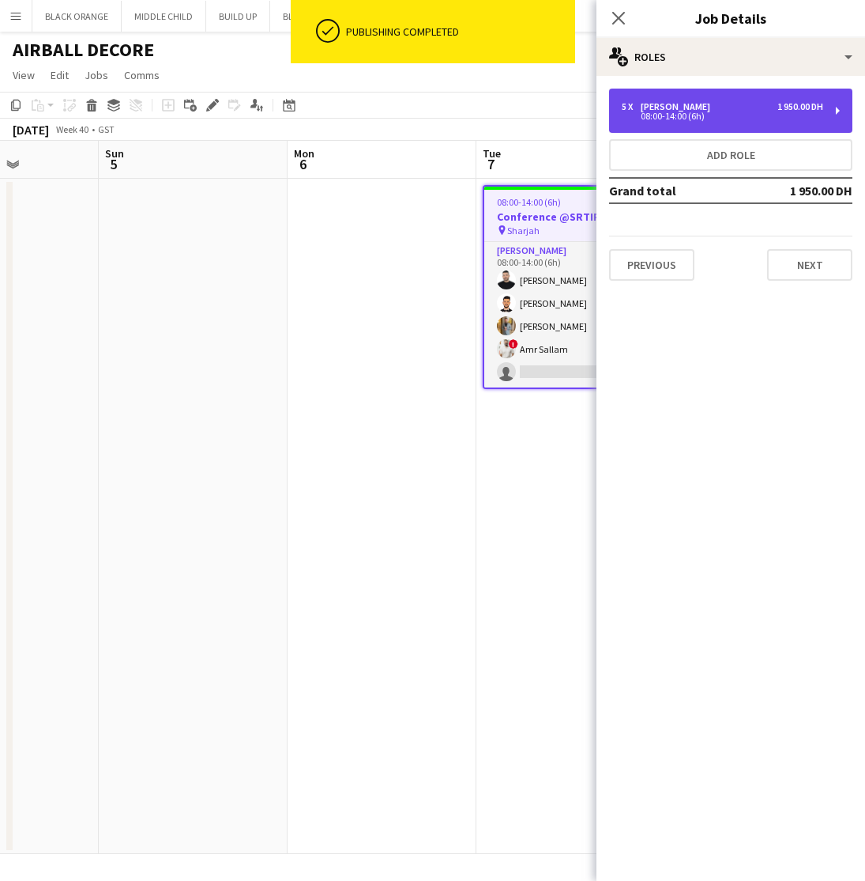
click at [805, 112] on div "08:00-14:00 (6h)" at bounding box center [723, 116] width 202 height 8
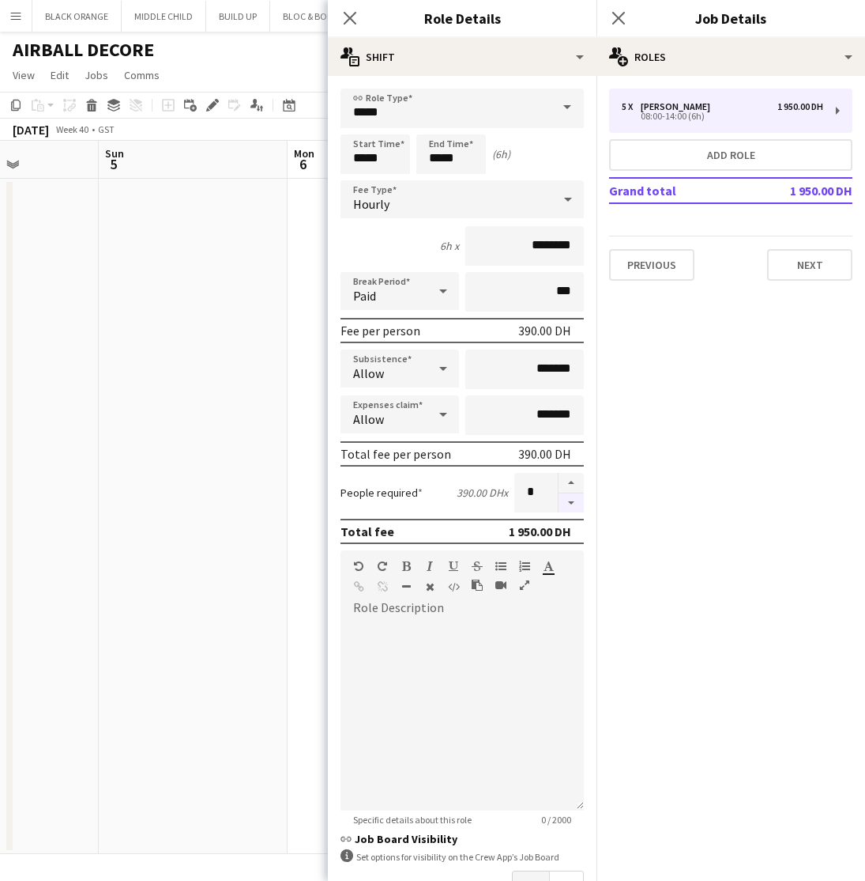
click at [570, 503] on button "button" at bounding box center [571, 503] width 25 height 20
type input "*"
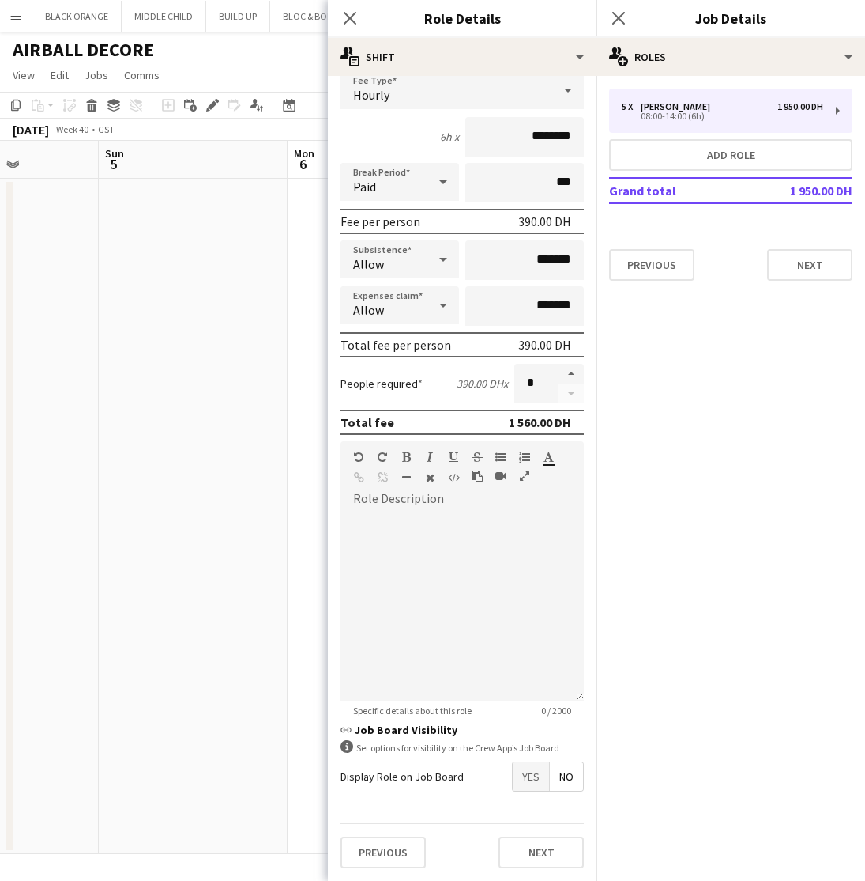
scroll to position [109, 0]
click at [543, 859] on button "Next" at bounding box center [541, 852] width 85 height 32
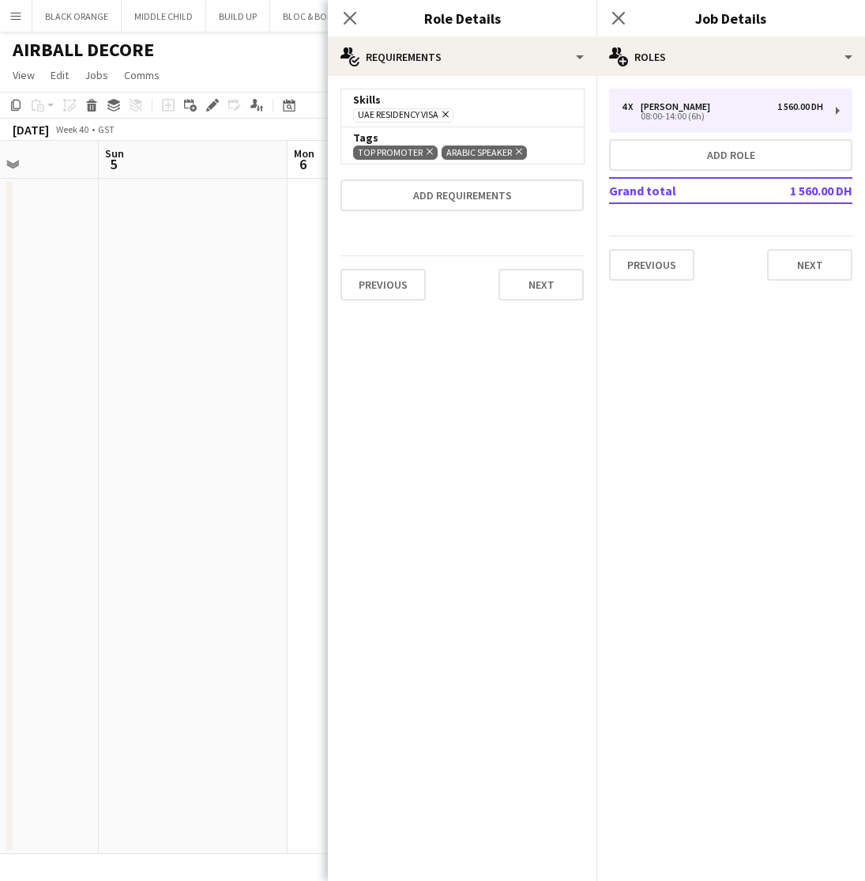
click at [287, 371] on app-date-cell at bounding box center [193, 516] width 189 height 675
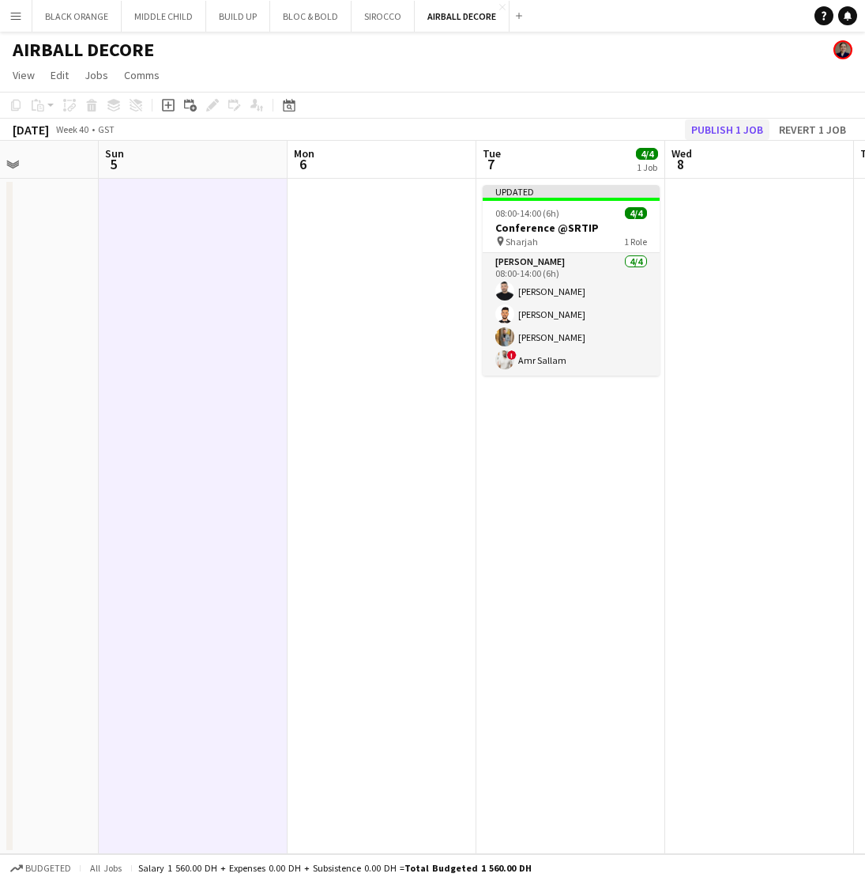
click at [709, 134] on button "Publish 1 job" at bounding box center [727, 129] width 85 height 21
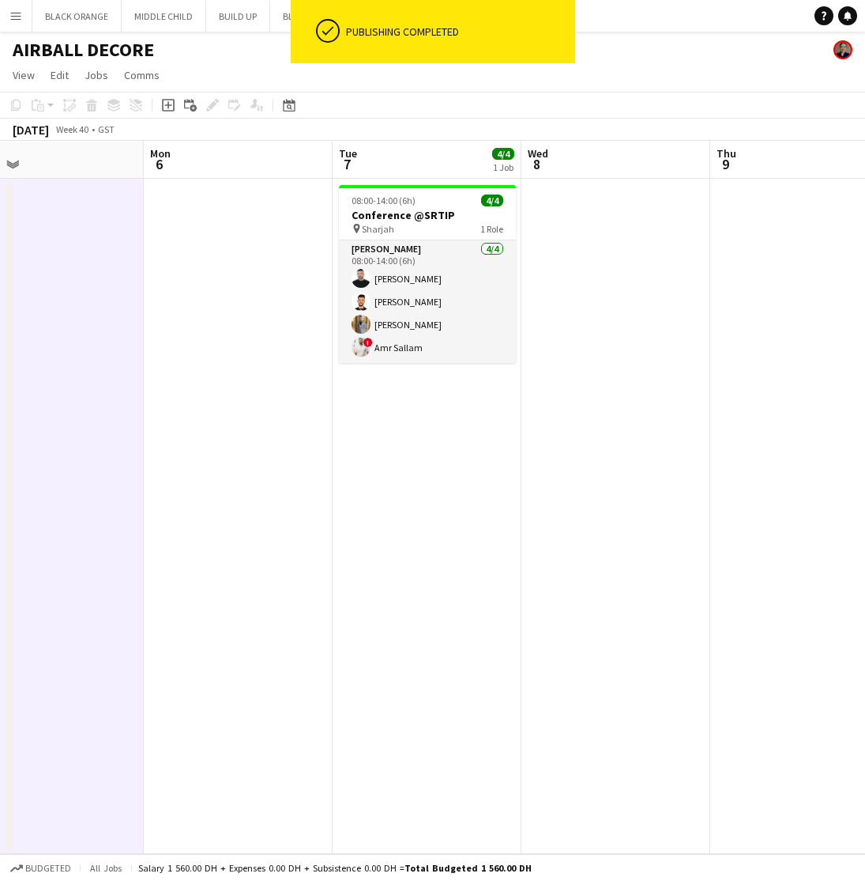
scroll to position [0, 614]
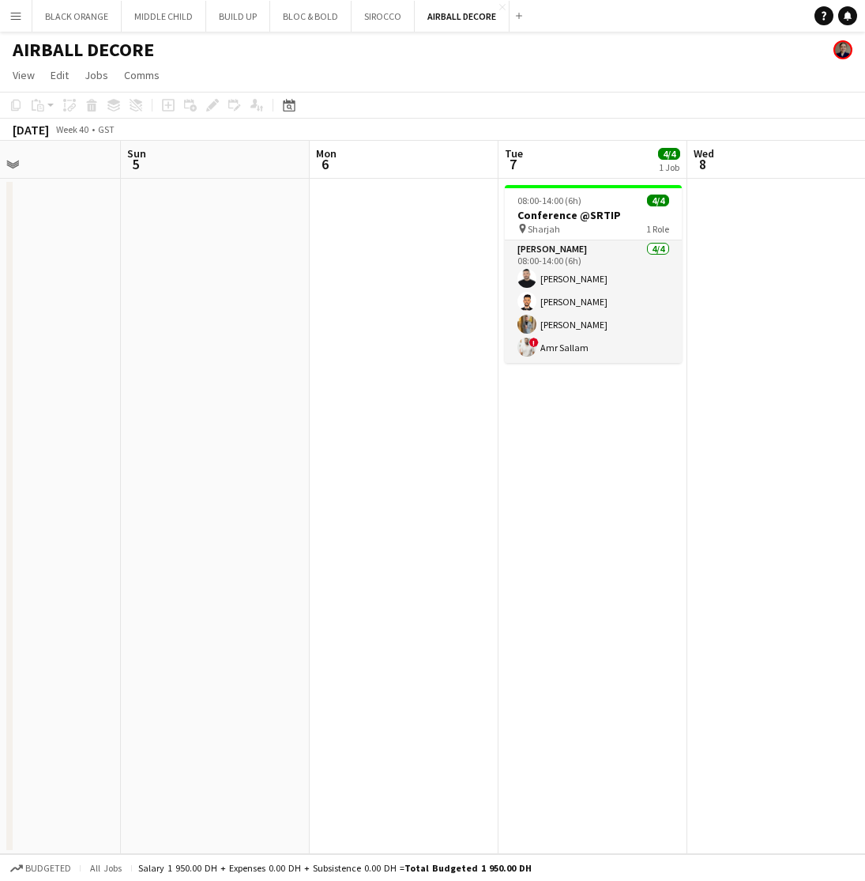
scroll to position [0, 635]
